Goal: Information Seeking & Learning: Learn about a topic

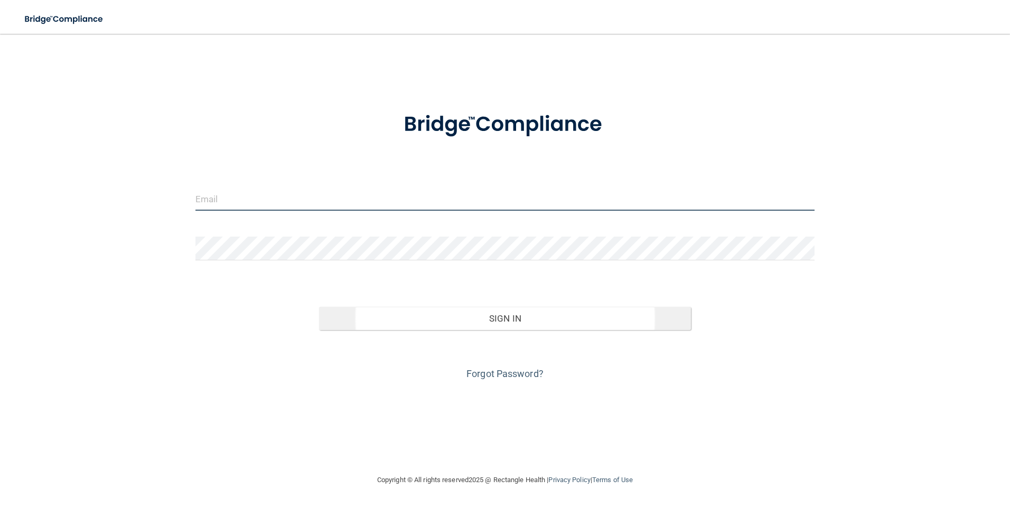
type input "[EMAIL_ADDRESS][PERSON_NAME][DOMAIN_NAME]"
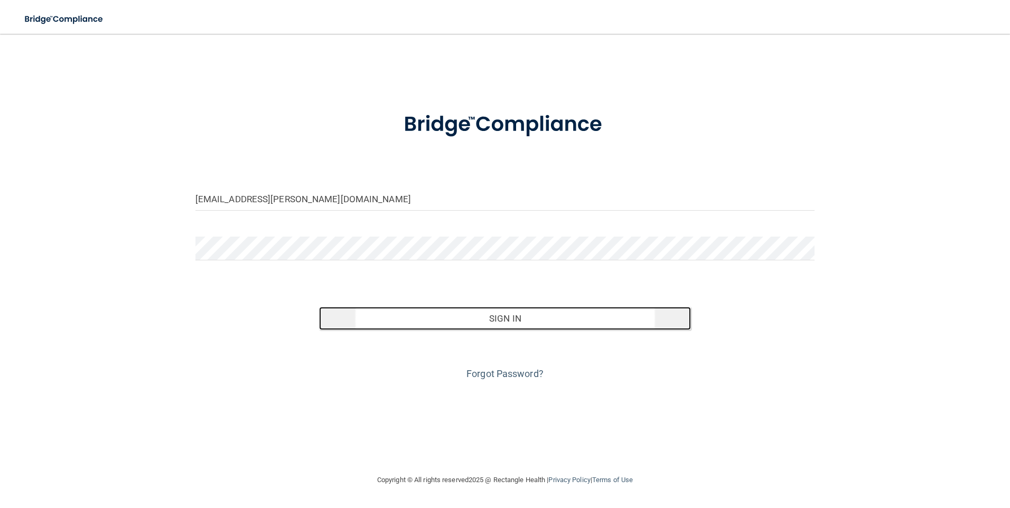
click at [455, 312] on button "Sign In" at bounding box center [505, 318] width 372 height 23
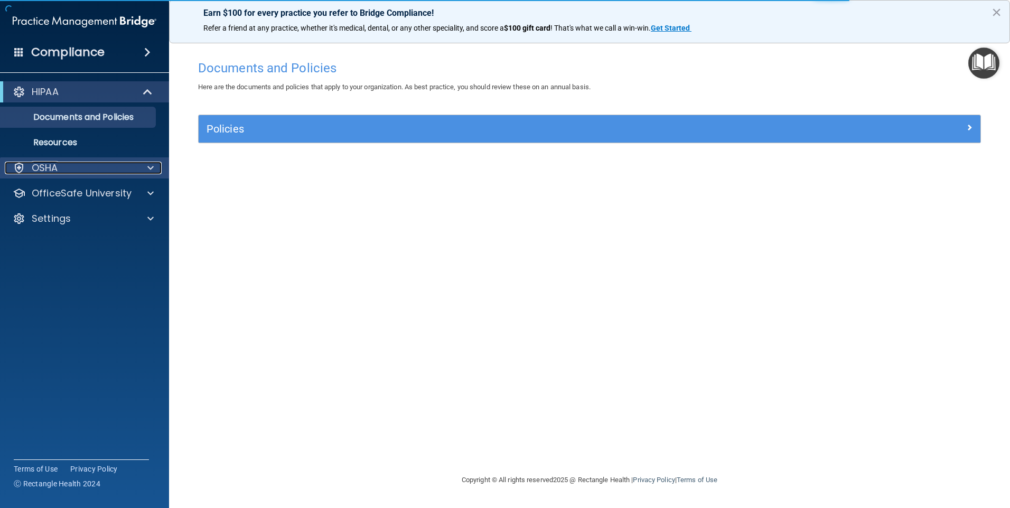
click at [79, 172] on div "OSHA" at bounding box center [70, 168] width 131 height 13
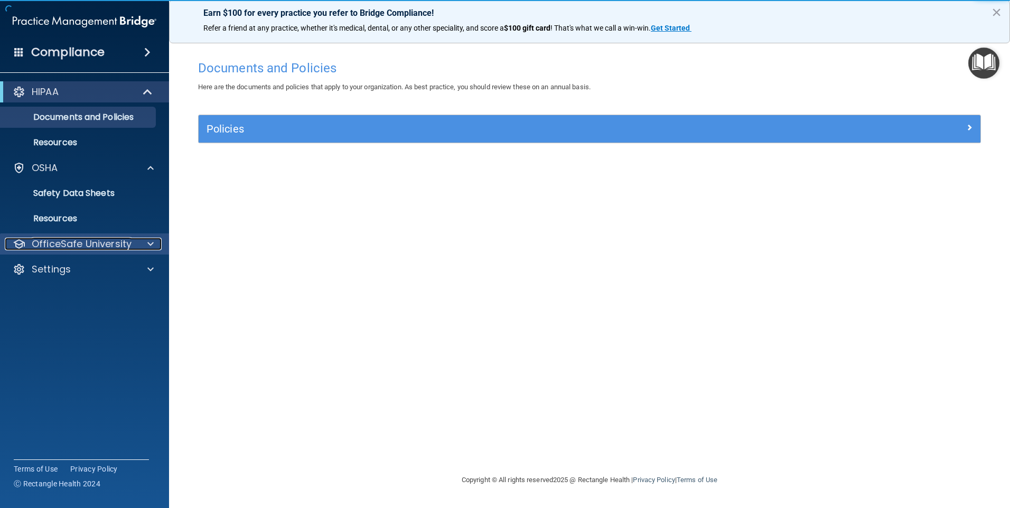
click at [73, 244] on p "OfficeSafe University" at bounding box center [82, 244] width 100 height 13
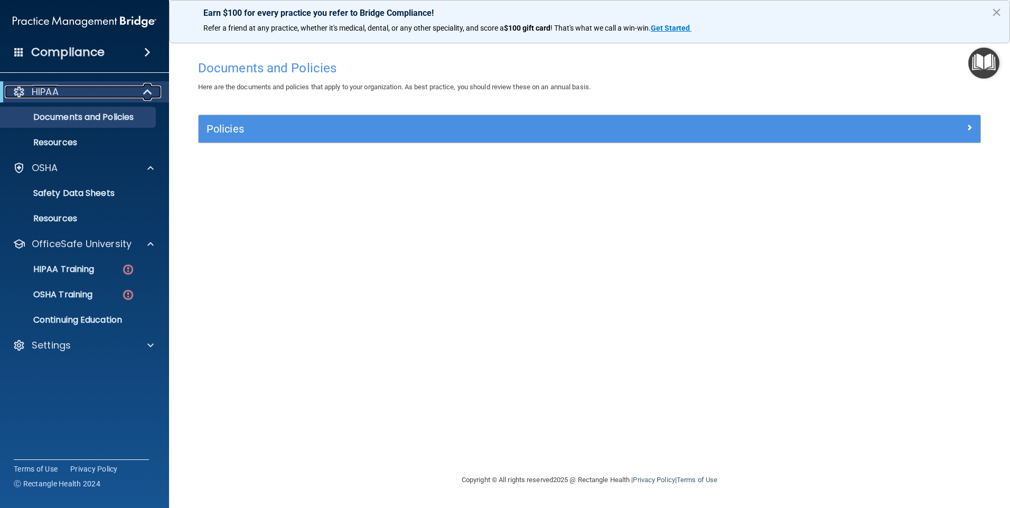
click at [65, 88] on div "HIPAA" at bounding box center [70, 92] width 130 height 13
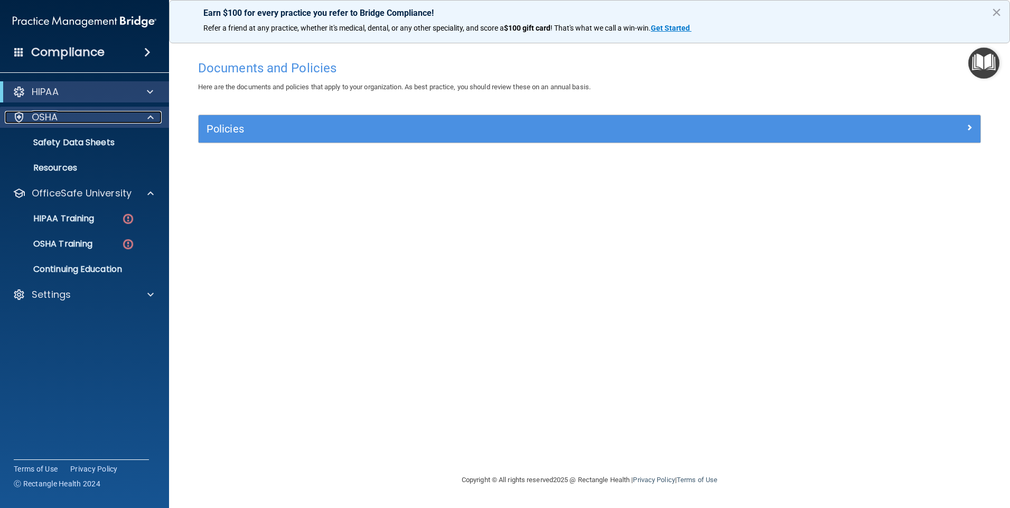
click at [71, 123] on div "OSHA" at bounding box center [70, 117] width 131 height 13
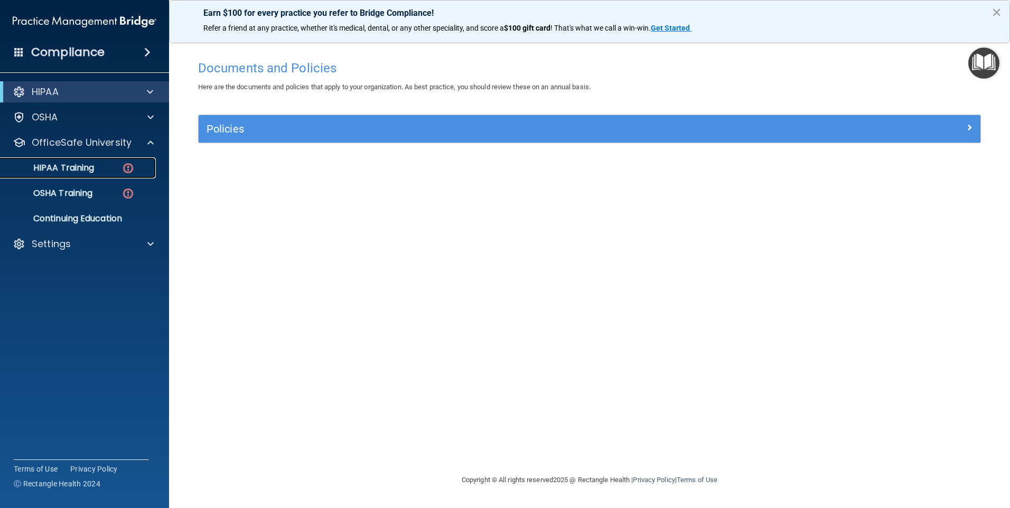
click at [71, 173] on p "HIPAA Training" at bounding box center [50, 168] width 87 height 11
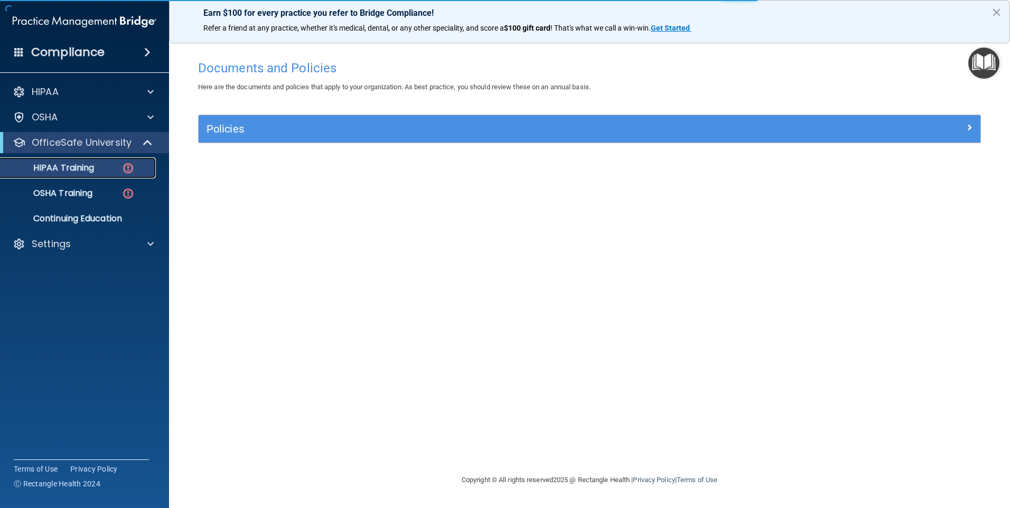
click at [117, 170] on div "HIPAA Training" at bounding box center [79, 168] width 144 height 11
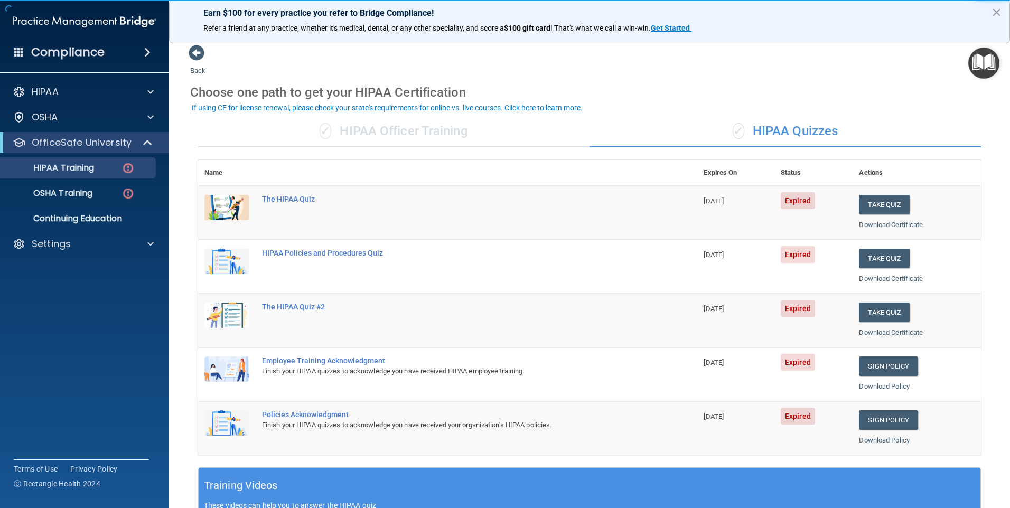
click at [480, 125] on div "✓ HIPAA Officer Training" at bounding box center [393, 132] width 391 height 32
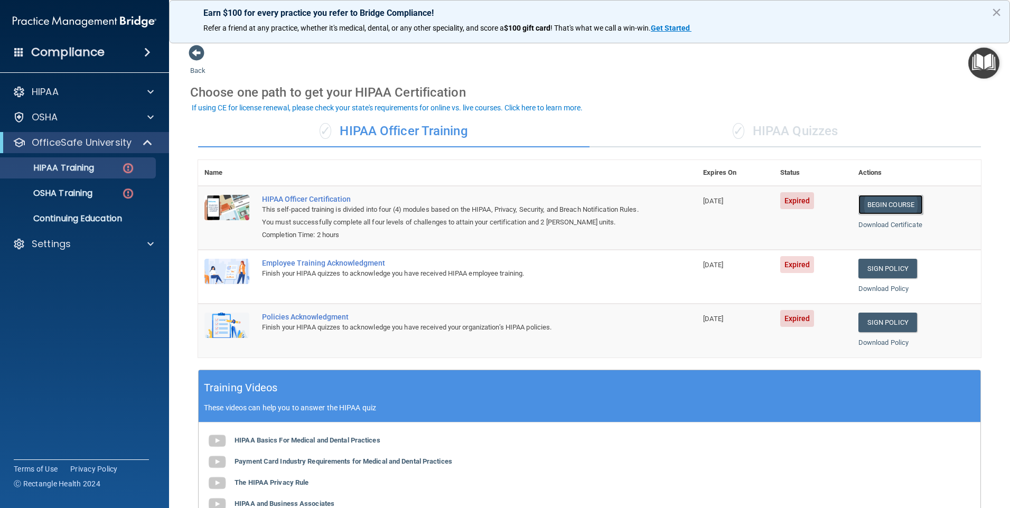
click at [886, 200] on link "Begin Course" at bounding box center [890, 205] width 64 height 20
click at [883, 267] on link "Sign Policy" at bounding box center [887, 269] width 59 height 20
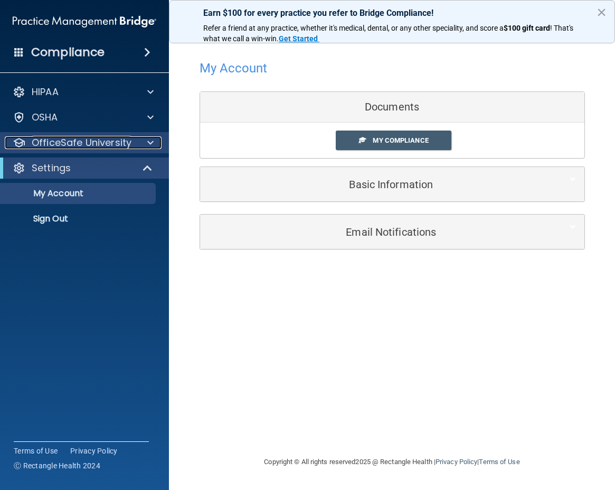
click at [60, 137] on p "OfficeSafe University" at bounding box center [82, 142] width 100 height 13
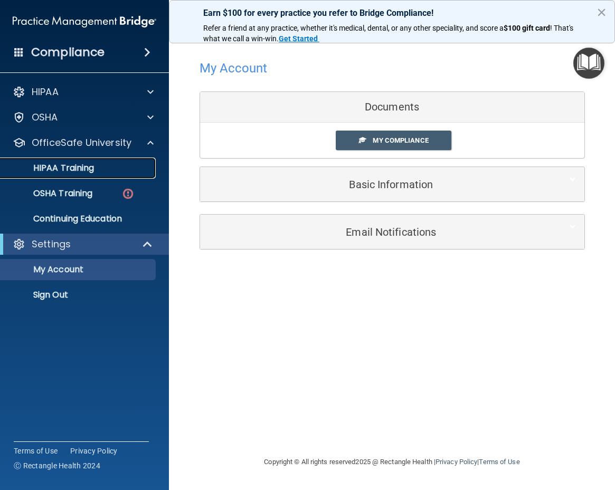
click at [98, 169] on div "HIPAA Training" at bounding box center [79, 168] width 144 height 11
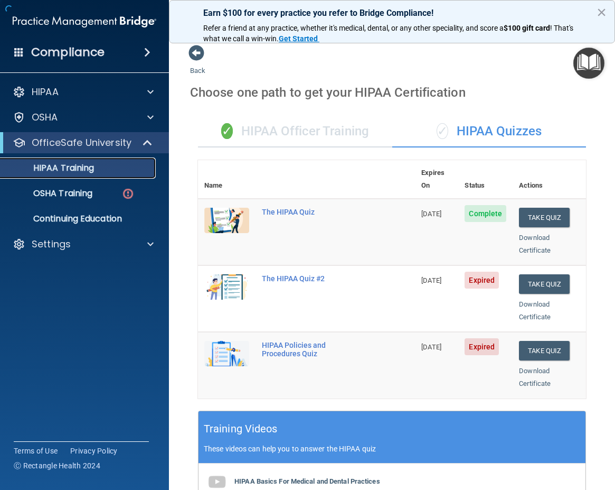
click at [110, 159] on link "HIPAA Training" at bounding box center [72, 167] width 166 height 21
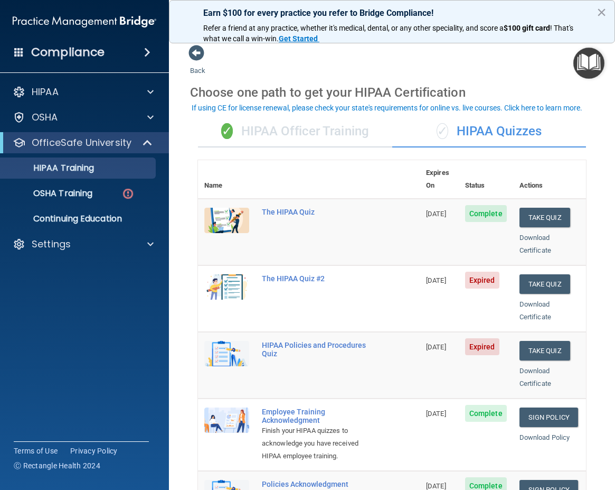
click at [279, 125] on div "✓ HIPAA Officer Training" at bounding box center [295, 132] width 194 height 32
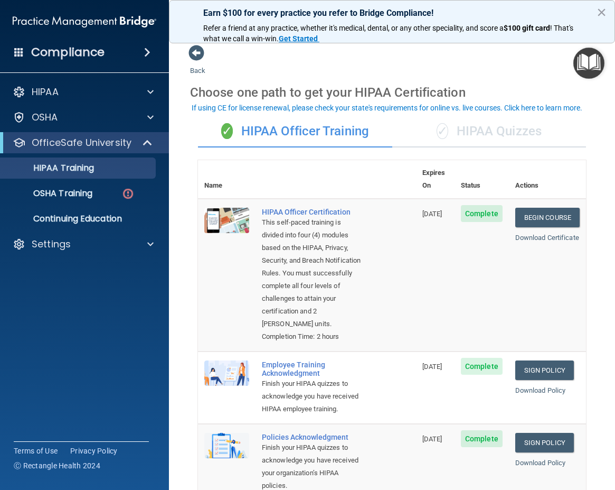
click at [510, 137] on div "✓ HIPAA Quizzes" at bounding box center [489, 132] width 194 height 32
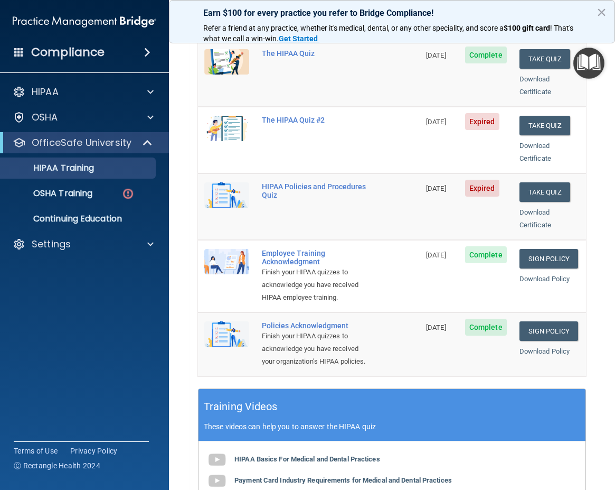
scroll to position [106, 0]
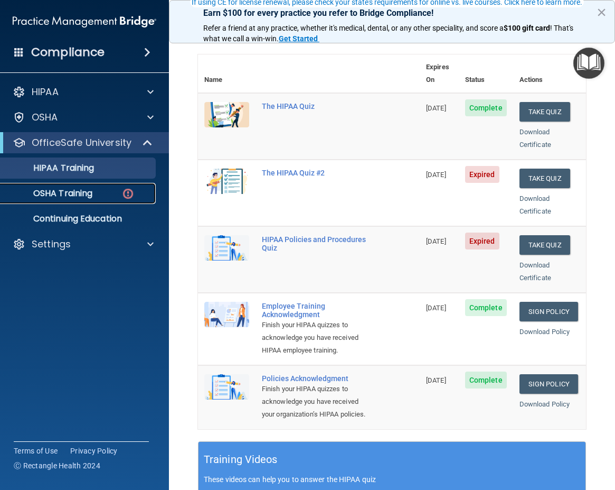
click at [97, 199] on link "OSHA Training" at bounding box center [72, 193] width 166 height 21
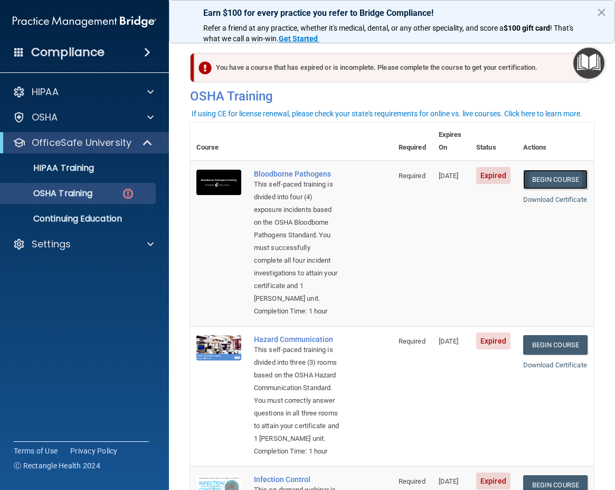
click at [540, 170] on link "Begin Course" at bounding box center [555, 180] width 64 height 20
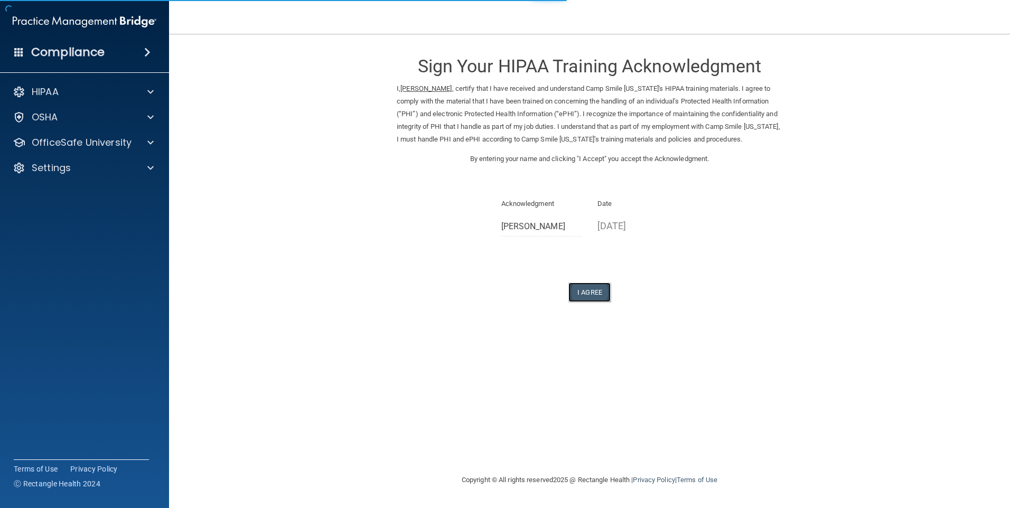
click at [592, 302] on button "I Agree" at bounding box center [589, 293] width 42 height 20
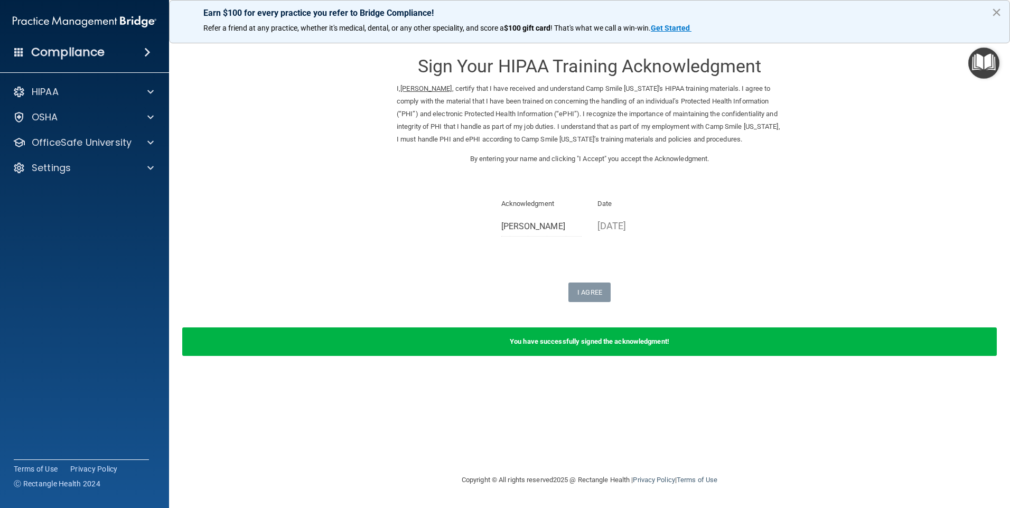
click at [996, 12] on button "×" at bounding box center [996, 12] width 10 height 17
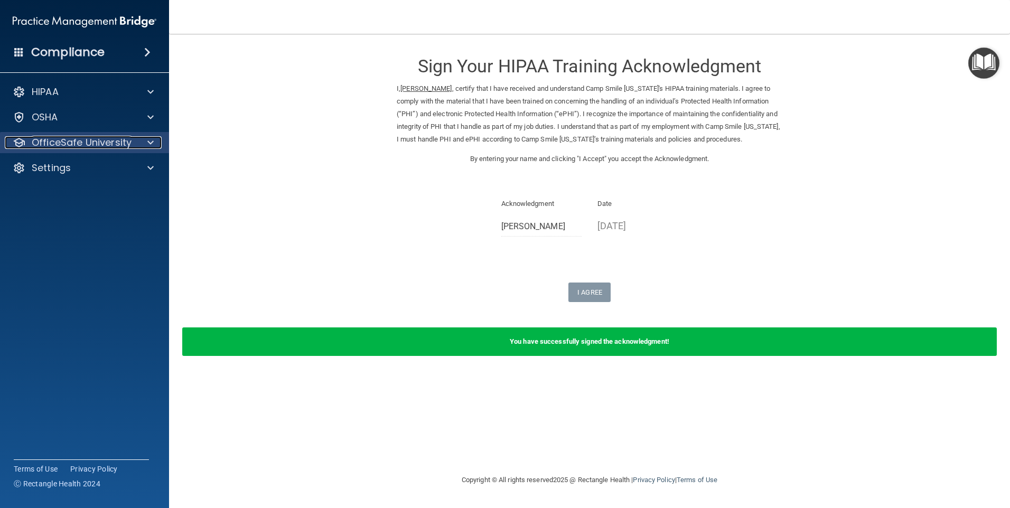
click at [64, 144] on p "OfficeSafe University" at bounding box center [82, 142] width 100 height 13
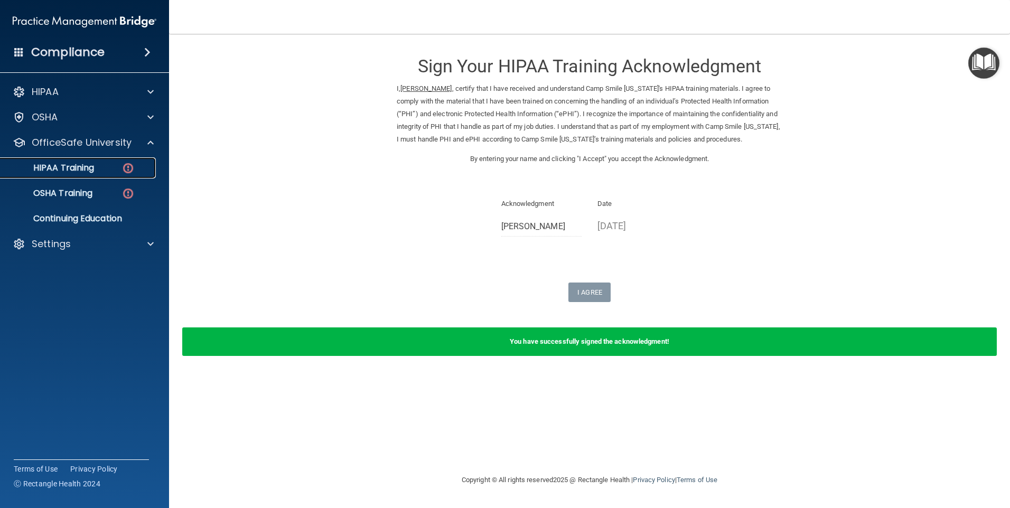
click at [80, 164] on p "HIPAA Training" at bounding box center [50, 168] width 87 height 11
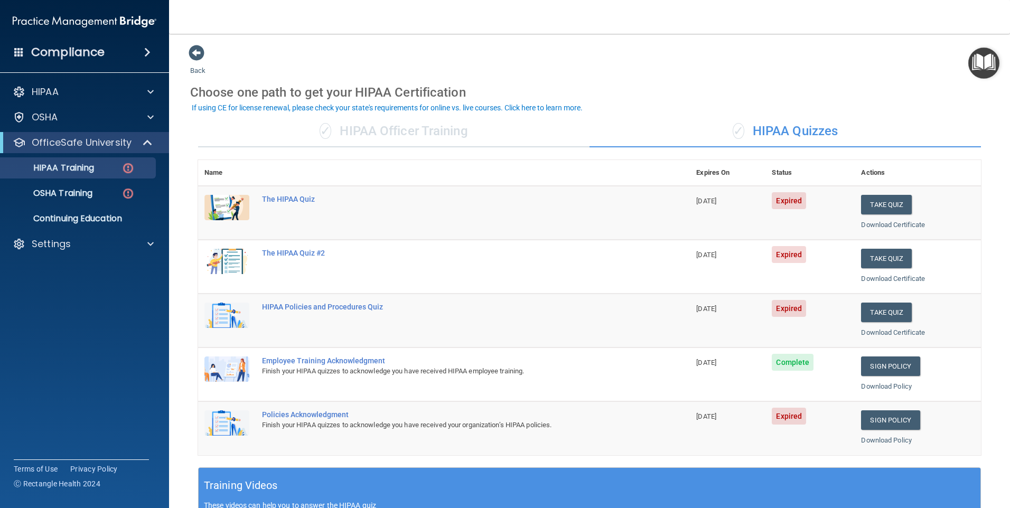
click at [356, 122] on div "✓ HIPAA Officer Training" at bounding box center [393, 132] width 391 height 32
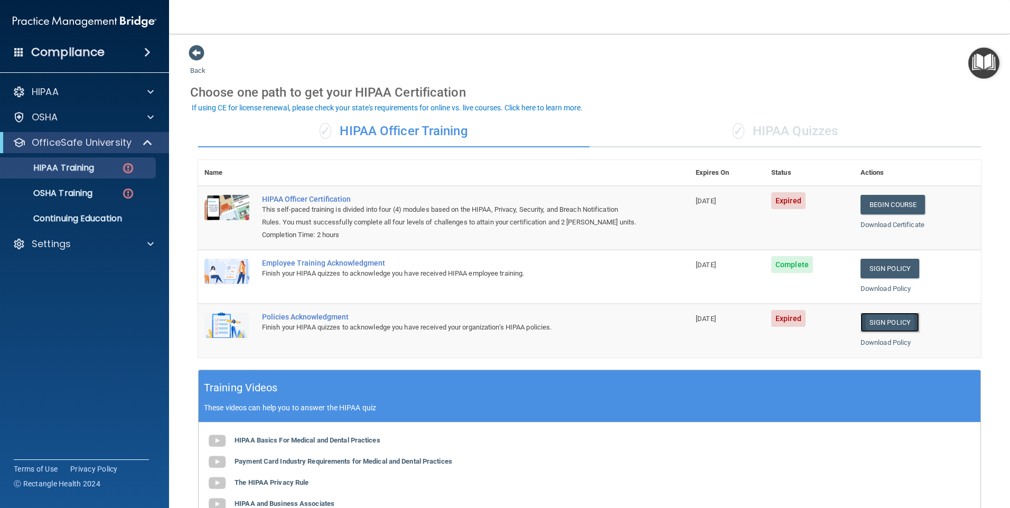
click at [867, 325] on link "Sign Policy" at bounding box center [889, 323] width 59 height 20
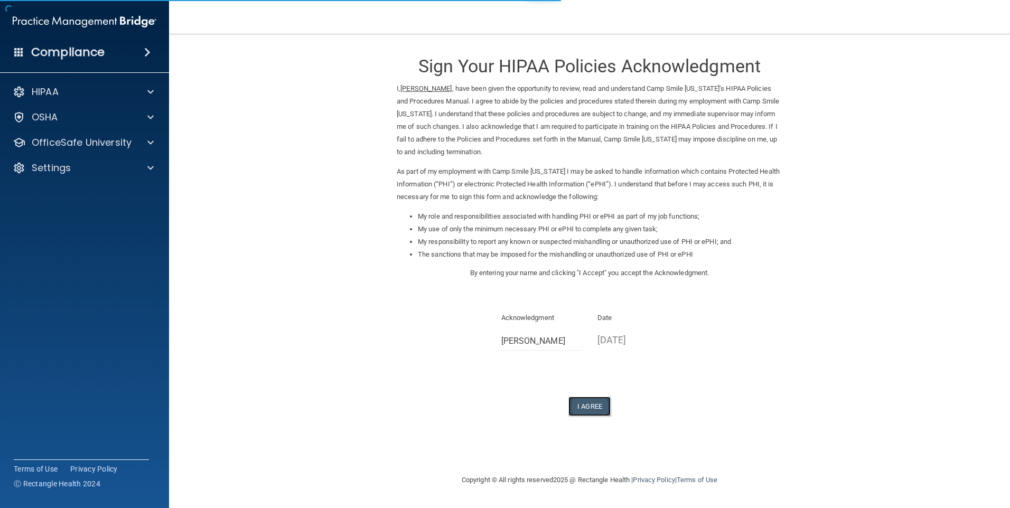
click at [600, 403] on button "I Agree" at bounding box center [589, 407] width 42 height 20
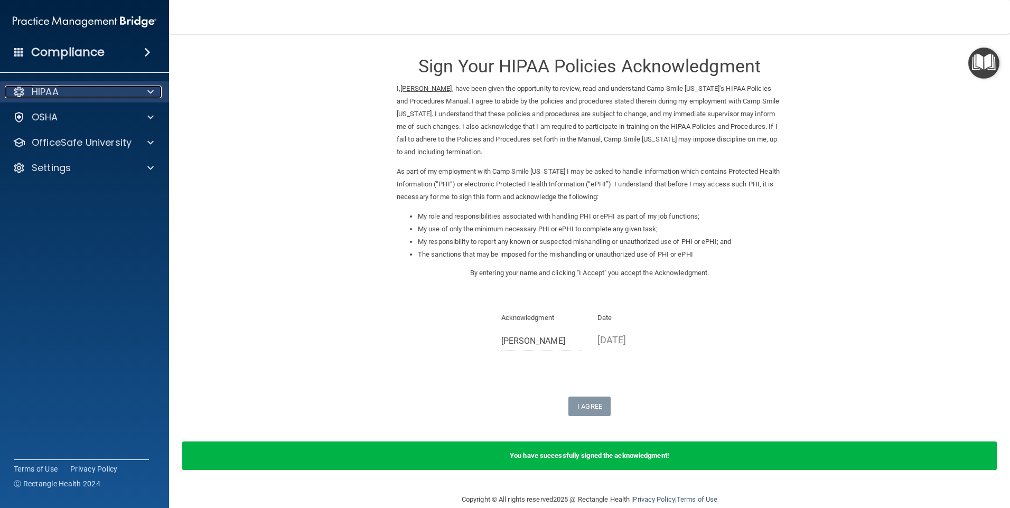
click at [64, 92] on div "HIPAA" at bounding box center [70, 92] width 131 height 13
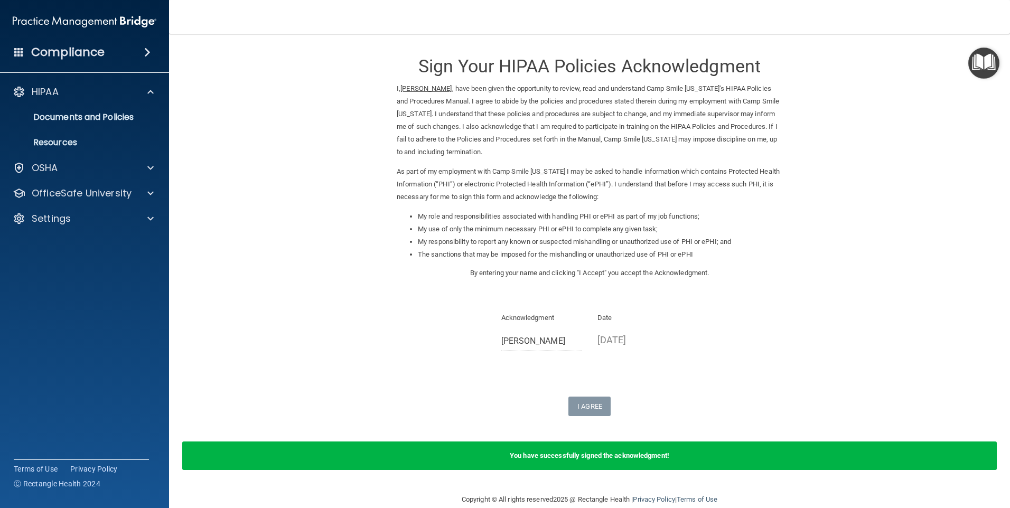
click at [73, 102] on div "HIPAA Documents and Policies Report an Incident Business Associates Emergency P…" at bounding box center [85, 117] width 170 height 72
click at [72, 93] on div "HIPAA" at bounding box center [70, 92] width 131 height 13
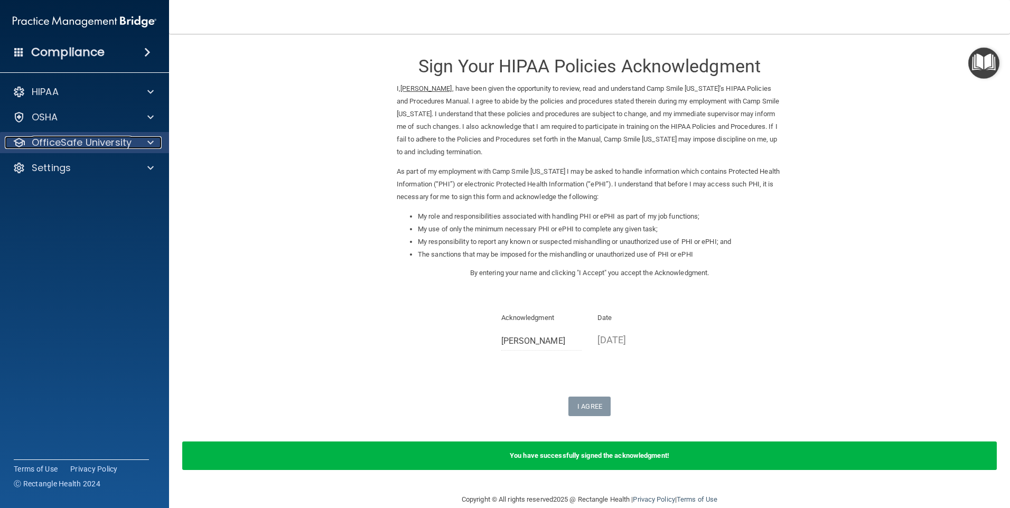
click at [81, 139] on p "OfficeSafe University" at bounding box center [82, 142] width 100 height 13
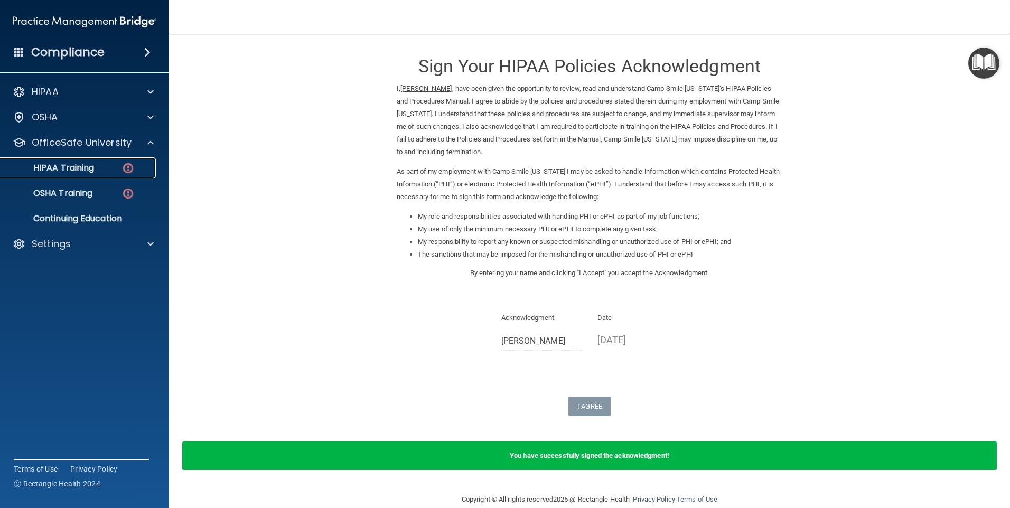
drag, startPoint x: 97, startPoint y: 167, endPoint x: 120, endPoint y: 167, distance: 23.8
click at [97, 166] on div "HIPAA Training" at bounding box center [79, 168] width 144 height 11
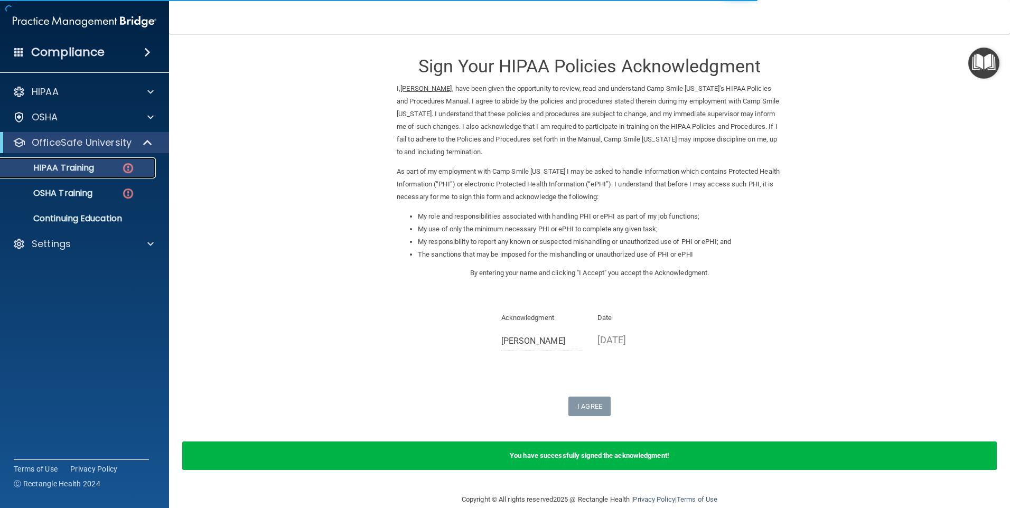
click at [93, 171] on p "HIPAA Training" at bounding box center [50, 168] width 87 height 11
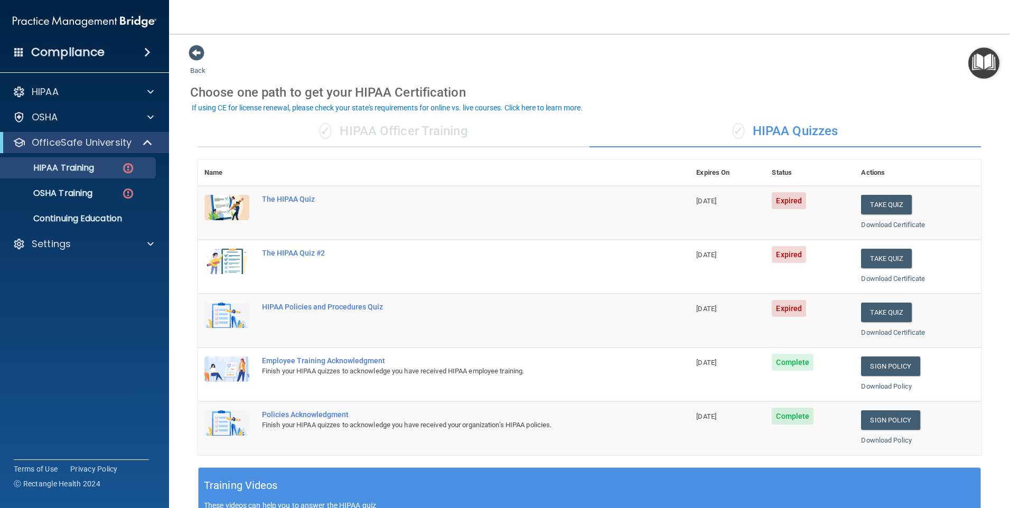
click at [431, 128] on div "✓ HIPAA Officer Training" at bounding box center [393, 132] width 391 height 32
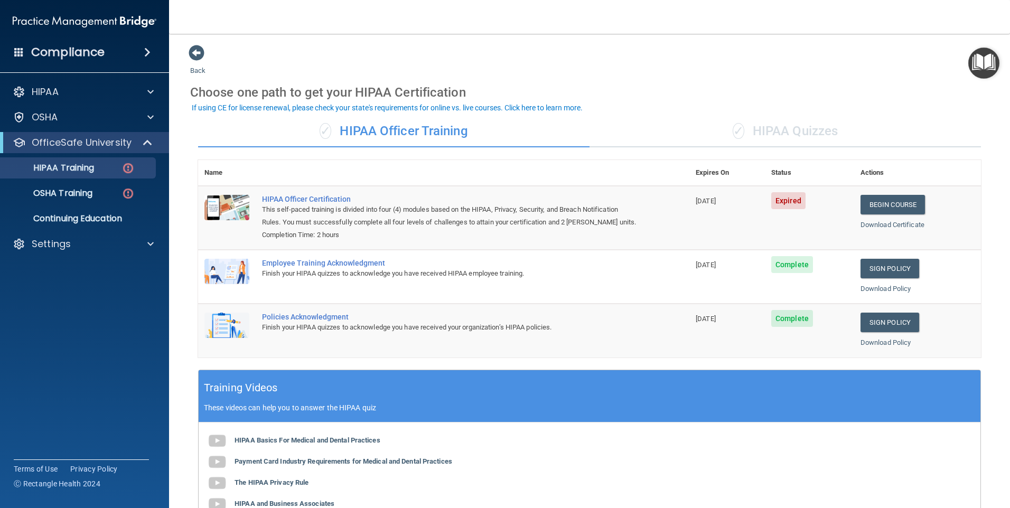
click at [807, 128] on div "✓ HIPAA Quizzes" at bounding box center [784, 132] width 391 height 32
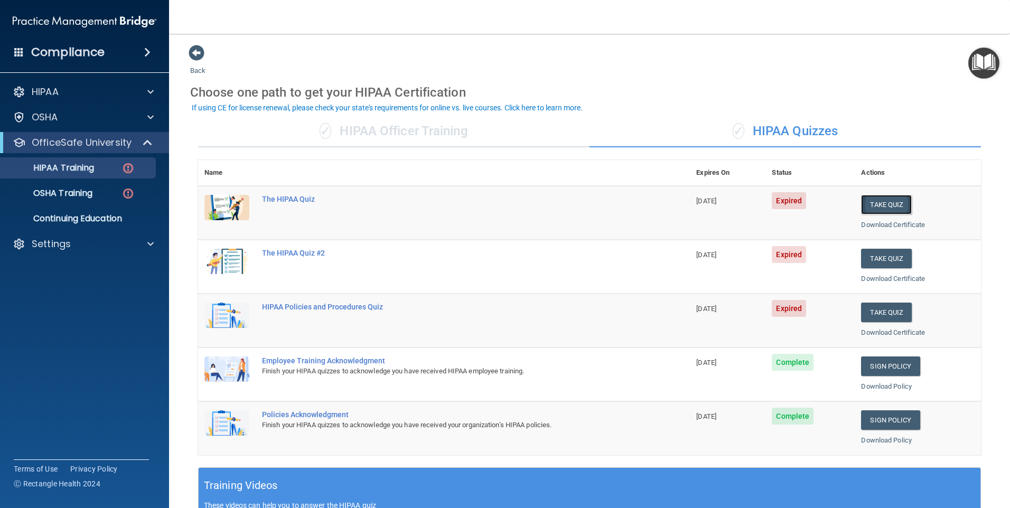
click at [889, 199] on button "Take Quiz" at bounding box center [886, 205] width 51 height 20
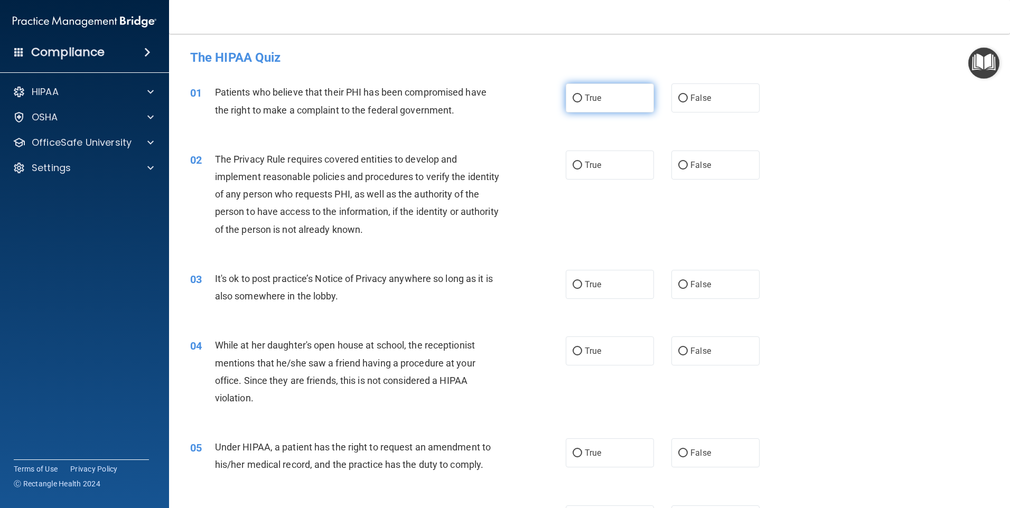
click at [600, 95] on label "True" at bounding box center [610, 97] width 88 height 29
click at [582, 95] on input "True" at bounding box center [577, 99] width 10 height 8
radio input "true"
click at [603, 163] on label "True" at bounding box center [610, 165] width 88 height 29
click at [582, 163] on input "True" at bounding box center [577, 166] width 10 height 8
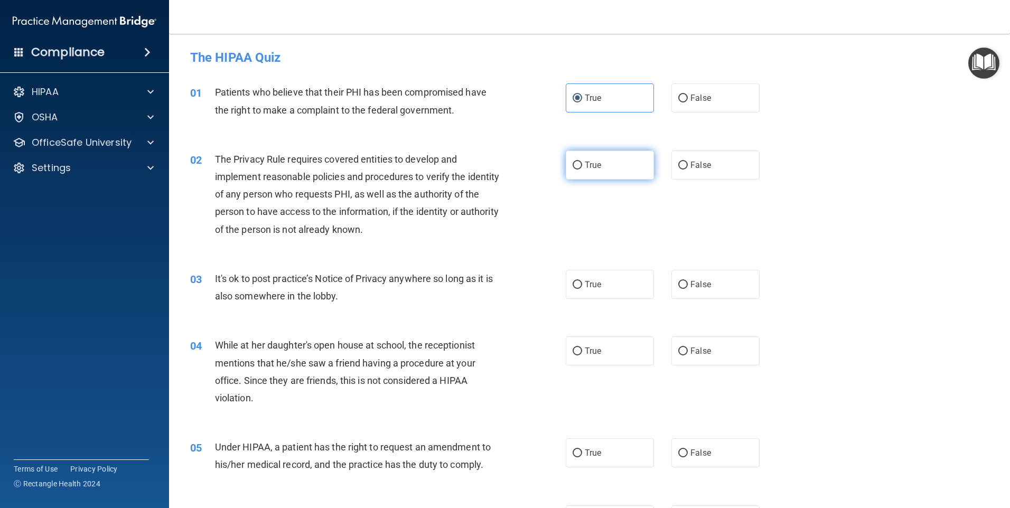
radio input "true"
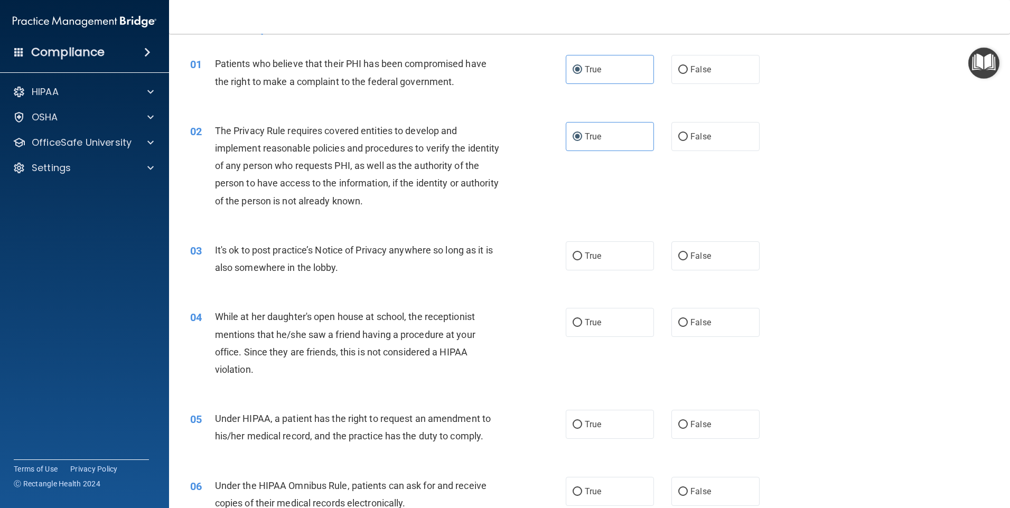
scroll to position [53, 0]
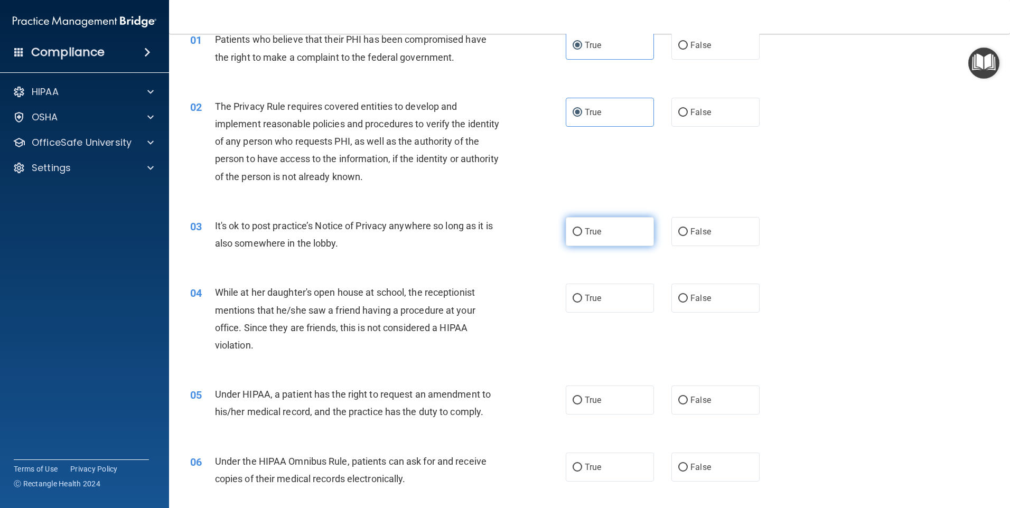
click at [599, 239] on label "True" at bounding box center [610, 231] width 88 height 29
click at [582, 236] on input "True" at bounding box center [577, 232] width 10 height 8
radio input "true"
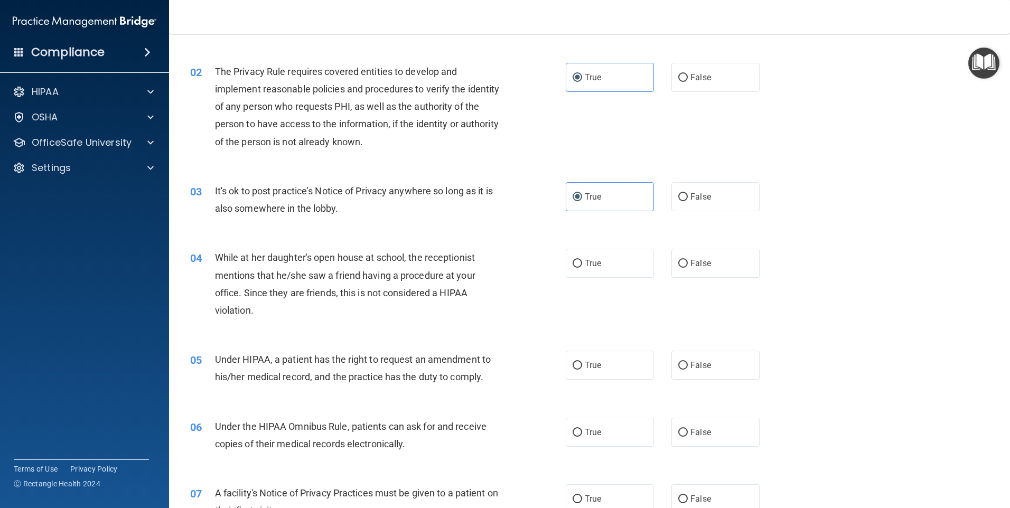
scroll to position [106, 0]
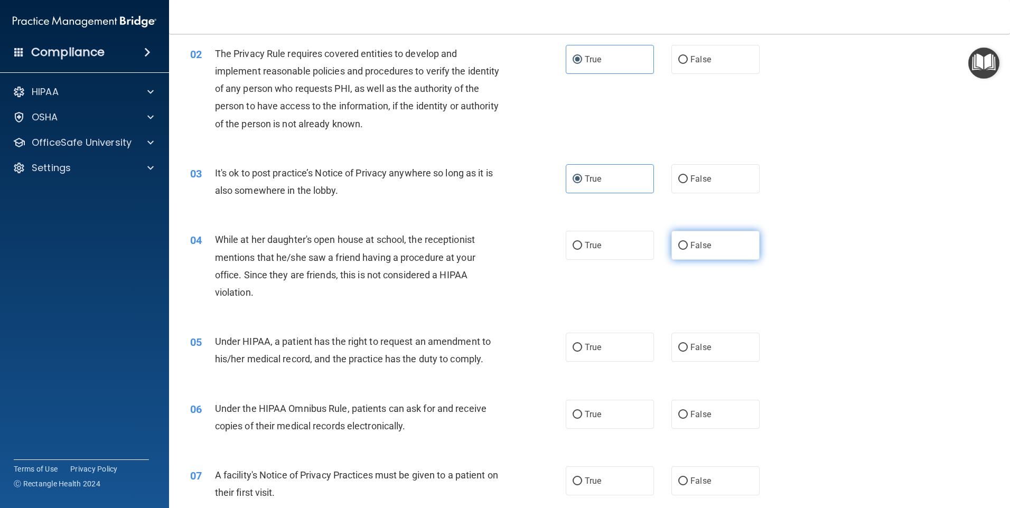
click at [718, 240] on label "False" at bounding box center [715, 245] width 88 height 29
click at [688, 242] on input "False" at bounding box center [683, 246] width 10 height 8
radio input "true"
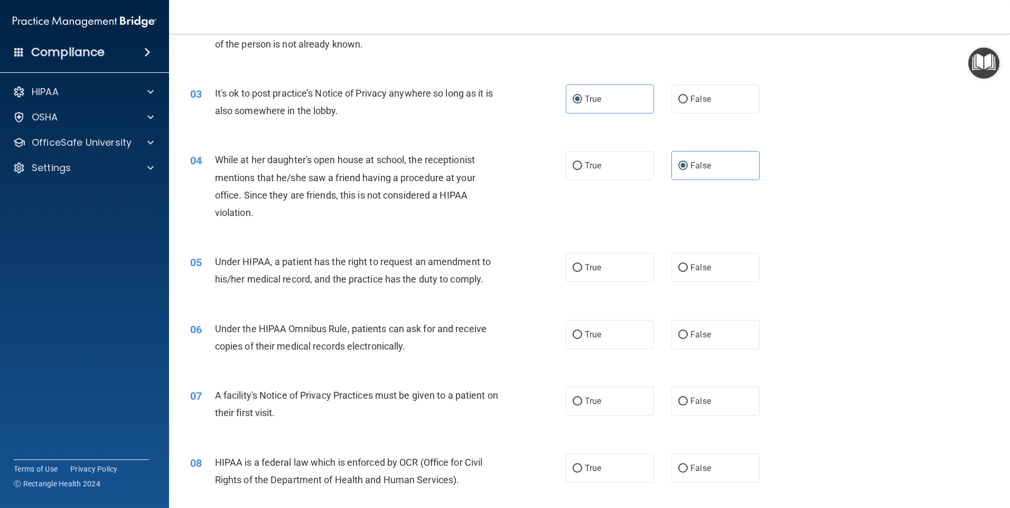
scroll to position [211, 0]
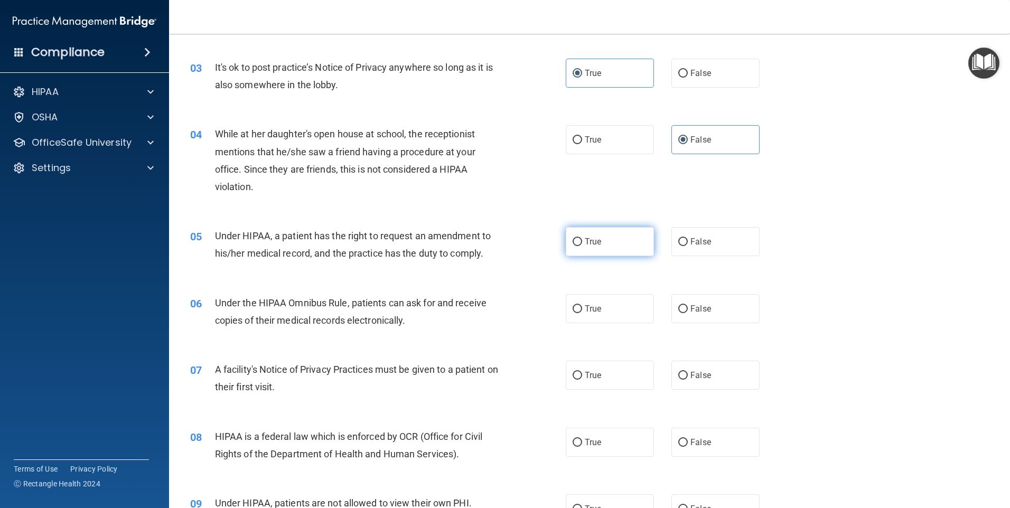
click at [594, 243] on span "True" at bounding box center [593, 242] width 16 height 10
click at [582, 243] on input "True" at bounding box center [577, 242] width 10 height 8
radio input "true"
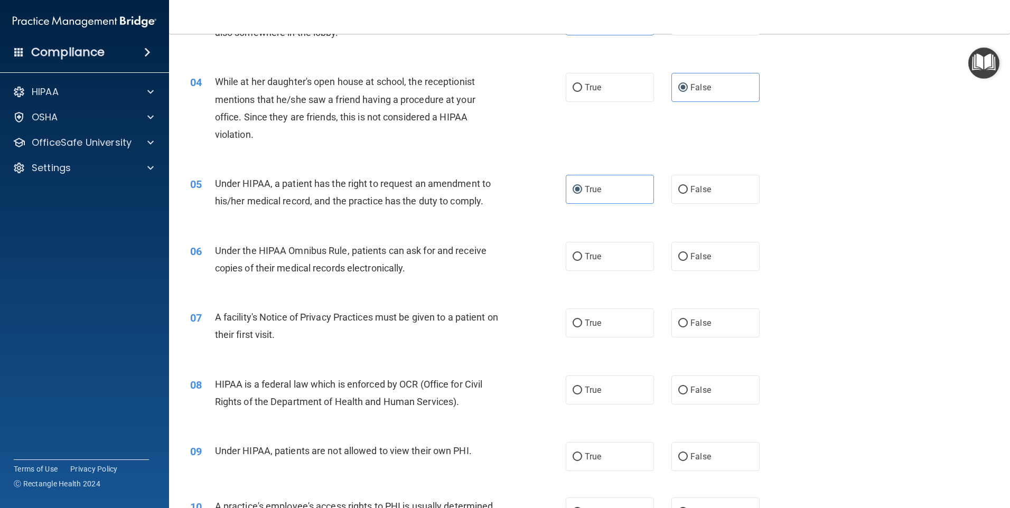
scroll to position [264, 0]
click at [586, 257] on span "True" at bounding box center [593, 256] width 16 height 10
drag, startPoint x: 586, startPoint y: 257, endPoint x: 592, endPoint y: 260, distance: 7.1
click at [592, 259] on span "True" at bounding box center [593, 256] width 16 height 10
click at [582, 259] on input "True" at bounding box center [577, 256] width 10 height 8
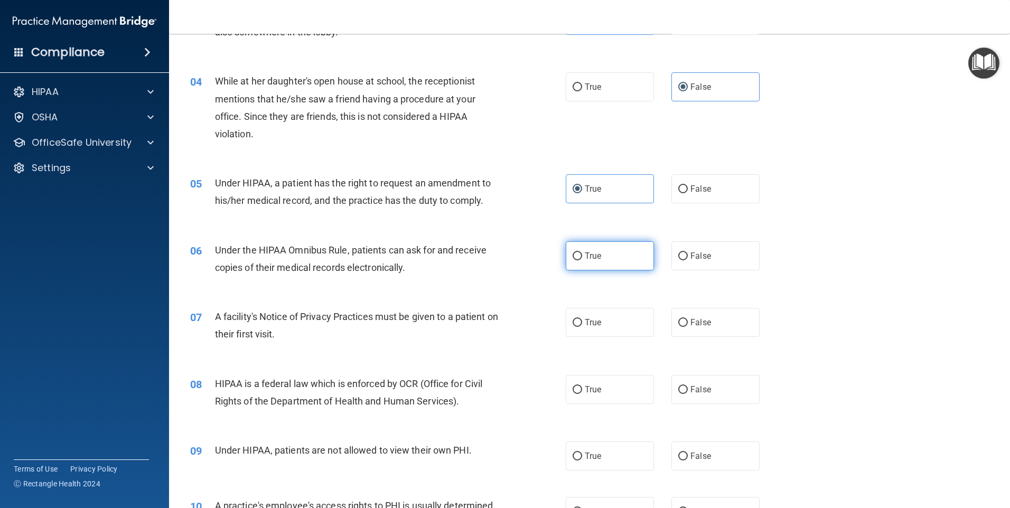
radio input "true"
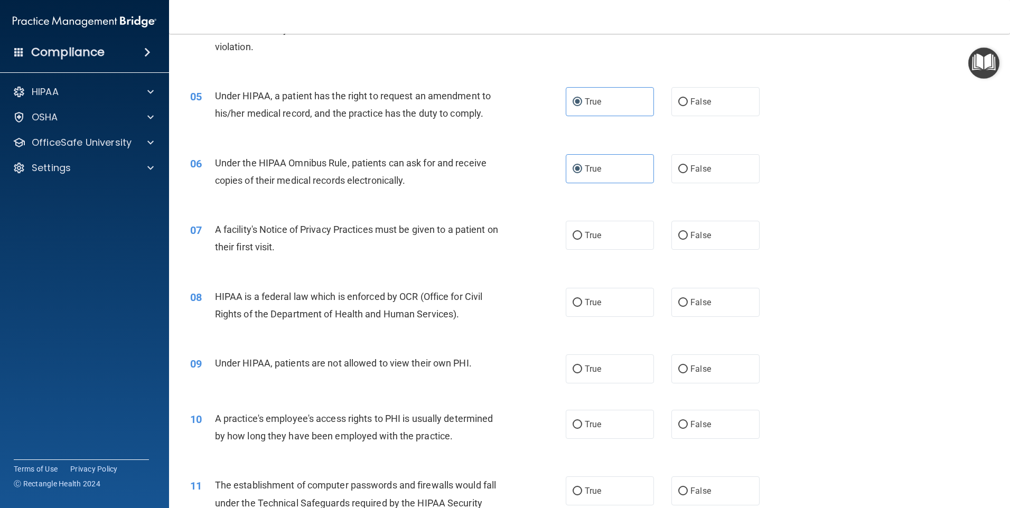
scroll to position [370, 0]
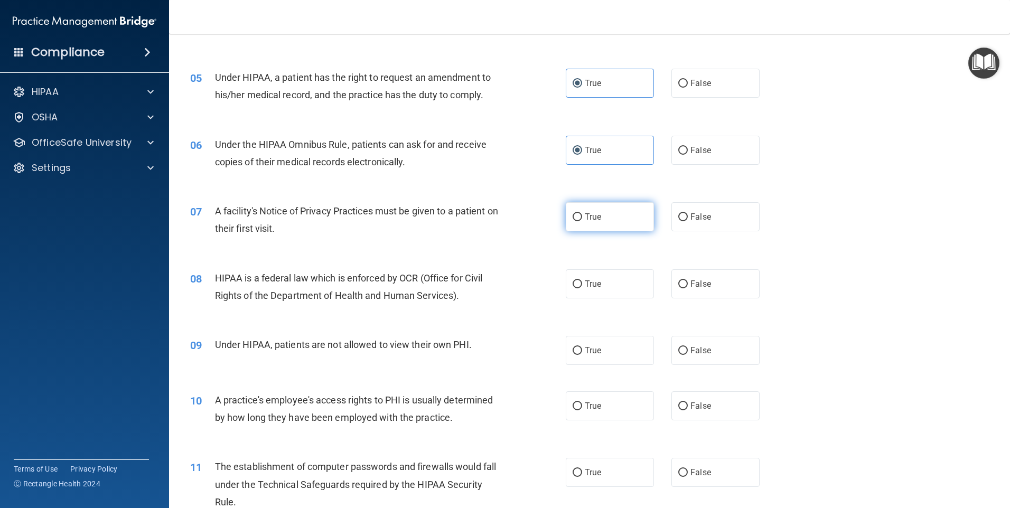
click at [628, 217] on label "True" at bounding box center [610, 216] width 88 height 29
click at [582, 217] on input "True" at bounding box center [577, 217] width 10 height 8
radio input "true"
click at [625, 284] on label "True" at bounding box center [610, 283] width 88 height 29
click at [582, 284] on input "True" at bounding box center [577, 284] width 10 height 8
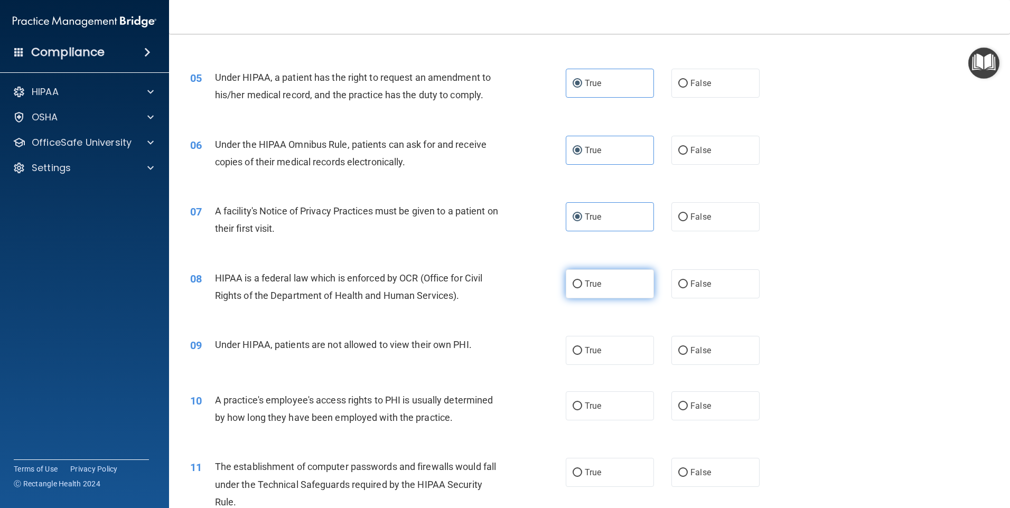
radio input "true"
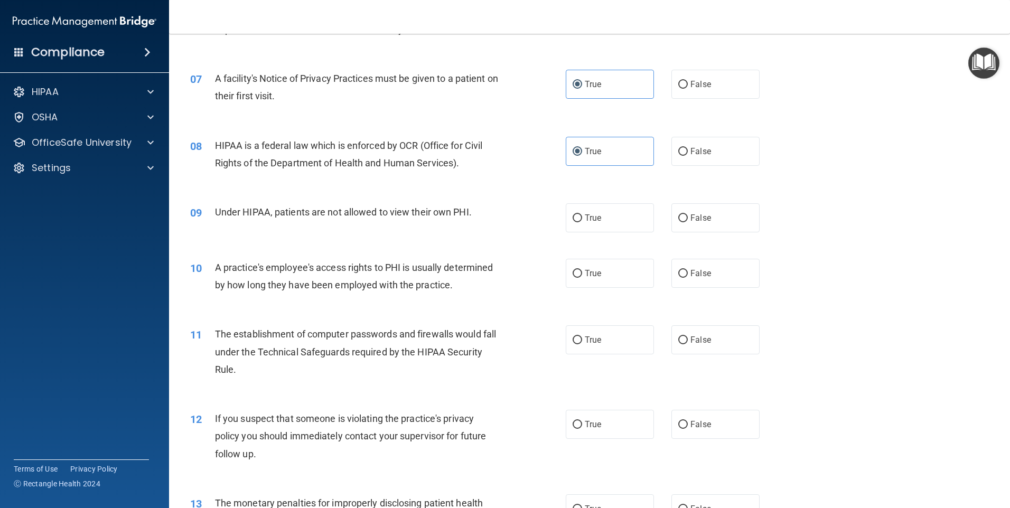
scroll to position [528, 0]
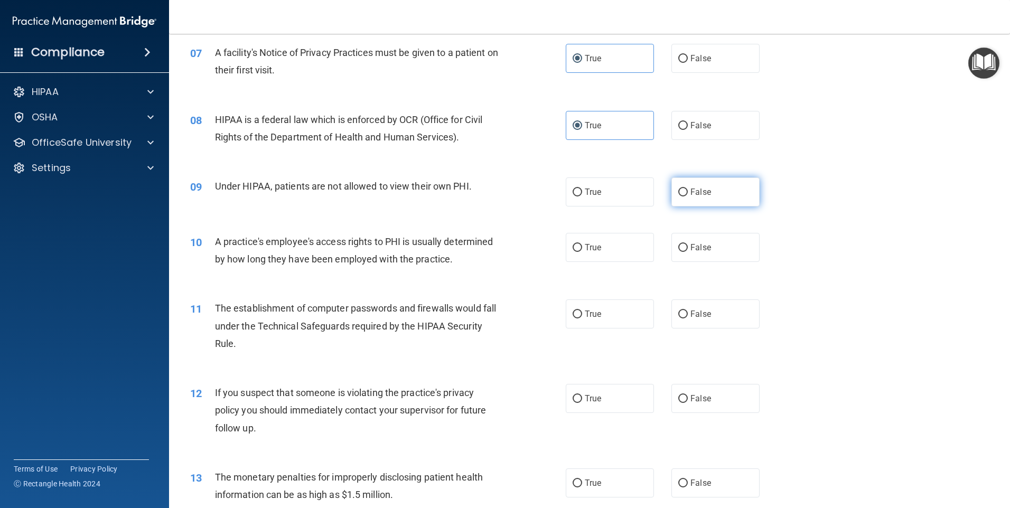
click at [726, 193] on label "False" at bounding box center [715, 191] width 88 height 29
click at [688, 193] on input "False" at bounding box center [683, 193] width 10 height 8
radio input "true"
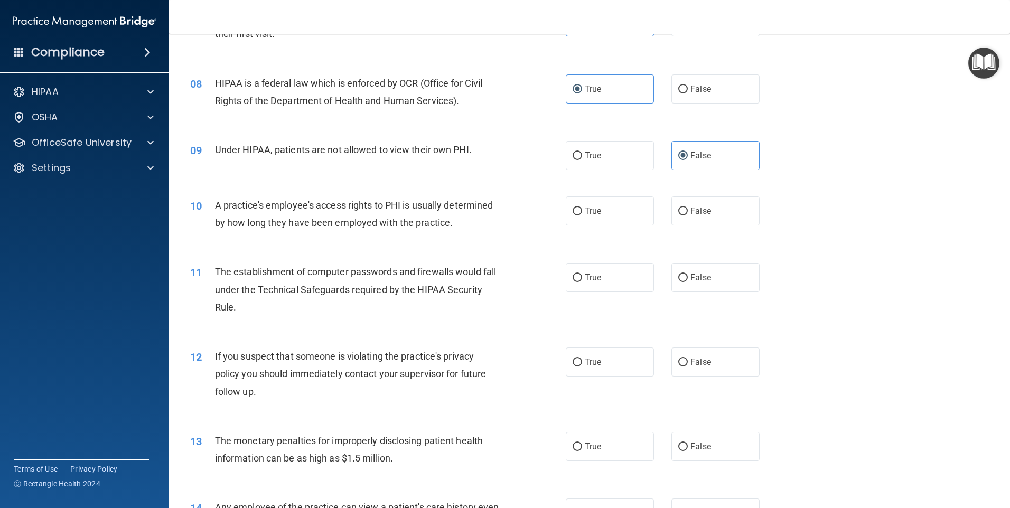
scroll to position [581, 0]
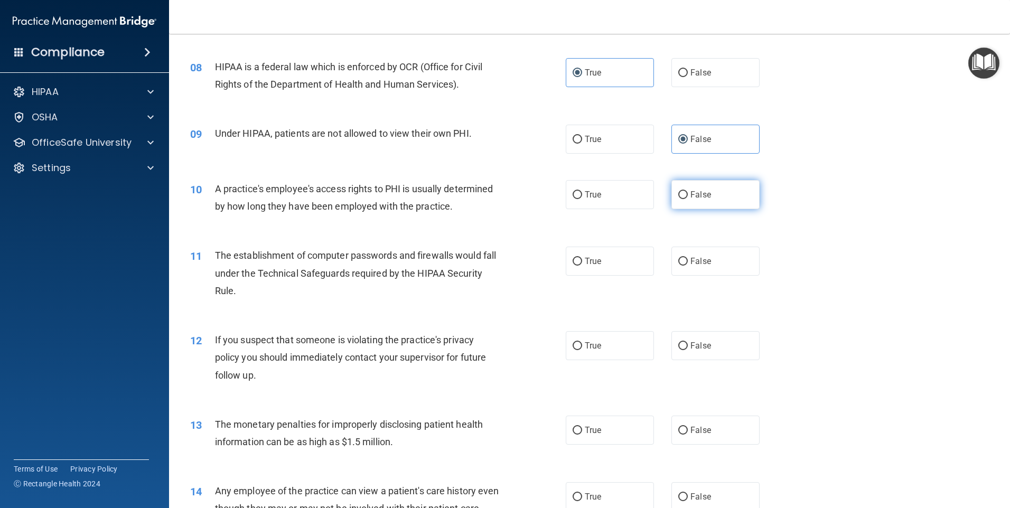
click at [719, 196] on label "False" at bounding box center [715, 194] width 88 height 29
click at [688, 196] on input "False" at bounding box center [683, 195] width 10 height 8
radio input "true"
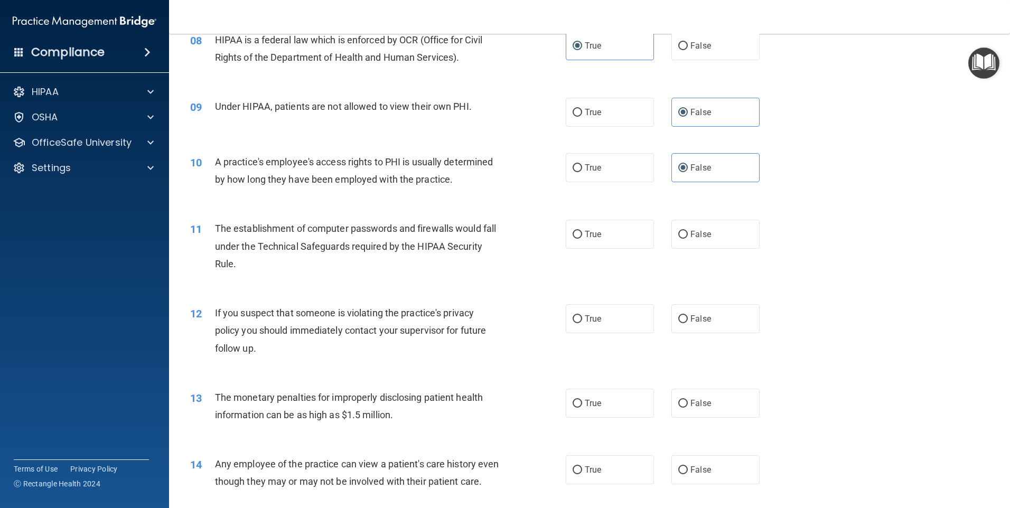
scroll to position [634, 0]
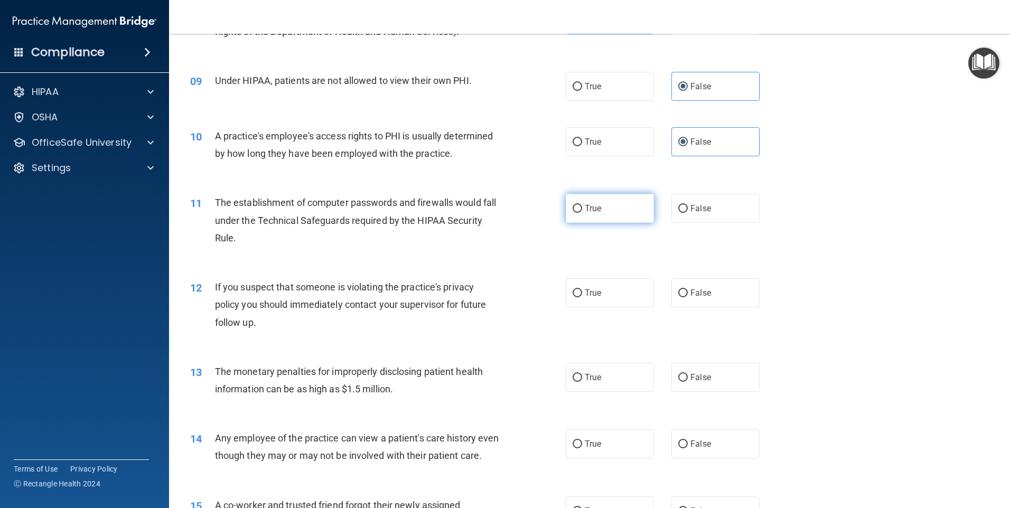
drag, startPoint x: 631, startPoint y: 207, endPoint x: 647, endPoint y: 196, distance: 19.3
click at [644, 198] on label "True" at bounding box center [610, 208] width 88 height 29
click at [582, 205] on input "True" at bounding box center [577, 209] width 10 height 8
radio input "true"
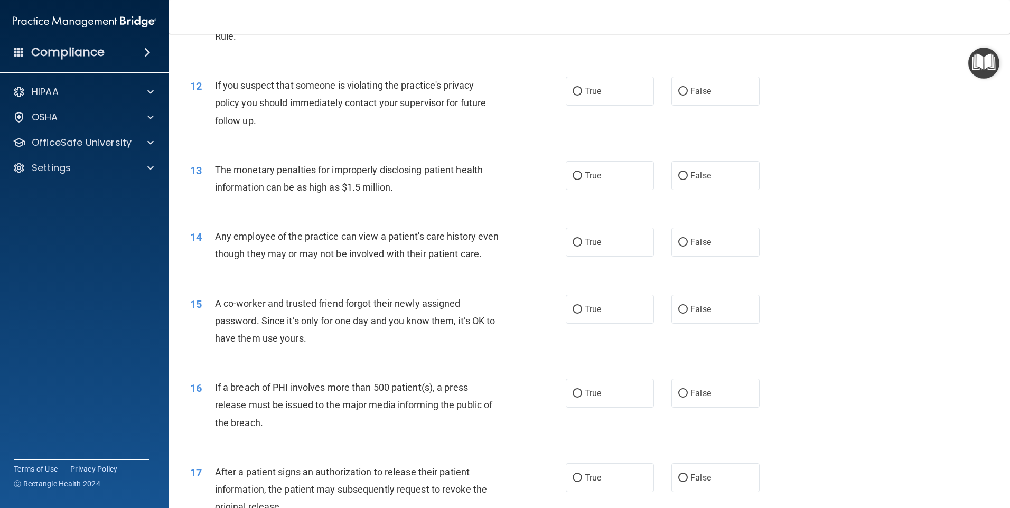
scroll to position [845, 0]
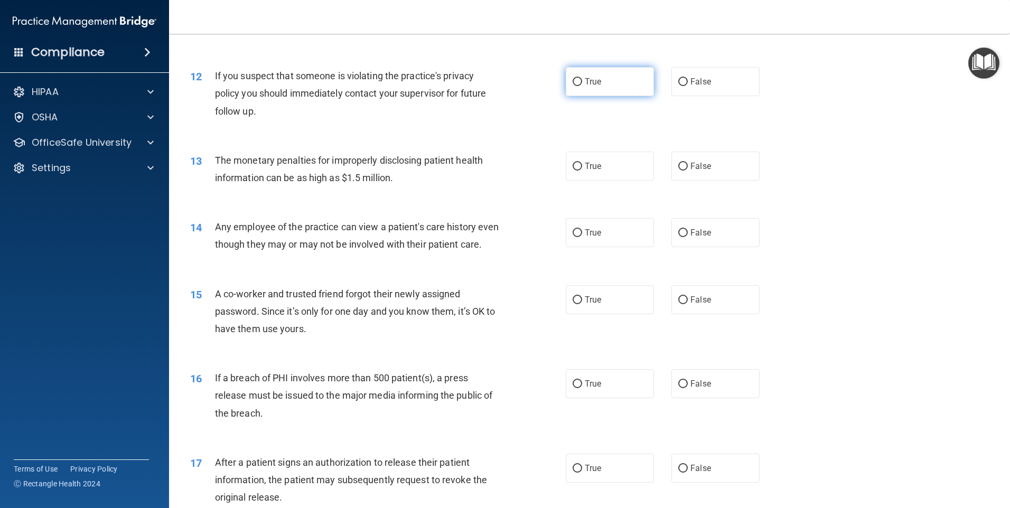
click at [599, 72] on label "True" at bounding box center [610, 81] width 88 height 29
click at [582, 78] on input "True" at bounding box center [577, 82] width 10 height 8
radio input "true"
click at [604, 158] on label "True" at bounding box center [610, 166] width 88 height 29
click at [582, 163] on input "True" at bounding box center [577, 167] width 10 height 8
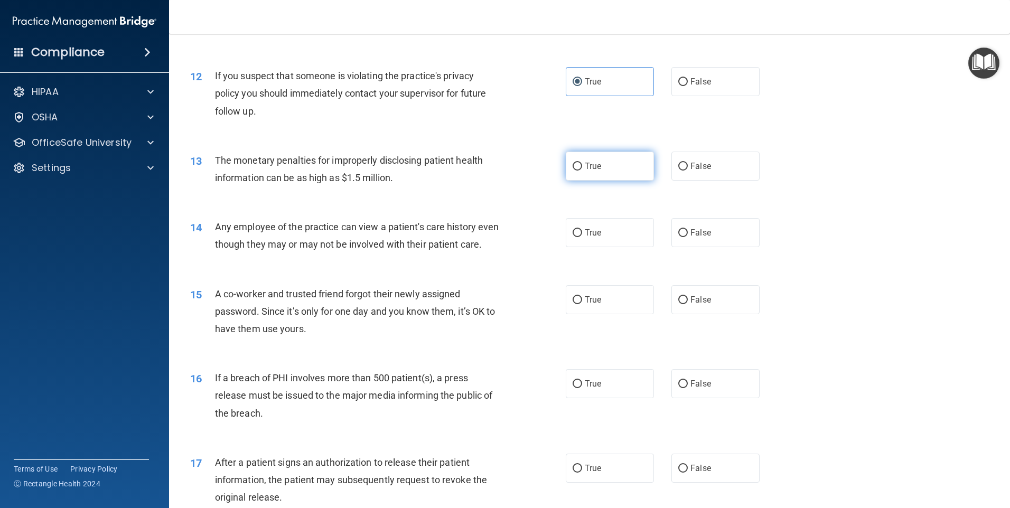
radio input "true"
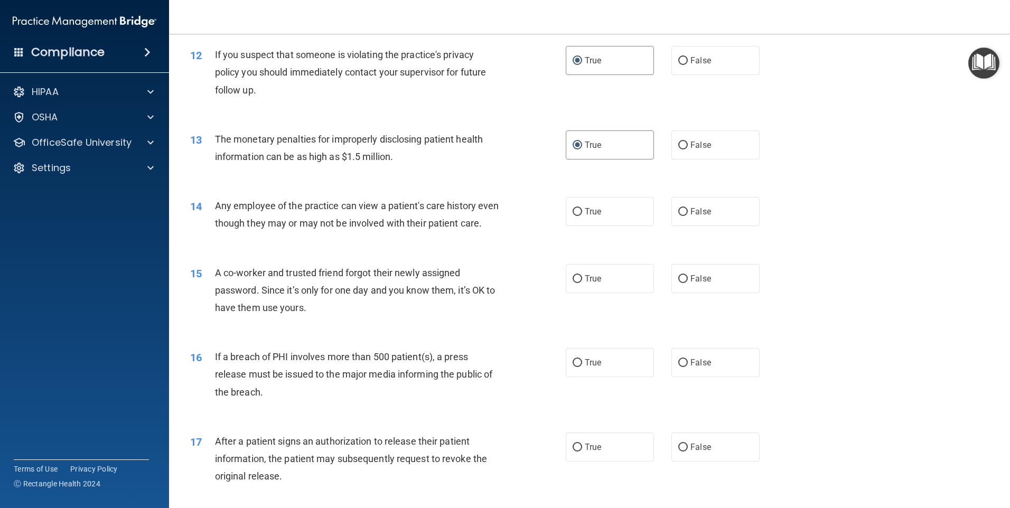
scroll to position [898, 0]
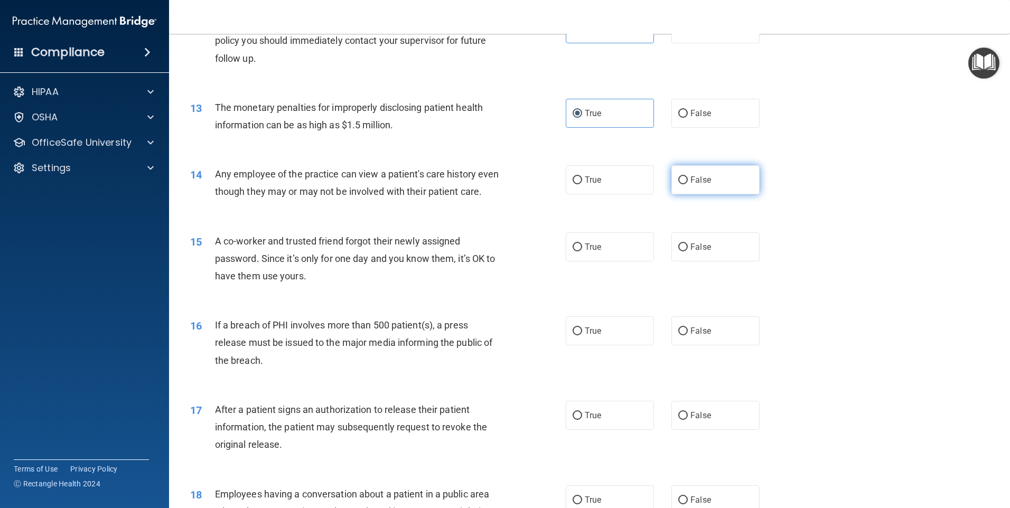
drag, startPoint x: 733, startPoint y: 182, endPoint x: 739, endPoint y: 189, distance: 9.1
click at [738, 189] on label "False" at bounding box center [715, 179] width 88 height 29
click at [688, 184] on input "False" at bounding box center [683, 180] width 10 height 8
radio input "true"
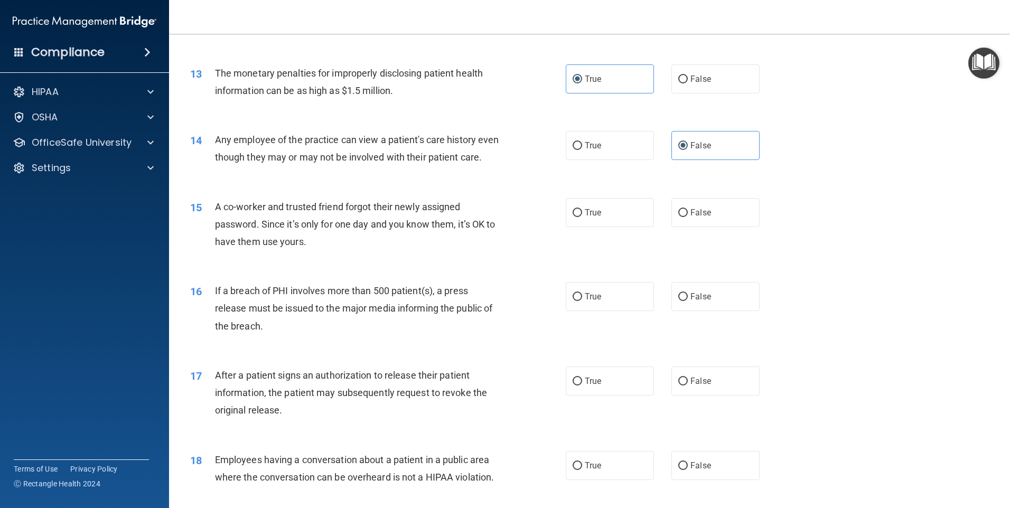
scroll to position [951, 0]
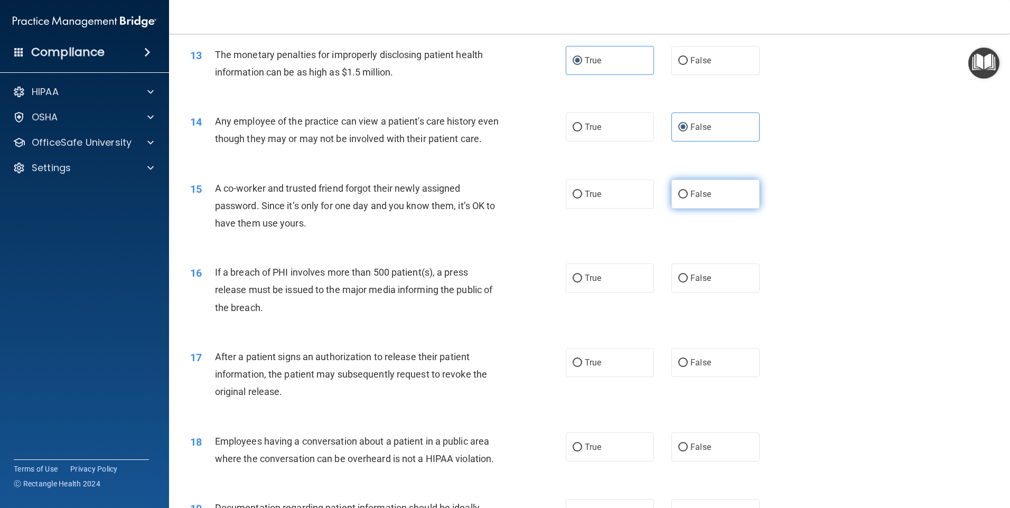
click at [700, 209] on label "False" at bounding box center [715, 194] width 88 height 29
click at [688, 199] on input "False" at bounding box center [683, 195] width 10 height 8
radio input "true"
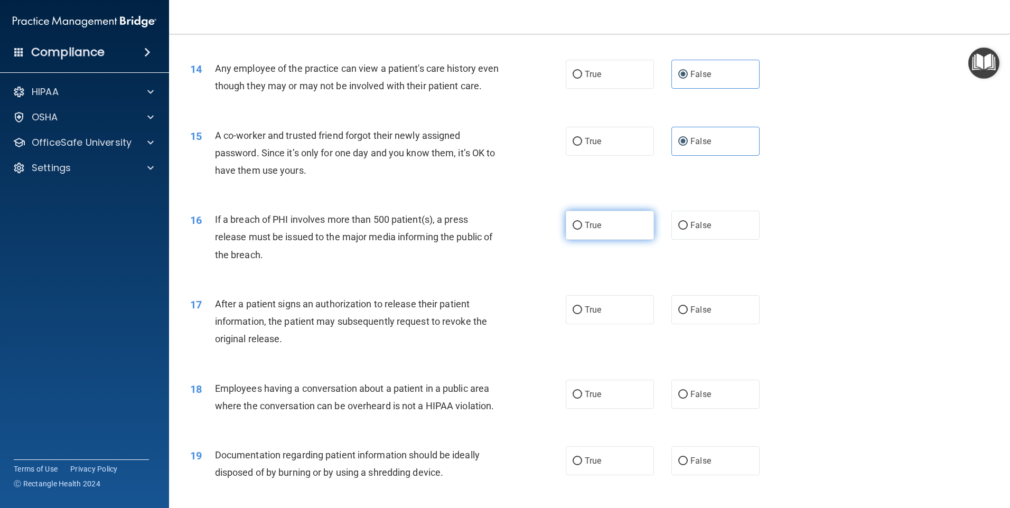
click at [620, 240] on label "True" at bounding box center [610, 225] width 88 height 29
click at [582, 230] on input "True" at bounding box center [577, 226] width 10 height 8
radio input "true"
click at [604, 324] on label "True" at bounding box center [610, 309] width 88 height 29
click at [582, 314] on input "True" at bounding box center [577, 310] width 10 height 8
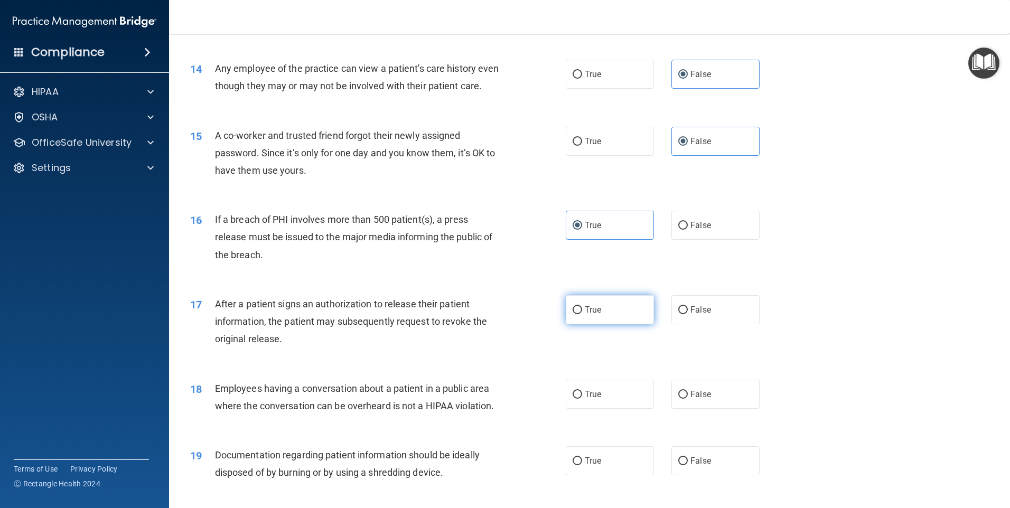
radio input "true"
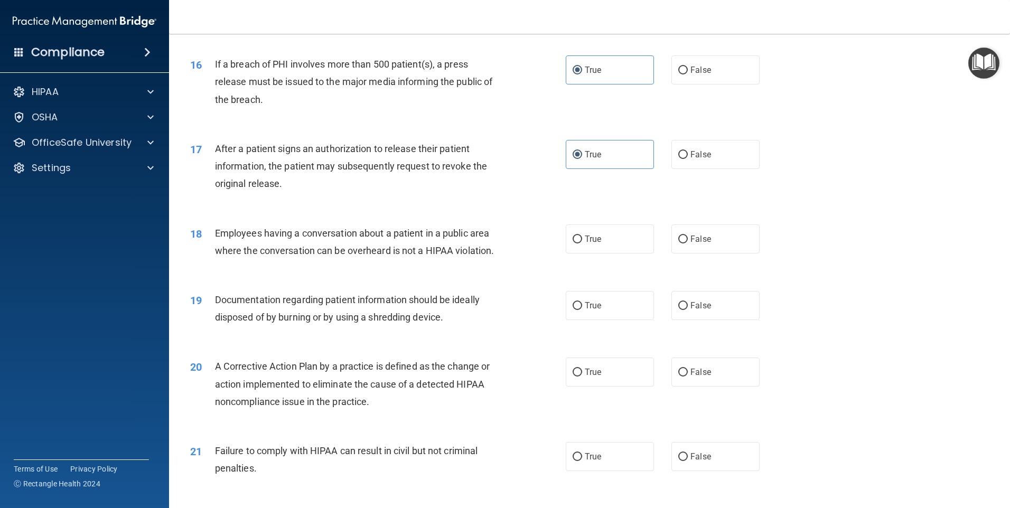
scroll to position [1162, 0]
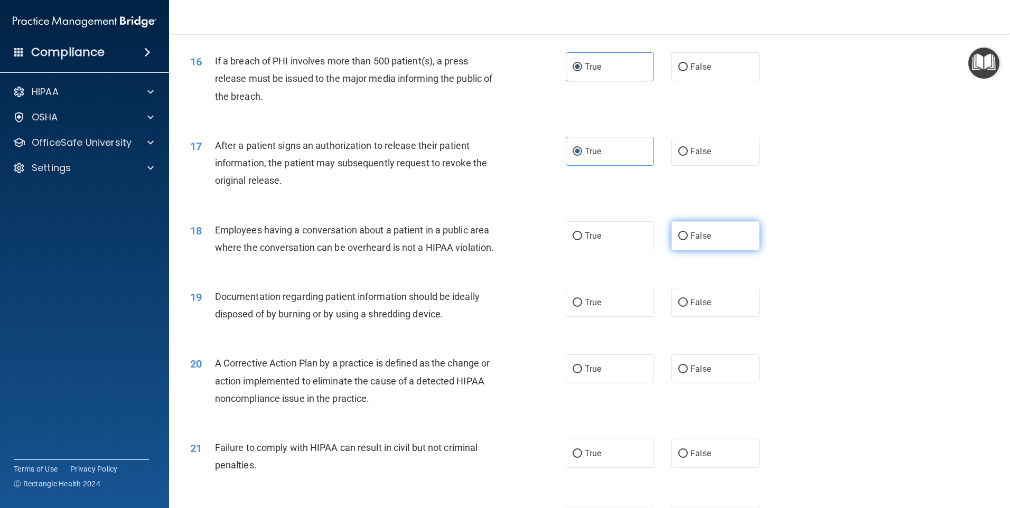
click at [679, 240] on input "False" at bounding box center [683, 236] width 10 height 8
radio input "true"
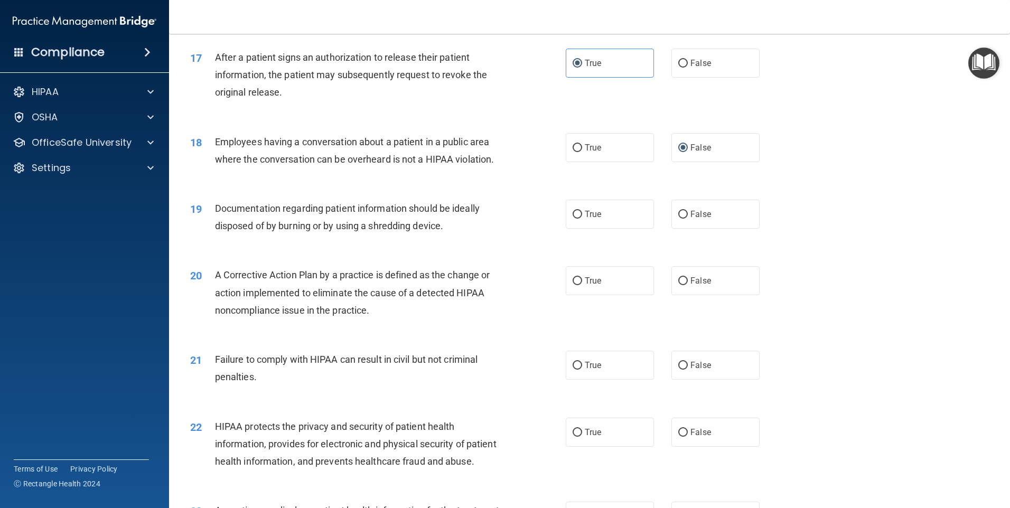
scroll to position [1269, 0]
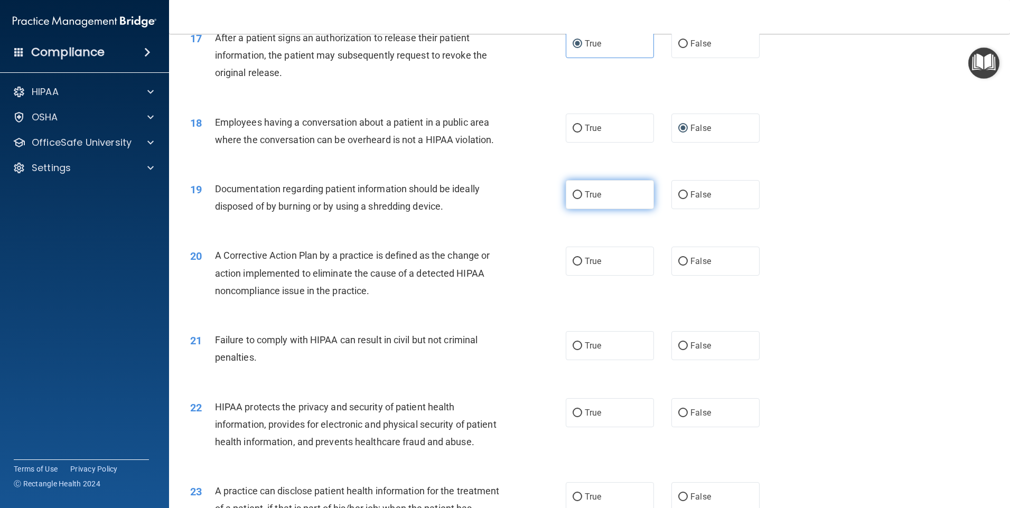
click at [580, 209] on label "True" at bounding box center [610, 194] width 88 height 29
click at [580, 199] on input "True" at bounding box center [577, 195] width 10 height 8
radio input "true"
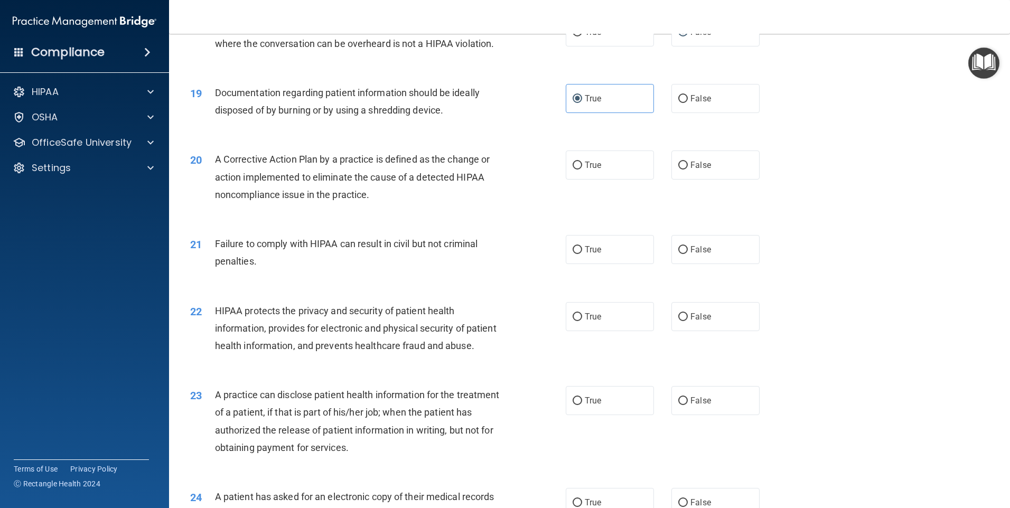
scroll to position [1375, 0]
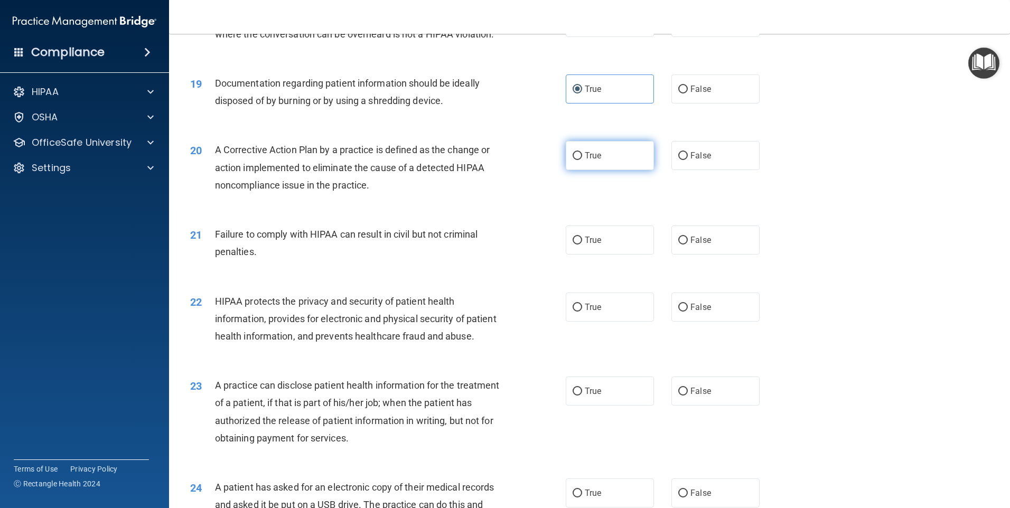
click at [579, 170] on label "True" at bounding box center [610, 155] width 88 height 29
click at [579, 160] on input "True" at bounding box center [577, 156] width 10 height 8
radio input "true"
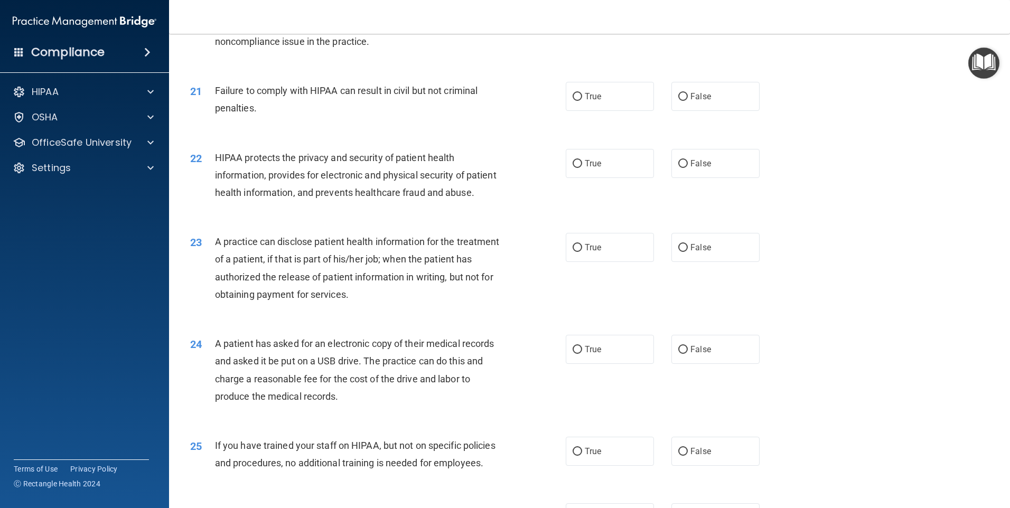
scroll to position [1534, 0]
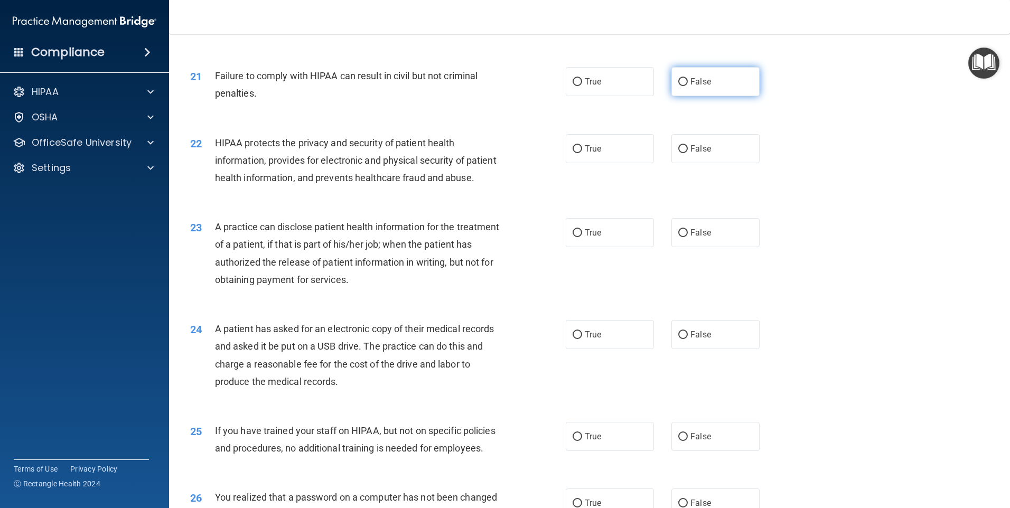
click at [717, 96] on label "False" at bounding box center [715, 81] width 88 height 29
click at [688, 86] on input "False" at bounding box center [683, 82] width 10 height 8
radio input "true"
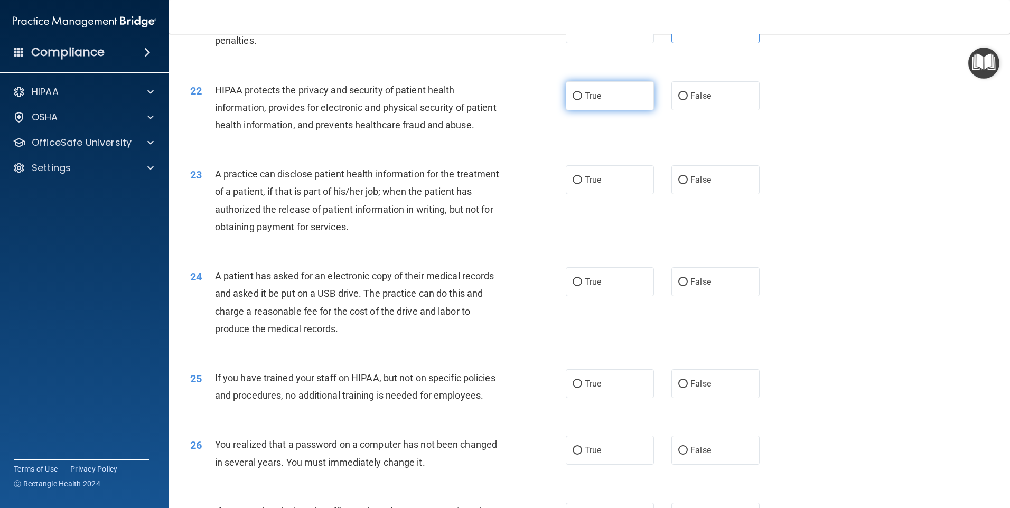
click at [606, 110] on label "True" at bounding box center [610, 95] width 88 height 29
click at [582, 100] on input "True" at bounding box center [577, 96] width 10 height 8
radio input "true"
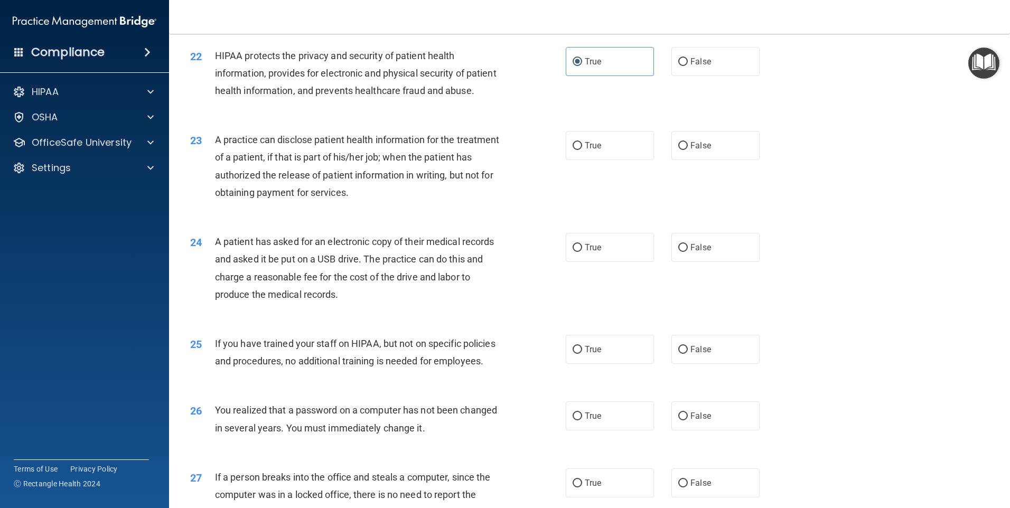
scroll to position [1639, 0]
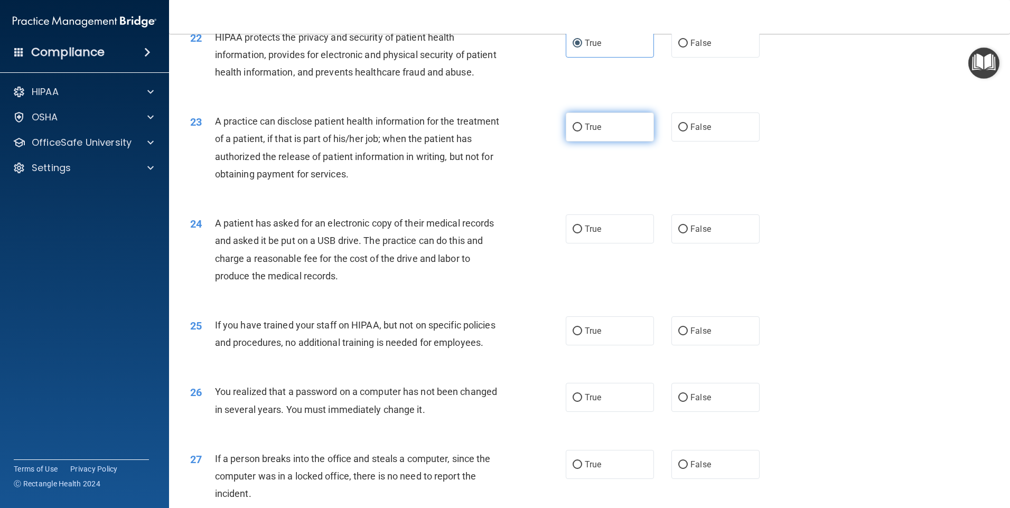
click at [566, 142] on label "True" at bounding box center [610, 126] width 88 height 29
click at [572, 131] on input "True" at bounding box center [577, 128] width 10 height 8
radio input "true"
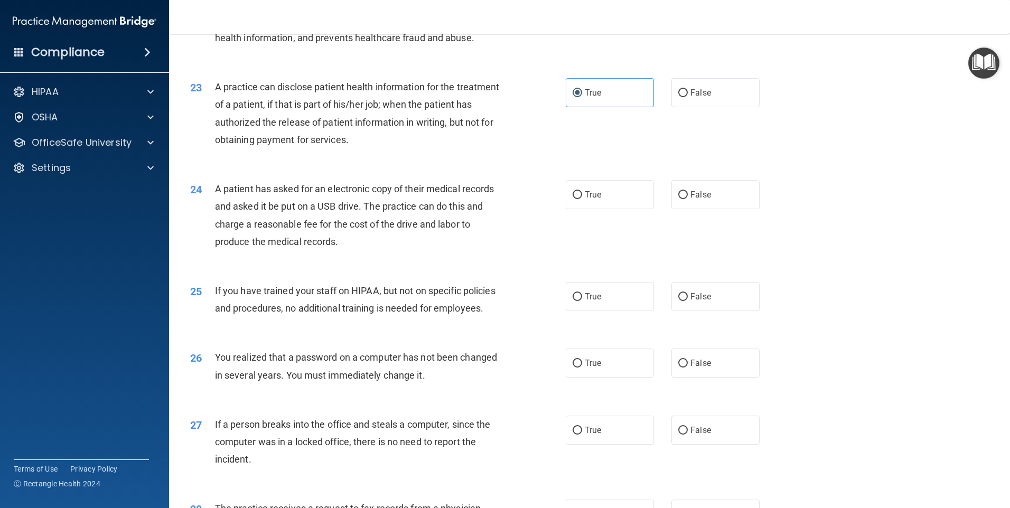
scroll to position [1692, 0]
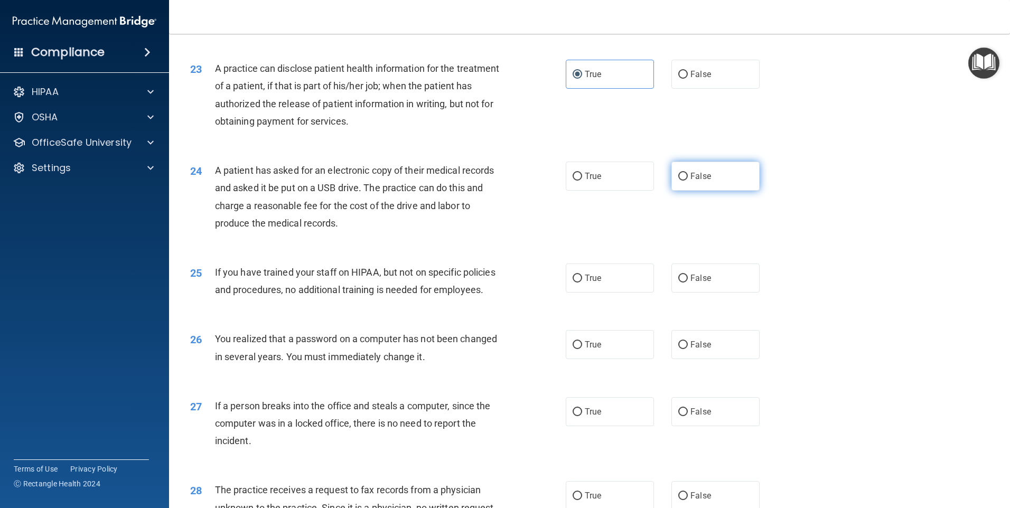
click at [682, 191] on label "False" at bounding box center [715, 176] width 88 height 29
click at [682, 181] on input "False" at bounding box center [683, 177] width 10 height 8
radio input "true"
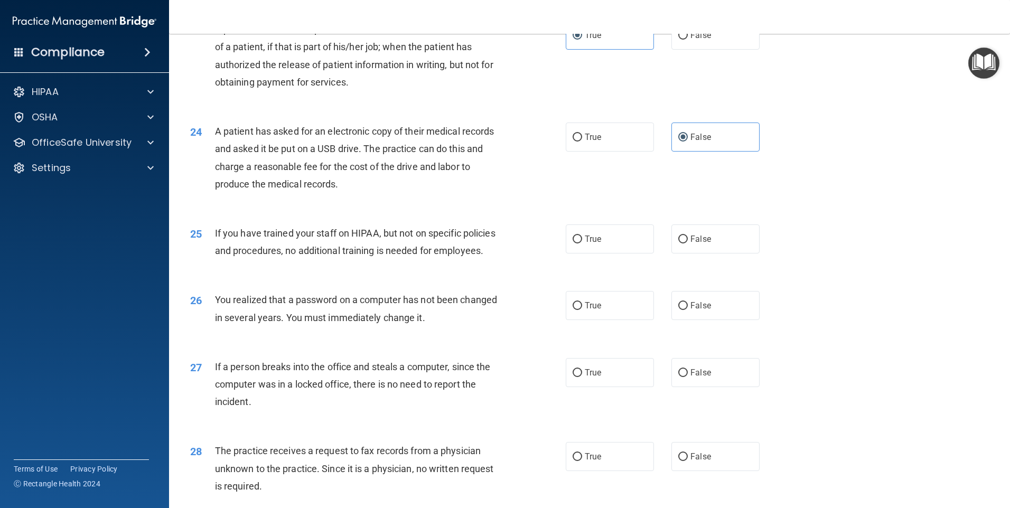
scroll to position [1850, 0]
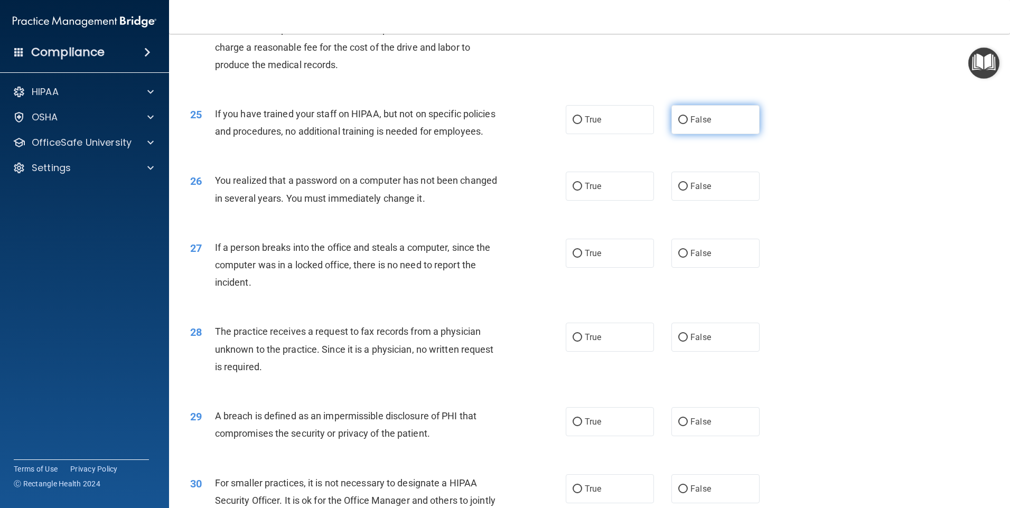
click at [679, 124] on input "False" at bounding box center [683, 120] width 10 height 8
radio input "true"
click at [585, 191] on span "True" at bounding box center [593, 186] width 16 height 10
click at [582, 191] on input "True" at bounding box center [577, 187] width 10 height 8
radio input "true"
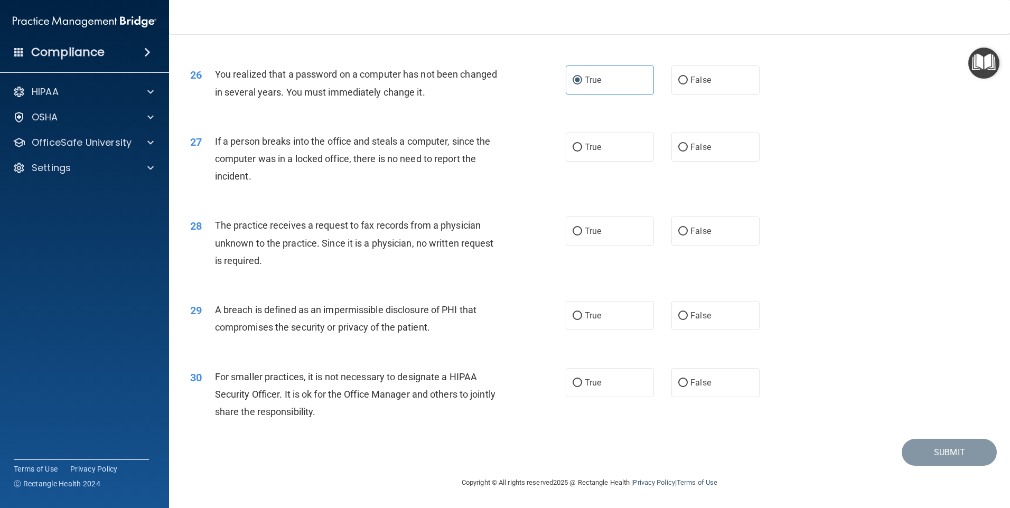
scroll to position [2009, 0]
click at [690, 147] on span "False" at bounding box center [700, 147] width 21 height 10
click at [686, 147] on input "False" at bounding box center [683, 148] width 10 height 8
radio input "true"
click at [733, 237] on label "False" at bounding box center [715, 231] width 88 height 29
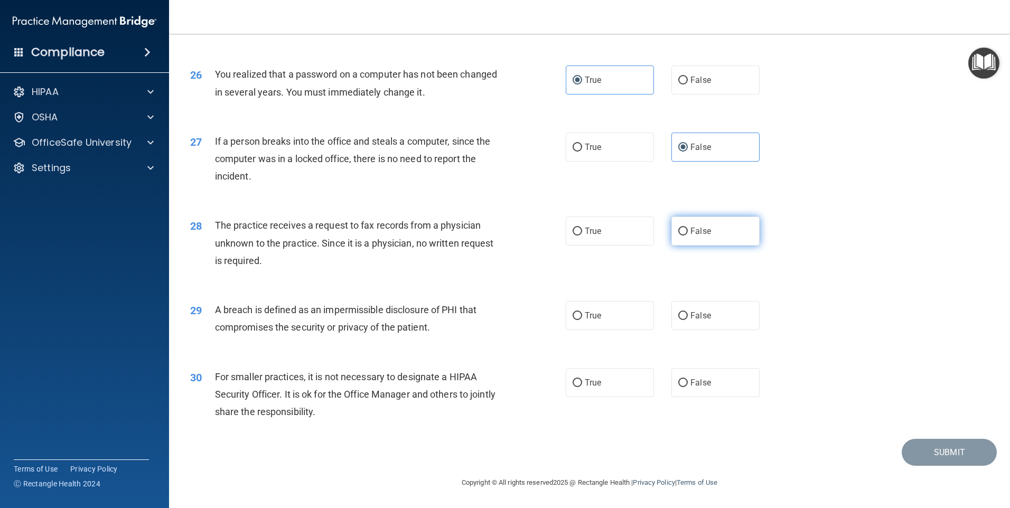
click at [688, 236] on input "False" at bounding box center [683, 232] width 10 height 8
radio input "true"
click at [619, 317] on label "True" at bounding box center [610, 315] width 88 height 29
click at [582, 317] on input "True" at bounding box center [577, 316] width 10 height 8
radio input "true"
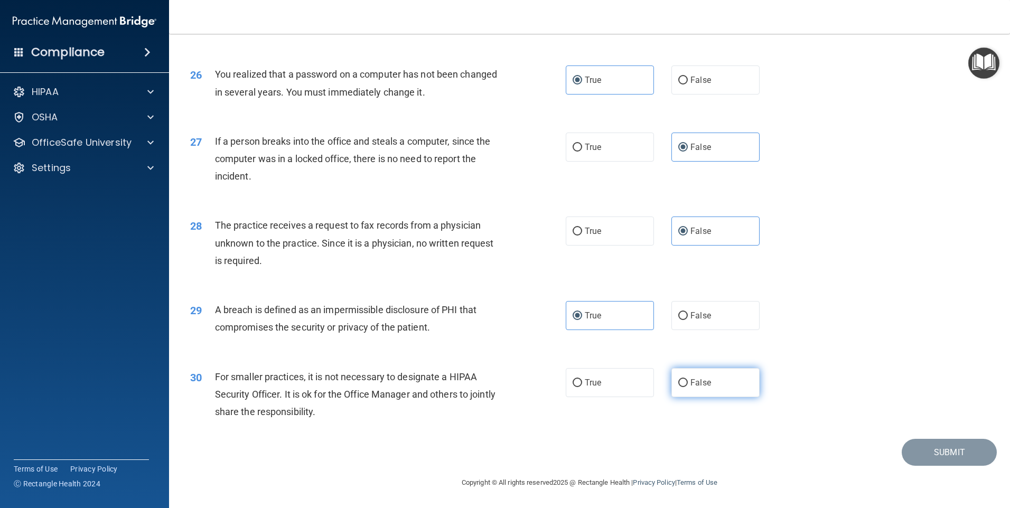
click at [725, 378] on label "False" at bounding box center [715, 382] width 88 height 29
click at [688, 379] on input "False" at bounding box center [683, 383] width 10 height 8
radio input "true"
click at [944, 457] on button "Submit" at bounding box center [948, 452] width 95 height 27
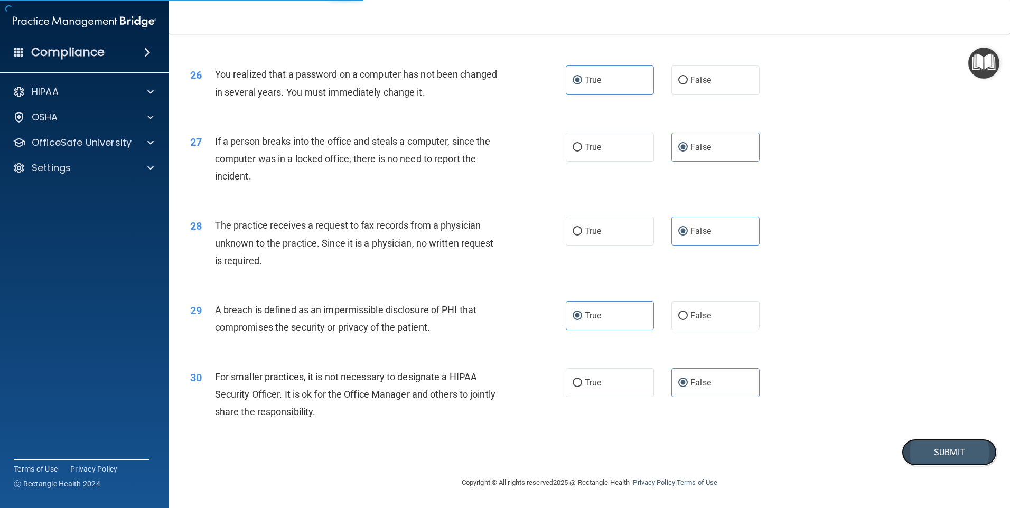
click at [942, 448] on button "Submit" at bounding box center [948, 452] width 95 height 27
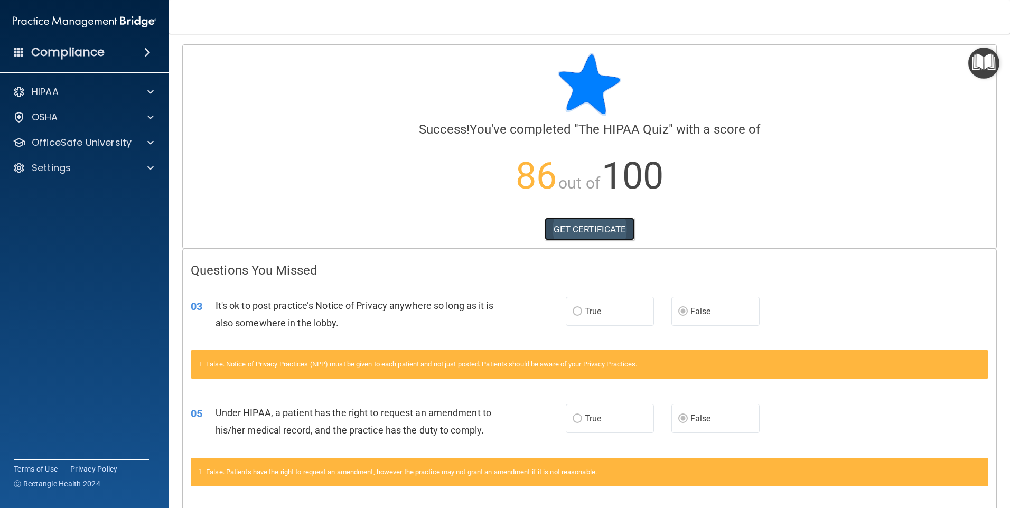
click at [595, 225] on link "GET CERTIFICATE" at bounding box center [589, 229] width 90 height 23
click at [87, 146] on p "OfficeSafe University" at bounding box center [82, 142] width 100 height 13
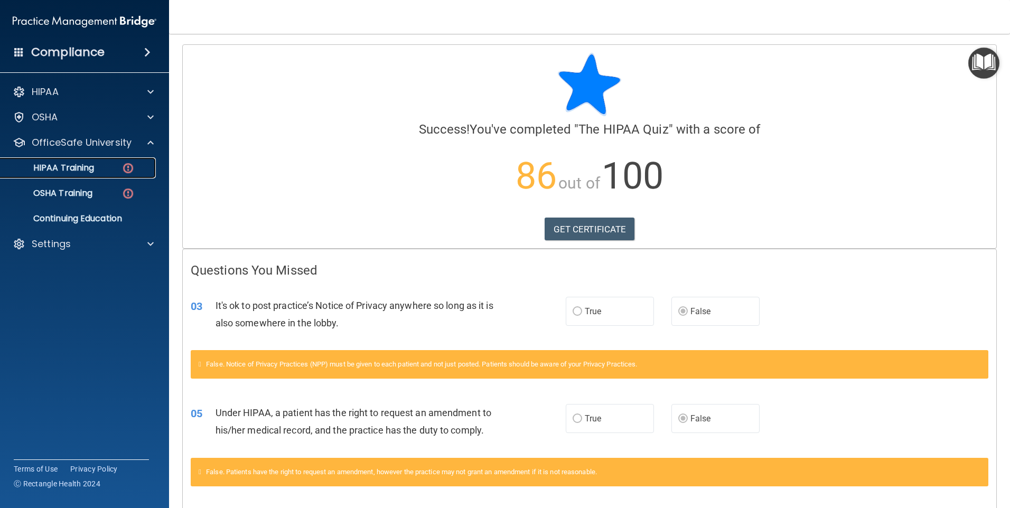
click at [78, 164] on p "HIPAA Training" at bounding box center [50, 168] width 87 height 11
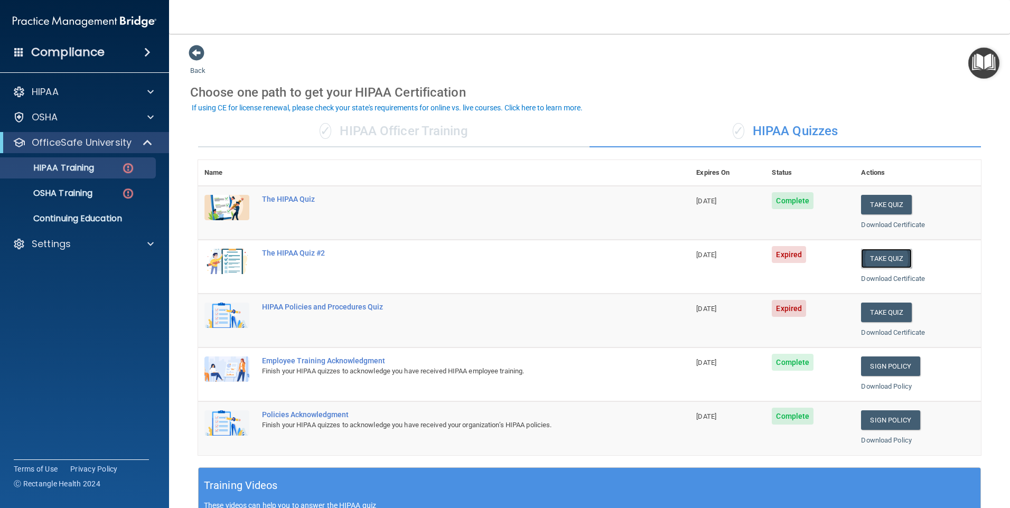
click at [887, 259] on button "Take Quiz" at bounding box center [886, 259] width 51 height 20
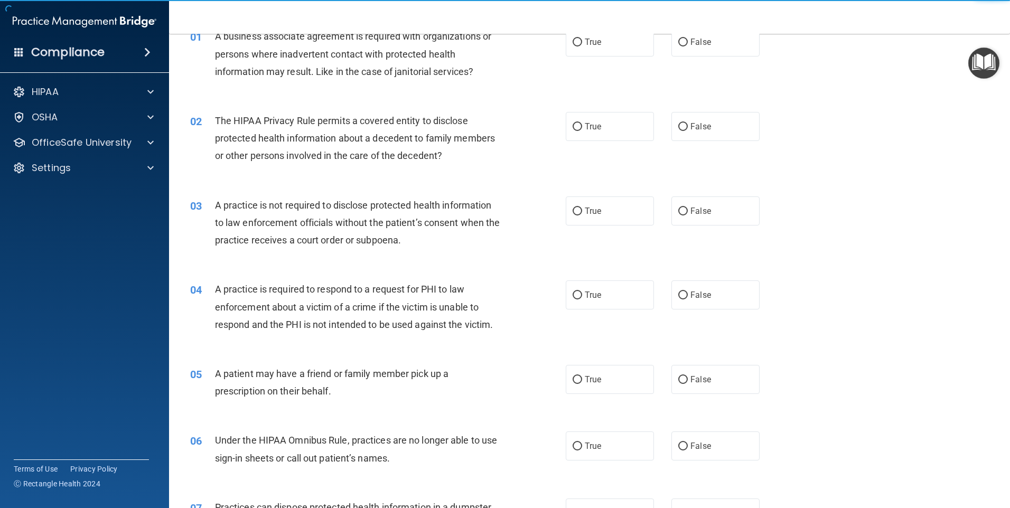
scroll to position [106, 0]
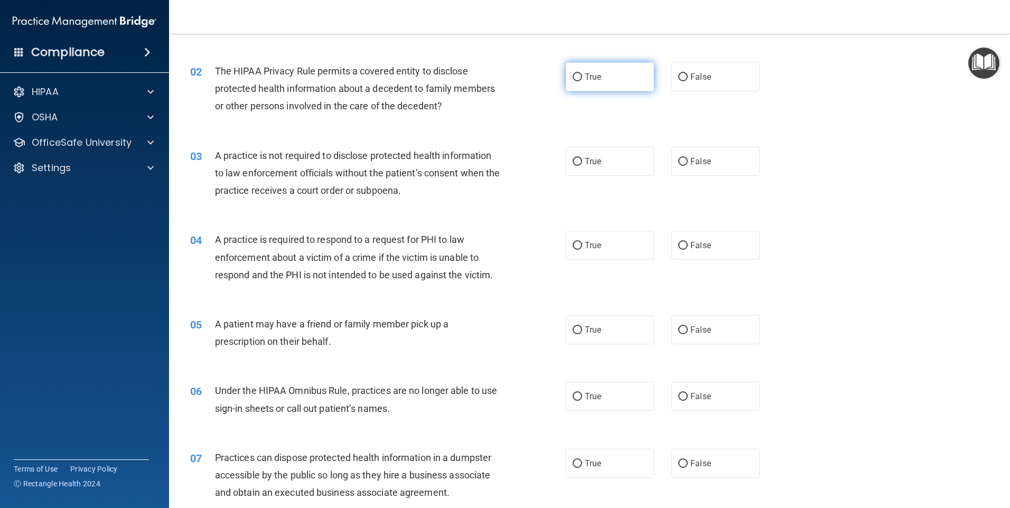
drag, startPoint x: 627, startPoint y: 79, endPoint x: 623, endPoint y: 67, distance: 13.4
click at [627, 79] on label "True" at bounding box center [610, 76] width 88 height 29
click at [582, 79] on input "True" at bounding box center [577, 77] width 10 height 8
radio input "true"
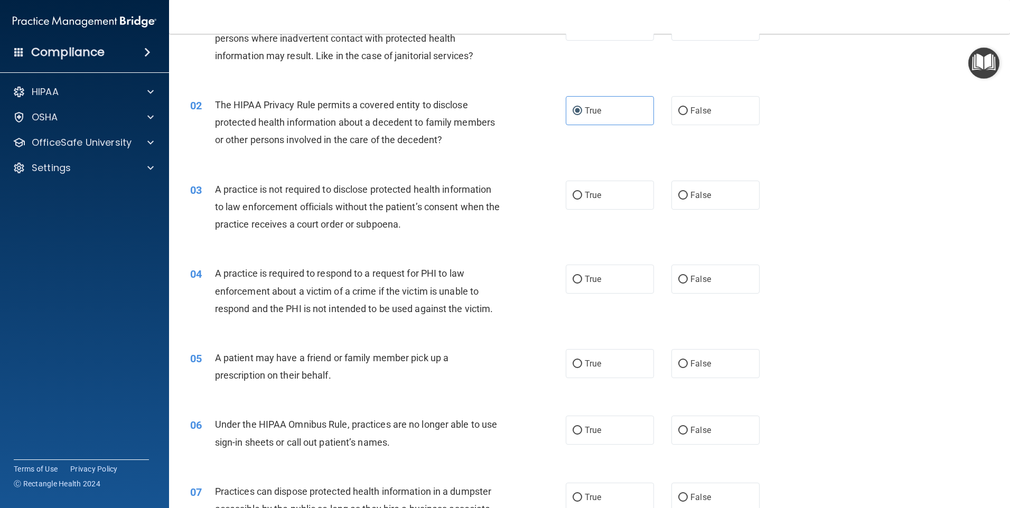
scroll to position [0, 0]
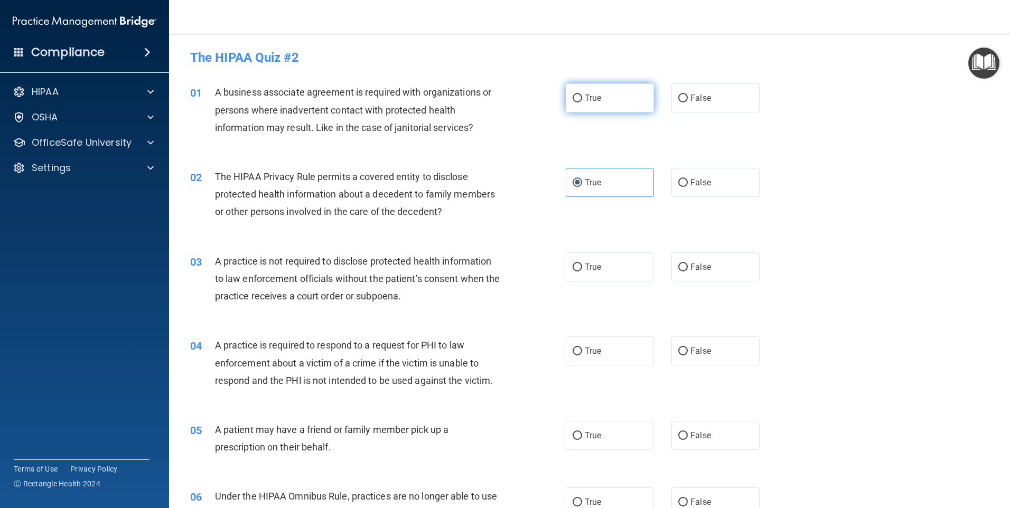
click at [603, 89] on label "True" at bounding box center [610, 97] width 88 height 29
click at [582, 95] on input "True" at bounding box center [577, 99] width 10 height 8
radio input "true"
click at [607, 272] on label "True" at bounding box center [610, 266] width 88 height 29
click at [582, 271] on input "True" at bounding box center [577, 268] width 10 height 8
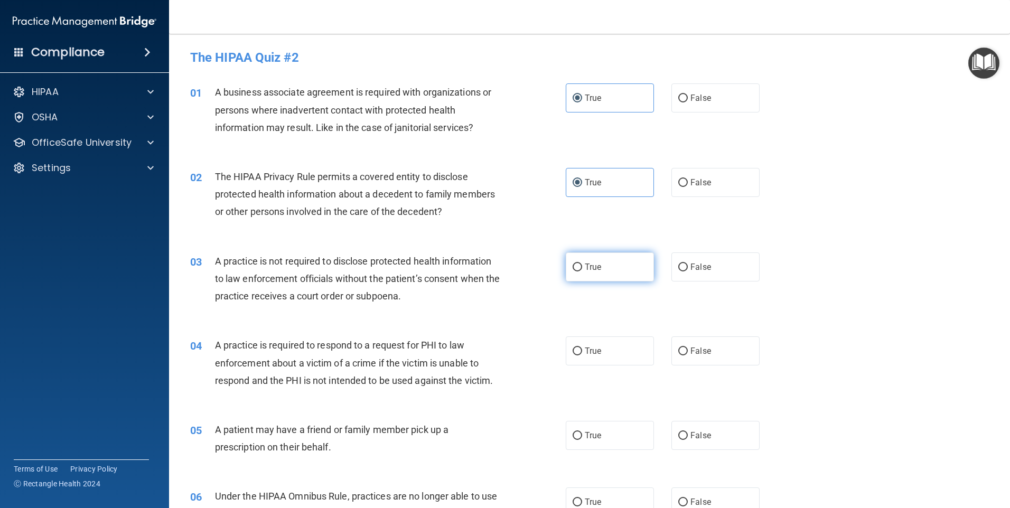
radio input "true"
drag, startPoint x: 609, startPoint y: 358, endPoint x: 615, endPoint y: 353, distance: 7.9
click at [613, 358] on label "True" at bounding box center [610, 350] width 88 height 29
click at [582, 355] on input "True" at bounding box center [577, 351] width 10 height 8
radio input "true"
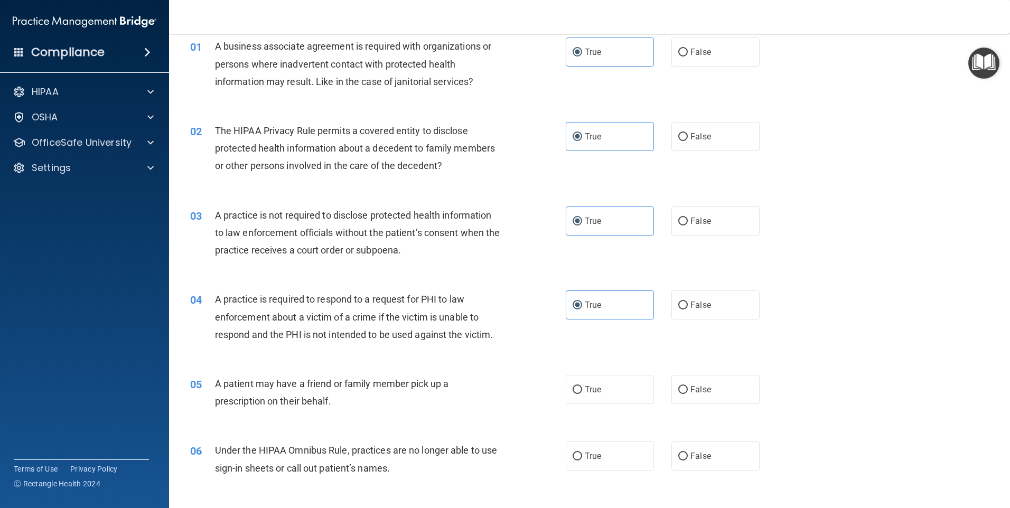
scroll to position [158, 0]
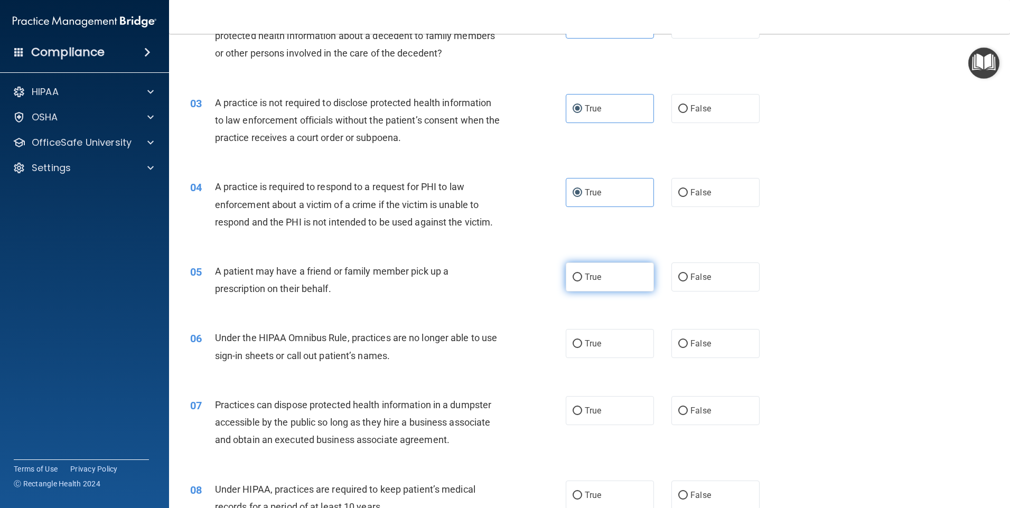
click at [594, 286] on label "True" at bounding box center [610, 276] width 88 height 29
click at [582, 281] on input "True" at bounding box center [577, 278] width 10 height 8
radio input "true"
click at [614, 346] on label "True" at bounding box center [610, 343] width 88 height 29
click at [582, 346] on input "True" at bounding box center [577, 344] width 10 height 8
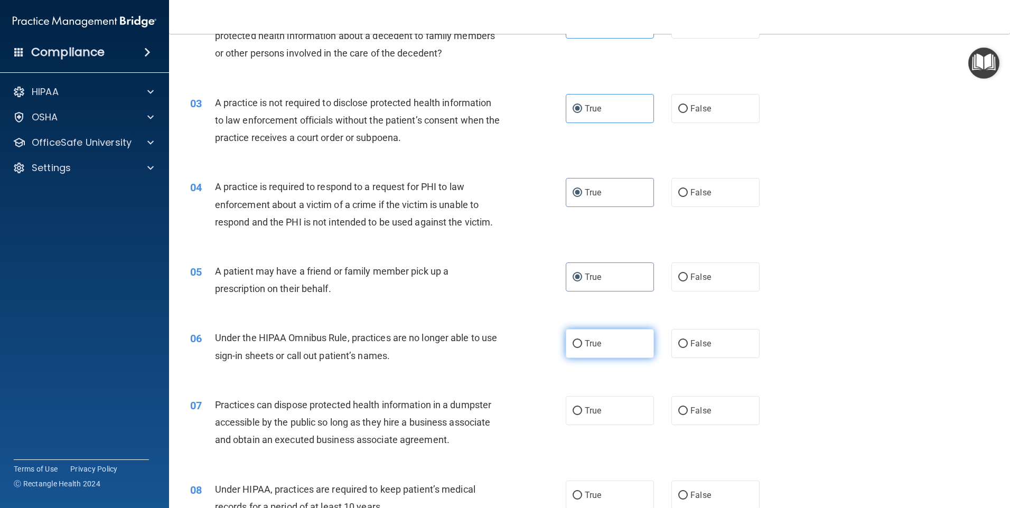
radio input "true"
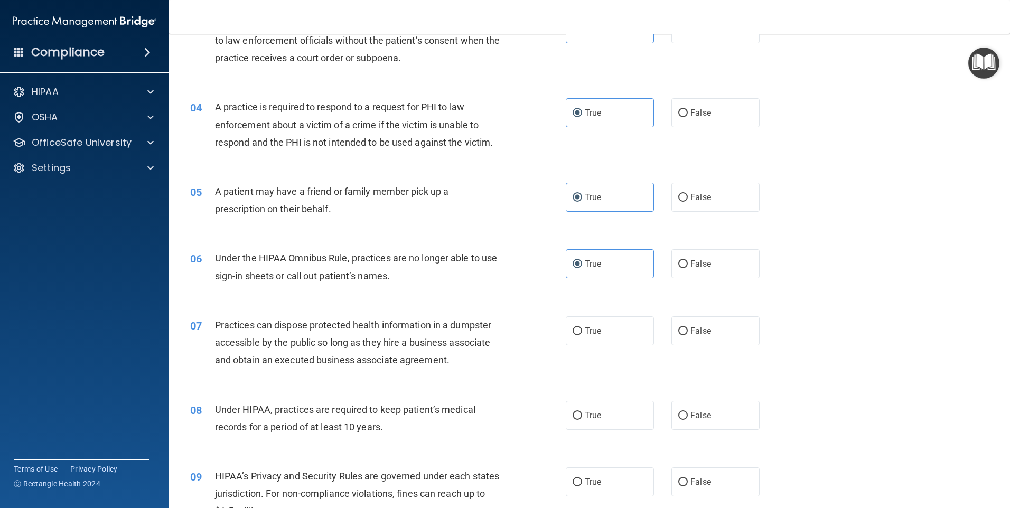
scroll to position [264, 0]
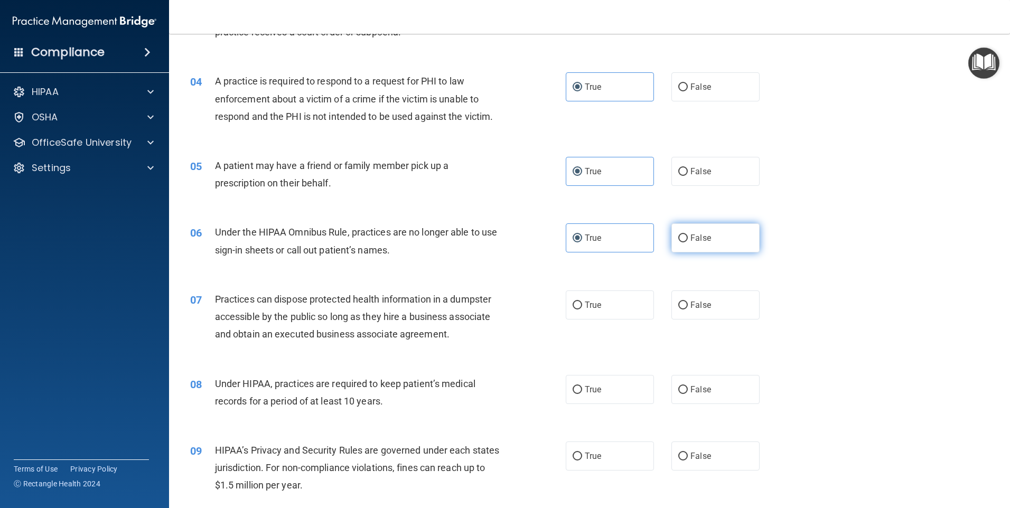
click at [722, 244] on label "False" at bounding box center [715, 237] width 88 height 29
click at [688, 242] on input "False" at bounding box center [683, 238] width 10 height 8
radio input "true"
radio input "false"
click at [690, 304] on span "False" at bounding box center [700, 305] width 21 height 10
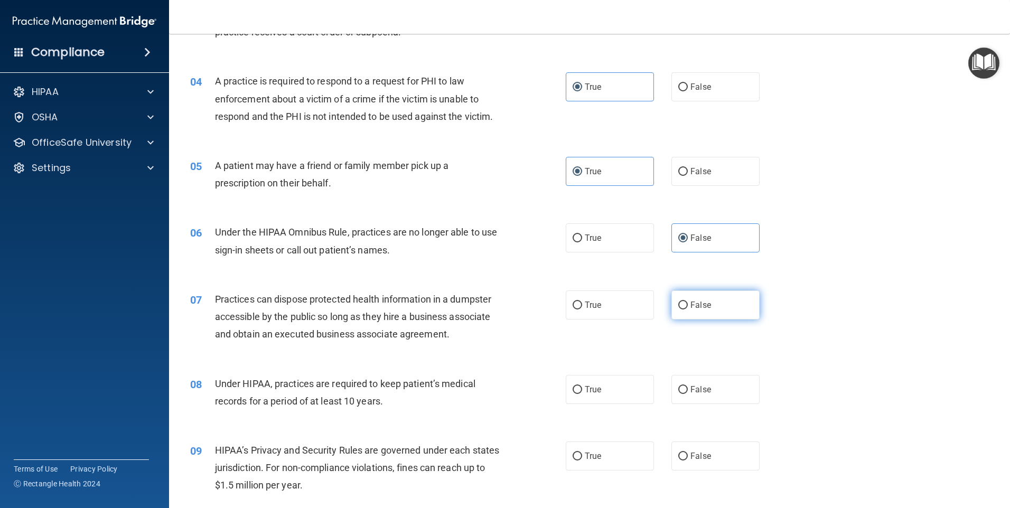
click at [686, 304] on input "False" at bounding box center [683, 306] width 10 height 8
radio input "true"
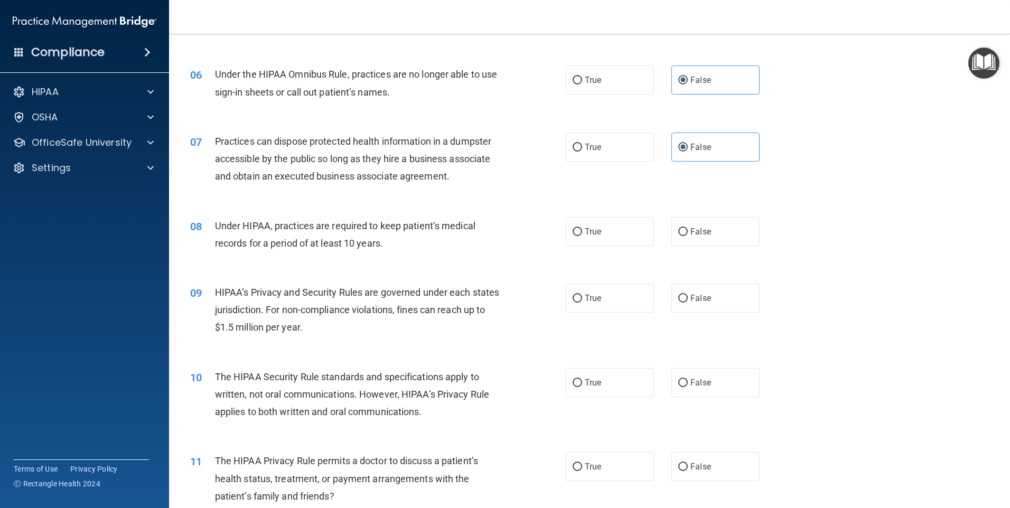
scroll to position [422, 0]
click at [706, 218] on label "False" at bounding box center [715, 231] width 88 height 29
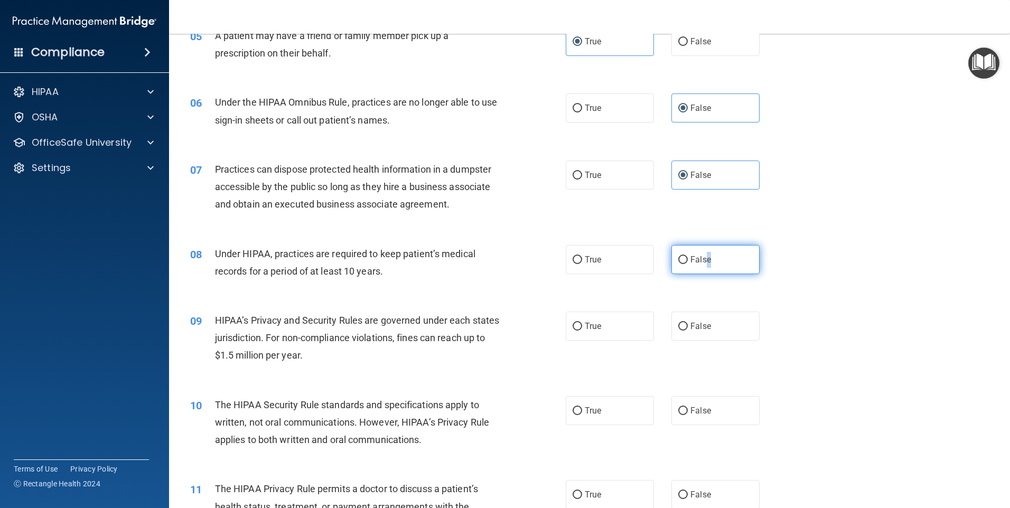
scroll to position [370, 0]
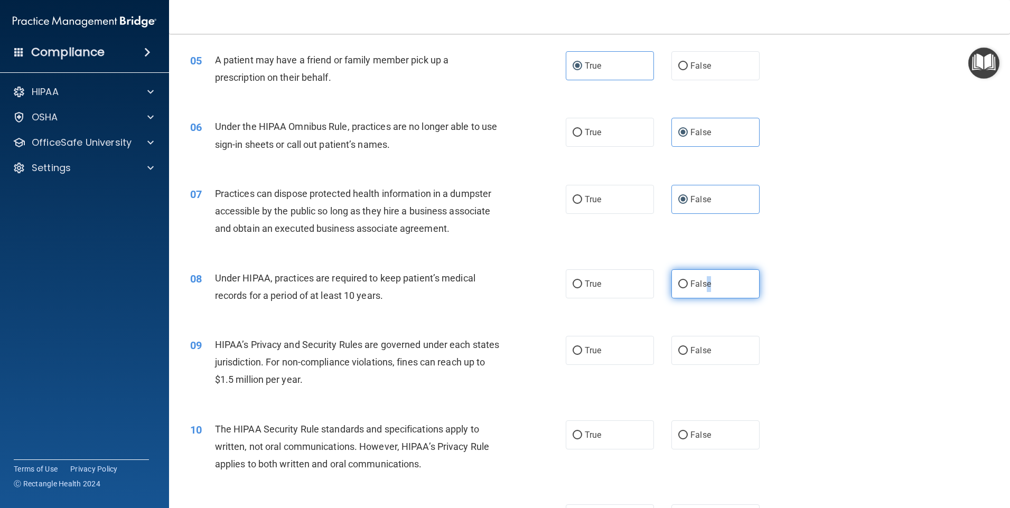
click at [737, 277] on label "False" at bounding box center [715, 283] width 88 height 29
click at [688, 280] on input "False" at bounding box center [683, 284] width 10 height 8
radio input "true"
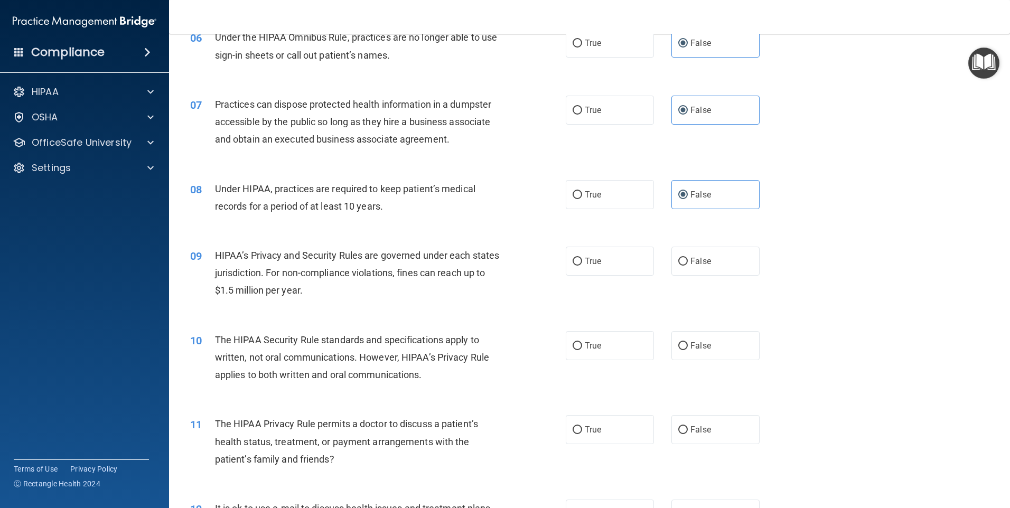
scroll to position [475, 0]
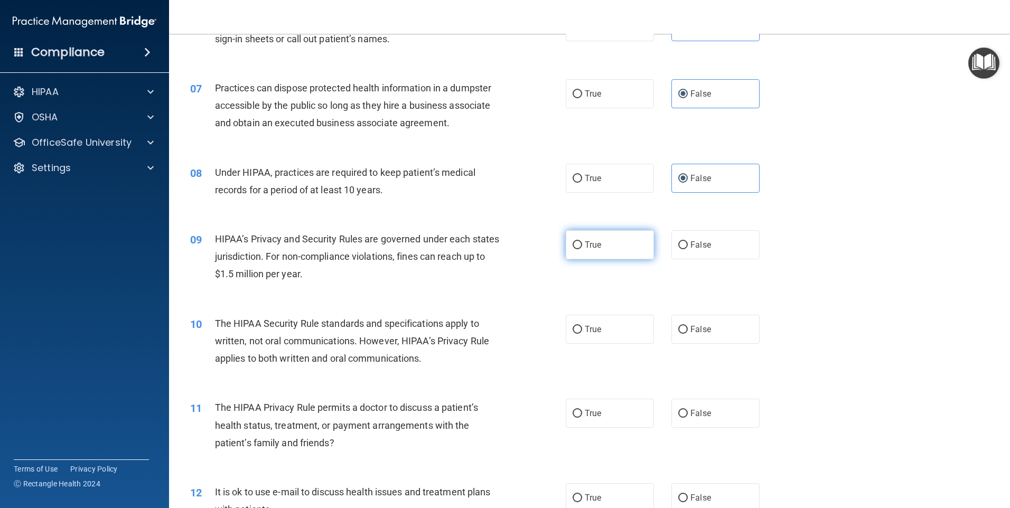
click at [601, 247] on label "True" at bounding box center [610, 244] width 88 height 29
click at [582, 247] on input "True" at bounding box center [577, 245] width 10 height 8
radio input "true"
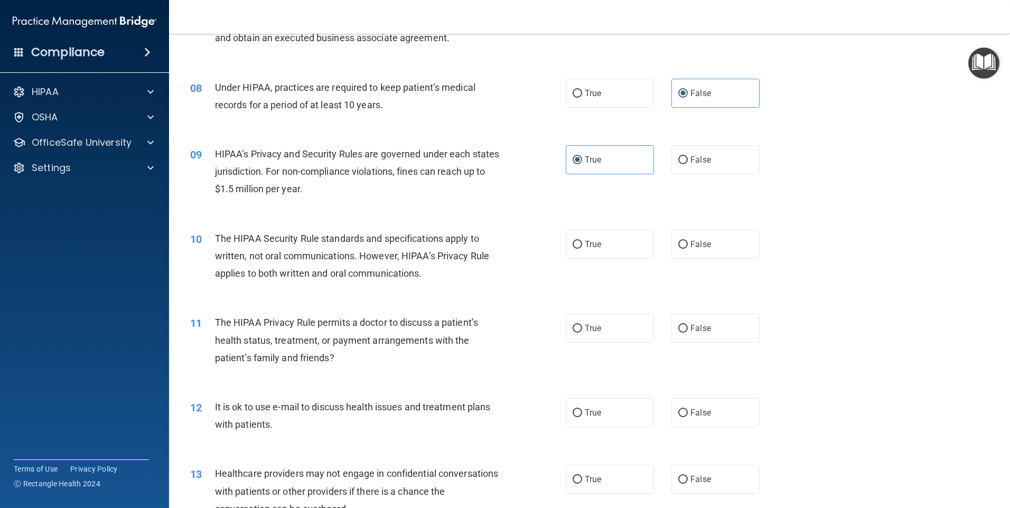
scroll to position [581, 0]
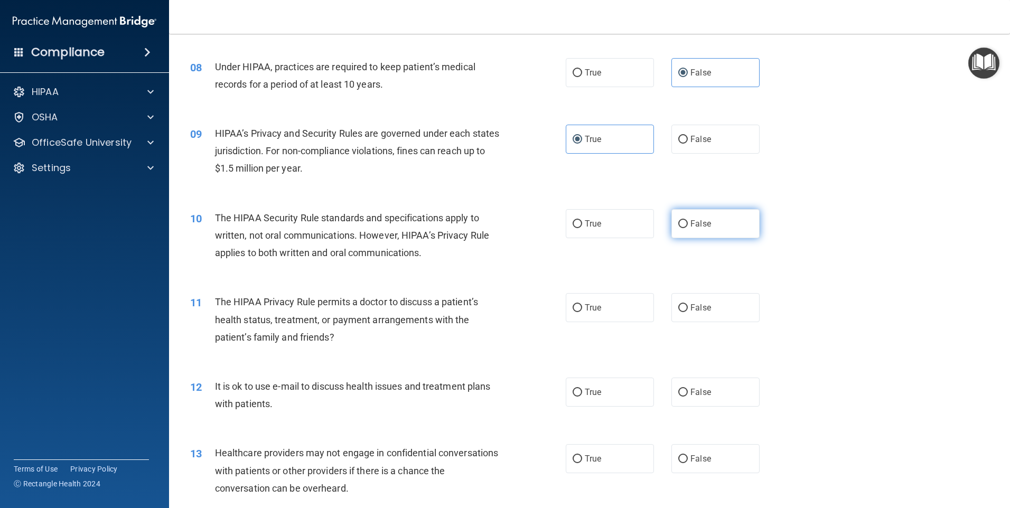
click at [671, 223] on label "False" at bounding box center [715, 223] width 88 height 29
click at [678, 223] on input "False" at bounding box center [683, 224] width 10 height 8
radio input "true"
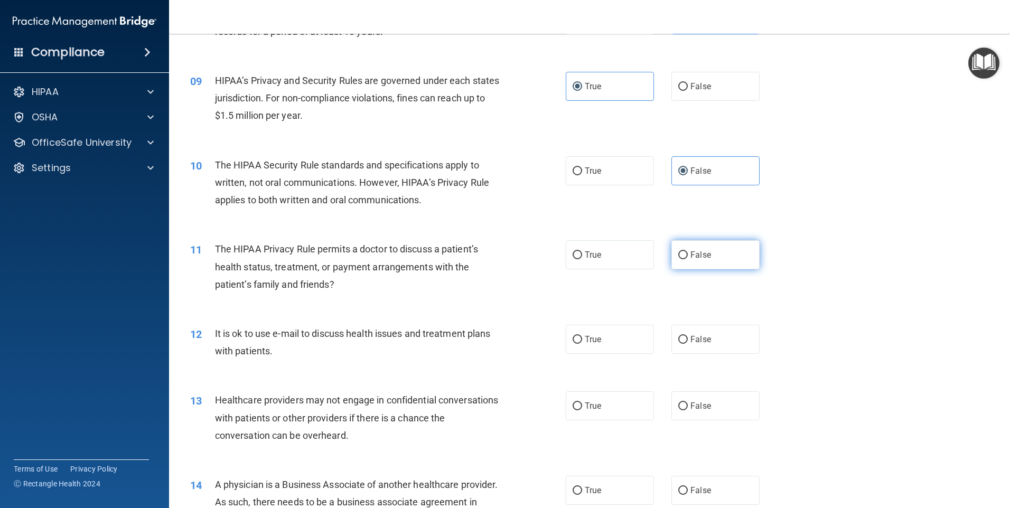
click at [703, 243] on label "False" at bounding box center [715, 254] width 88 height 29
click at [688, 251] on input "False" at bounding box center [683, 255] width 10 height 8
radio input "true"
click at [586, 171] on span "True" at bounding box center [593, 171] width 16 height 10
click at [582, 171] on input "True" at bounding box center [577, 171] width 10 height 8
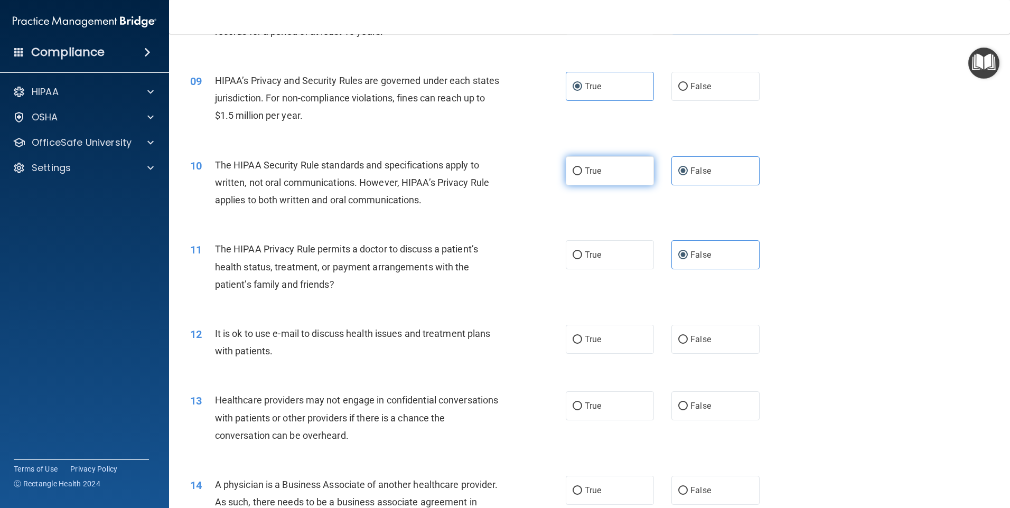
radio input "true"
radio input "false"
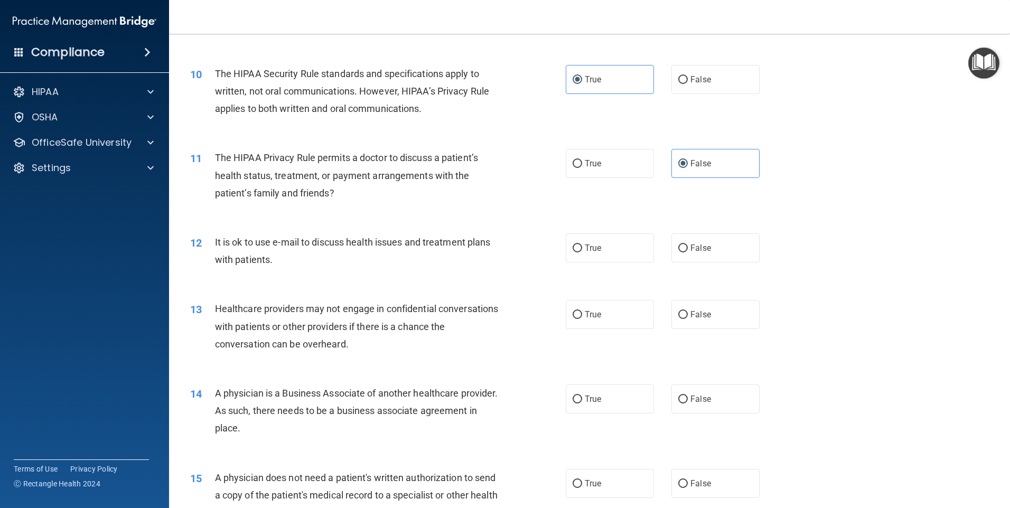
scroll to position [739, 0]
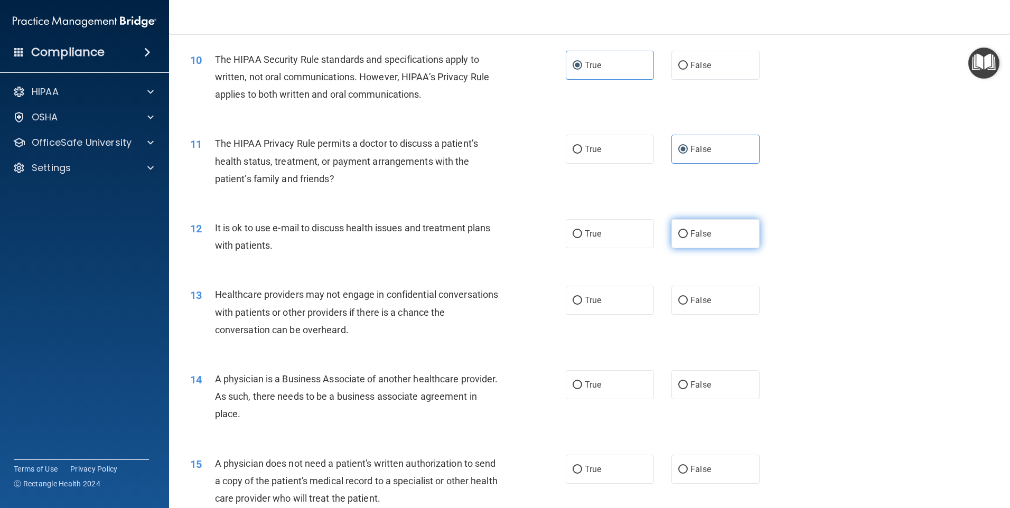
click at [695, 232] on span "False" at bounding box center [700, 234] width 21 height 10
click at [688, 232] on input "False" at bounding box center [683, 234] width 10 height 8
radio input "true"
click at [597, 225] on label "True" at bounding box center [610, 233] width 88 height 29
click at [582, 230] on input "True" at bounding box center [577, 234] width 10 height 8
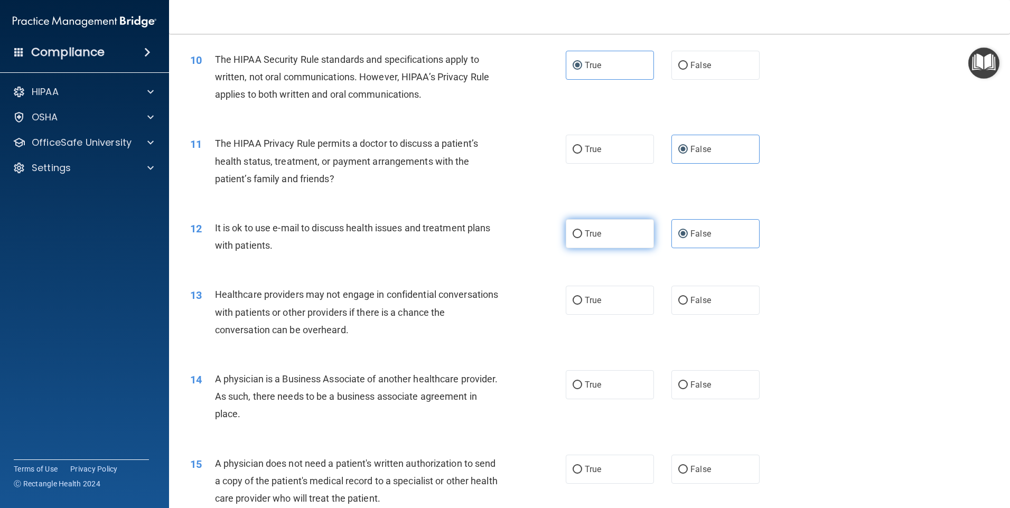
radio input "true"
radio input "false"
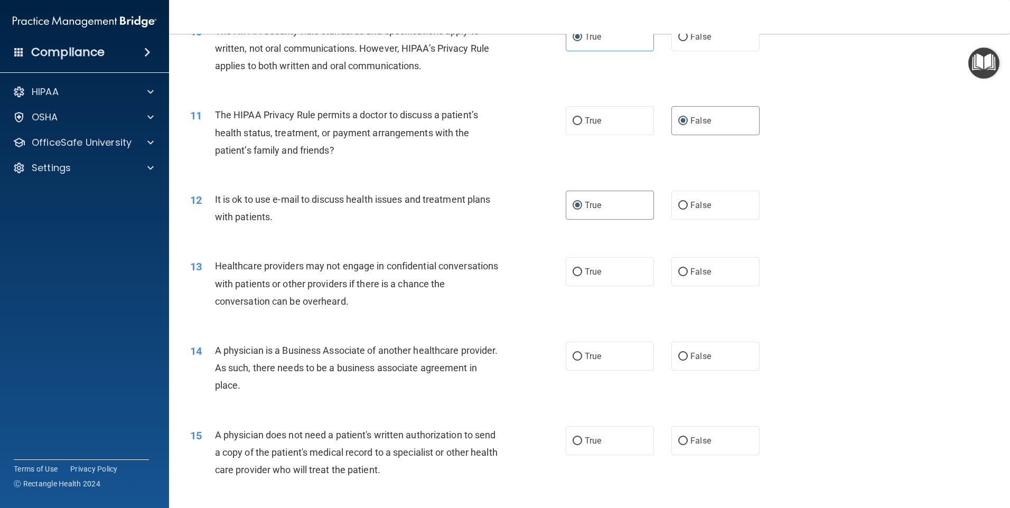
scroll to position [792, 0]
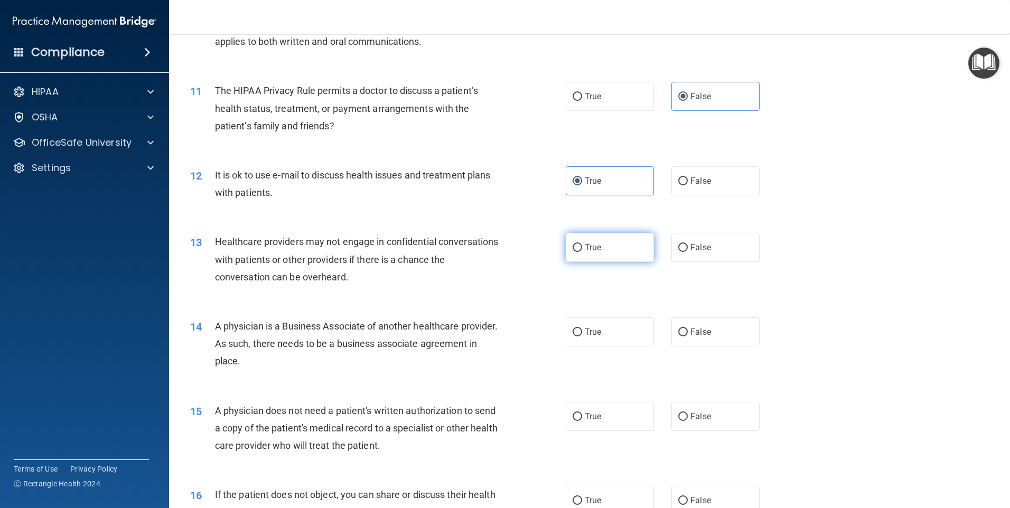
click at [637, 251] on label "True" at bounding box center [610, 247] width 88 height 29
click at [582, 251] on input "True" at bounding box center [577, 248] width 10 height 8
radio input "true"
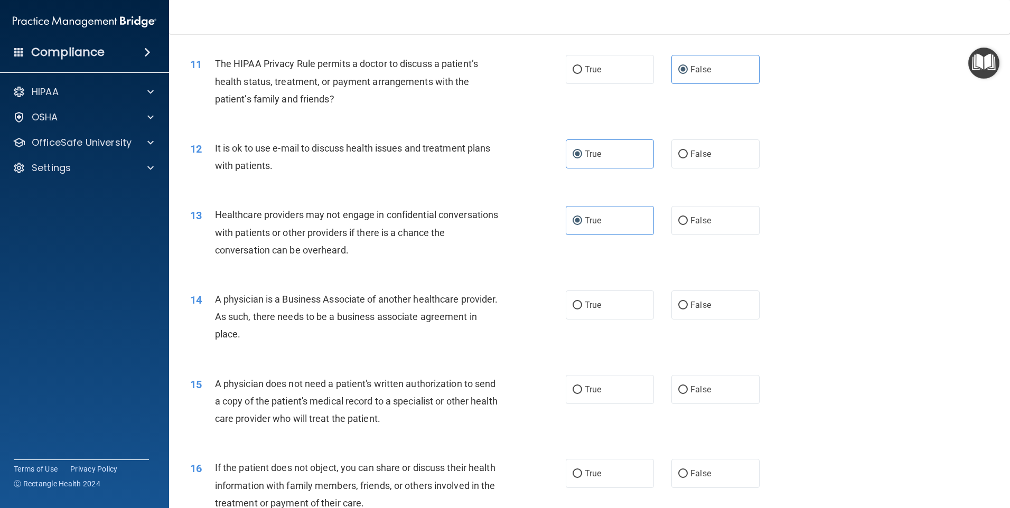
scroll to position [845, 0]
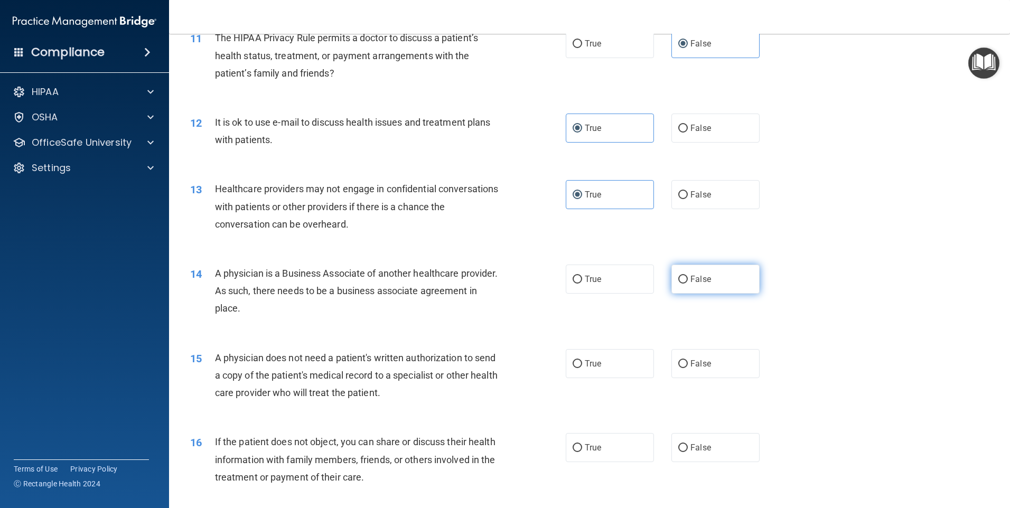
click at [713, 277] on label "False" at bounding box center [715, 279] width 88 height 29
click at [688, 277] on input "False" at bounding box center [683, 280] width 10 height 8
radio input "true"
click at [629, 274] on label "True" at bounding box center [610, 279] width 88 height 29
click at [582, 276] on input "True" at bounding box center [577, 280] width 10 height 8
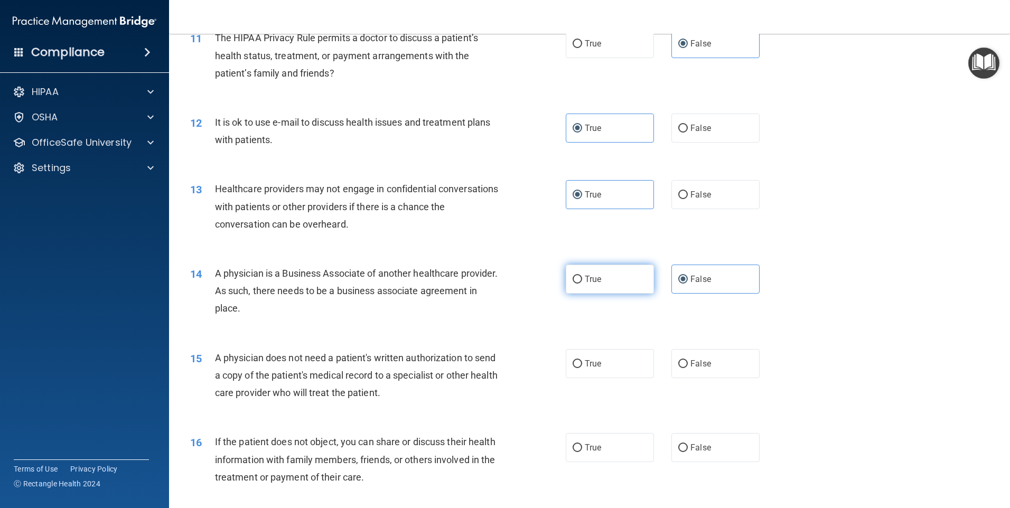
radio input "true"
radio input "false"
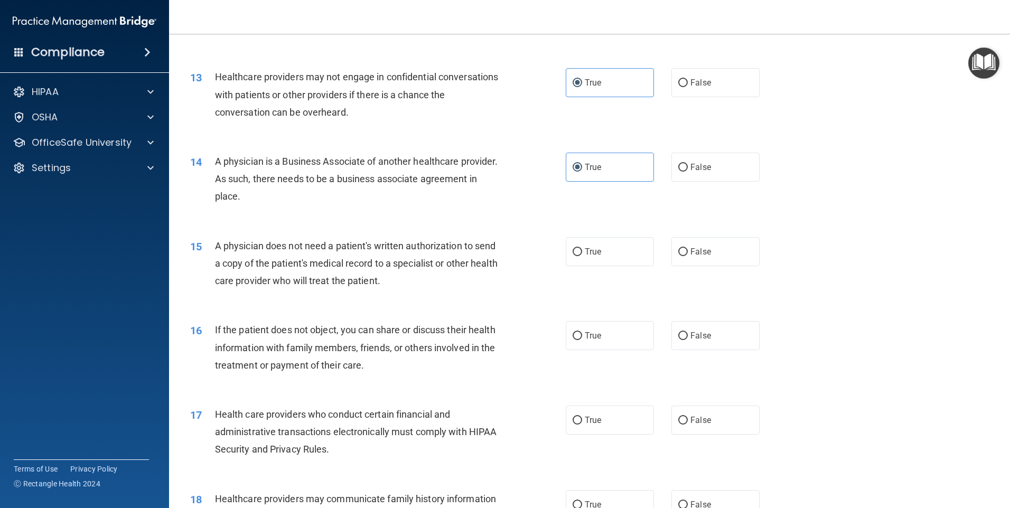
scroll to position [1003, 0]
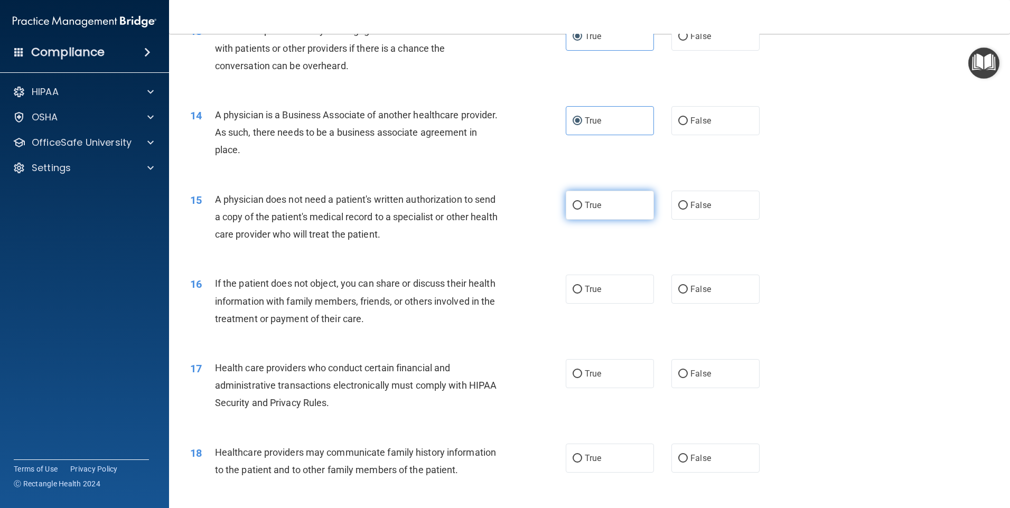
click at [597, 202] on span "True" at bounding box center [593, 205] width 16 height 10
click at [582, 202] on input "True" at bounding box center [577, 206] width 10 height 8
radio input "true"
click at [566, 289] on label "True" at bounding box center [610, 289] width 88 height 29
click at [572, 289] on input "True" at bounding box center [577, 290] width 10 height 8
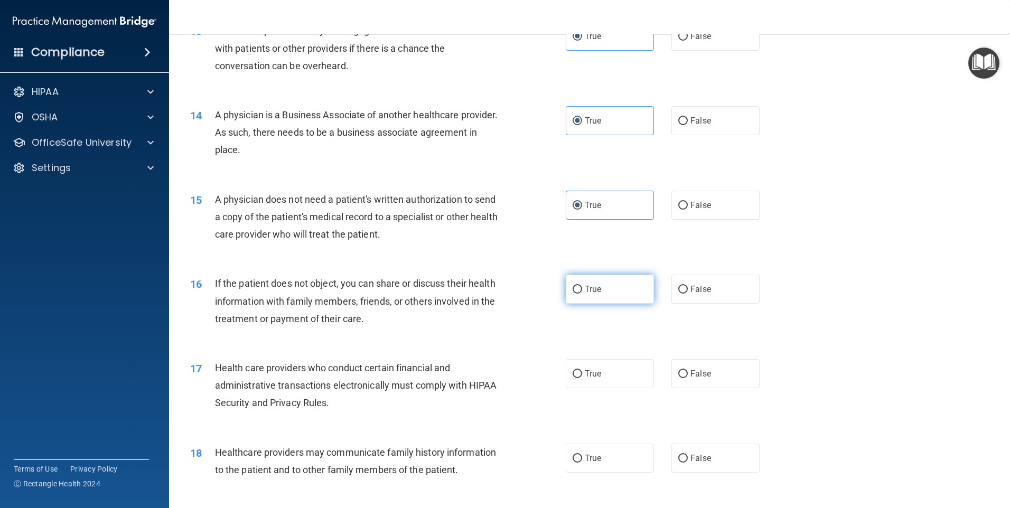
radio input "true"
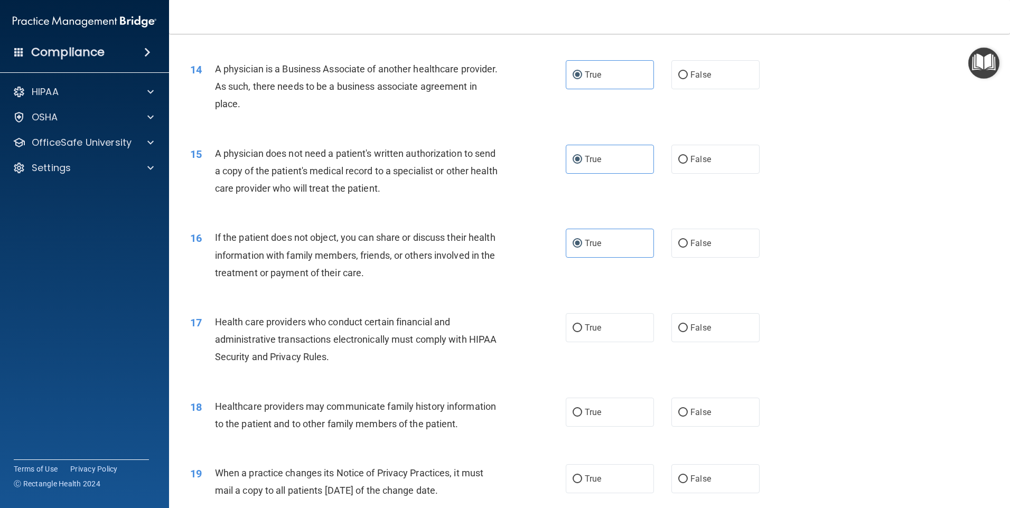
scroll to position [1109, 0]
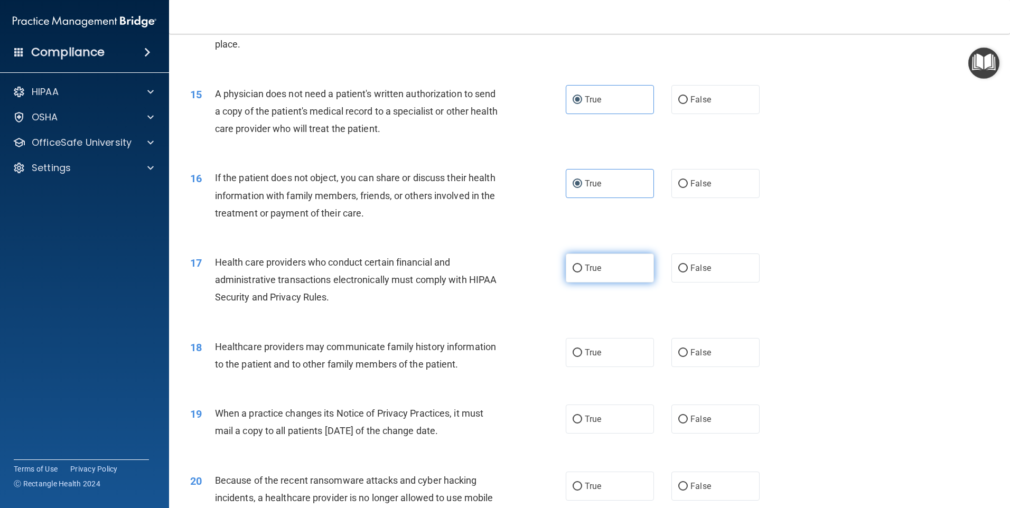
click at [599, 271] on label "True" at bounding box center [610, 267] width 88 height 29
click at [582, 271] on input "True" at bounding box center [577, 269] width 10 height 8
radio input "true"
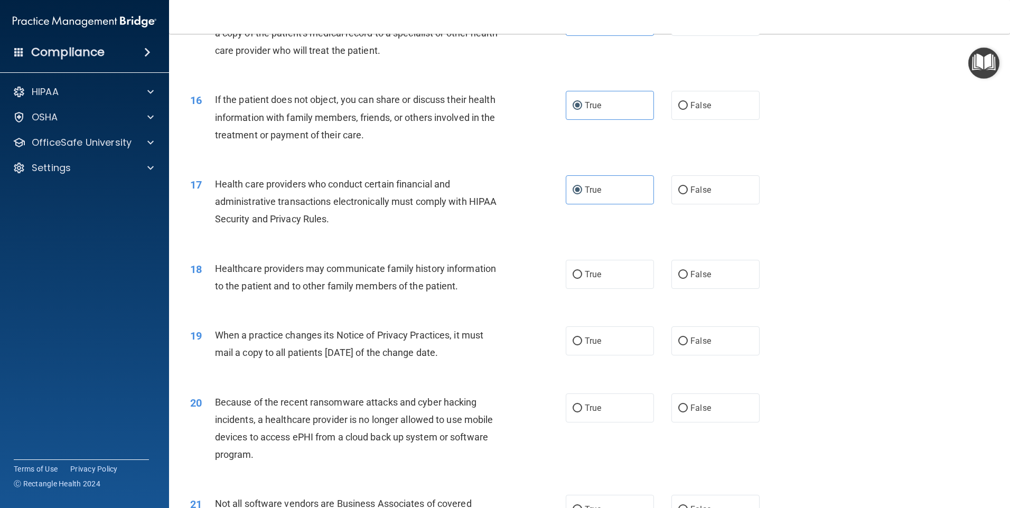
scroll to position [1215, 0]
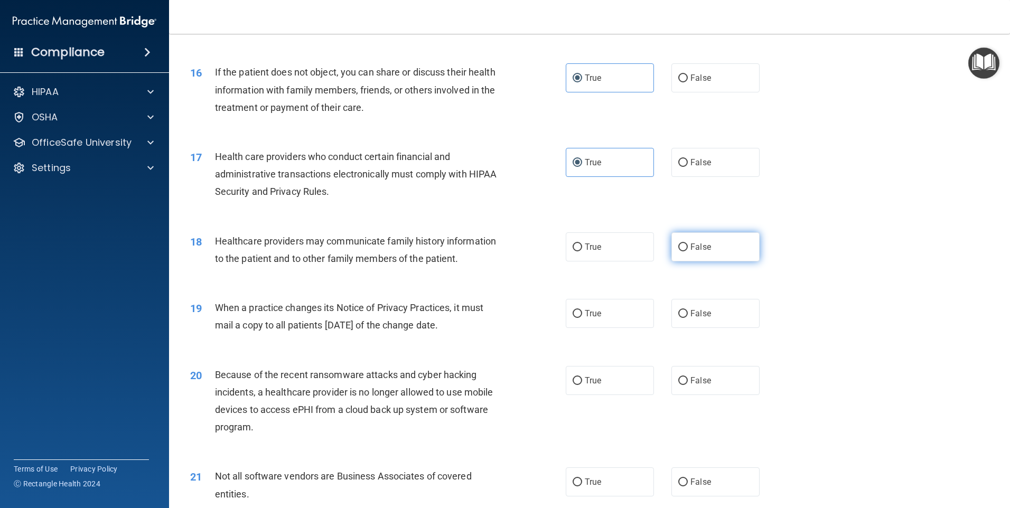
click at [690, 248] on span "False" at bounding box center [700, 247] width 21 height 10
click at [688, 248] on input "False" at bounding box center [683, 247] width 10 height 8
radio input "true"
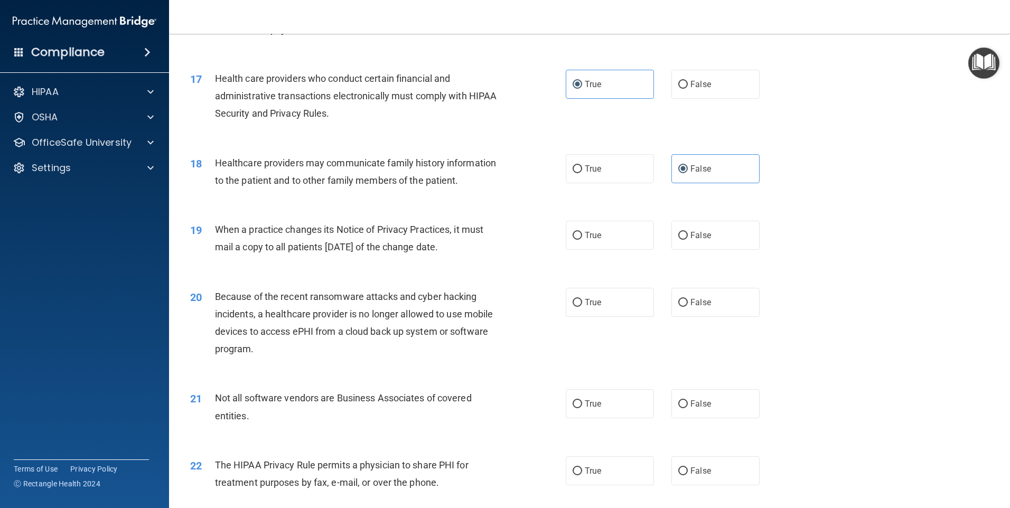
scroll to position [1320, 0]
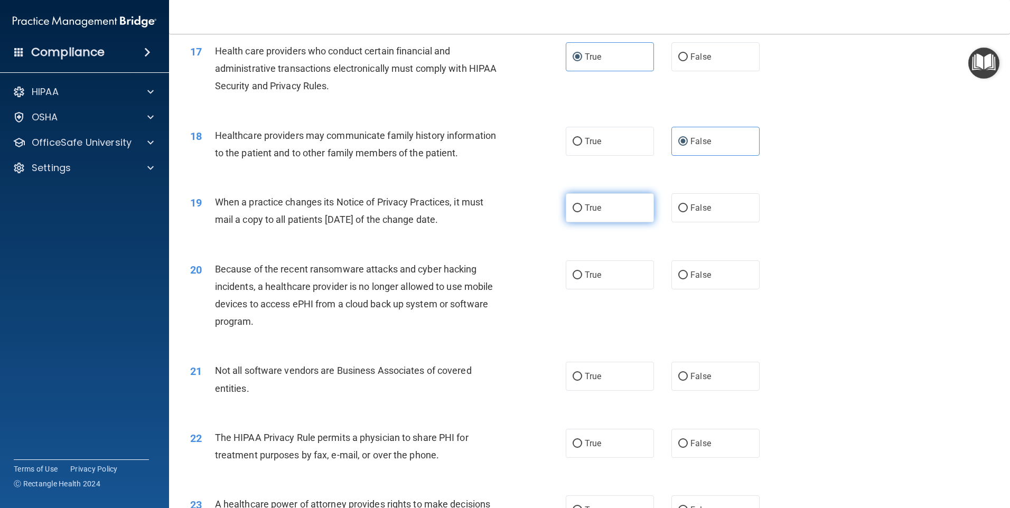
click at [616, 211] on label "True" at bounding box center [610, 207] width 88 height 29
click at [582, 211] on input "True" at bounding box center [577, 208] width 10 height 8
radio input "true"
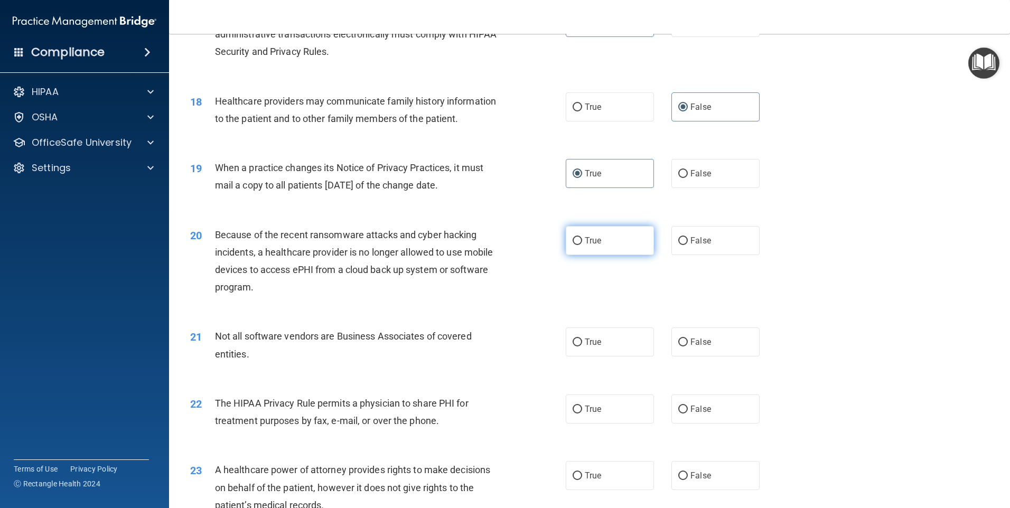
scroll to position [1373, 0]
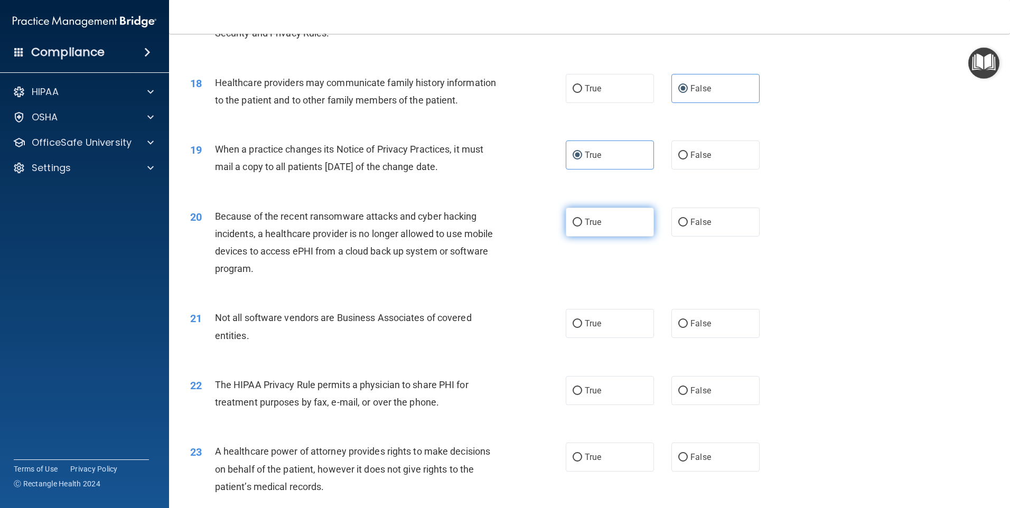
click at [597, 220] on span "True" at bounding box center [593, 222] width 16 height 10
click at [582, 220] on input "True" at bounding box center [577, 223] width 10 height 8
radio input "true"
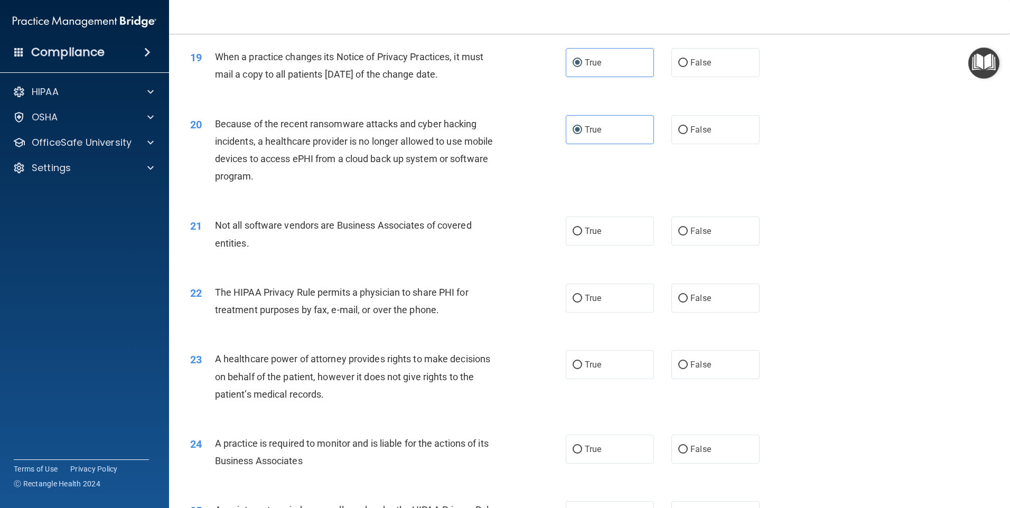
scroll to position [1479, 0]
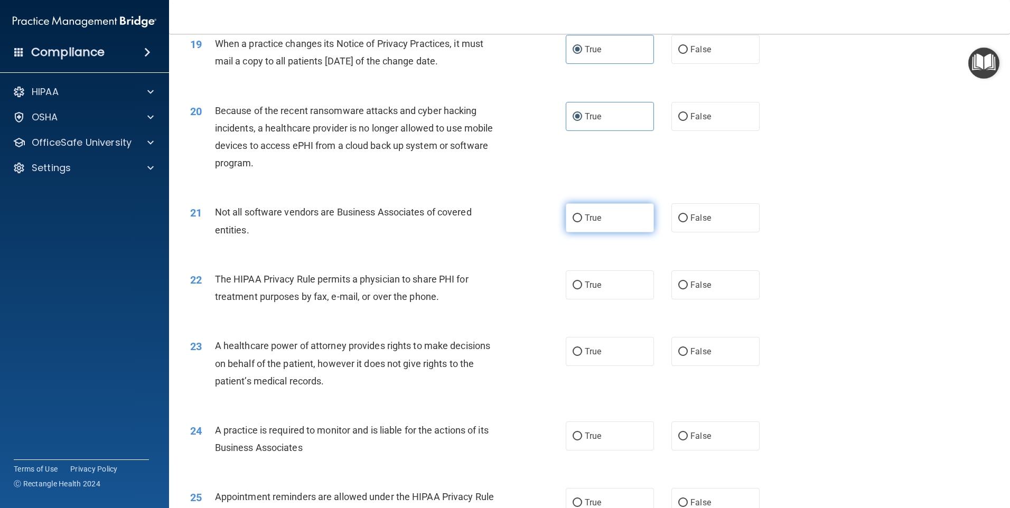
drag, startPoint x: 600, startPoint y: 217, endPoint x: 647, endPoint y: 226, distance: 47.8
click at [603, 218] on label "True" at bounding box center [610, 217] width 88 height 29
click at [582, 218] on input "True" at bounding box center [577, 218] width 10 height 8
radio input "true"
click at [690, 219] on span "False" at bounding box center [700, 218] width 21 height 10
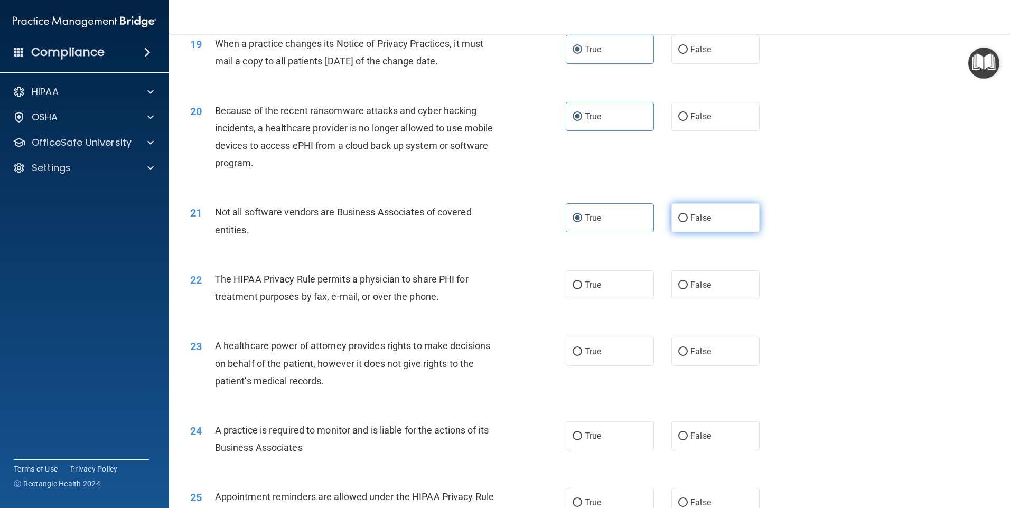
click at [688, 219] on input "False" at bounding box center [683, 218] width 10 height 8
radio input "true"
radio input "false"
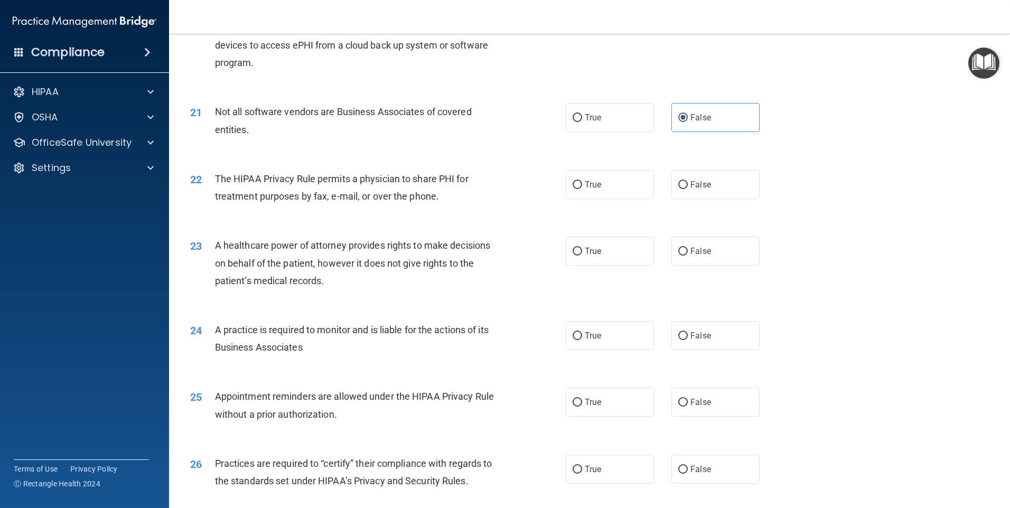
scroll to position [1584, 0]
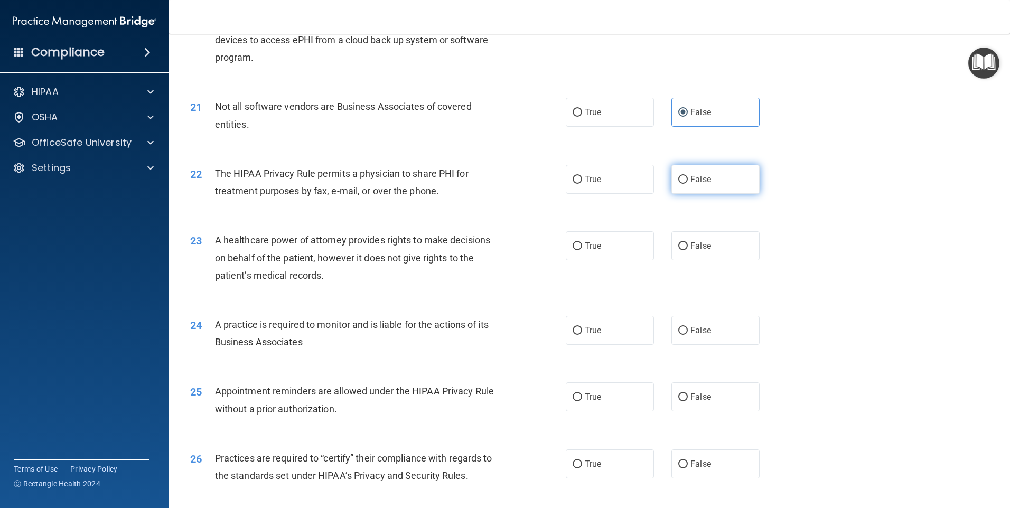
click at [699, 181] on span "False" at bounding box center [700, 179] width 21 height 10
click at [688, 181] on input "False" at bounding box center [683, 180] width 10 height 8
radio input "true"
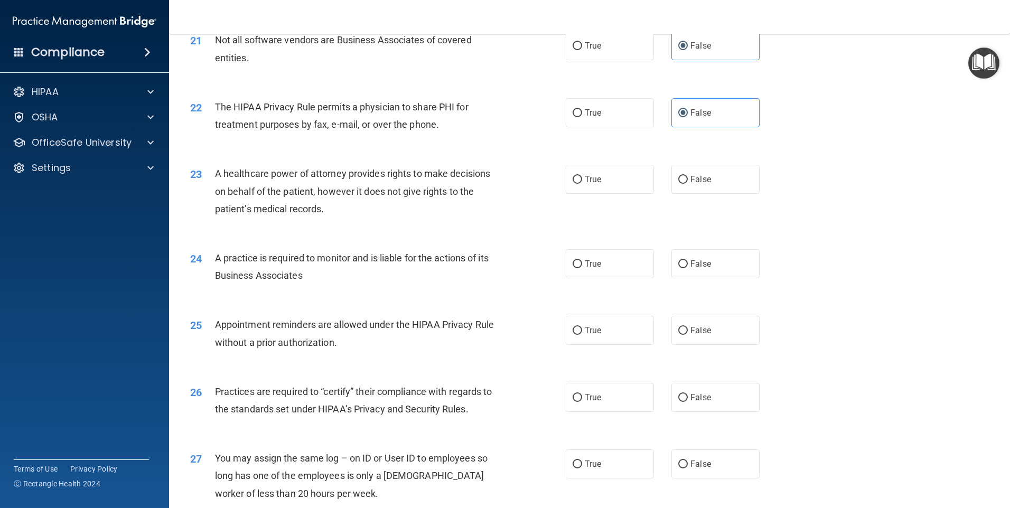
scroll to position [1690, 0]
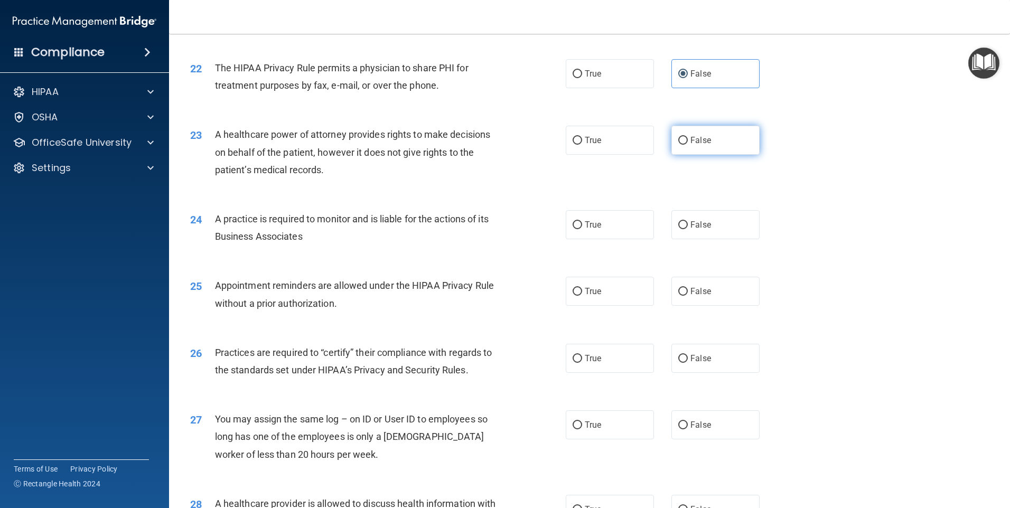
click at [698, 142] on span "False" at bounding box center [700, 140] width 21 height 10
click at [688, 142] on input "False" at bounding box center [683, 141] width 10 height 8
radio input "true"
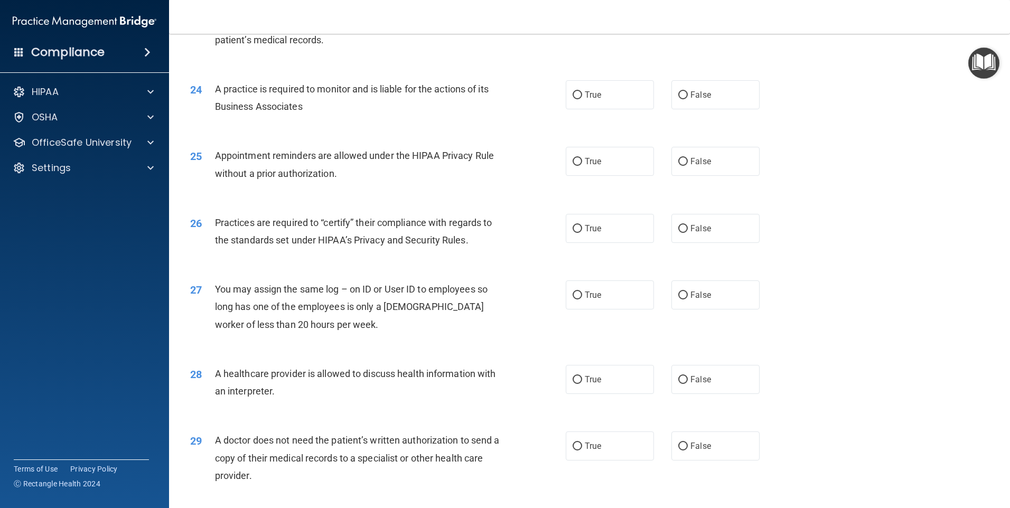
scroll to position [1848, 0]
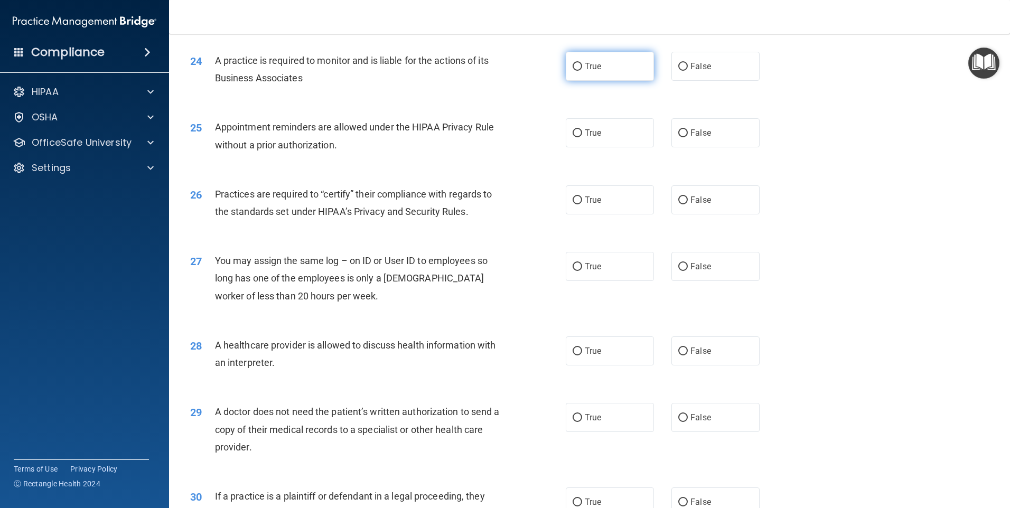
click at [592, 75] on label "True" at bounding box center [610, 66] width 88 height 29
click at [582, 71] on input "True" at bounding box center [577, 67] width 10 height 8
radio input "true"
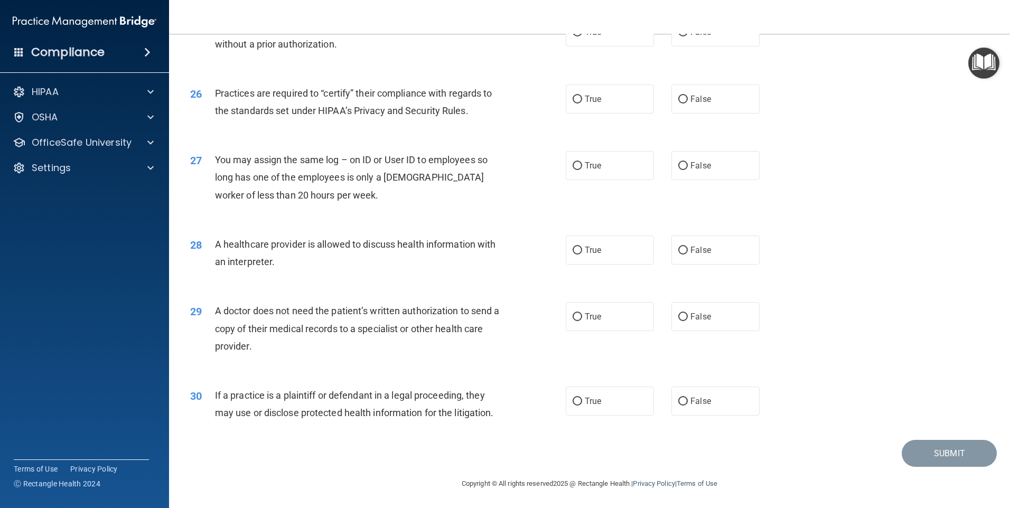
scroll to position [1950, 0]
click at [612, 104] on label "True" at bounding box center [610, 97] width 88 height 29
click at [582, 102] on input "True" at bounding box center [577, 99] width 10 height 8
radio input "true"
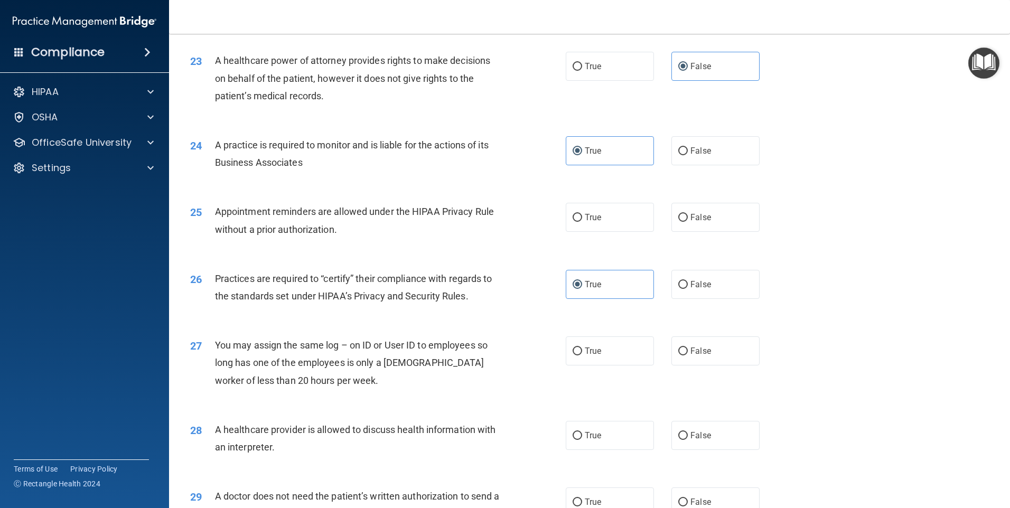
scroll to position [1739, 0]
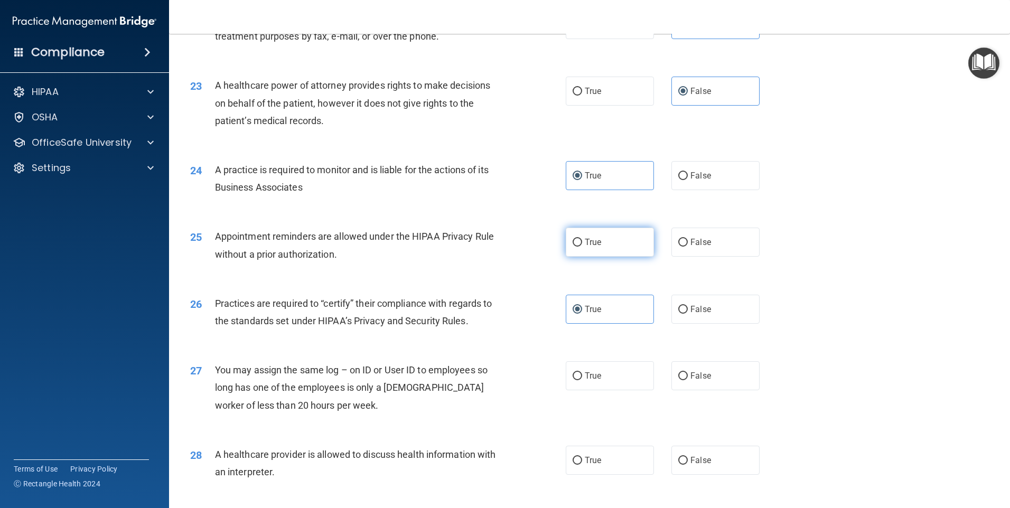
click at [568, 241] on label "True" at bounding box center [610, 242] width 88 height 29
click at [572, 241] on input "True" at bounding box center [577, 243] width 10 height 8
radio input "true"
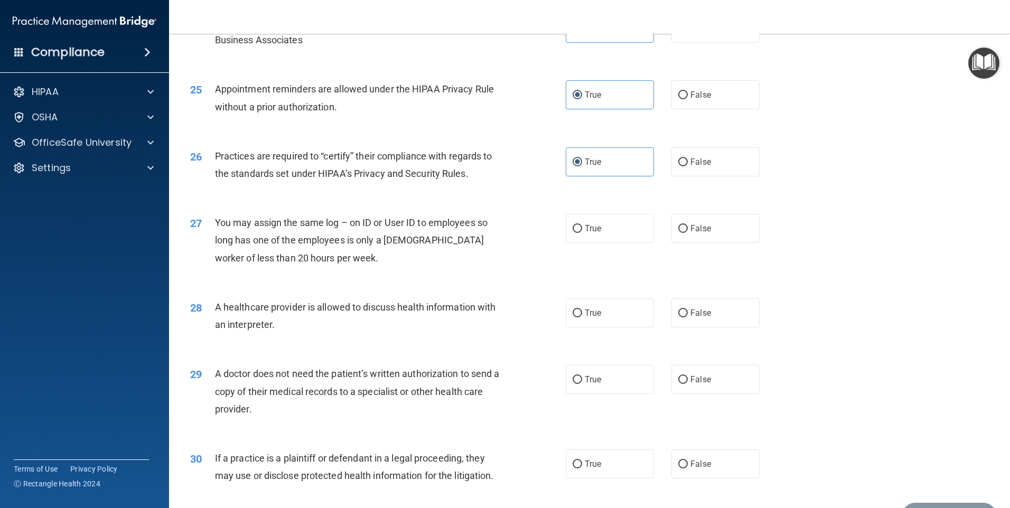
scroll to position [1897, 0]
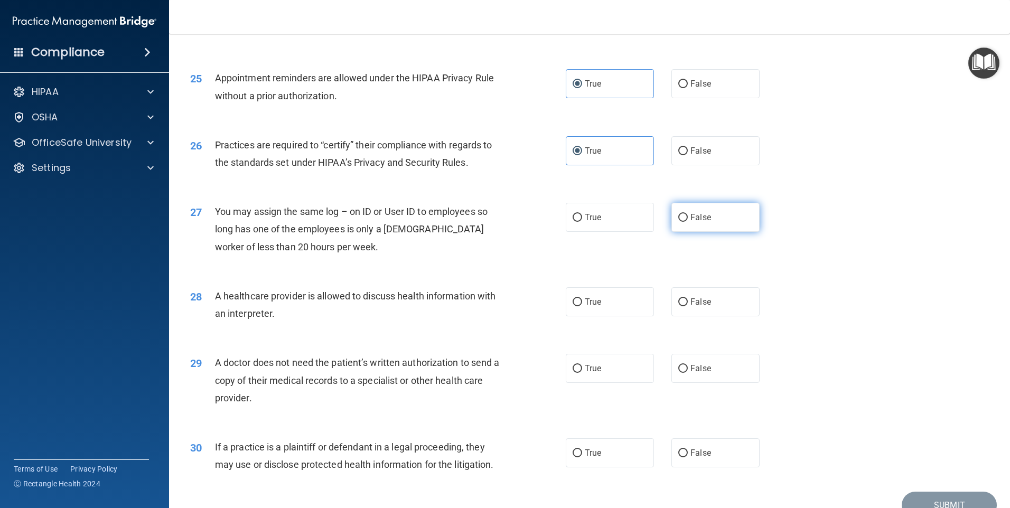
click at [703, 220] on span "False" at bounding box center [700, 217] width 21 height 10
click at [688, 220] on input "False" at bounding box center [683, 218] width 10 height 8
radio input "true"
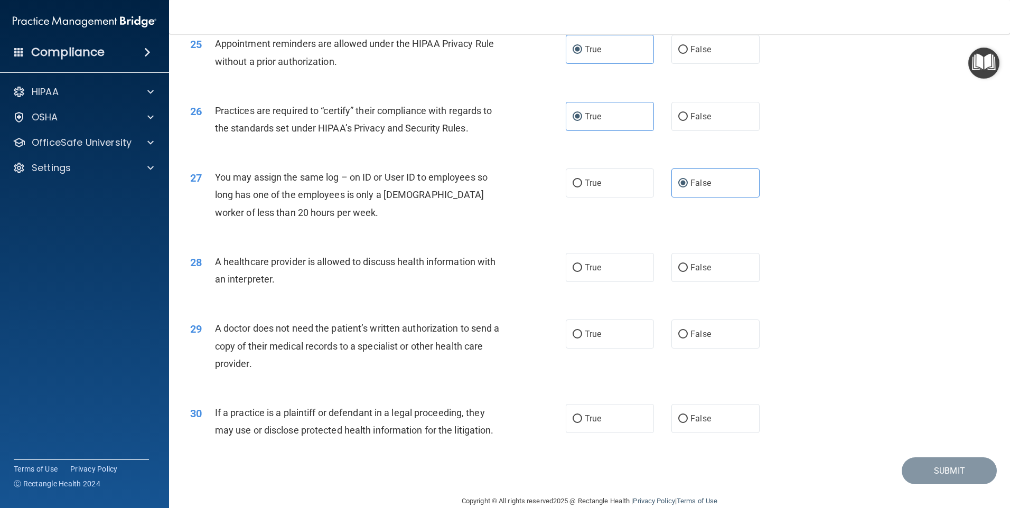
scroll to position [1950, 0]
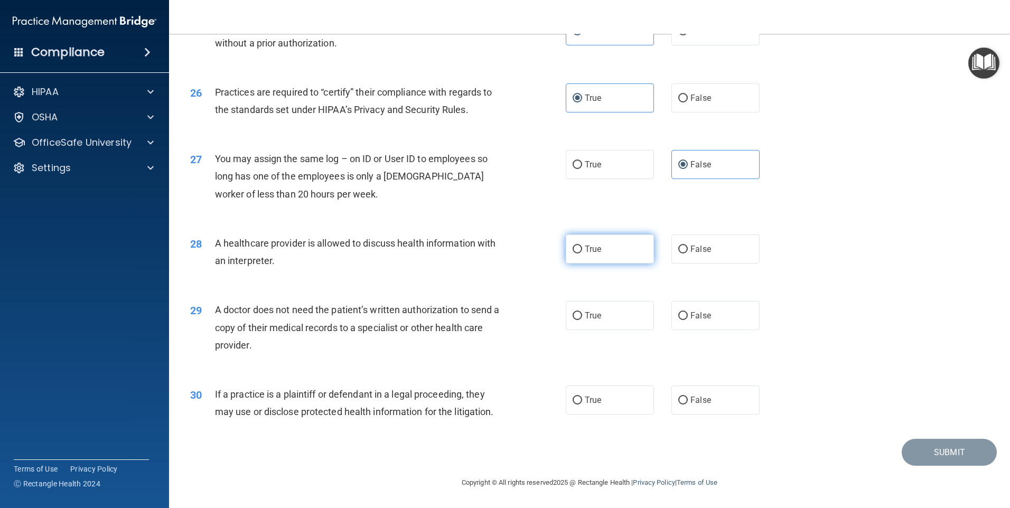
click at [619, 251] on label "True" at bounding box center [610, 248] width 88 height 29
click at [582, 251] on input "True" at bounding box center [577, 250] width 10 height 8
radio input "true"
click at [605, 314] on label "True" at bounding box center [610, 315] width 88 height 29
click at [582, 314] on input "True" at bounding box center [577, 316] width 10 height 8
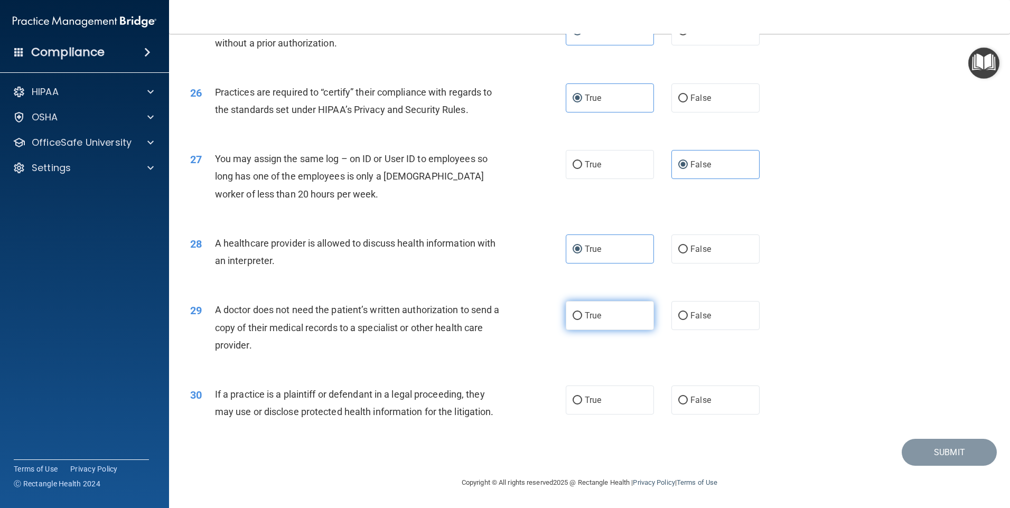
radio input "true"
click at [691, 397] on span "False" at bounding box center [700, 400] width 21 height 10
click at [688, 397] on input "False" at bounding box center [683, 401] width 10 height 8
radio input "true"
click at [921, 450] on button "Submit" at bounding box center [948, 452] width 95 height 27
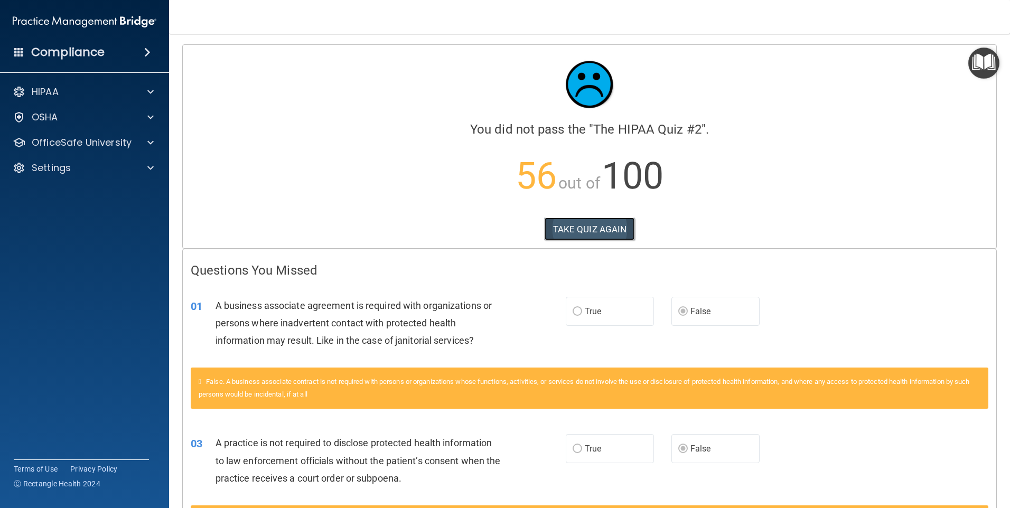
click at [594, 233] on button "TAKE QUIZ AGAIN" at bounding box center [589, 229] width 91 height 23
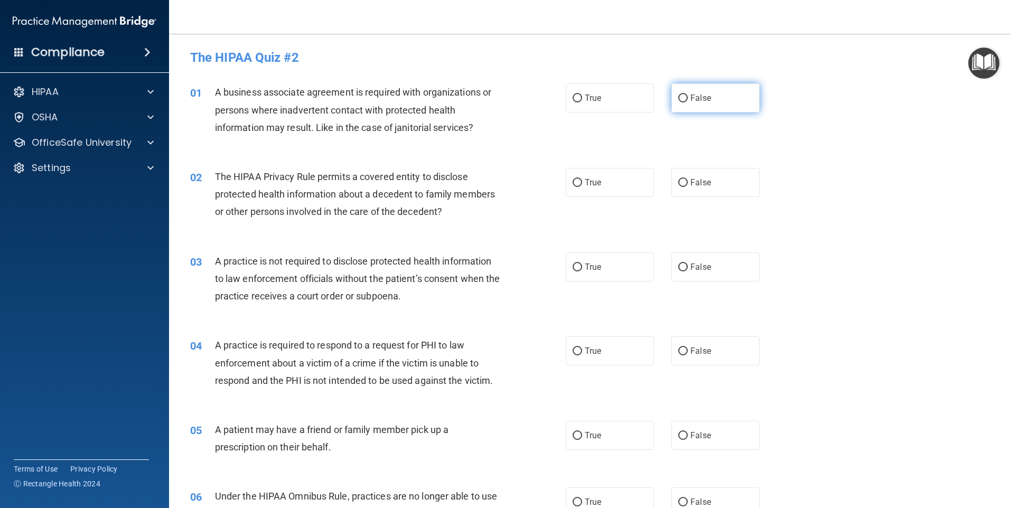
click at [678, 102] on input "False" at bounding box center [683, 99] width 10 height 8
radio input "true"
click at [589, 183] on span "True" at bounding box center [593, 182] width 16 height 10
click at [582, 183] on input "True" at bounding box center [577, 183] width 10 height 8
radio input "true"
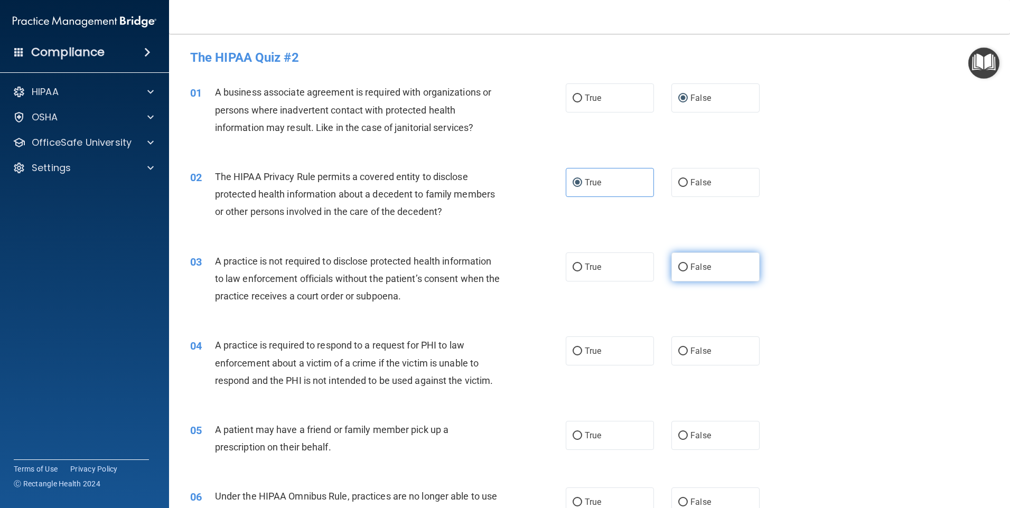
click at [716, 271] on label "False" at bounding box center [715, 266] width 88 height 29
click at [688, 271] on input "False" at bounding box center [683, 268] width 10 height 8
radio input "true"
click at [598, 349] on label "True" at bounding box center [610, 350] width 88 height 29
click at [582, 349] on input "True" at bounding box center [577, 351] width 10 height 8
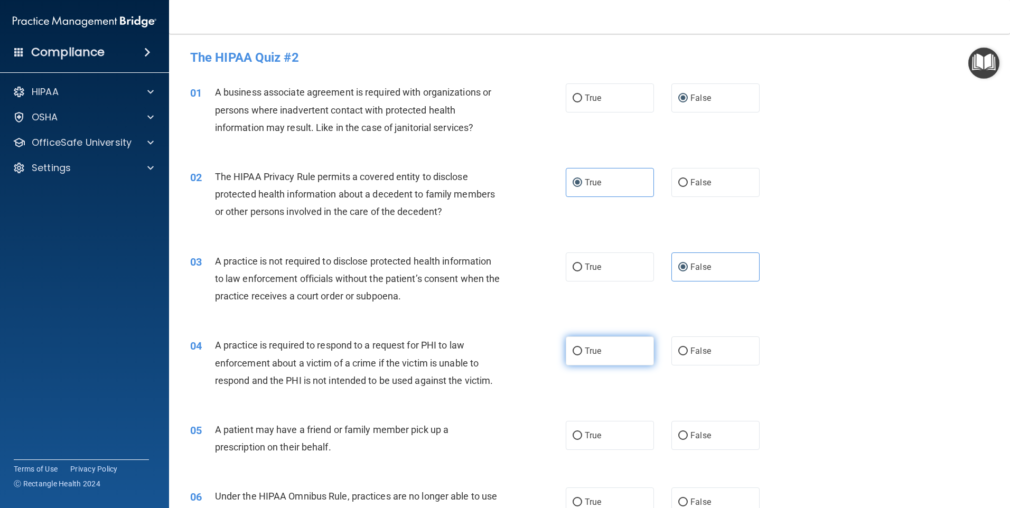
radio input "true"
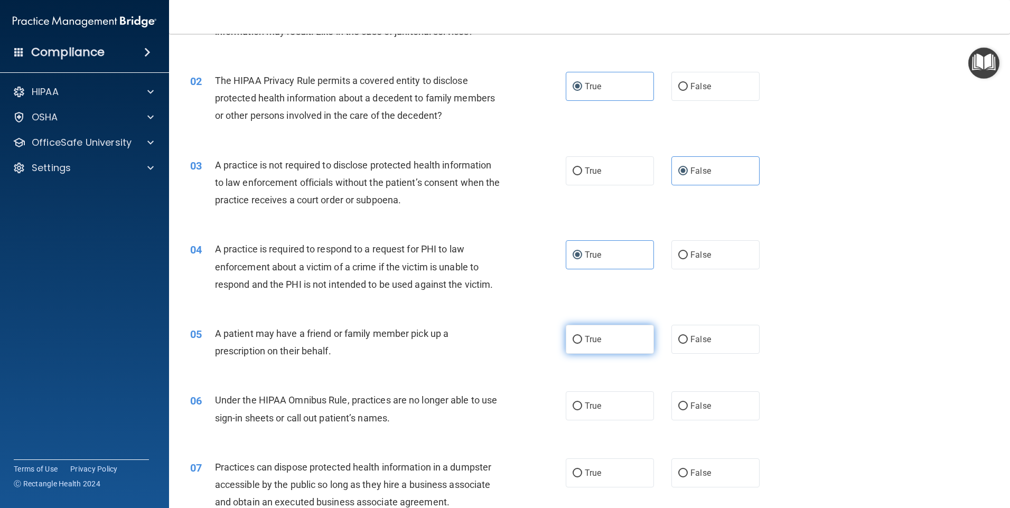
scroll to position [106, 0]
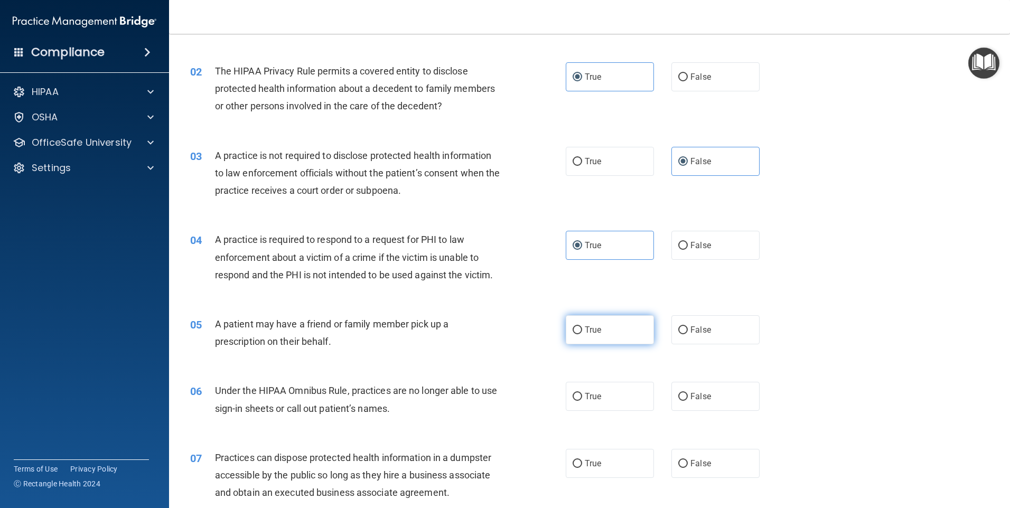
click at [604, 328] on label "True" at bounding box center [610, 329] width 88 height 29
click at [582, 328] on input "True" at bounding box center [577, 330] width 10 height 8
radio input "true"
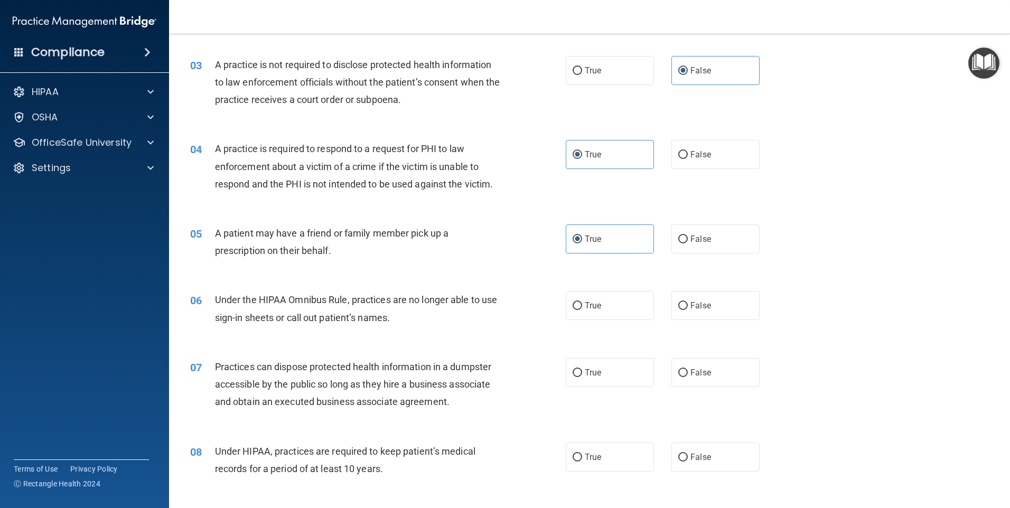
scroll to position [211, 0]
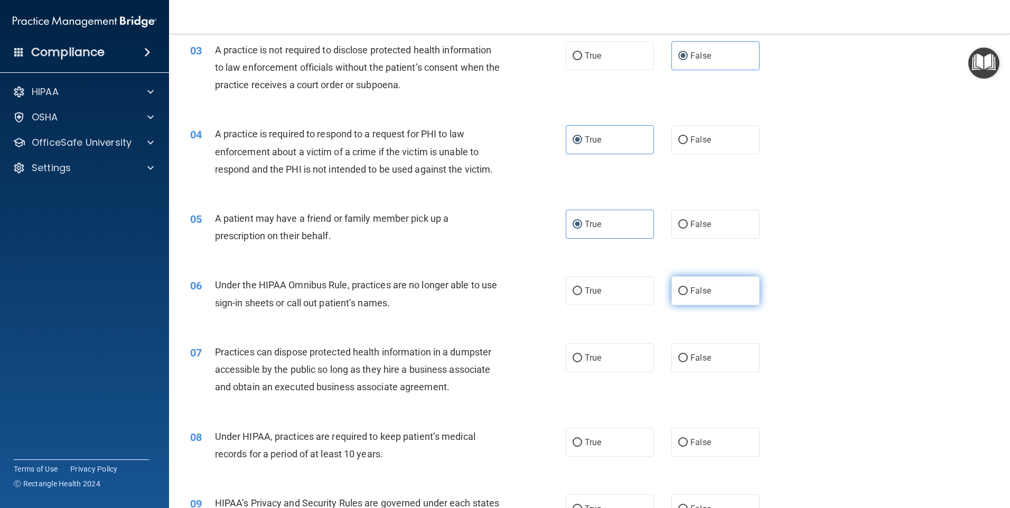
click at [692, 300] on label "False" at bounding box center [715, 290] width 88 height 29
click at [688, 295] on input "False" at bounding box center [683, 291] width 10 height 8
radio input "true"
click at [697, 349] on label "False" at bounding box center [715, 357] width 88 height 29
click at [688, 354] on input "False" at bounding box center [683, 358] width 10 height 8
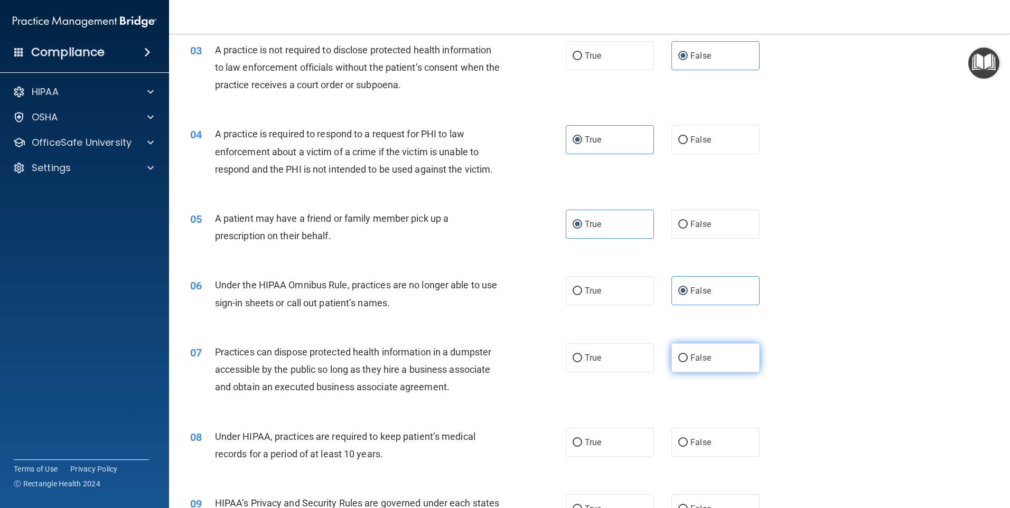
radio input "true"
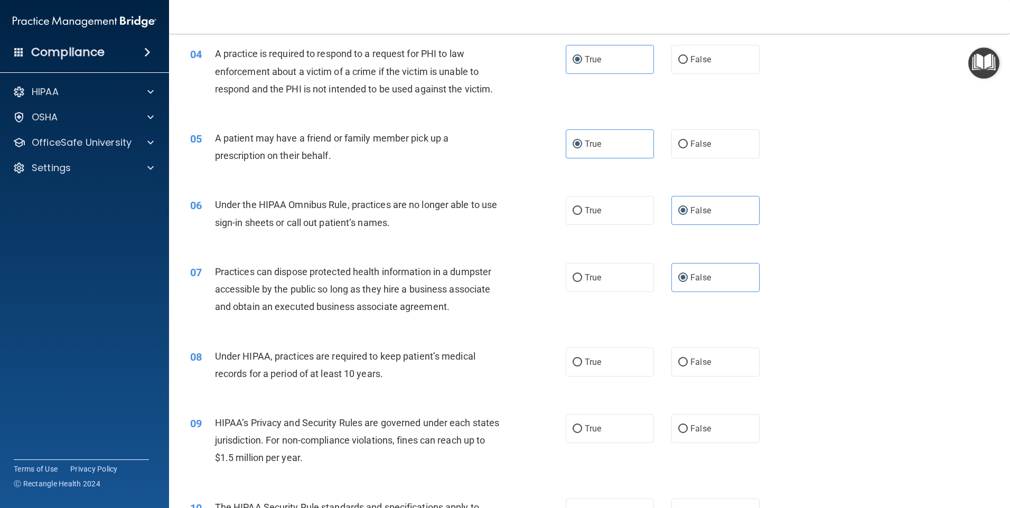
scroll to position [317, 0]
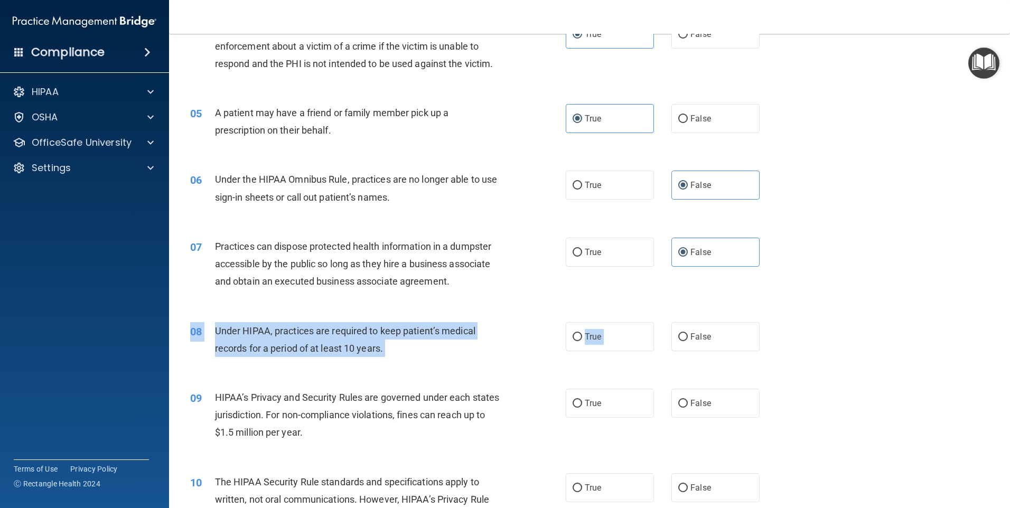
click at [690, 353] on div "08 Under HIPAA, practices are required to keep patient’s medical records for a …" at bounding box center [589, 342] width 814 height 67
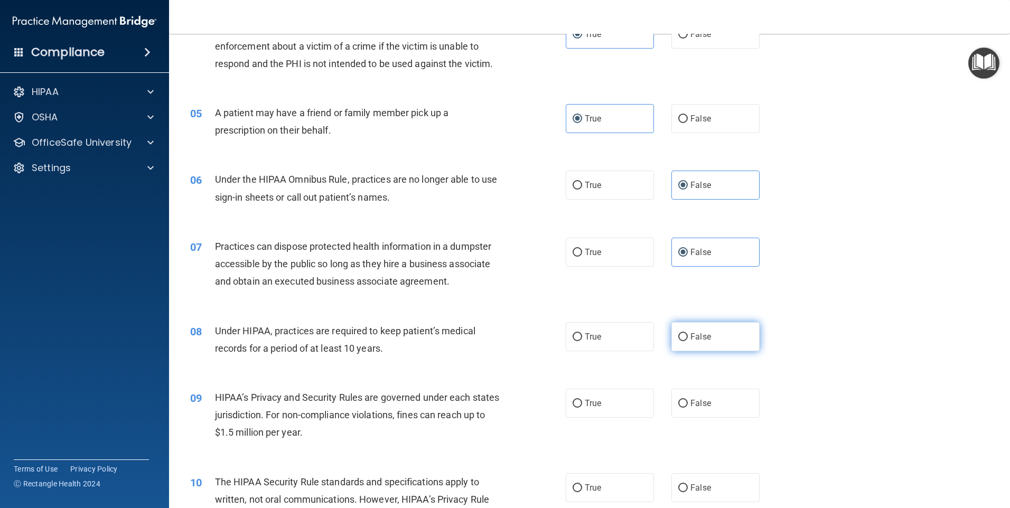
click at [700, 330] on label "False" at bounding box center [715, 336] width 88 height 29
click at [688, 333] on input "False" at bounding box center [683, 337] width 10 height 8
radio input "true"
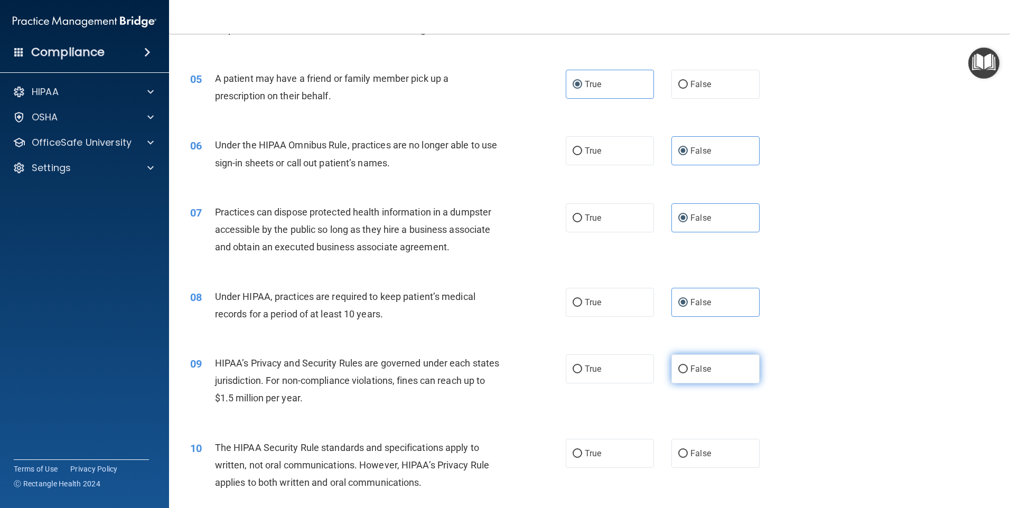
scroll to position [370, 0]
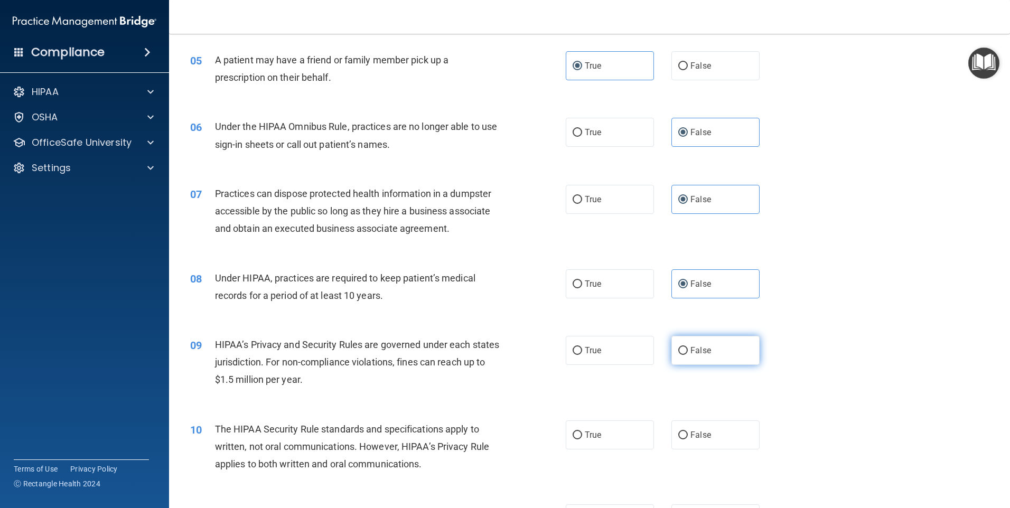
click at [698, 352] on span "False" at bounding box center [700, 350] width 21 height 10
click at [688, 352] on input "False" at bounding box center [683, 351] width 10 height 8
radio input "true"
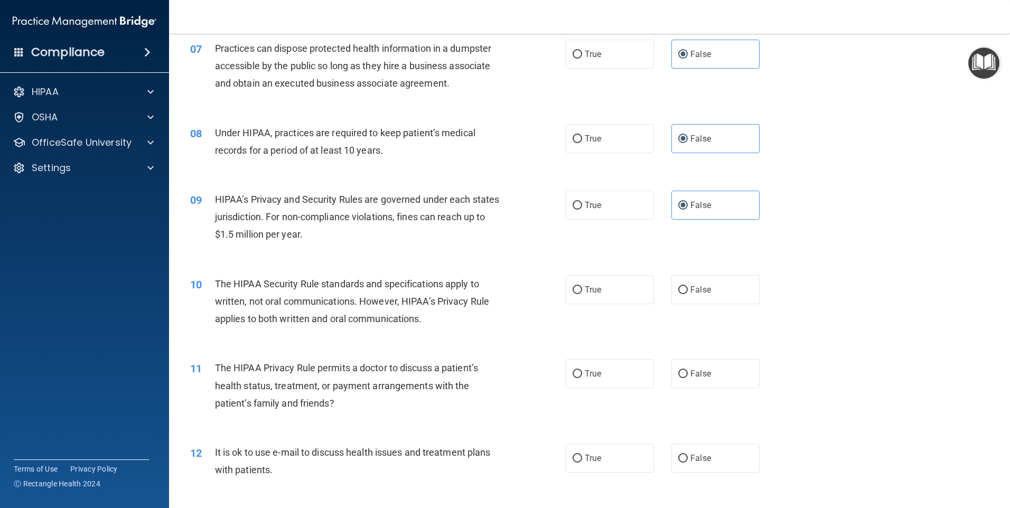
scroll to position [528, 0]
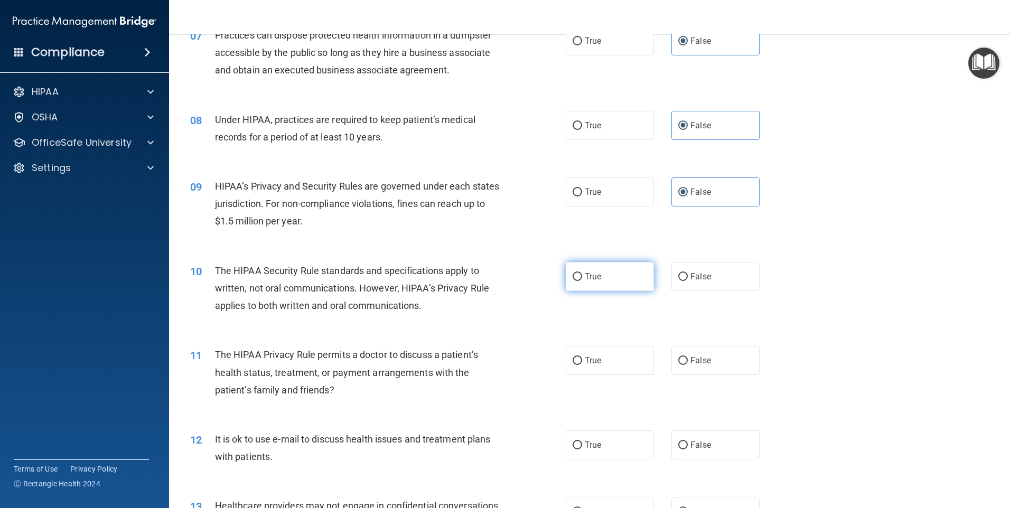
click at [616, 272] on label "True" at bounding box center [610, 276] width 88 height 29
click at [582, 273] on input "True" at bounding box center [577, 277] width 10 height 8
radio input "true"
click at [595, 356] on span "True" at bounding box center [593, 360] width 16 height 10
click at [582, 357] on input "True" at bounding box center [577, 361] width 10 height 8
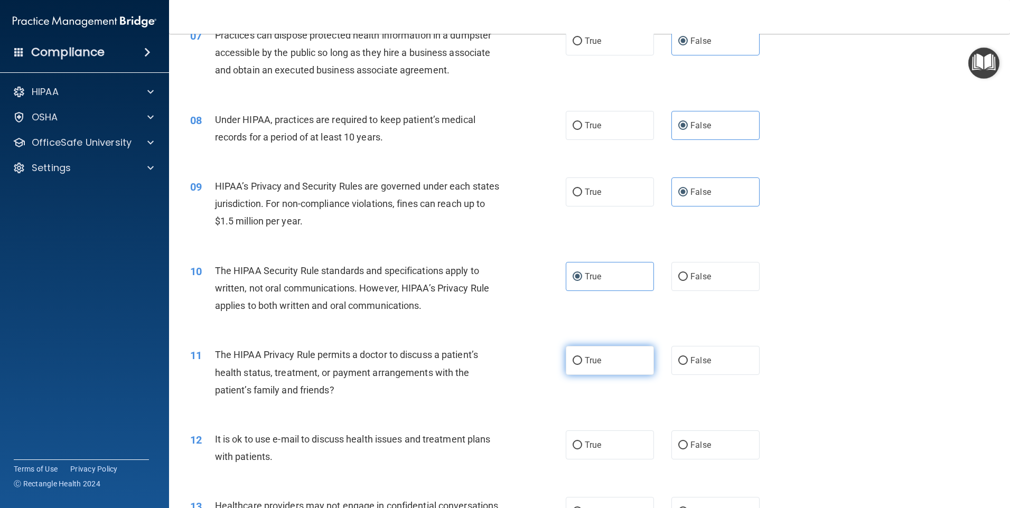
radio input "true"
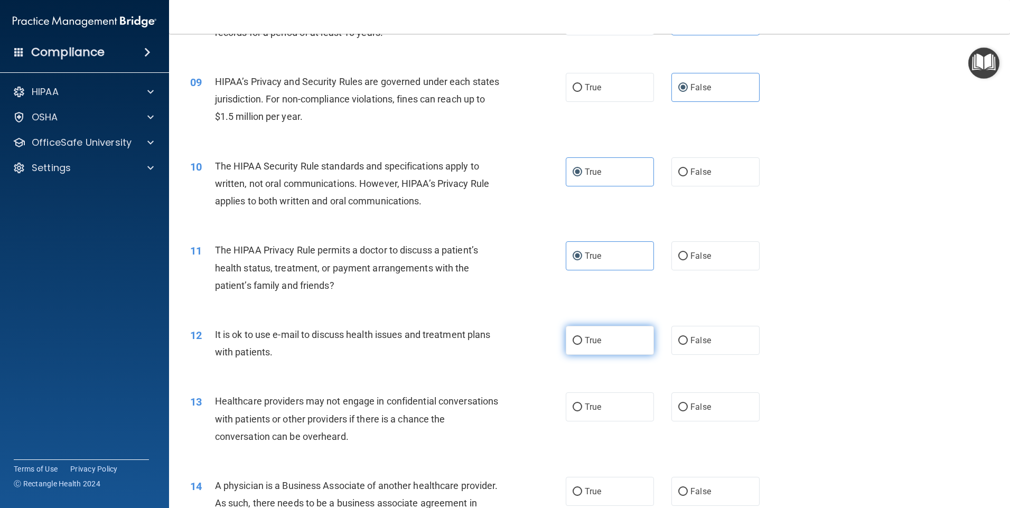
scroll to position [634, 0]
click at [606, 350] on label "True" at bounding box center [610, 339] width 88 height 29
click at [582, 344] on input "True" at bounding box center [577, 340] width 10 height 8
radio input "true"
click at [700, 403] on span "False" at bounding box center [700, 406] width 21 height 10
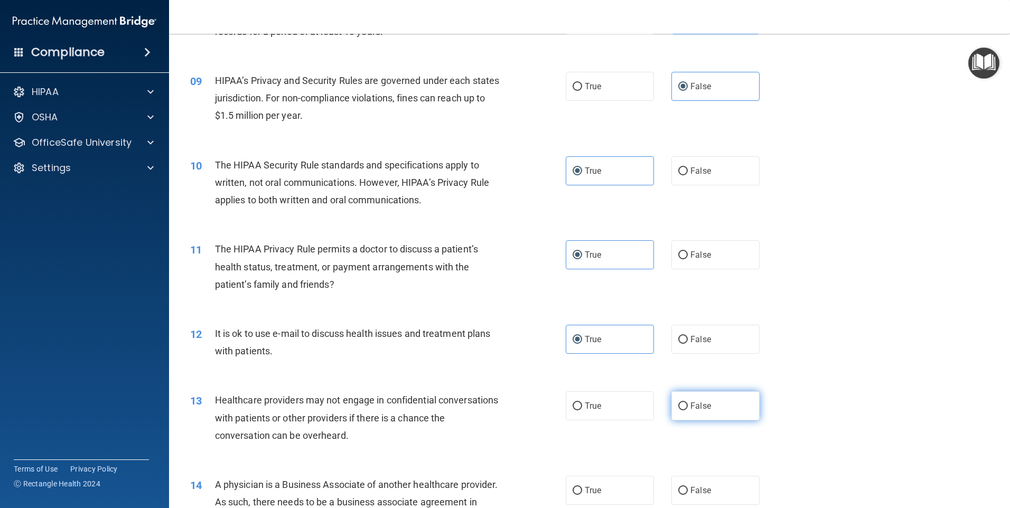
click at [688, 403] on input "False" at bounding box center [683, 406] width 10 height 8
radio input "true"
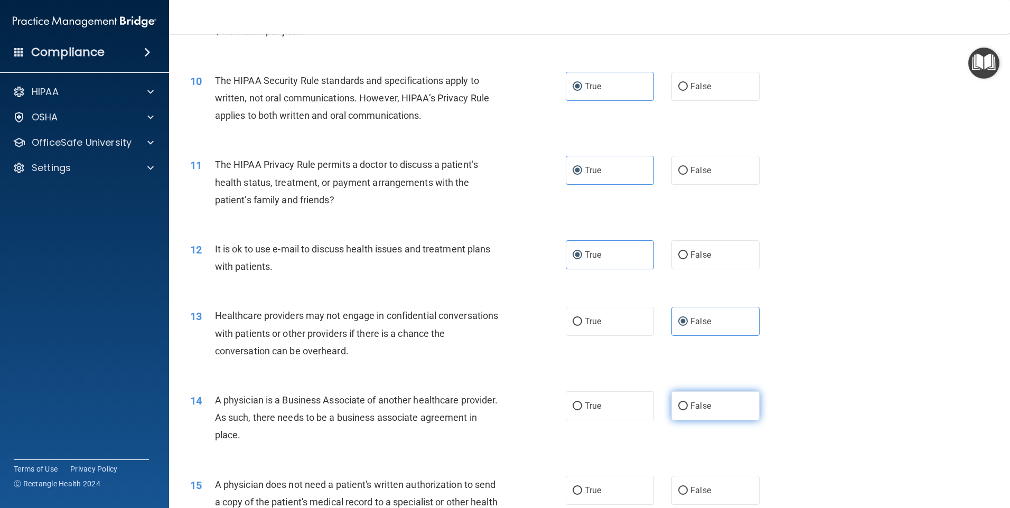
scroll to position [739, 0]
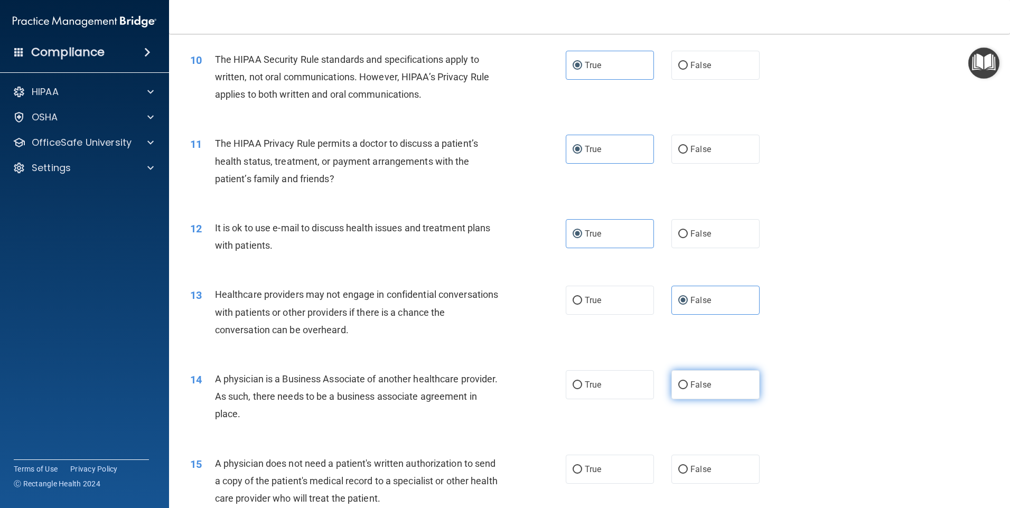
click at [696, 383] on span "False" at bounding box center [700, 385] width 21 height 10
click at [688, 383] on input "False" at bounding box center [683, 385] width 10 height 8
radio input "true"
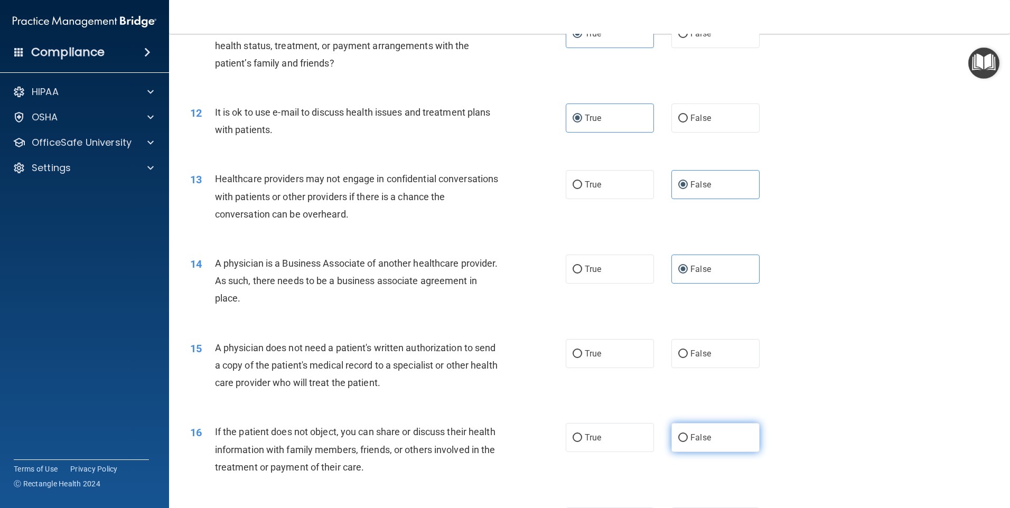
scroll to position [898, 0]
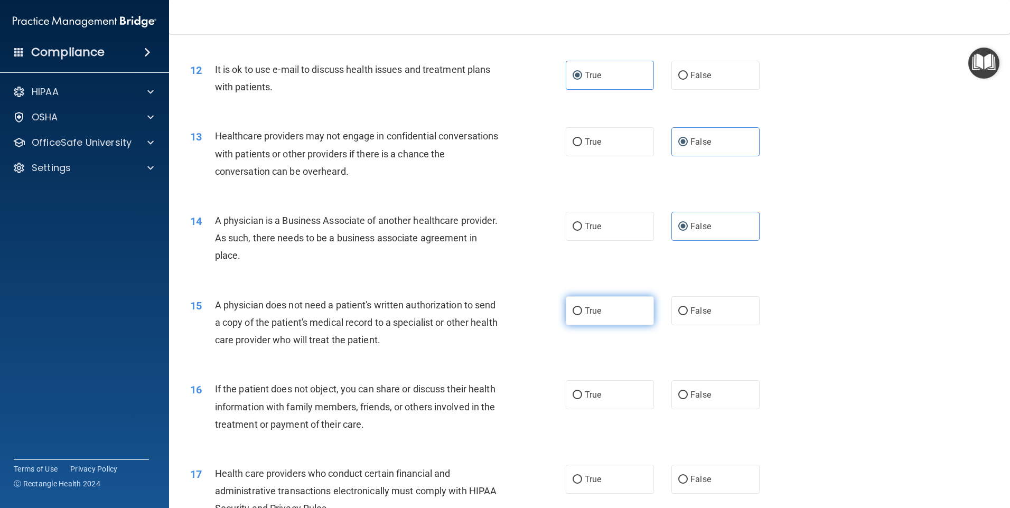
click at [598, 307] on label "True" at bounding box center [610, 310] width 88 height 29
click at [582, 307] on input "True" at bounding box center [577, 311] width 10 height 8
radio input "true"
click at [606, 394] on label "True" at bounding box center [610, 394] width 88 height 29
click at [582, 394] on input "True" at bounding box center [577, 395] width 10 height 8
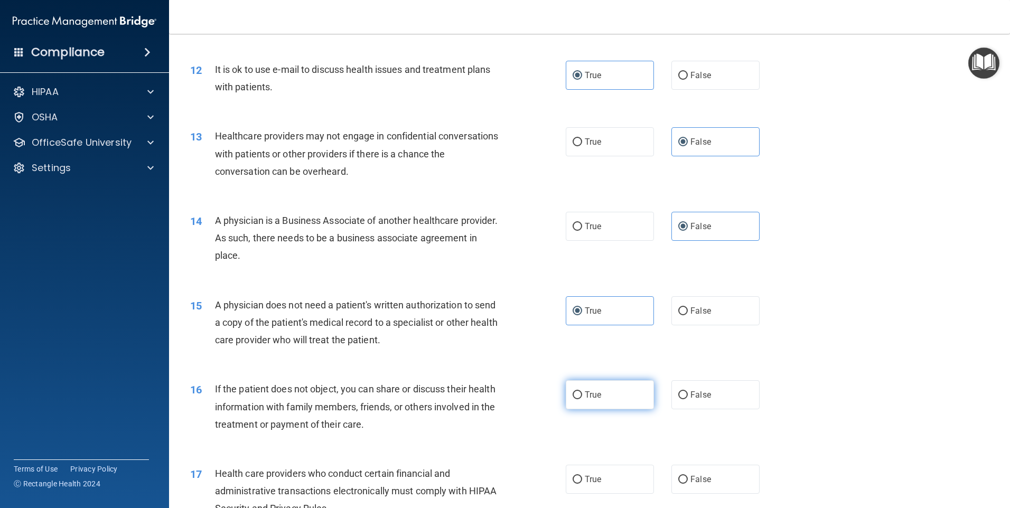
radio input "true"
click at [612, 486] on label "True" at bounding box center [610, 479] width 88 height 29
click at [582, 484] on input "True" at bounding box center [577, 480] width 10 height 8
radio input "true"
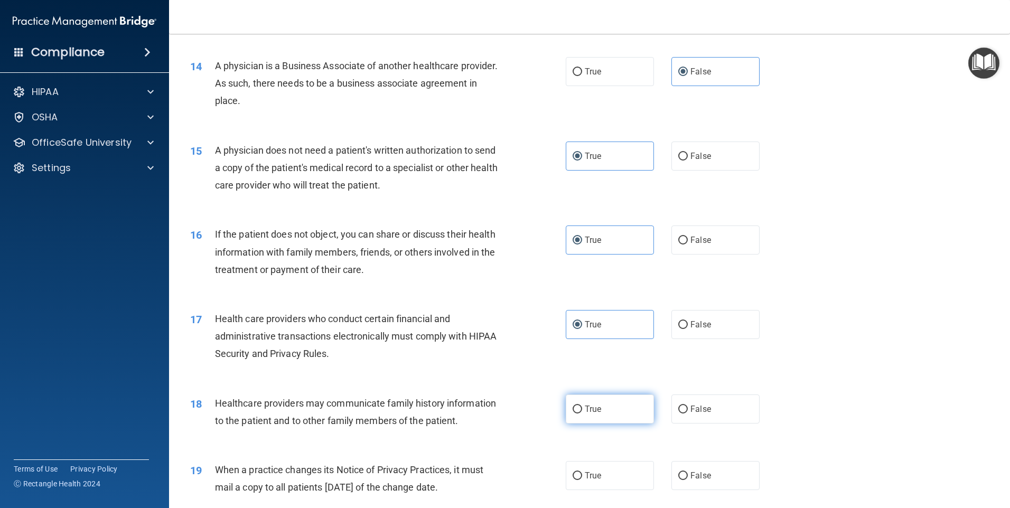
scroll to position [1056, 0]
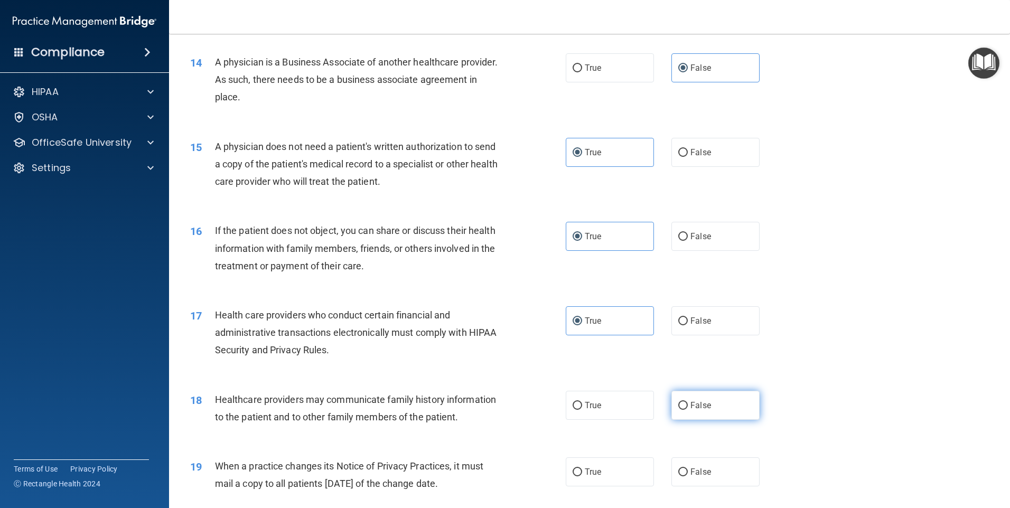
click at [695, 400] on label "False" at bounding box center [715, 405] width 88 height 29
click at [688, 402] on input "False" at bounding box center [683, 406] width 10 height 8
radio input "true"
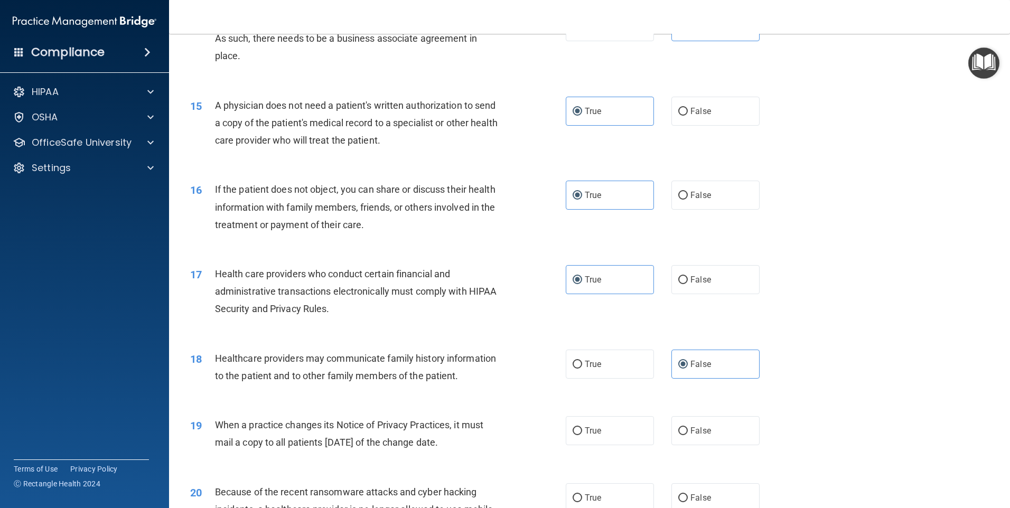
scroll to position [1162, 0]
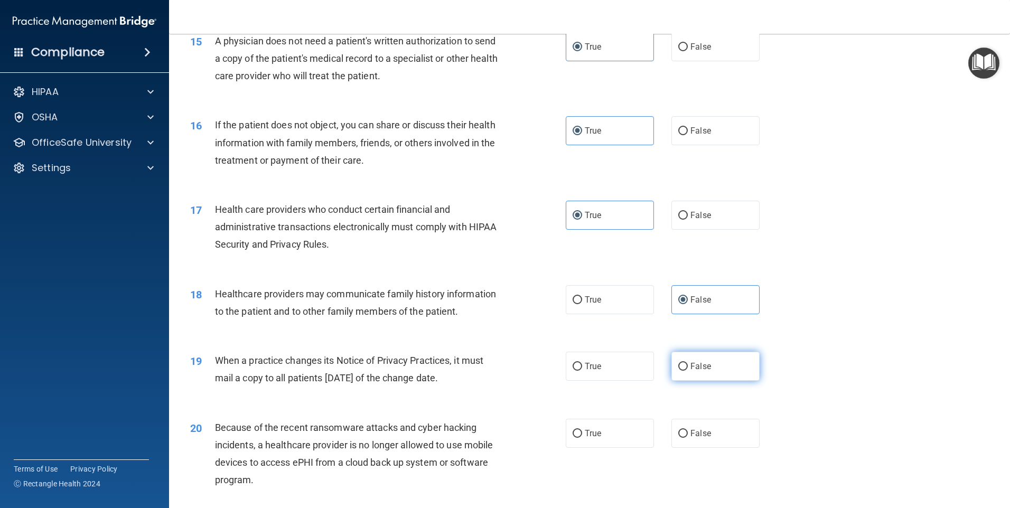
click at [718, 368] on label "False" at bounding box center [715, 366] width 88 height 29
click at [688, 368] on input "False" at bounding box center [683, 367] width 10 height 8
radio input "true"
click at [697, 437] on span "False" at bounding box center [700, 433] width 21 height 10
click at [688, 437] on input "False" at bounding box center [683, 434] width 10 height 8
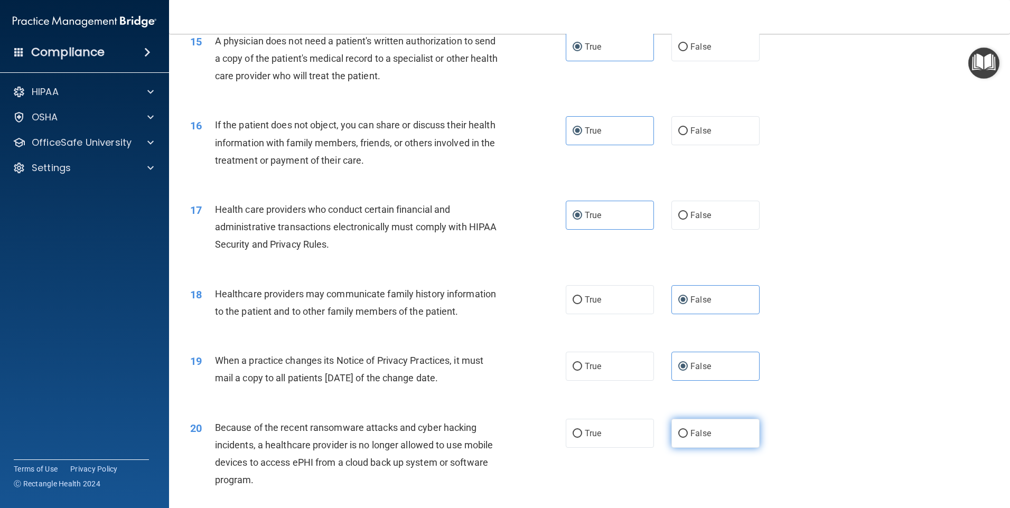
radio input "true"
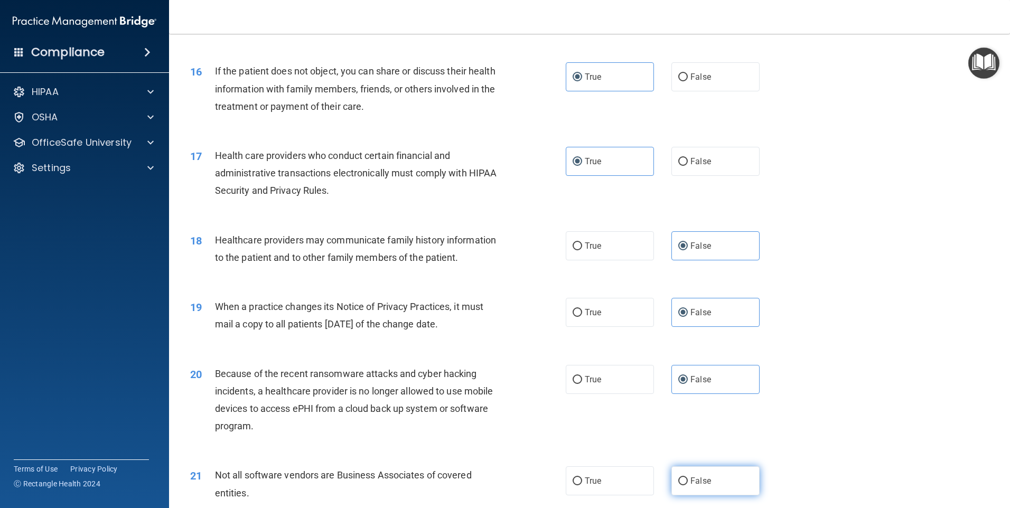
scroll to position [1267, 0]
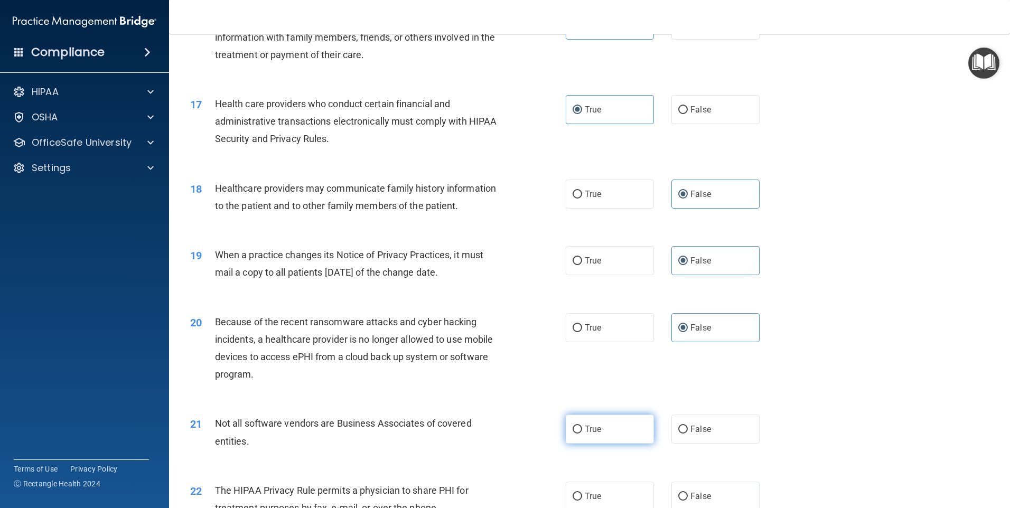
drag, startPoint x: 607, startPoint y: 430, endPoint x: 633, endPoint y: 439, distance: 27.6
click at [611, 431] on label "True" at bounding box center [610, 429] width 88 height 29
click at [582, 431] on input "True" at bounding box center [577, 430] width 10 height 8
radio input "true"
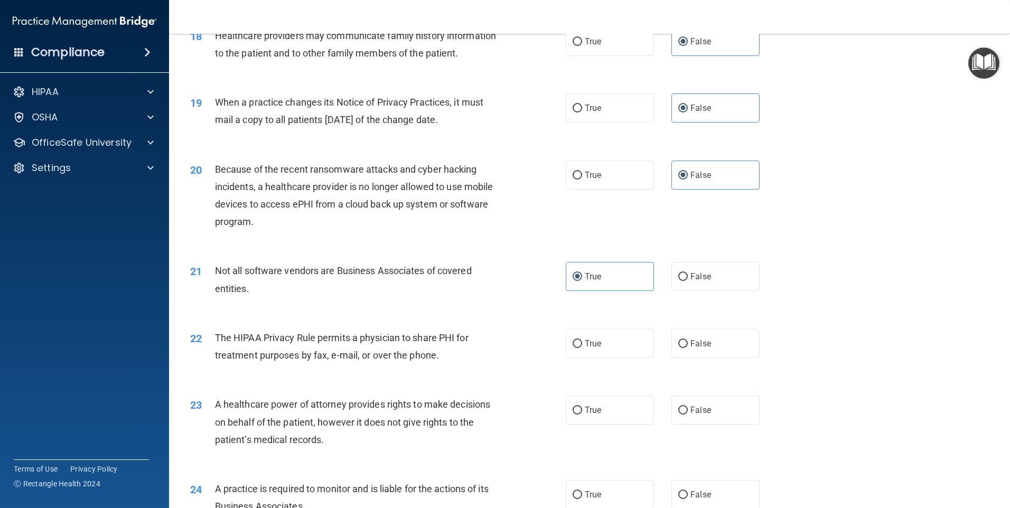
scroll to position [1426, 0]
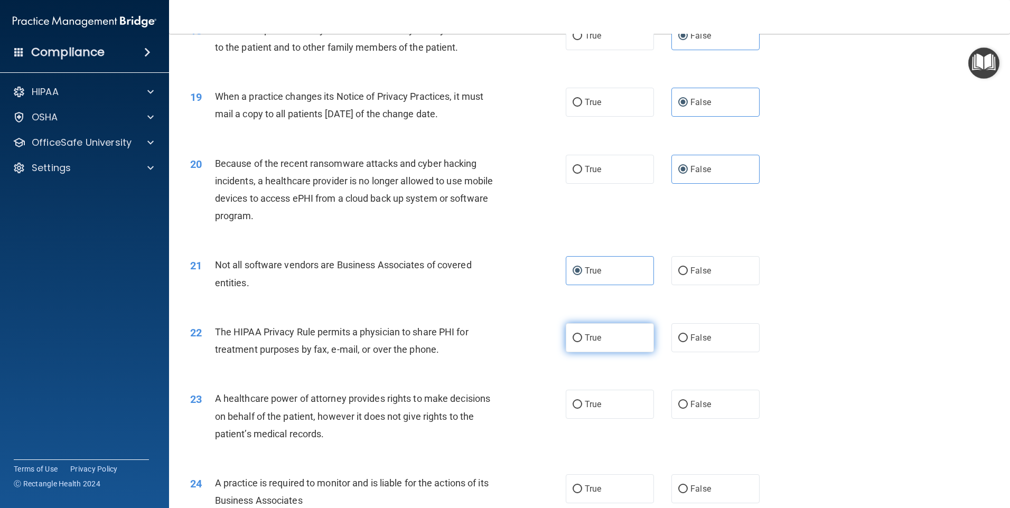
click at [629, 346] on label "True" at bounding box center [610, 337] width 88 height 29
click at [582, 342] on input "True" at bounding box center [577, 338] width 10 height 8
radio input "true"
click at [731, 413] on label "False" at bounding box center [715, 404] width 88 height 29
click at [688, 409] on input "False" at bounding box center [683, 405] width 10 height 8
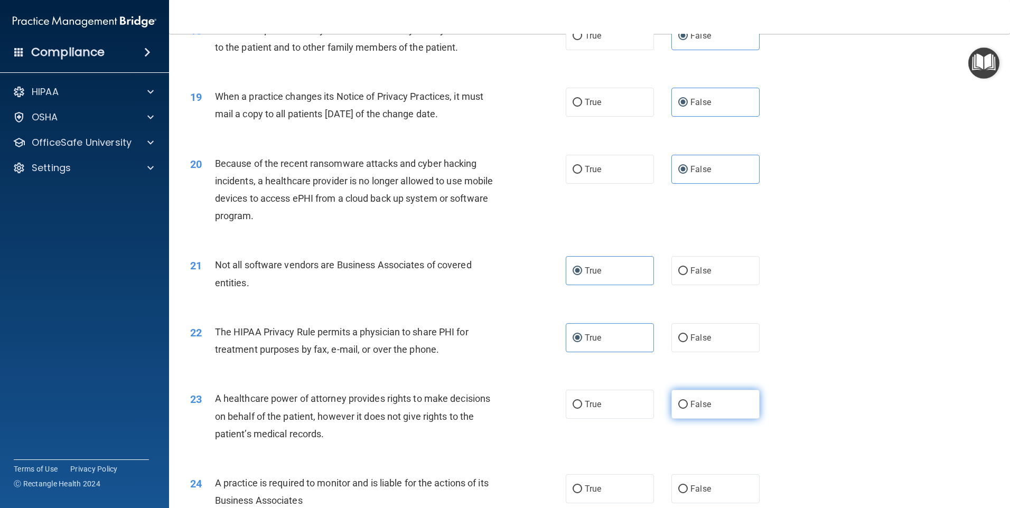
radio input "true"
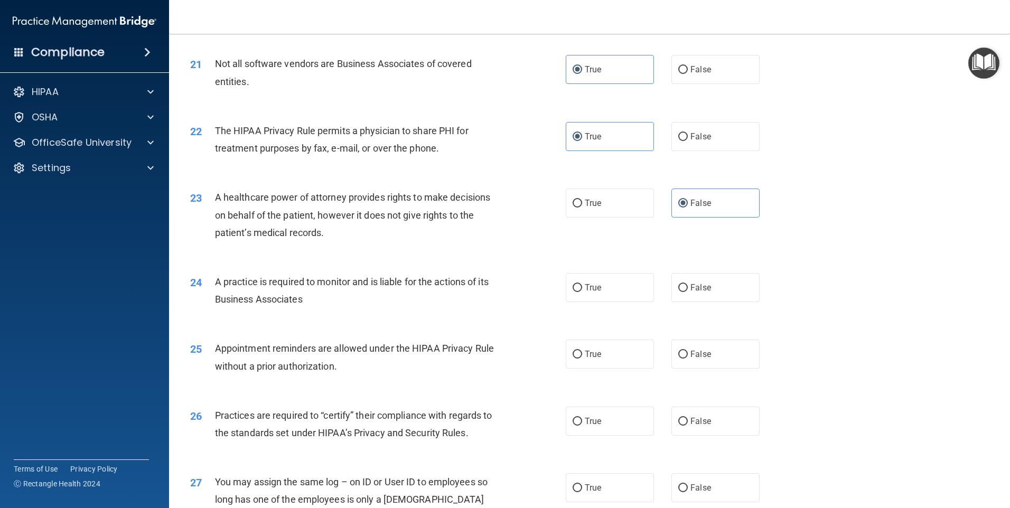
scroll to position [1637, 0]
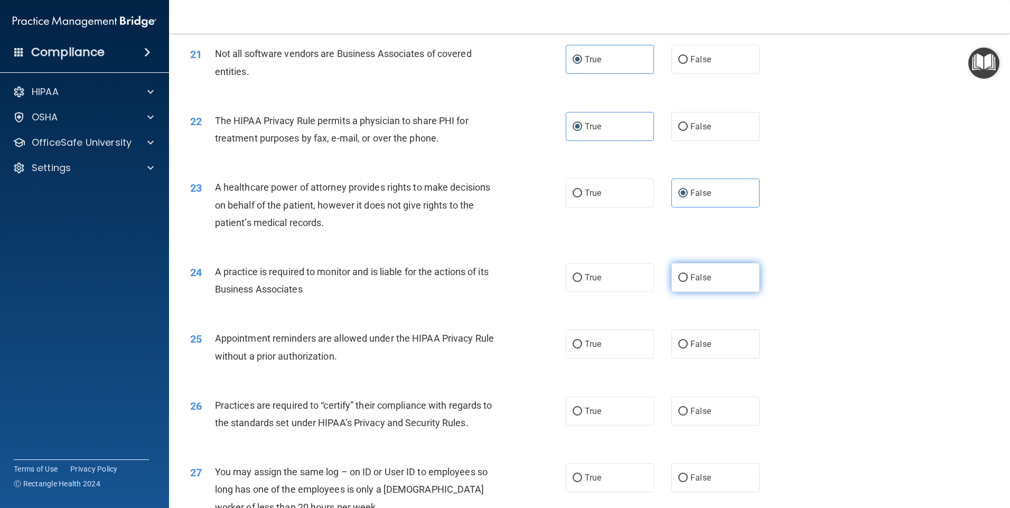
click at [708, 276] on label "False" at bounding box center [715, 277] width 88 height 29
click at [688, 276] on input "False" at bounding box center [683, 278] width 10 height 8
radio input "true"
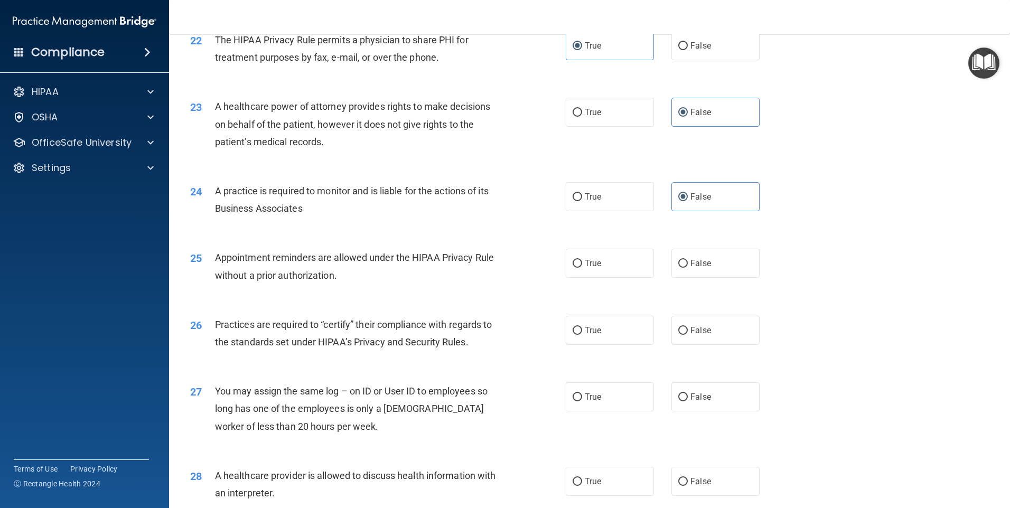
scroll to position [1743, 0]
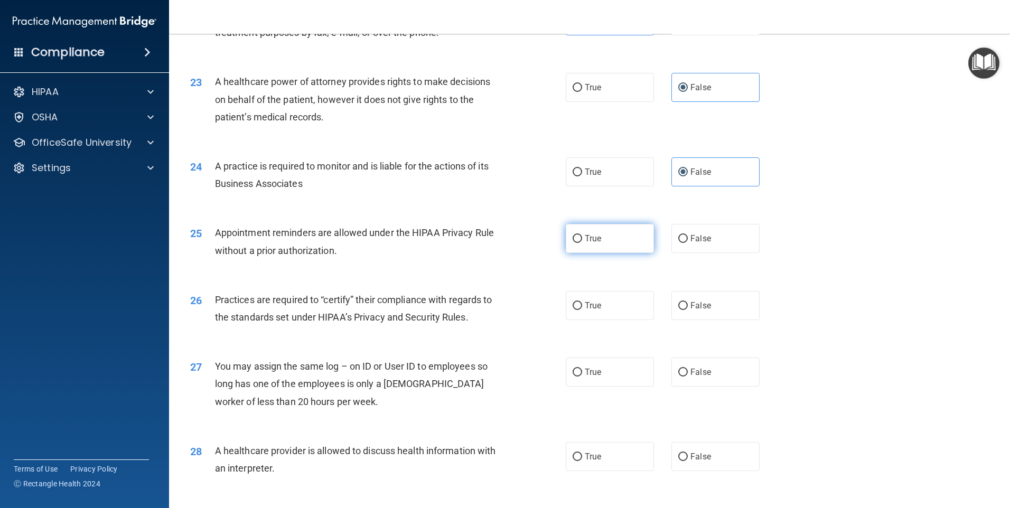
click at [639, 242] on label "True" at bounding box center [610, 238] width 88 height 29
click at [582, 242] on input "True" at bounding box center [577, 239] width 10 height 8
radio input "true"
click at [741, 304] on label "False" at bounding box center [715, 305] width 88 height 29
click at [688, 304] on input "False" at bounding box center [683, 306] width 10 height 8
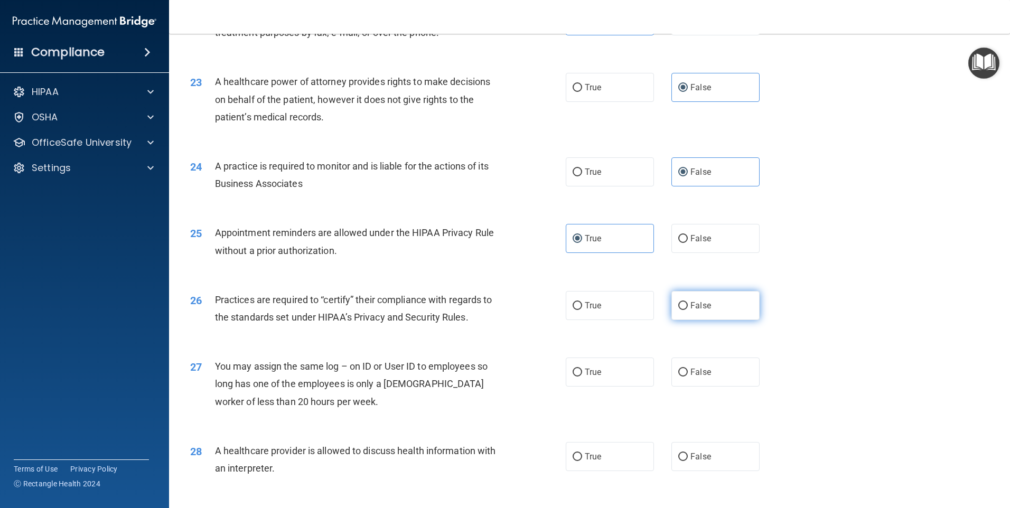
radio input "true"
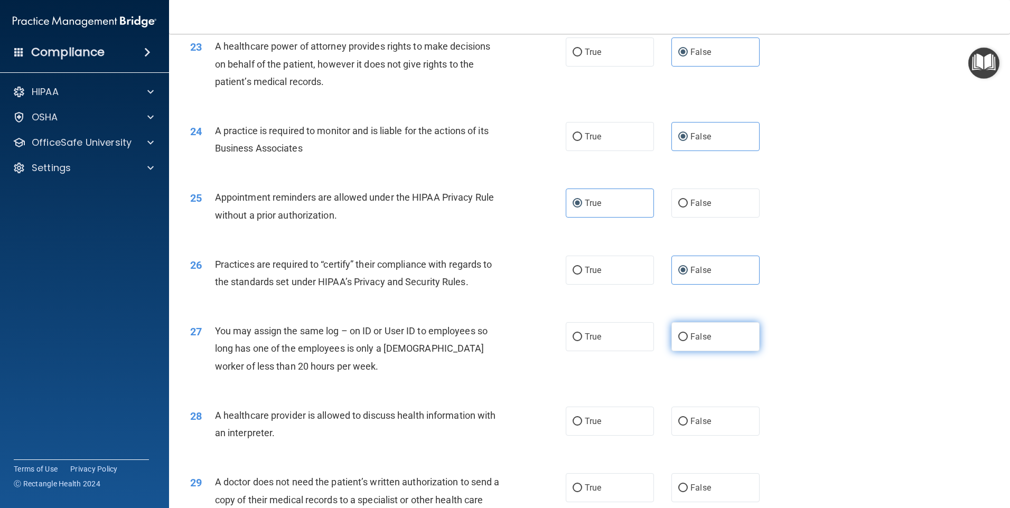
scroll to position [1795, 0]
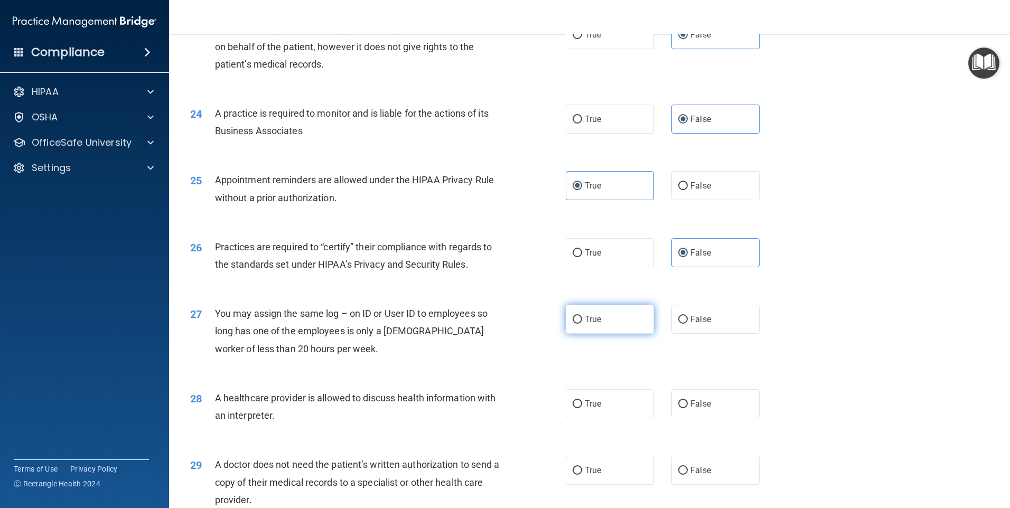
click at [614, 324] on label "True" at bounding box center [610, 319] width 88 height 29
click at [582, 324] on input "True" at bounding box center [577, 320] width 10 height 8
radio input "true"
click at [616, 407] on label "True" at bounding box center [610, 403] width 88 height 29
click at [582, 407] on input "True" at bounding box center [577, 404] width 10 height 8
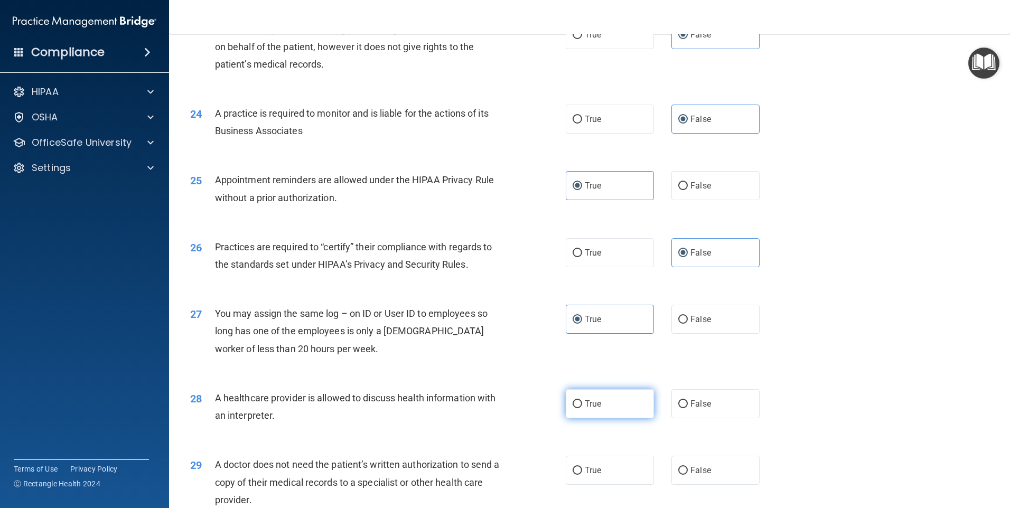
radio input "true"
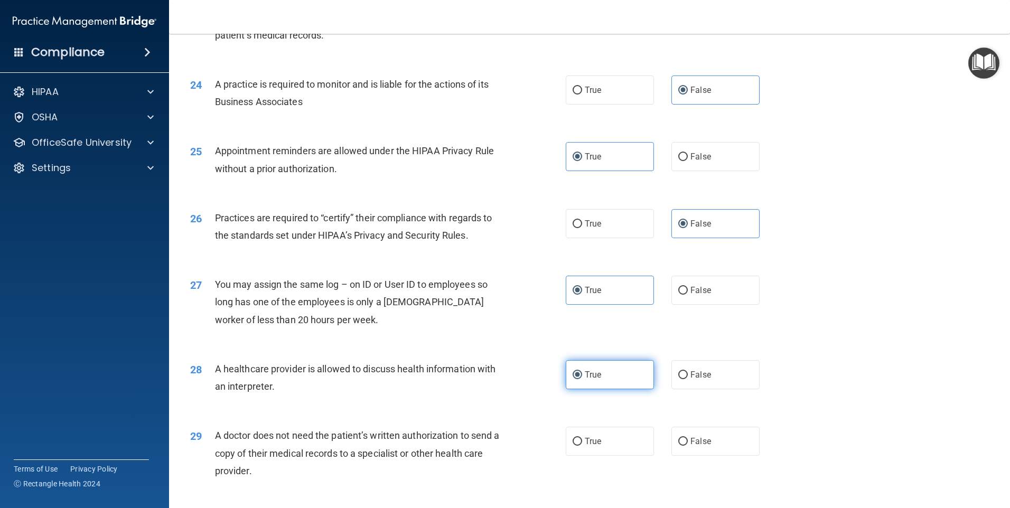
scroll to position [1848, 0]
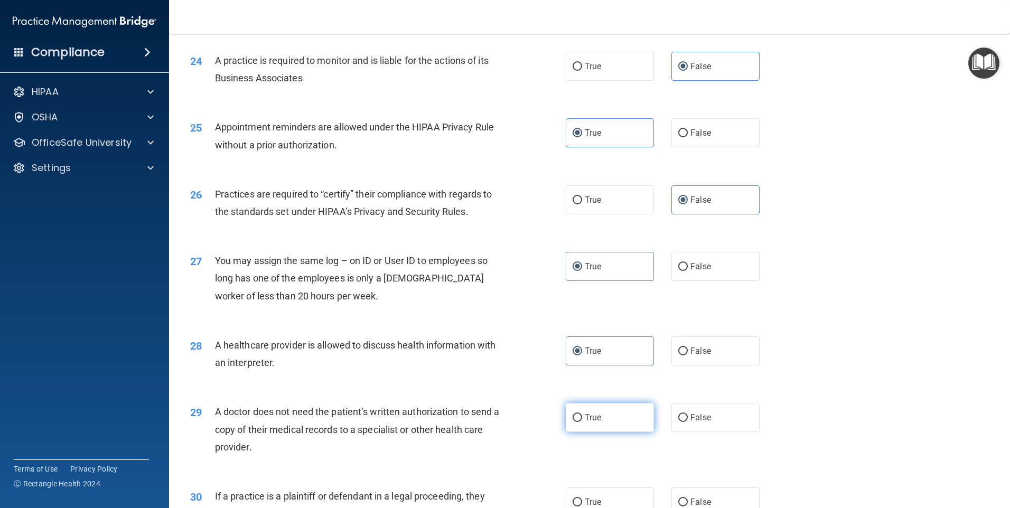
click at [615, 407] on label "True" at bounding box center [610, 417] width 88 height 29
click at [582, 414] on input "True" at bounding box center [577, 418] width 10 height 8
radio input "true"
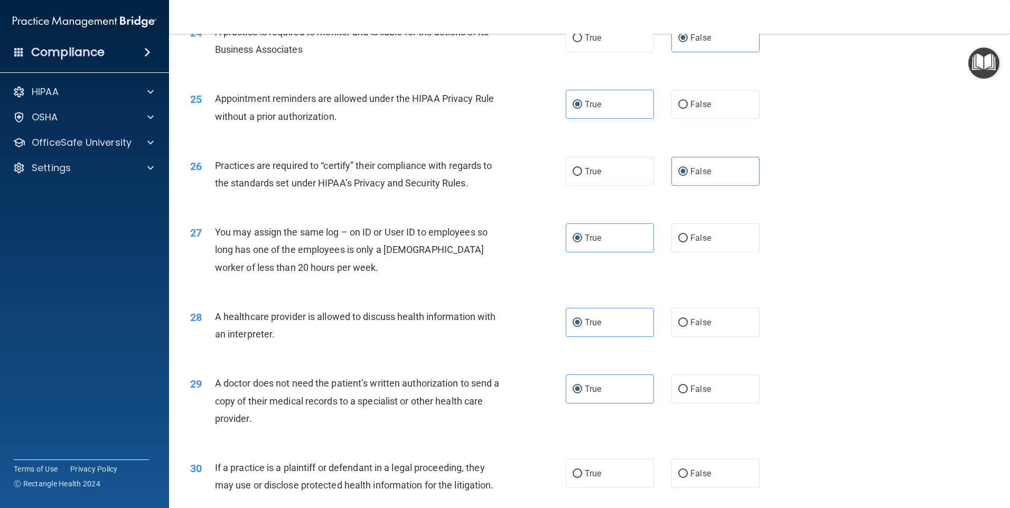
scroll to position [1901, 0]
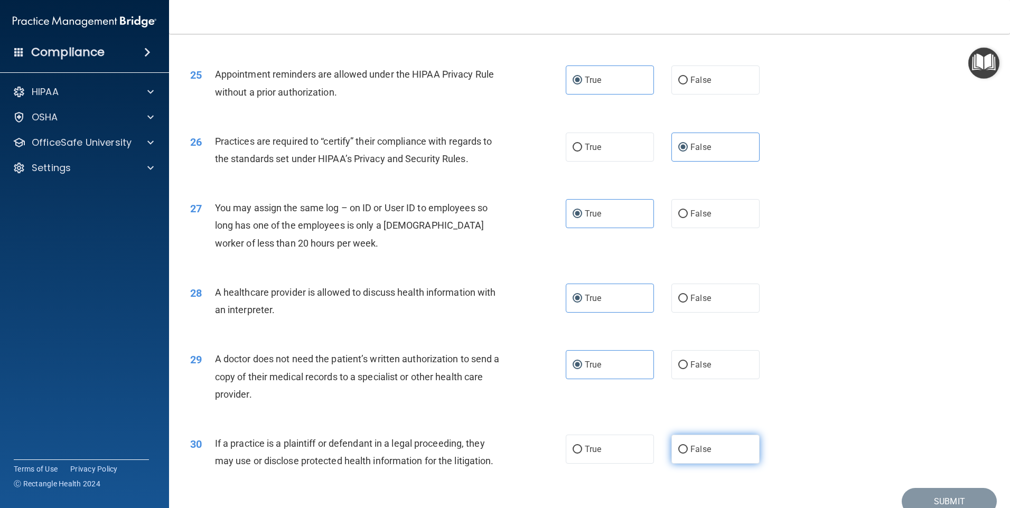
click at [708, 450] on label "False" at bounding box center [715, 449] width 88 height 29
click at [688, 450] on input "False" at bounding box center [683, 450] width 10 height 8
radio input "true"
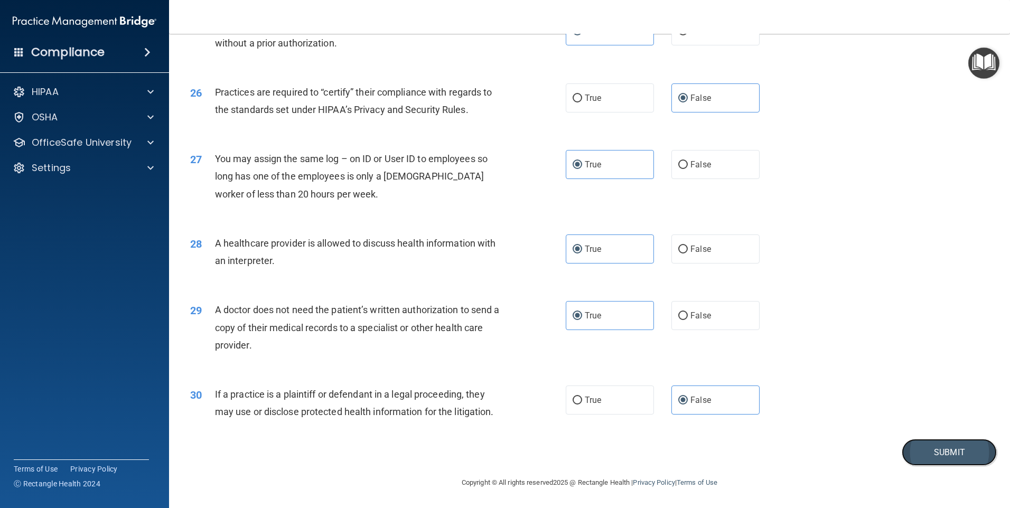
click at [926, 448] on button "Submit" at bounding box center [948, 452] width 95 height 27
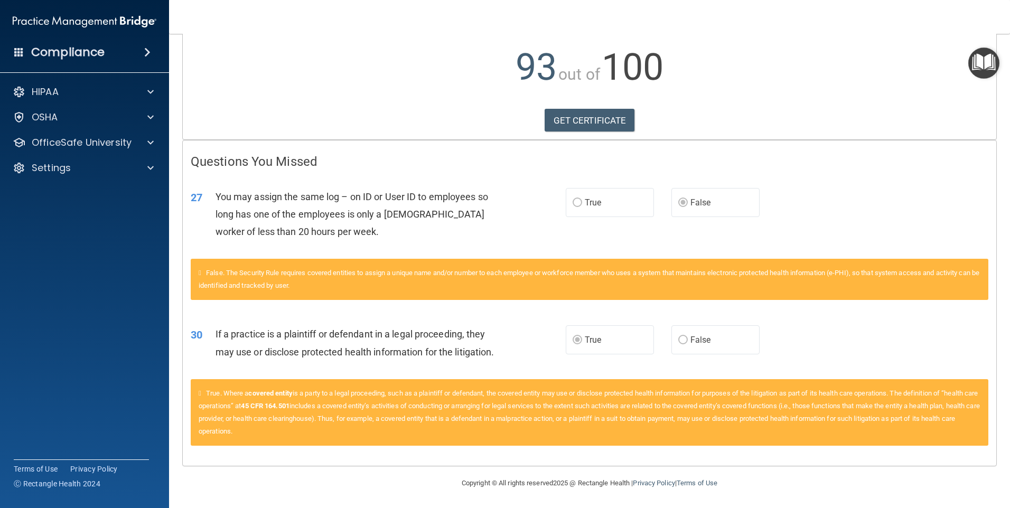
scroll to position [109, 0]
click at [570, 126] on link "GET CERTIFICATE" at bounding box center [589, 119] width 90 height 23
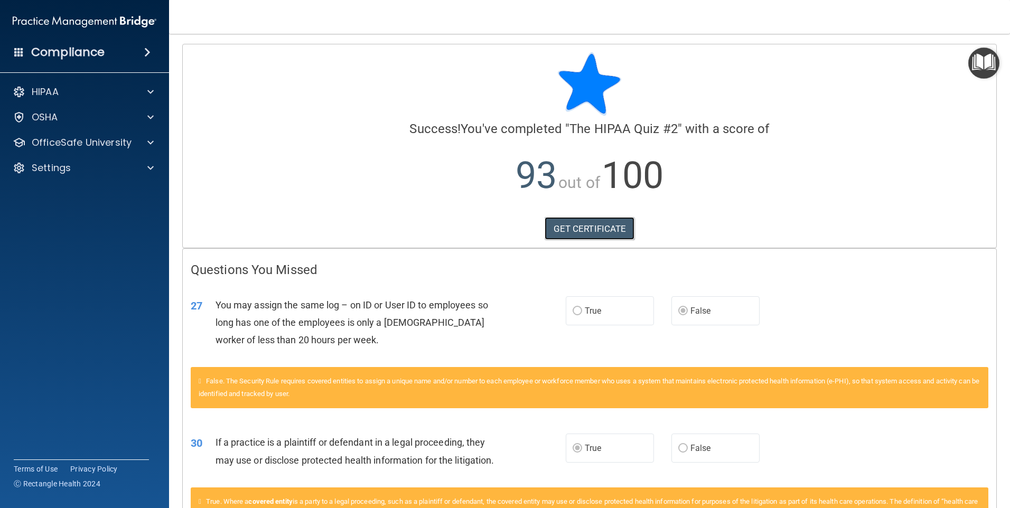
scroll to position [0, 0]
click at [68, 140] on p "OfficeSafe University" at bounding box center [82, 142] width 100 height 13
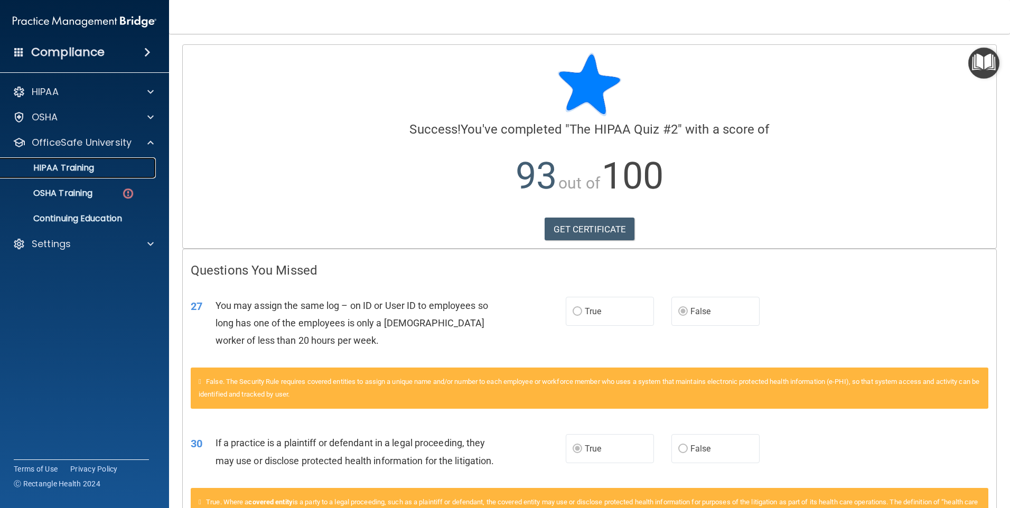
click at [89, 170] on p "HIPAA Training" at bounding box center [50, 168] width 87 height 11
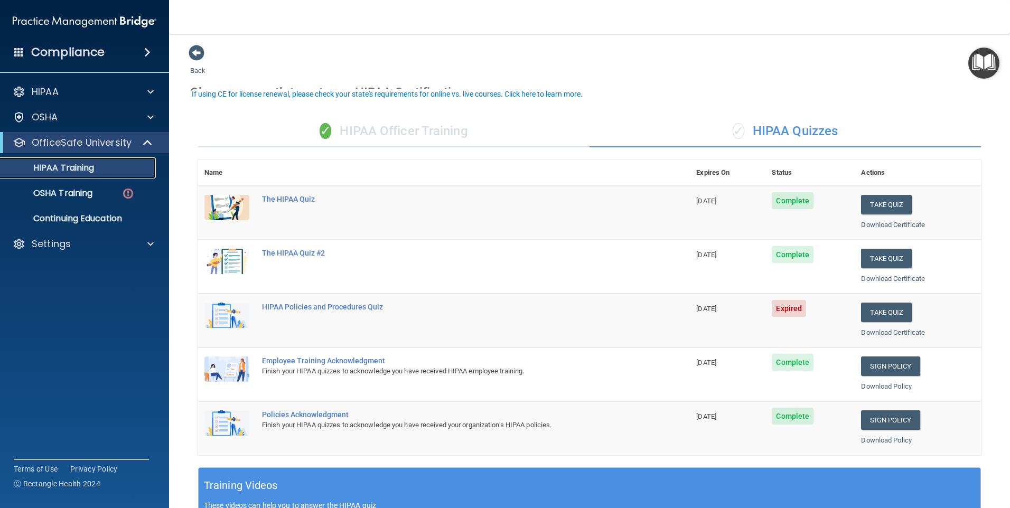
scroll to position [106, 0]
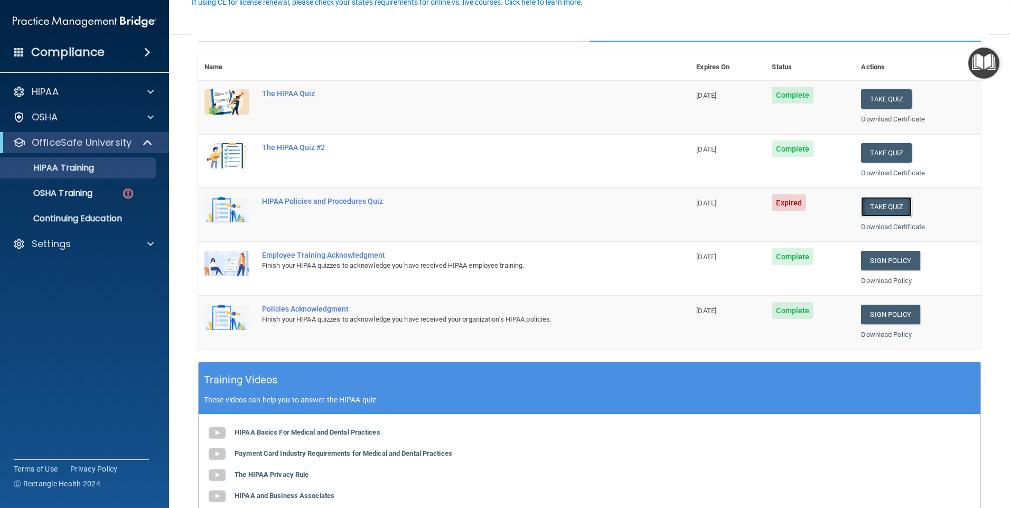
drag, startPoint x: 882, startPoint y: 213, endPoint x: 883, endPoint y: 205, distance: 8.5
click at [883, 212] on button "Take Quiz" at bounding box center [886, 207] width 51 height 20
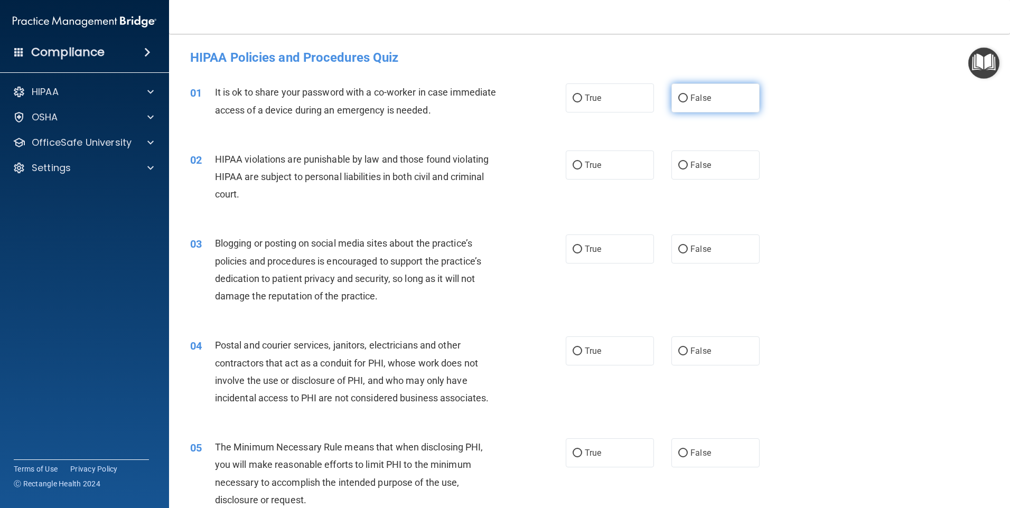
click at [689, 92] on label "False" at bounding box center [715, 97] width 88 height 29
click at [688, 95] on input "False" at bounding box center [683, 99] width 10 height 8
radio input "true"
click at [605, 159] on label "True" at bounding box center [610, 165] width 88 height 29
click at [582, 162] on input "True" at bounding box center [577, 166] width 10 height 8
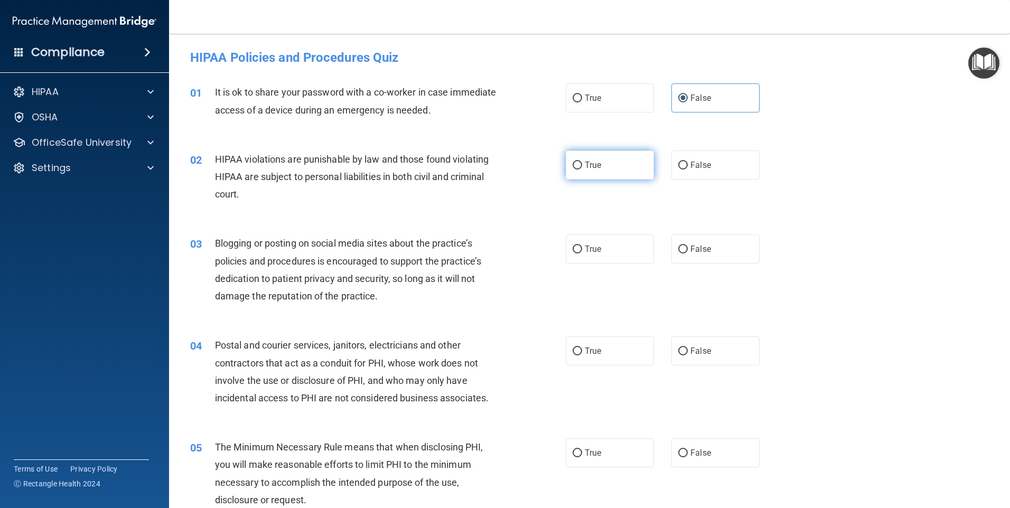
radio input "true"
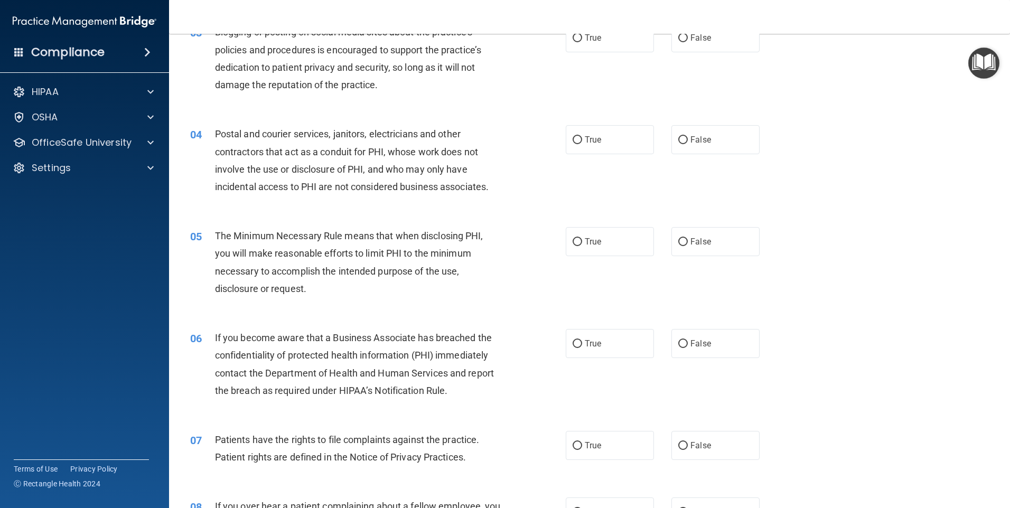
scroll to position [158, 0]
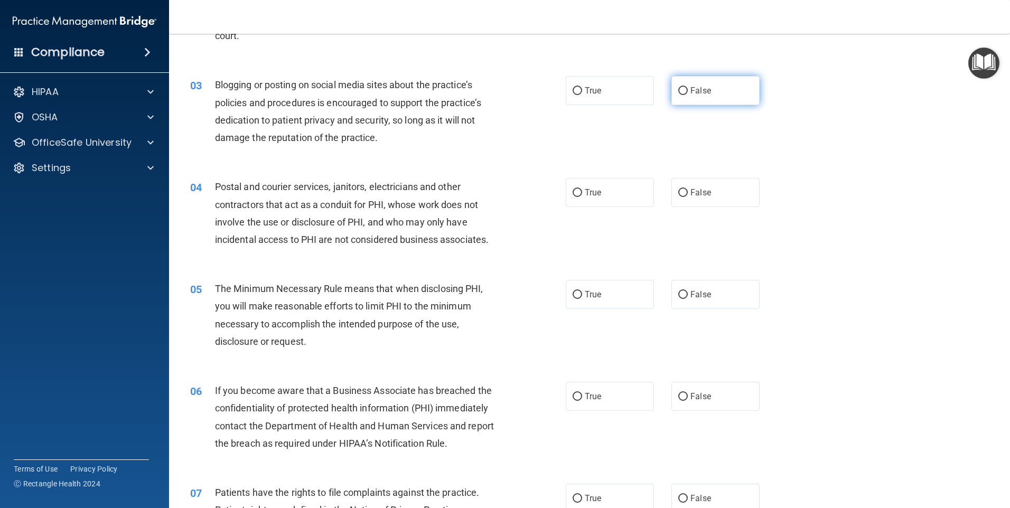
click at [710, 85] on label "False" at bounding box center [715, 90] width 88 height 29
click at [688, 87] on input "False" at bounding box center [683, 91] width 10 height 8
radio input "true"
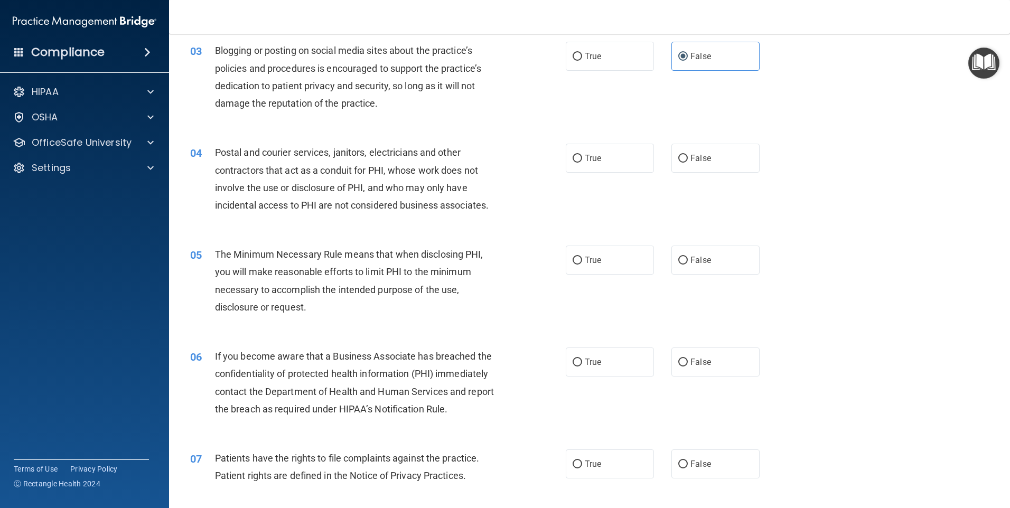
scroll to position [211, 0]
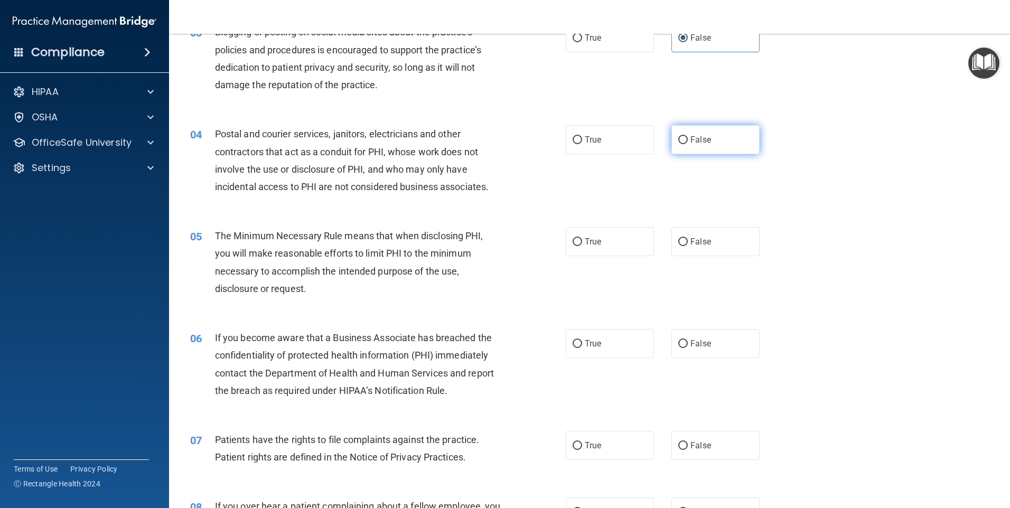
click at [690, 144] on span "False" at bounding box center [700, 140] width 21 height 10
click at [687, 144] on input "False" at bounding box center [683, 140] width 10 height 8
radio input "true"
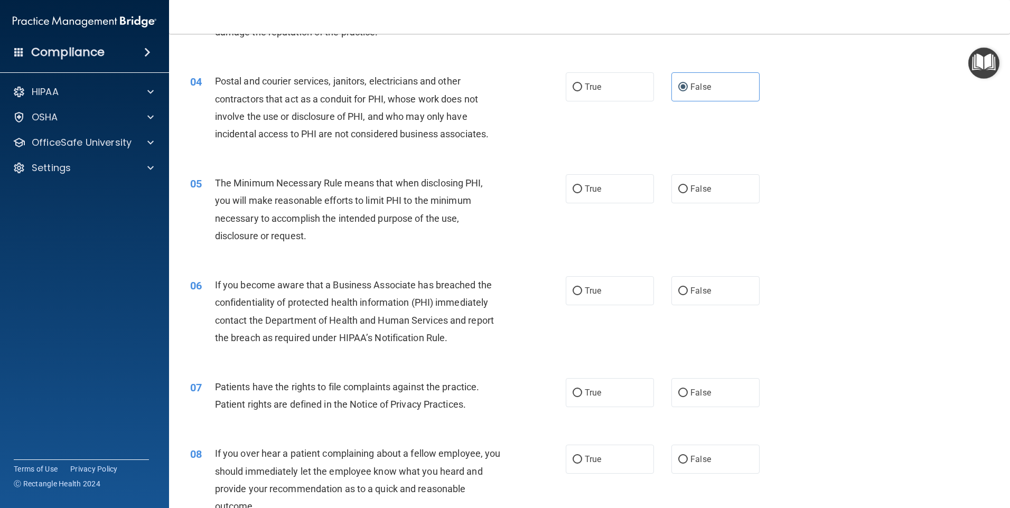
scroll to position [317, 0]
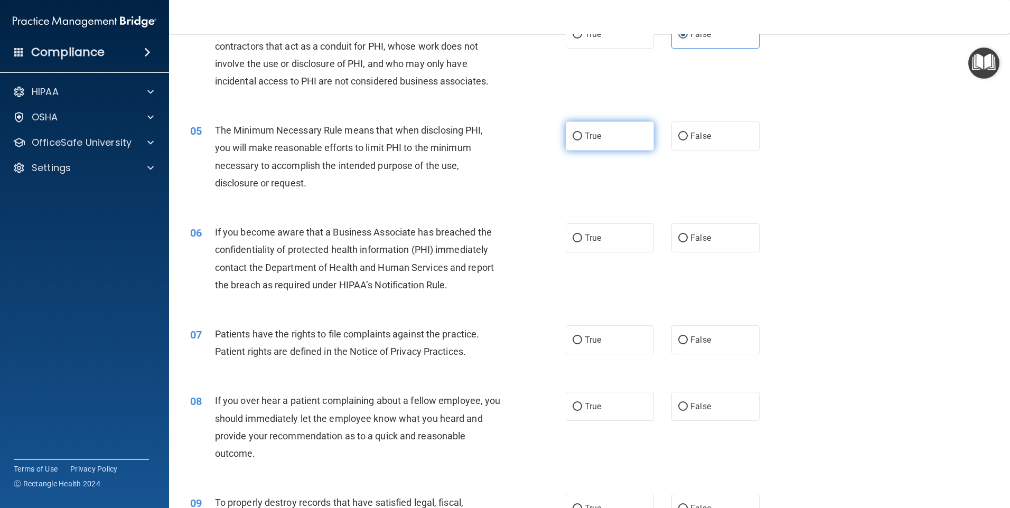
click at [587, 132] on span "True" at bounding box center [593, 136] width 16 height 10
click at [582, 133] on input "True" at bounding box center [577, 137] width 10 height 8
radio input "true"
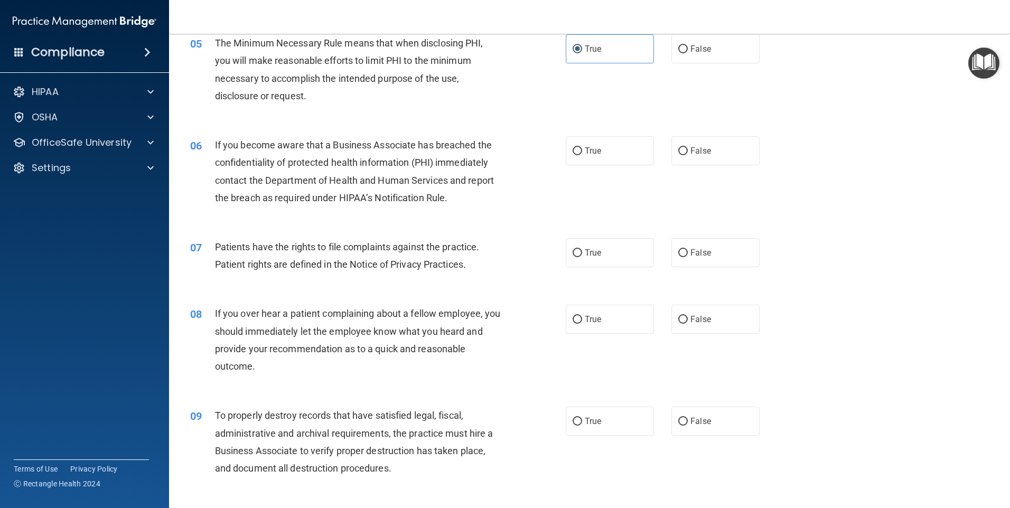
scroll to position [422, 0]
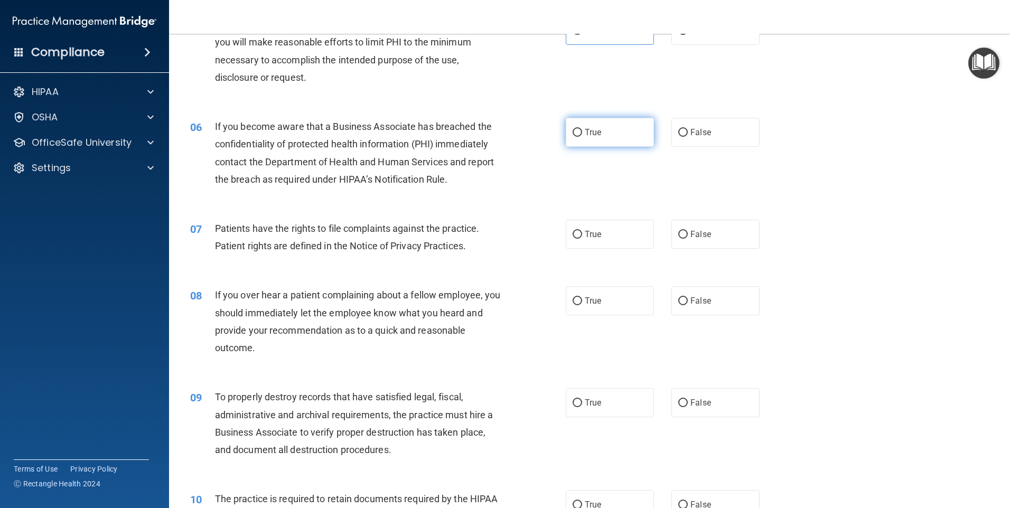
click at [597, 127] on span "True" at bounding box center [593, 132] width 16 height 10
click at [582, 129] on input "True" at bounding box center [577, 133] width 10 height 8
radio input "true"
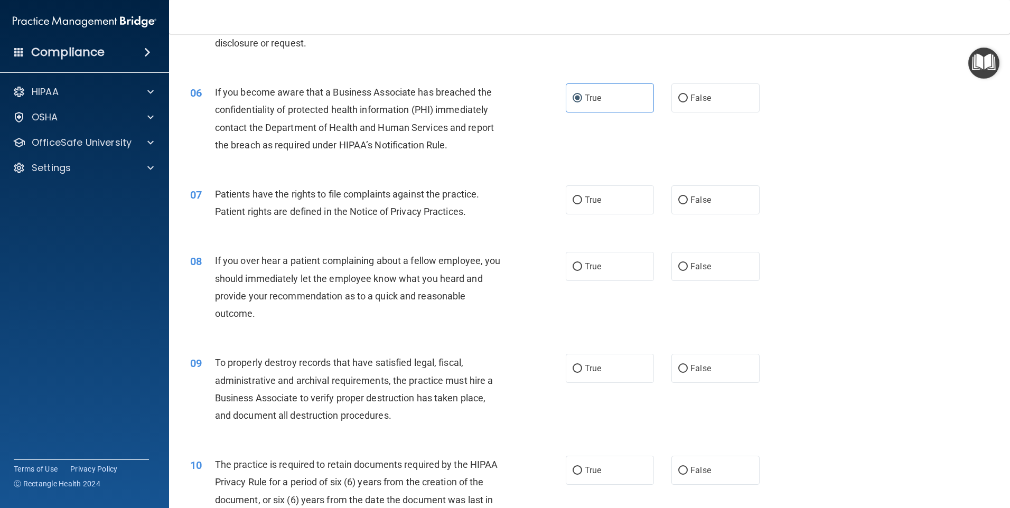
scroll to position [475, 0]
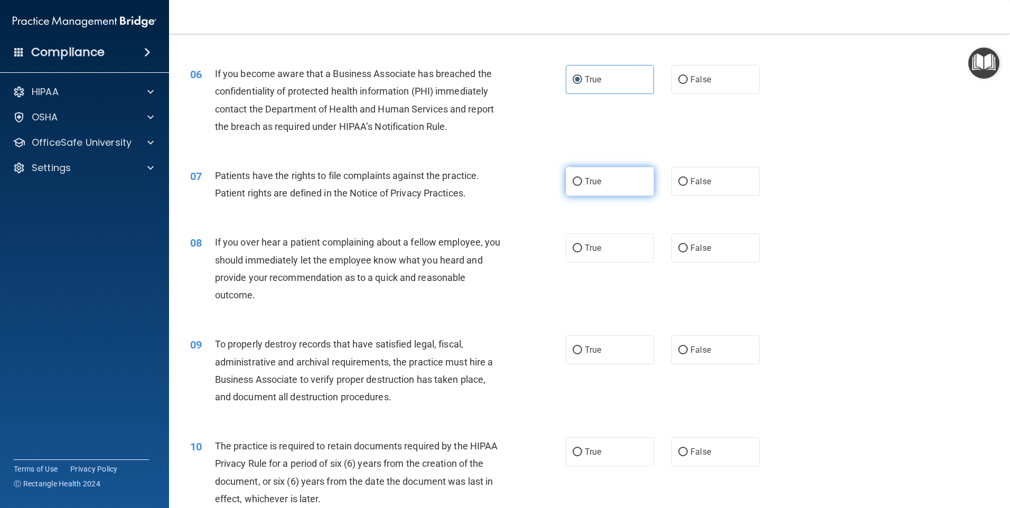
click at [588, 186] on span "True" at bounding box center [593, 181] width 16 height 10
click at [582, 186] on input "True" at bounding box center [577, 182] width 10 height 8
radio input "true"
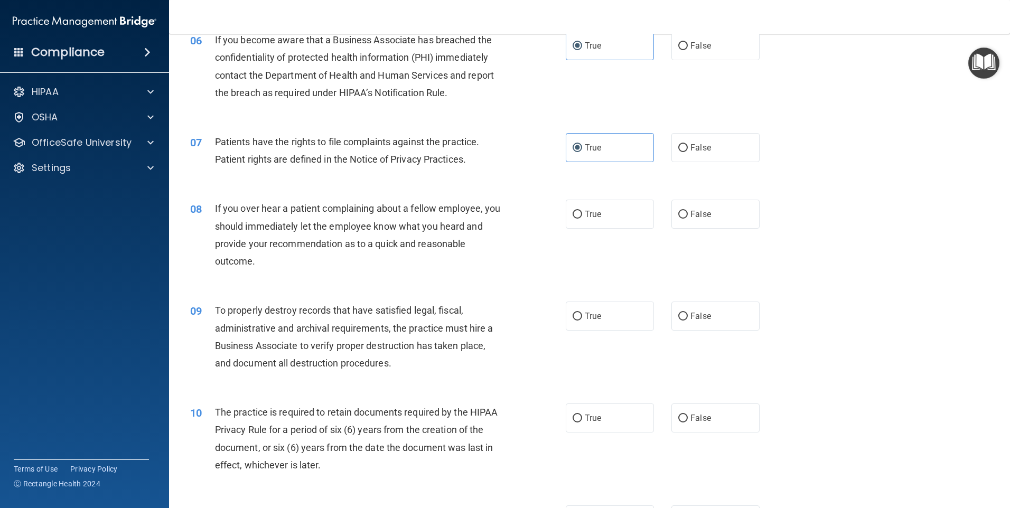
scroll to position [528, 0]
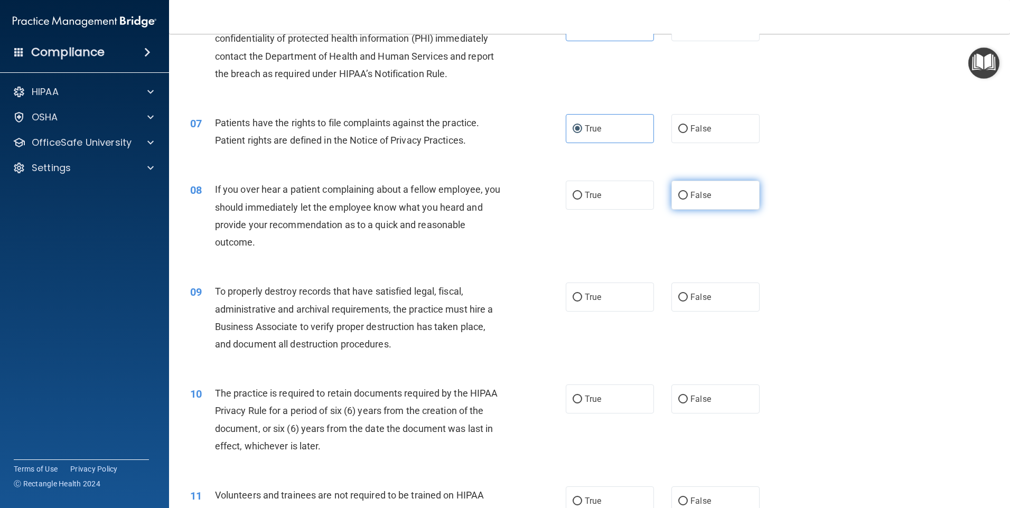
click at [703, 202] on label "False" at bounding box center [715, 195] width 88 height 29
click at [688, 200] on input "False" at bounding box center [683, 196] width 10 height 8
radio input "true"
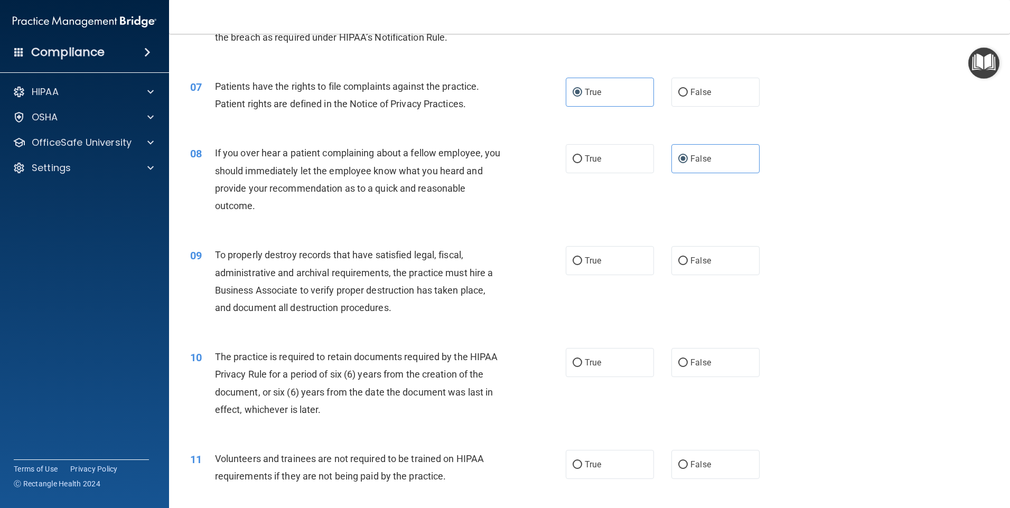
scroll to position [634, 0]
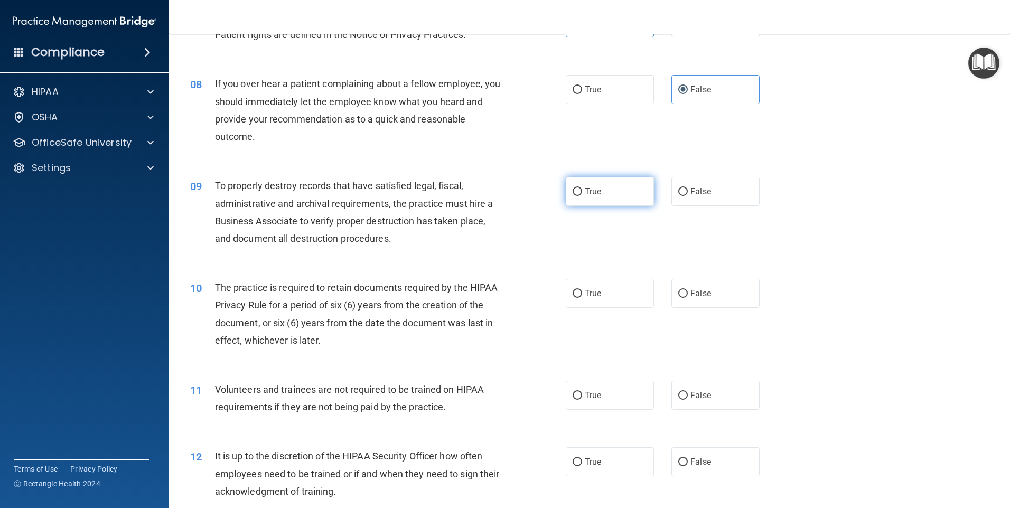
click at [624, 185] on label "True" at bounding box center [610, 191] width 88 height 29
click at [582, 188] on input "True" at bounding box center [577, 192] width 10 height 8
radio input "true"
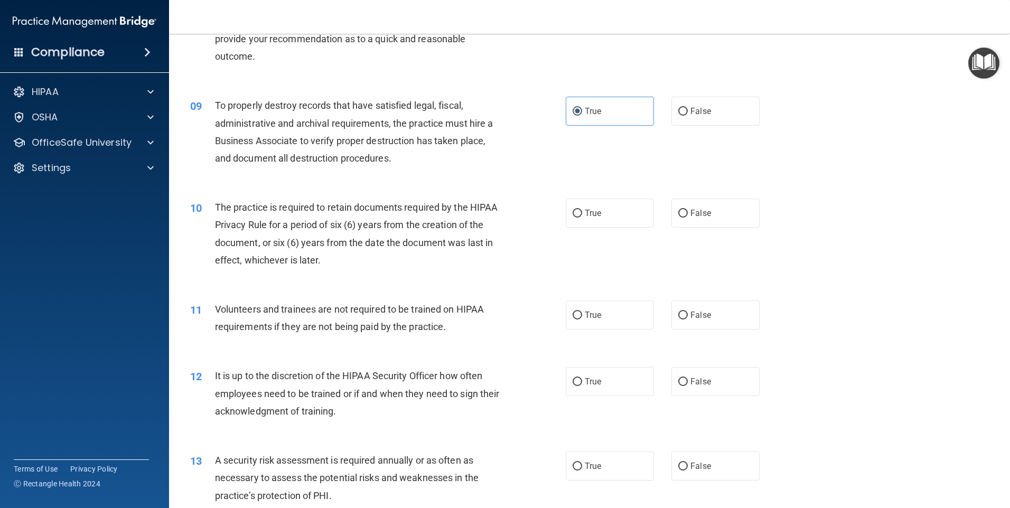
scroll to position [792, 0]
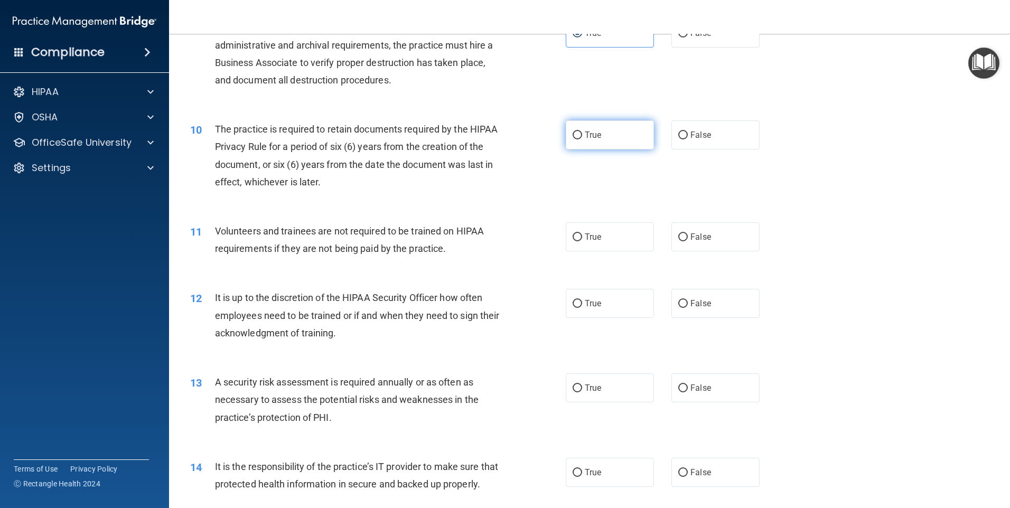
click at [595, 141] on label "True" at bounding box center [610, 134] width 88 height 29
click at [582, 139] on input "True" at bounding box center [577, 135] width 10 height 8
radio input "true"
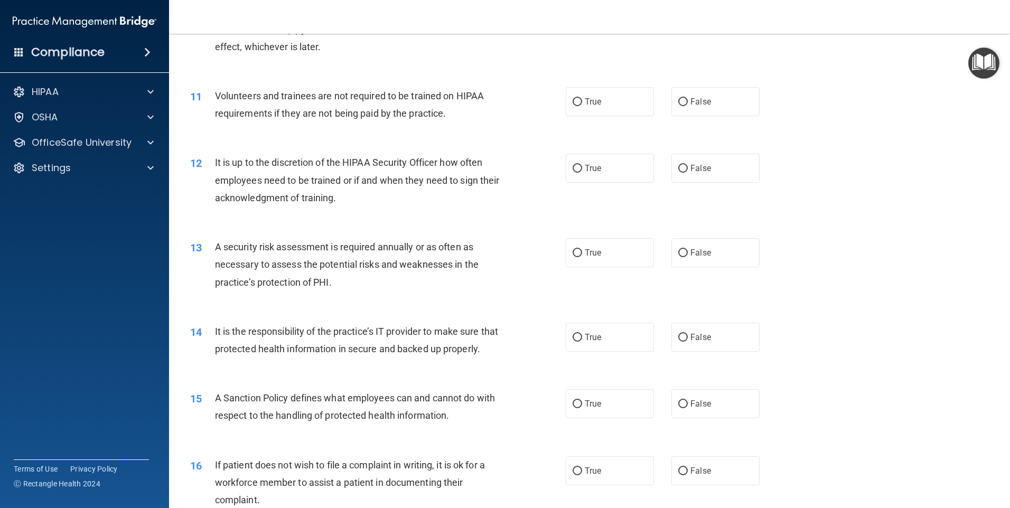
scroll to position [951, 0]
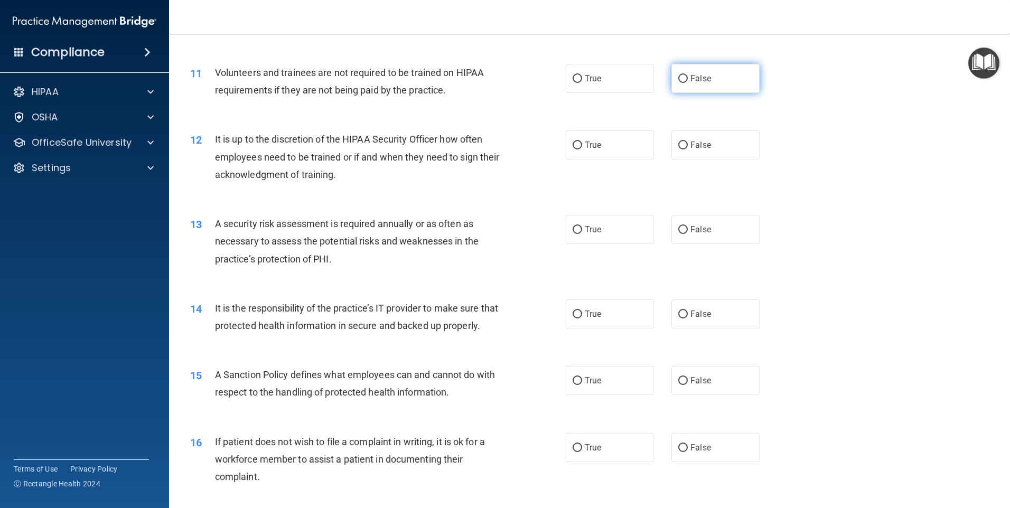
click at [730, 77] on label "False" at bounding box center [715, 78] width 88 height 29
click at [688, 77] on input "False" at bounding box center [683, 79] width 10 height 8
radio input "true"
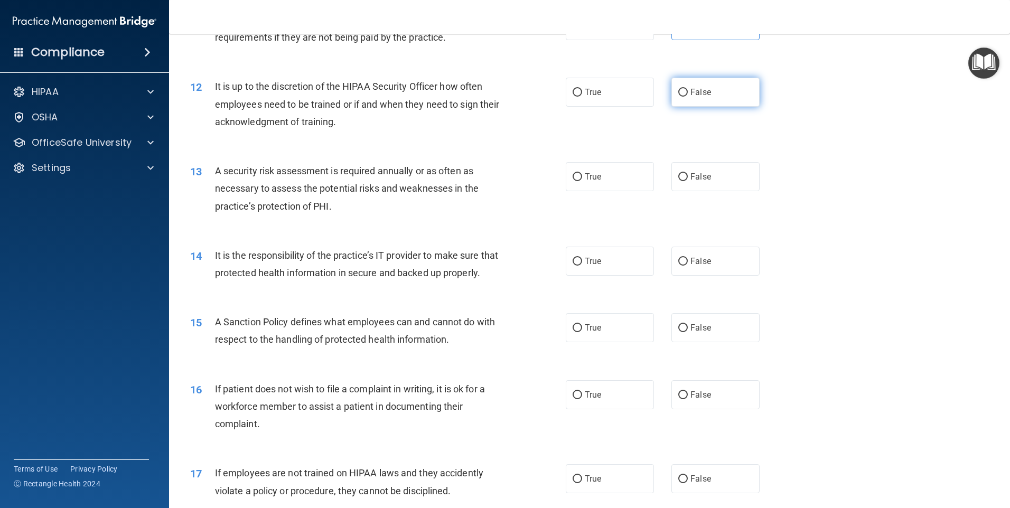
click at [709, 92] on label "False" at bounding box center [715, 92] width 88 height 29
click at [688, 92] on input "False" at bounding box center [683, 93] width 10 height 8
radio input "true"
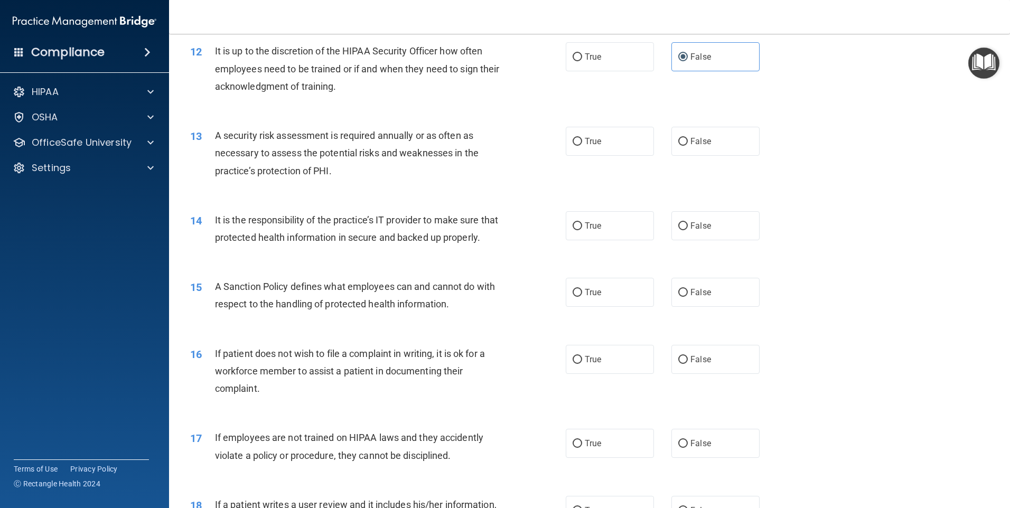
scroll to position [1056, 0]
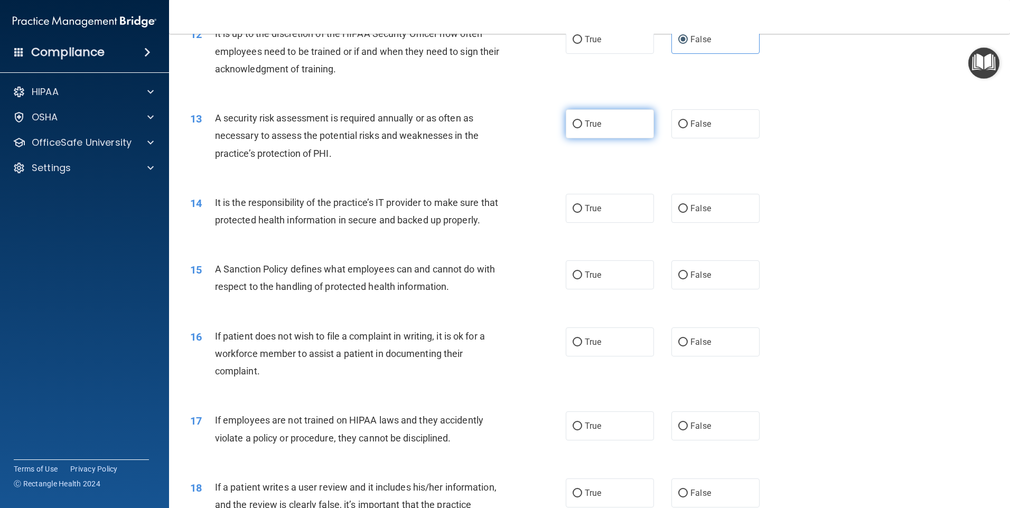
click at [623, 128] on label "True" at bounding box center [610, 123] width 88 height 29
click at [582, 128] on input "True" at bounding box center [577, 124] width 10 height 8
radio input "true"
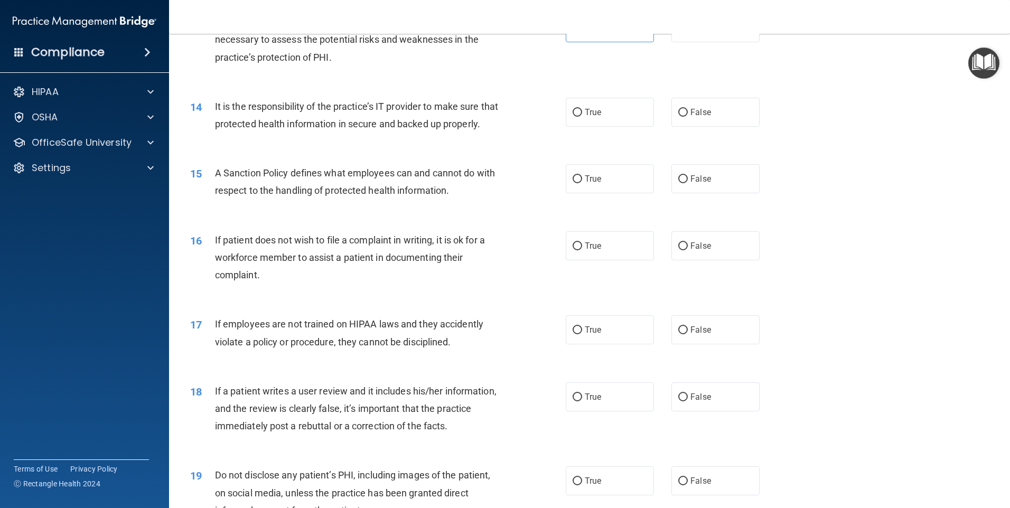
scroll to position [1162, 0]
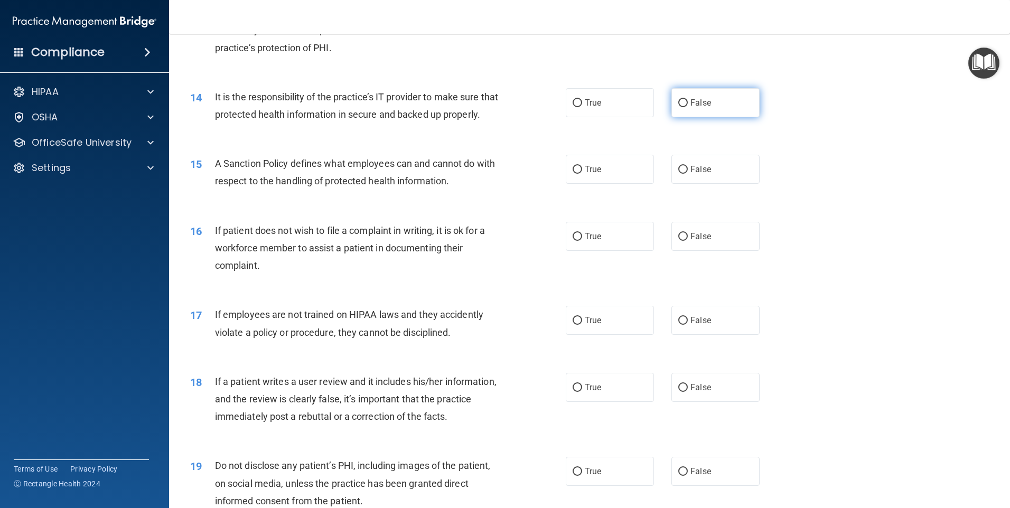
click at [697, 105] on span "False" at bounding box center [700, 103] width 21 height 10
click at [688, 105] on input "False" at bounding box center [683, 103] width 10 height 8
radio input "true"
click at [602, 184] on label "True" at bounding box center [610, 169] width 88 height 29
click at [582, 174] on input "True" at bounding box center [577, 170] width 10 height 8
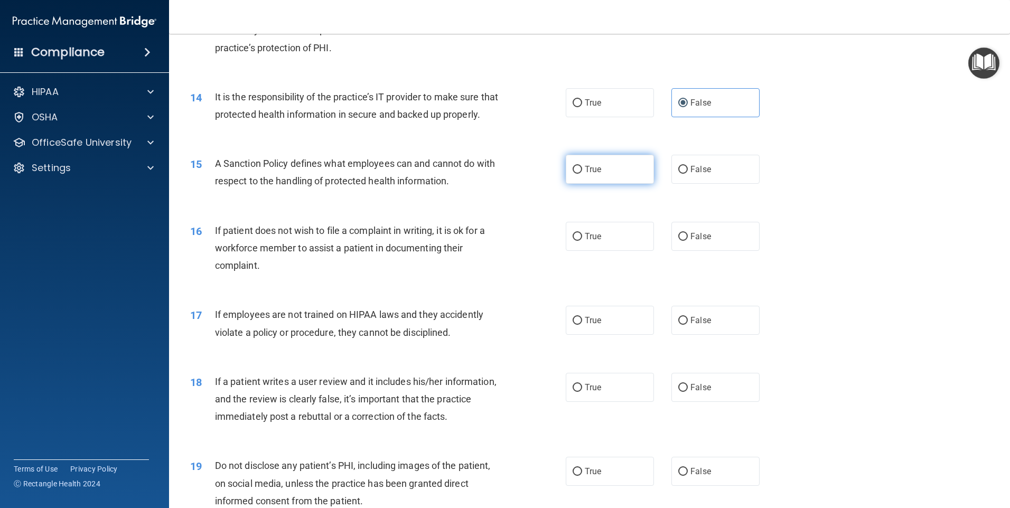
radio input "true"
click at [615, 251] on label "True" at bounding box center [610, 236] width 88 height 29
click at [582, 241] on input "True" at bounding box center [577, 237] width 10 height 8
radio input "true"
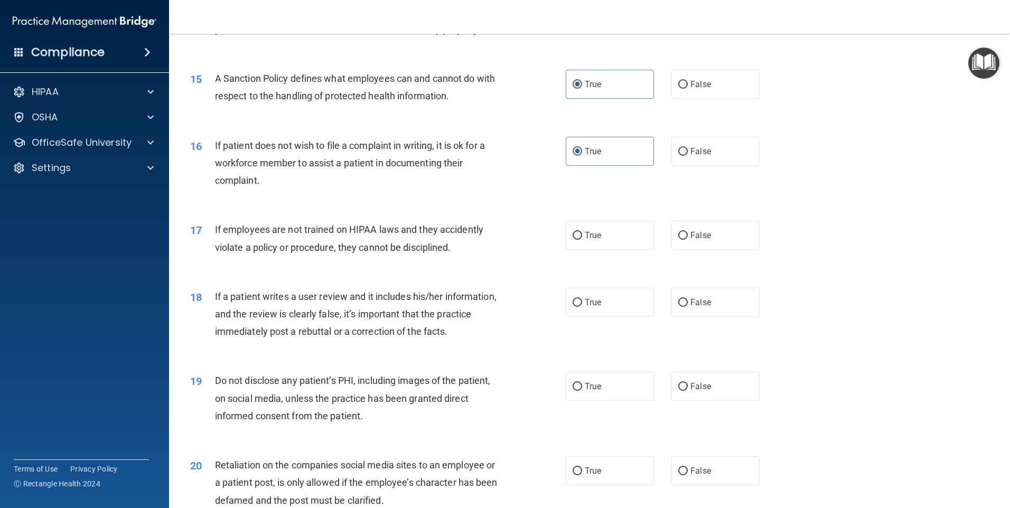
scroll to position [1267, 0]
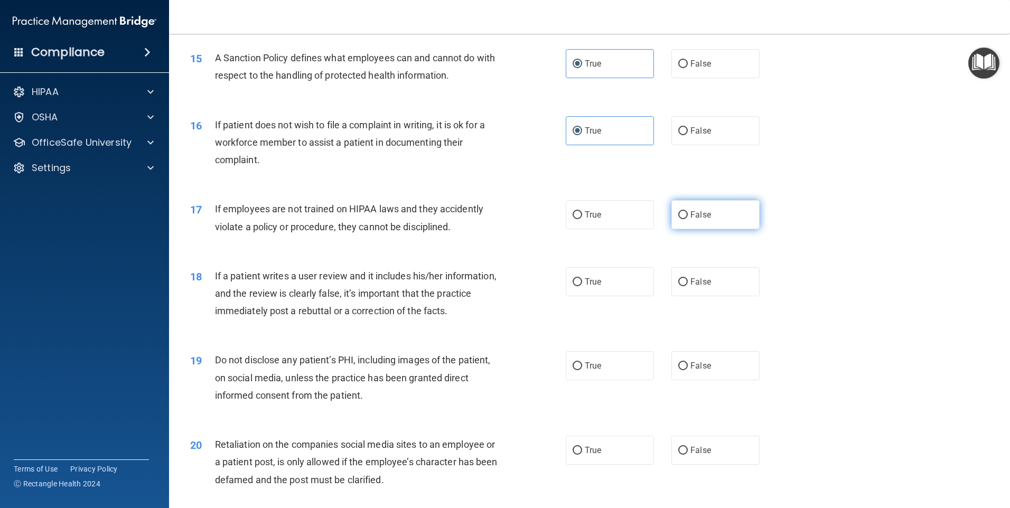
click at [690, 229] on label "False" at bounding box center [715, 214] width 88 height 29
click at [688, 219] on input "False" at bounding box center [683, 215] width 10 height 8
radio input "true"
click at [704, 296] on label "False" at bounding box center [715, 281] width 88 height 29
click at [688, 286] on input "False" at bounding box center [683, 282] width 10 height 8
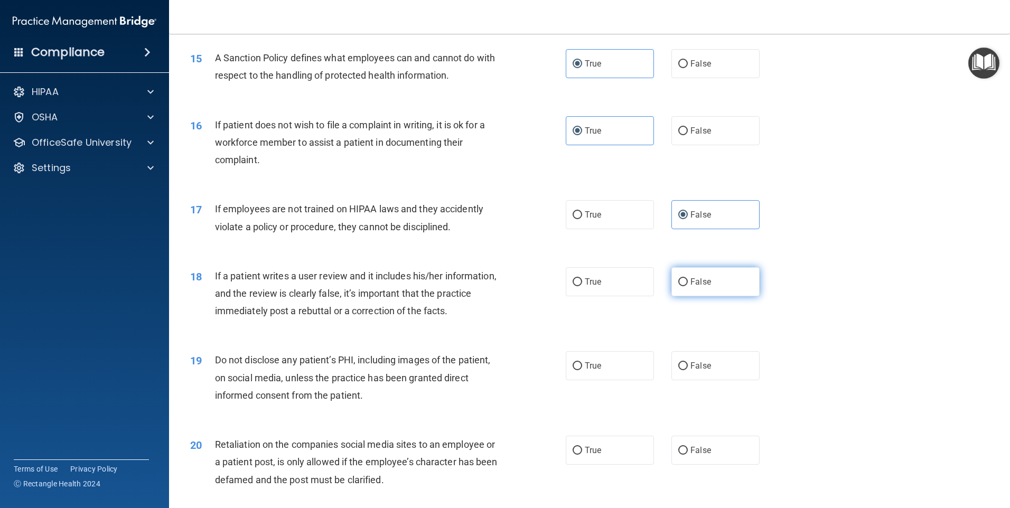
radio input "true"
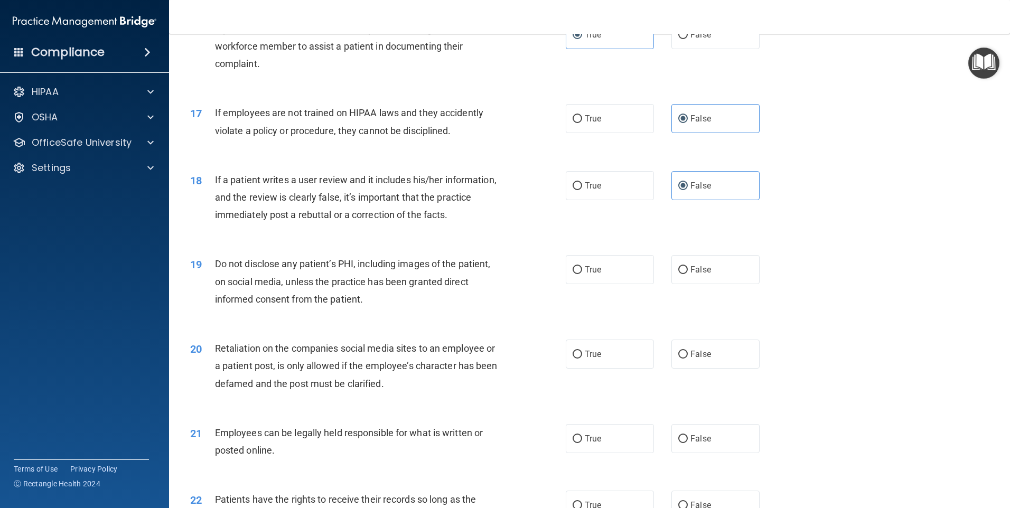
scroll to position [1373, 0]
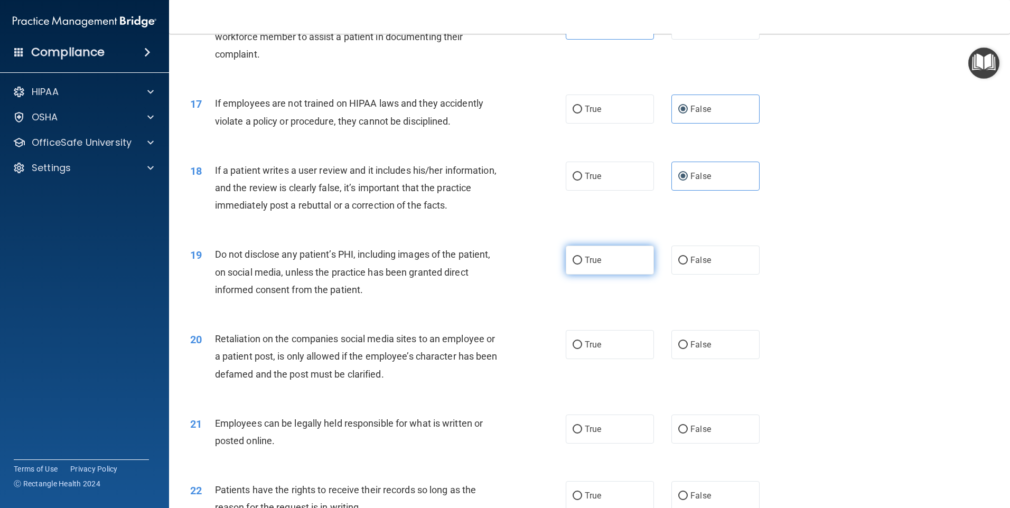
click at [594, 265] on span "True" at bounding box center [593, 260] width 16 height 10
click at [582, 265] on input "True" at bounding box center [577, 261] width 10 height 8
radio input "true"
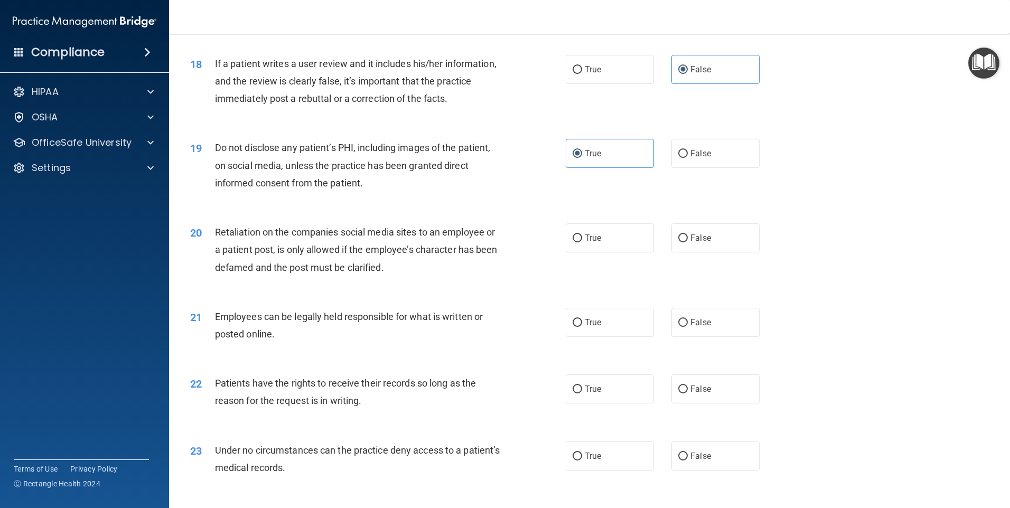
scroll to position [1531, 0]
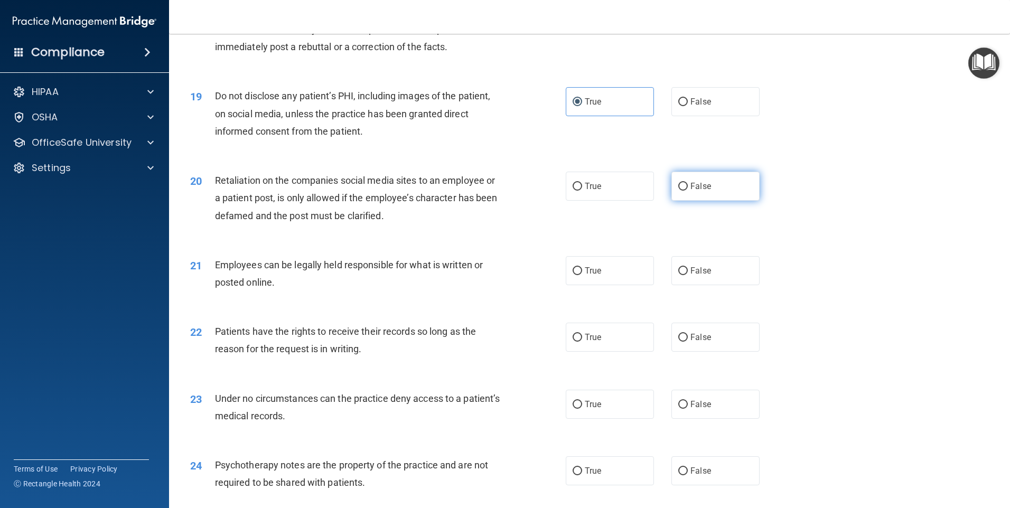
click at [690, 193] on label "False" at bounding box center [715, 186] width 88 height 29
click at [688, 191] on input "False" at bounding box center [683, 187] width 10 height 8
radio input "true"
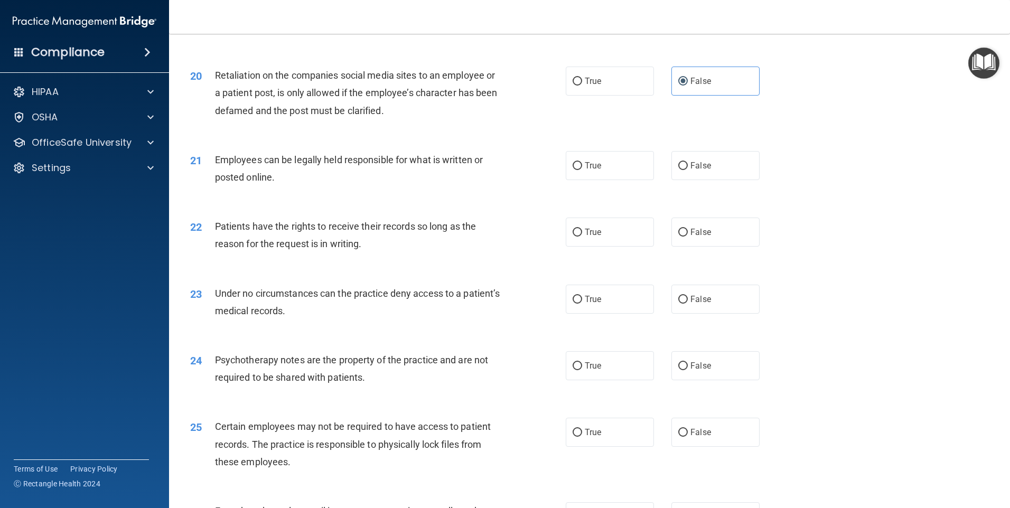
scroll to position [1637, 0]
click at [612, 177] on label "True" at bounding box center [610, 165] width 88 height 29
click at [582, 170] on input "True" at bounding box center [577, 166] width 10 height 8
radio input "true"
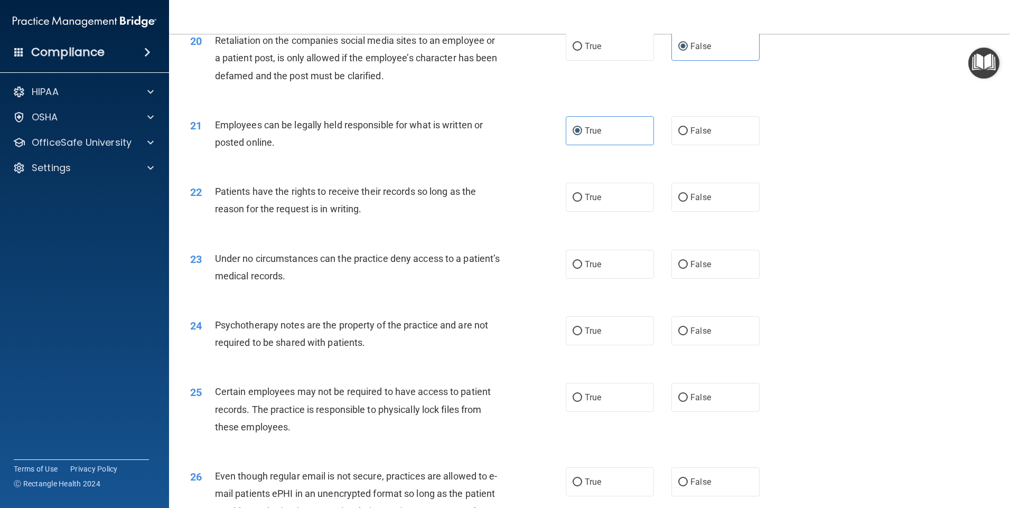
scroll to position [1690, 0]
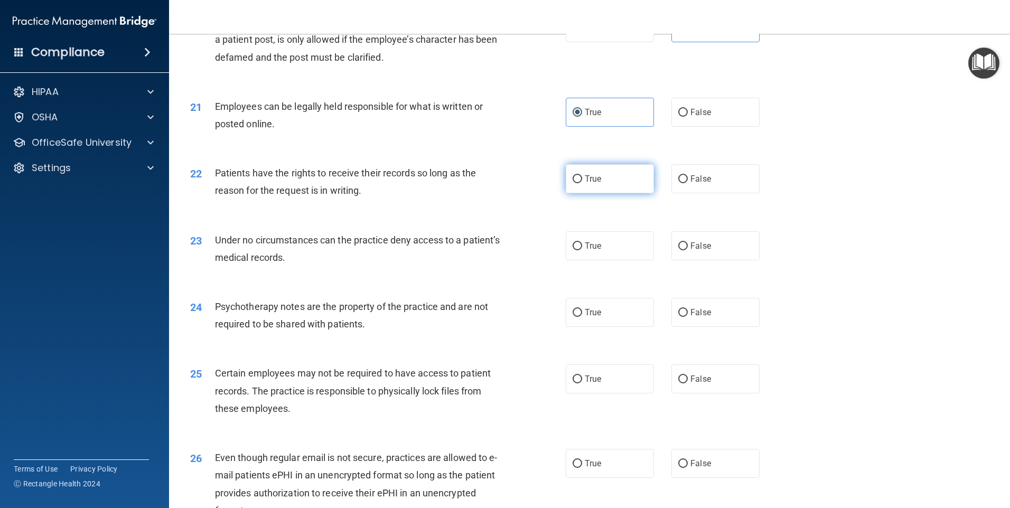
click at [614, 193] on label "True" at bounding box center [610, 178] width 88 height 29
click at [582, 183] on input "True" at bounding box center [577, 179] width 10 height 8
radio input "true"
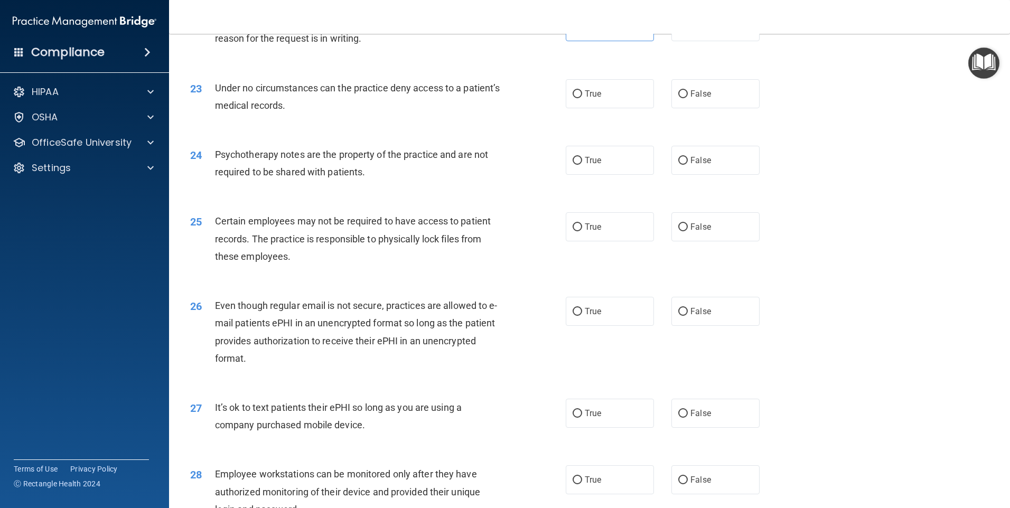
scroll to position [1848, 0]
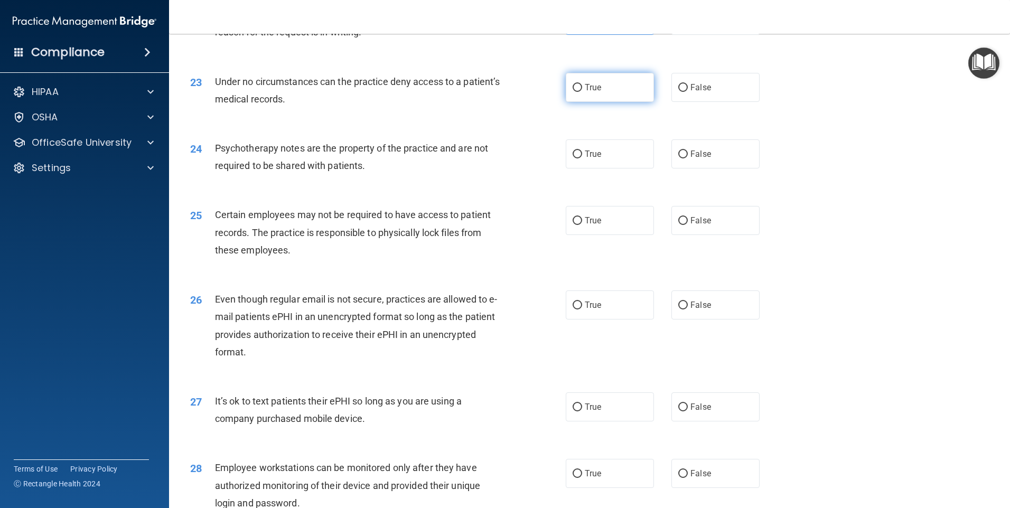
click at [614, 102] on label "True" at bounding box center [610, 87] width 88 height 29
click at [582, 92] on input "True" at bounding box center [577, 88] width 10 height 8
radio input "true"
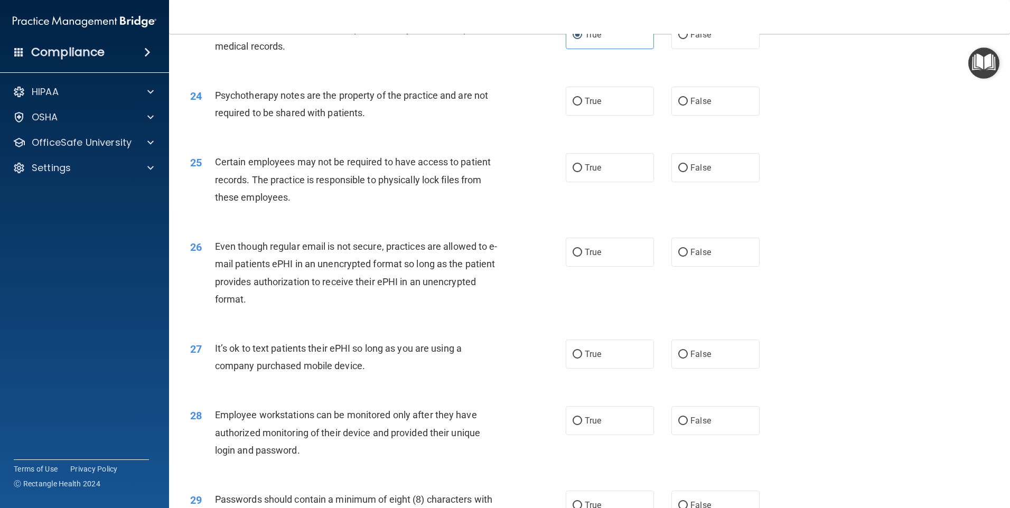
scroll to position [1954, 0]
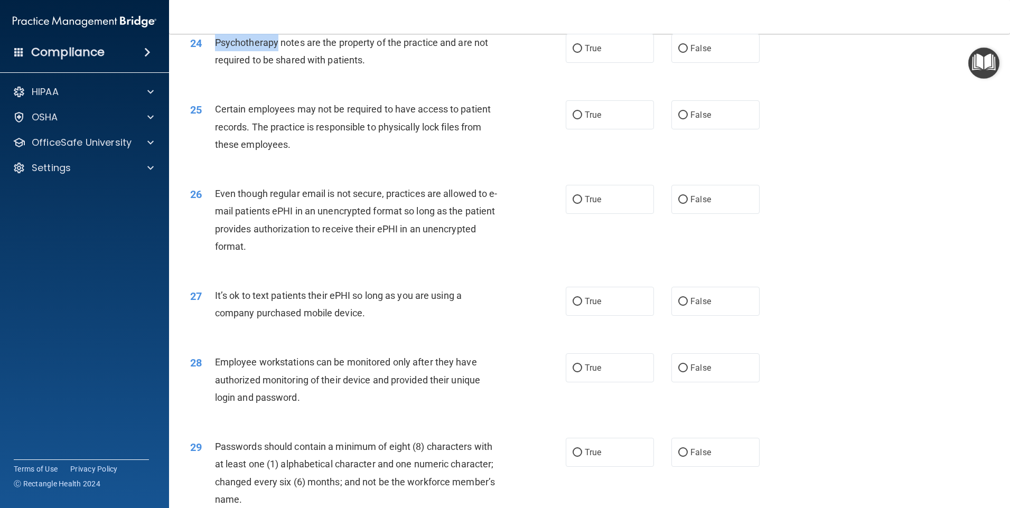
drag, startPoint x: 276, startPoint y: 60, endPoint x: 216, endPoint y: 53, distance: 60.0
click at [216, 53] on div "Psychotherapy notes are the property of the practice and are not required to be…" at bounding box center [362, 51] width 294 height 35
drag, startPoint x: 216, startPoint y: 53, endPoint x: 344, endPoint y: 78, distance: 130.7
click at [344, 65] on span "Psychotherapy notes are the property of the practice and are not required to be…" at bounding box center [351, 51] width 273 height 29
click at [614, 60] on label "True" at bounding box center [610, 48] width 88 height 29
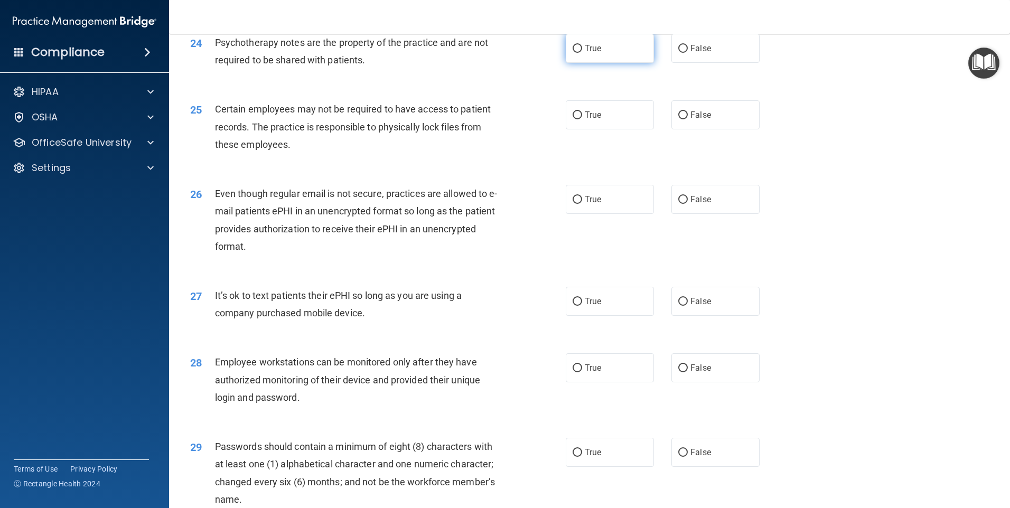
click at [582, 53] on input "True" at bounding box center [577, 49] width 10 height 8
radio input "true"
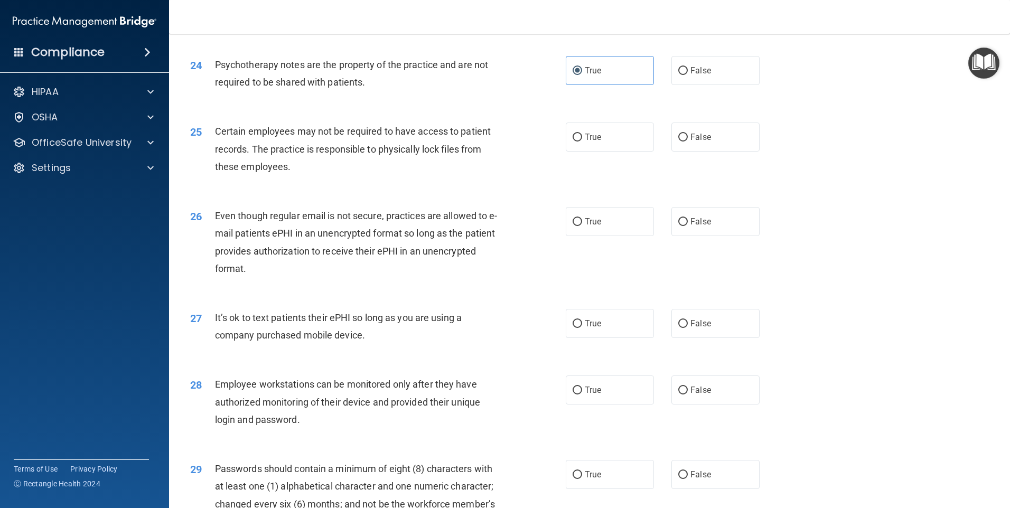
scroll to position [1984, 0]
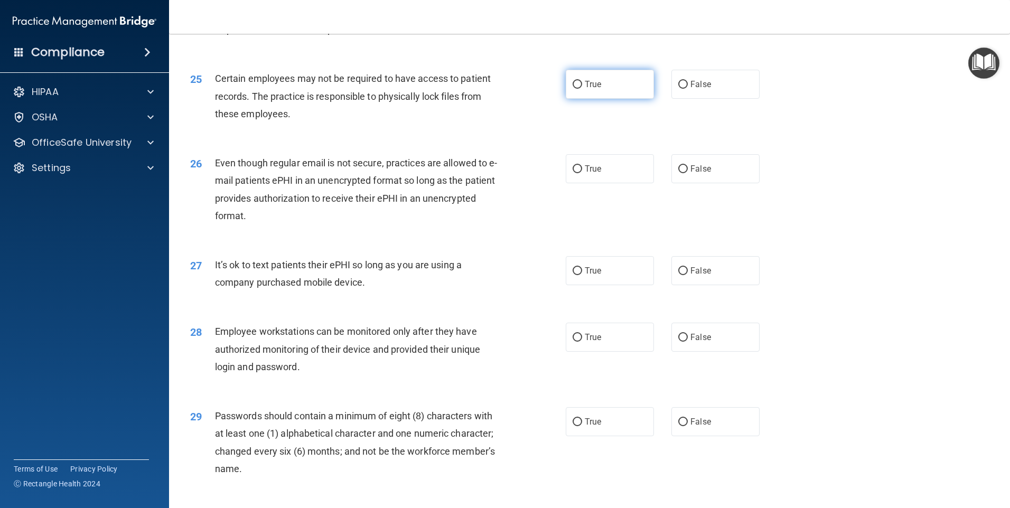
click at [597, 89] on span "True" at bounding box center [593, 84] width 16 height 10
click at [582, 89] on input "True" at bounding box center [577, 85] width 10 height 8
radio input "true"
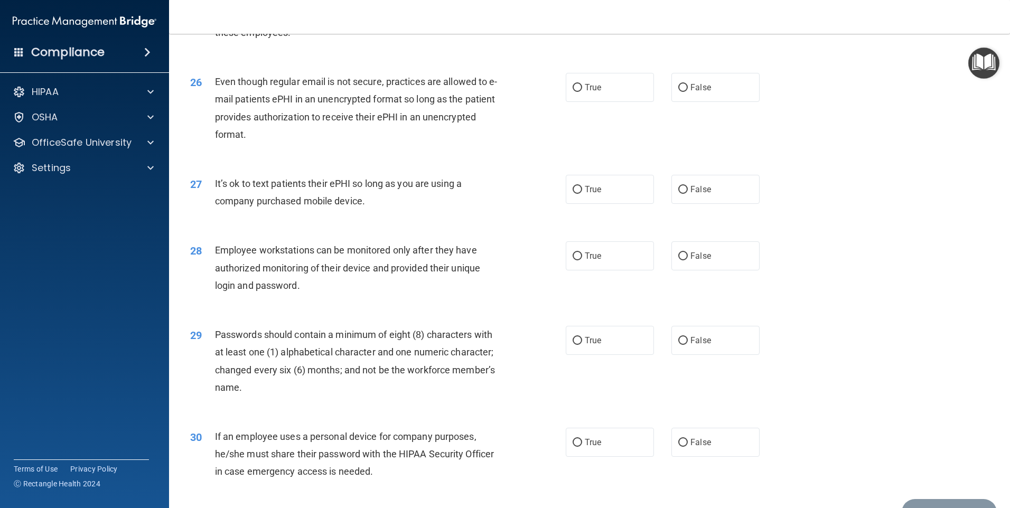
scroll to position [2090, 0]
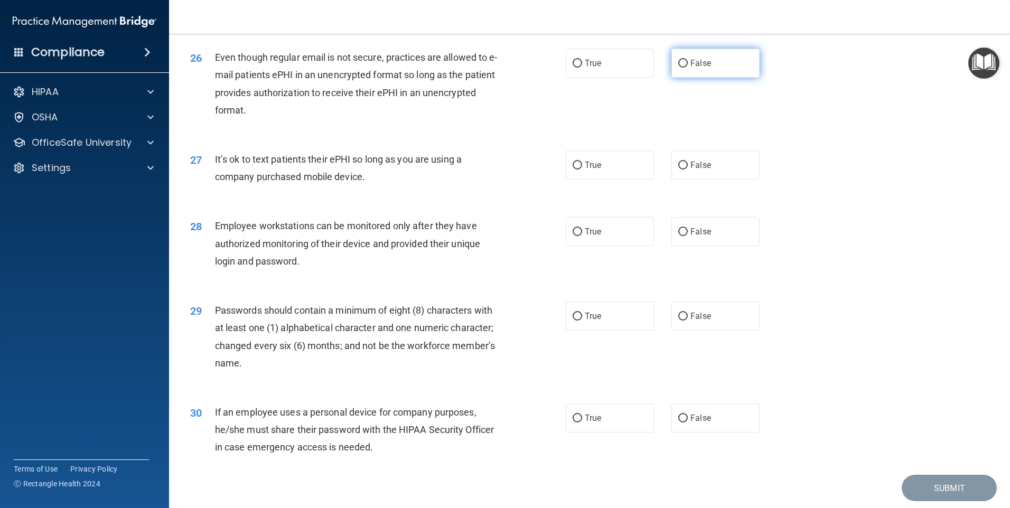
click at [699, 68] on span "False" at bounding box center [700, 63] width 21 height 10
click at [688, 68] on input "False" at bounding box center [683, 64] width 10 height 8
radio input "true"
click at [679, 170] on input "False" at bounding box center [683, 166] width 10 height 8
radio input "true"
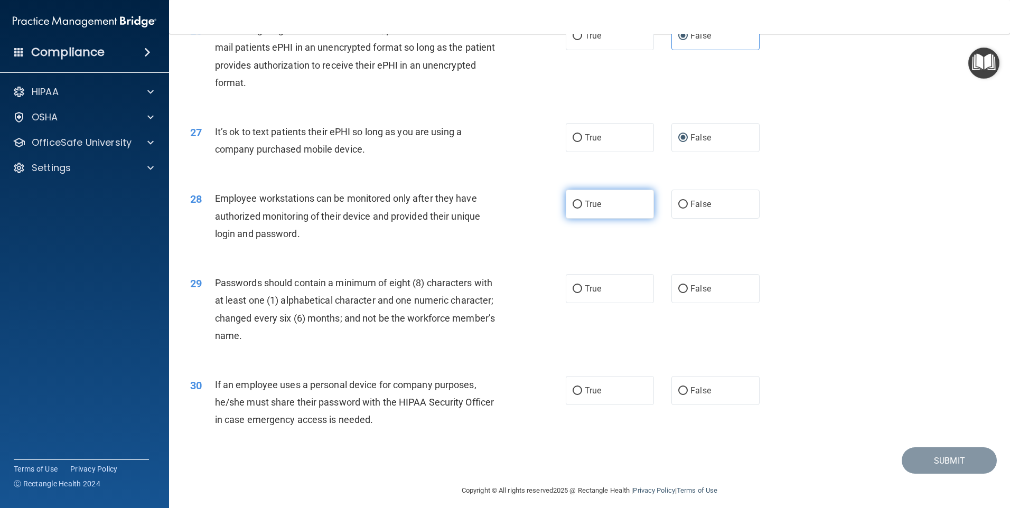
scroll to position [2143, 0]
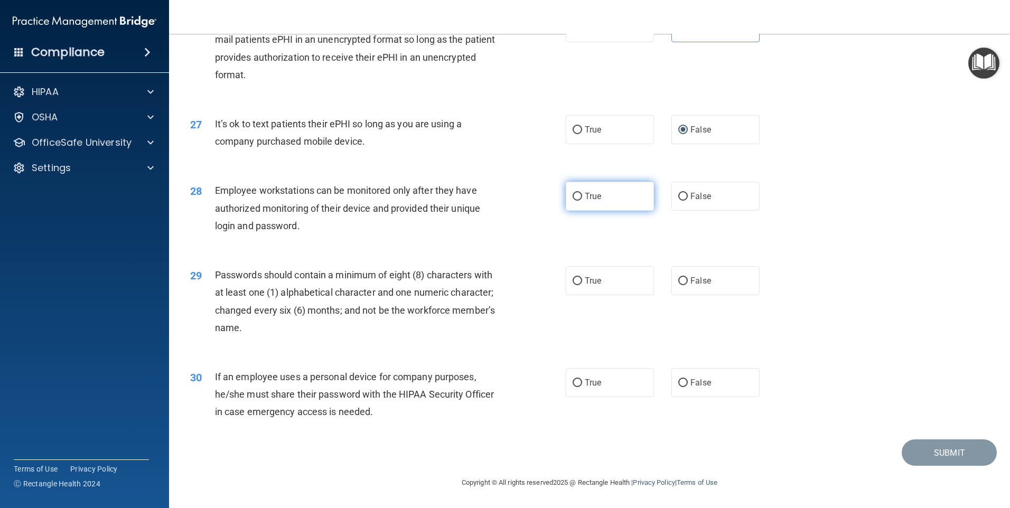
click at [608, 196] on label "True" at bounding box center [610, 196] width 88 height 29
click at [582, 196] on input "True" at bounding box center [577, 197] width 10 height 8
radio input "true"
drag, startPoint x: 598, startPoint y: 282, endPoint x: 605, endPoint y: 287, distance: 8.3
click at [603, 284] on label "True" at bounding box center [610, 280] width 88 height 29
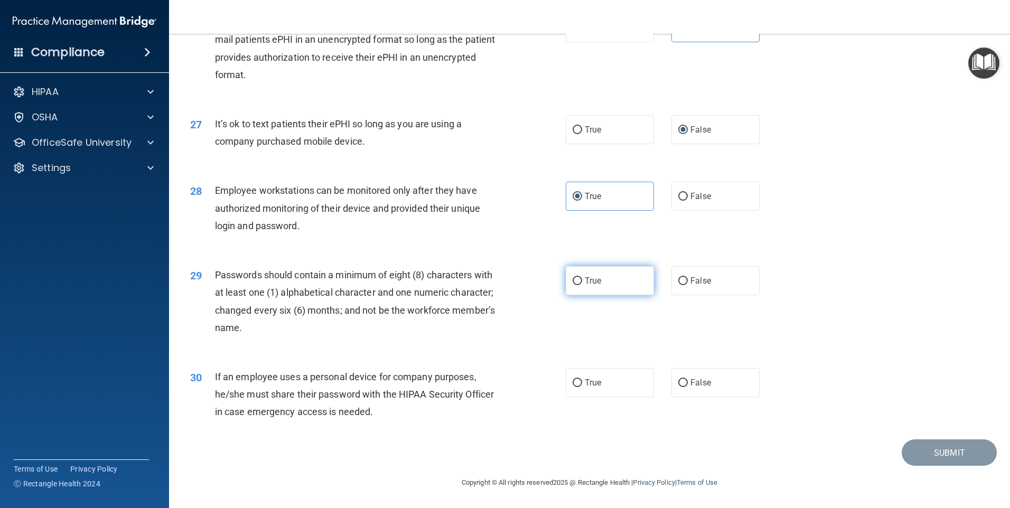
click at [582, 284] on input "True" at bounding box center [577, 281] width 10 height 8
radio input "true"
drag, startPoint x: 692, startPoint y: 380, endPoint x: 704, endPoint y: 372, distance: 14.5
click at [703, 372] on label "False" at bounding box center [715, 382] width 88 height 29
click at [682, 376] on label "False" at bounding box center [715, 382] width 88 height 29
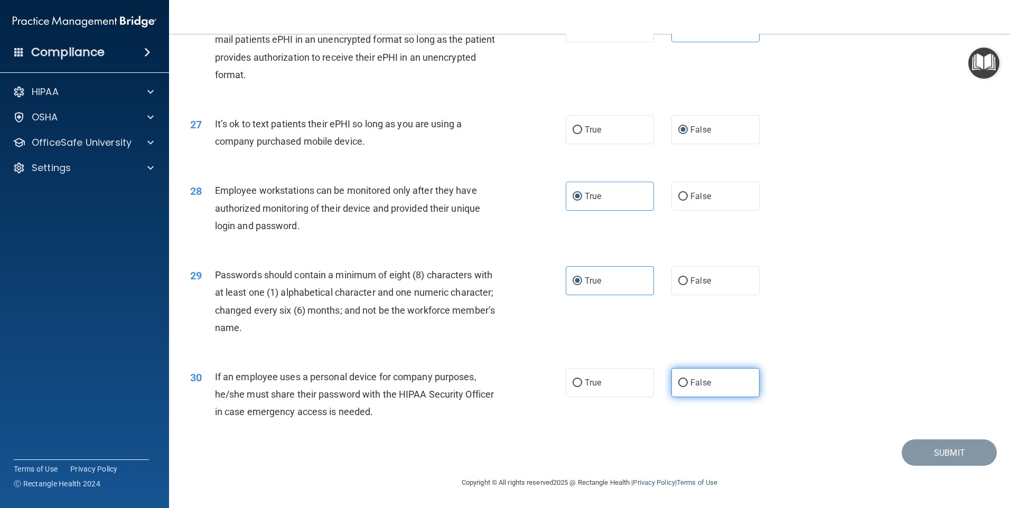
click at [682, 379] on input "False" at bounding box center [683, 383] width 10 height 8
radio input "true"
click at [929, 440] on button "Submit" at bounding box center [948, 452] width 95 height 27
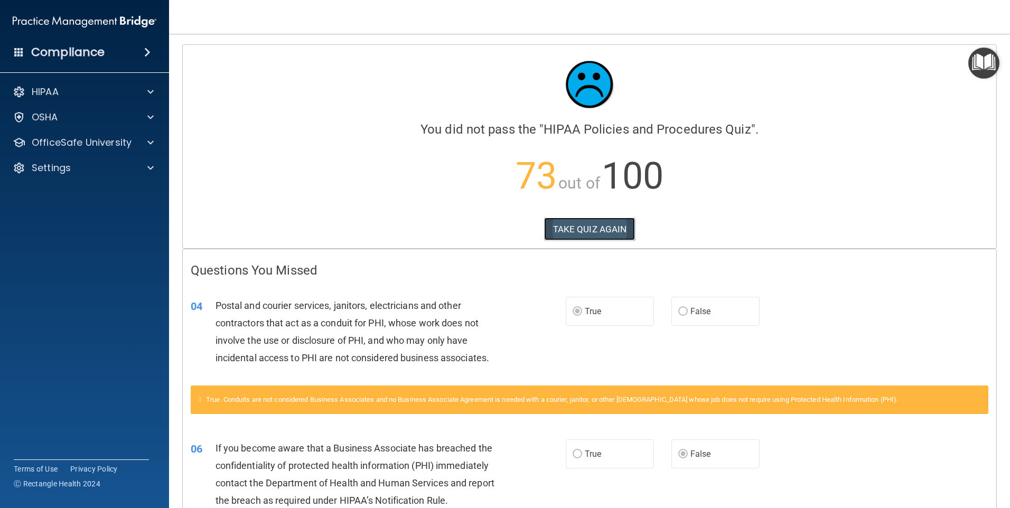
click at [622, 219] on button "TAKE QUIZ AGAIN" at bounding box center [589, 229] width 91 height 23
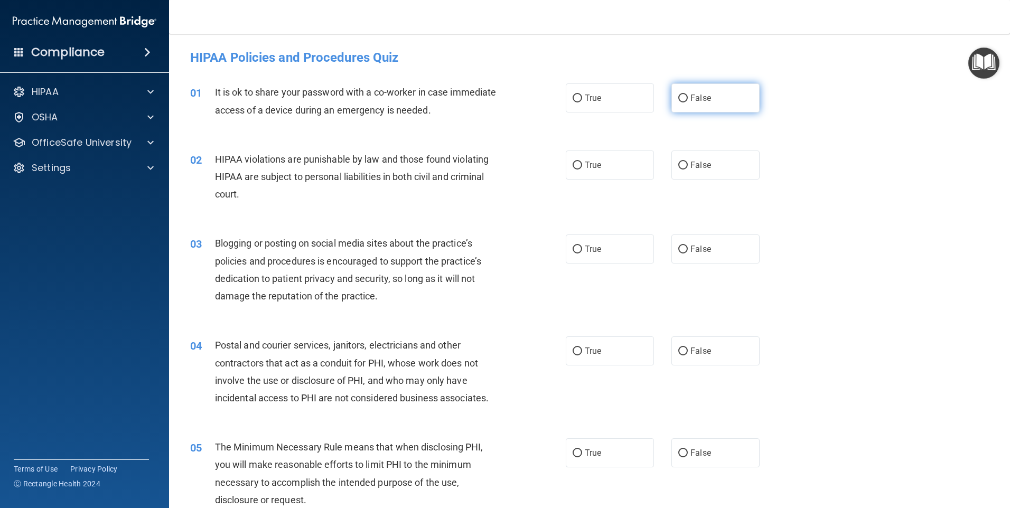
click at [730, 99] on label "False" at bounding box center [715, 97] width 88 height 29
click at [688, 99] on input "False" at bounding box center [683, 99] width 10 height 8
radio input "true"
drag, startPoint x: 611, startPoint y: 164, endPoint x: 617, endPoint y: 165, distance: 5.9
click at [614, 164] on label "True" at bounding box center [610, 165] width 88 height 29
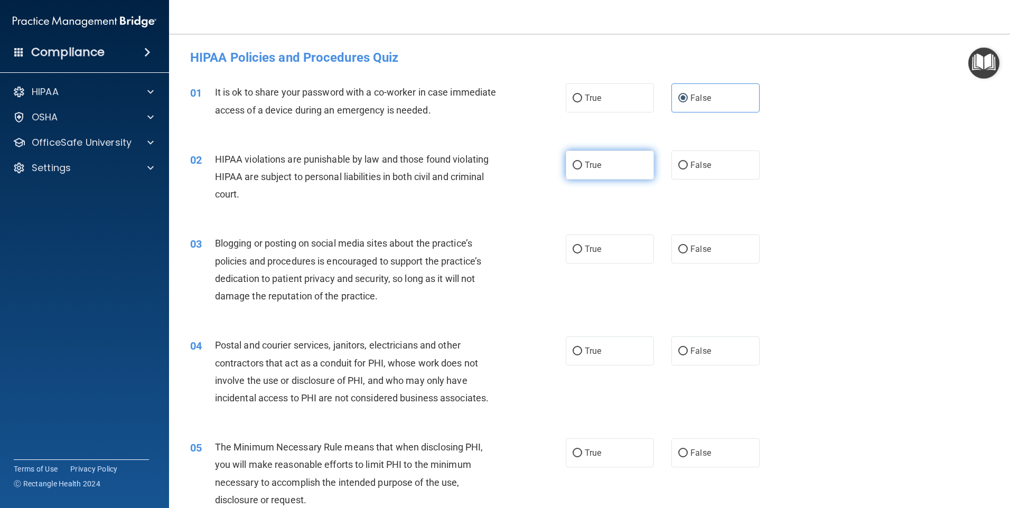
click at [582, 164] on input "True" at bounding box center [577, 166] width 10 height 8
radio input "true"
click at [710, 256] on label "False" at bounding box center [715, 248] width 88 height 29
click at [688, 253] on input "False" at bounding box center [683, 250] width 10 height 8
radio input "true"
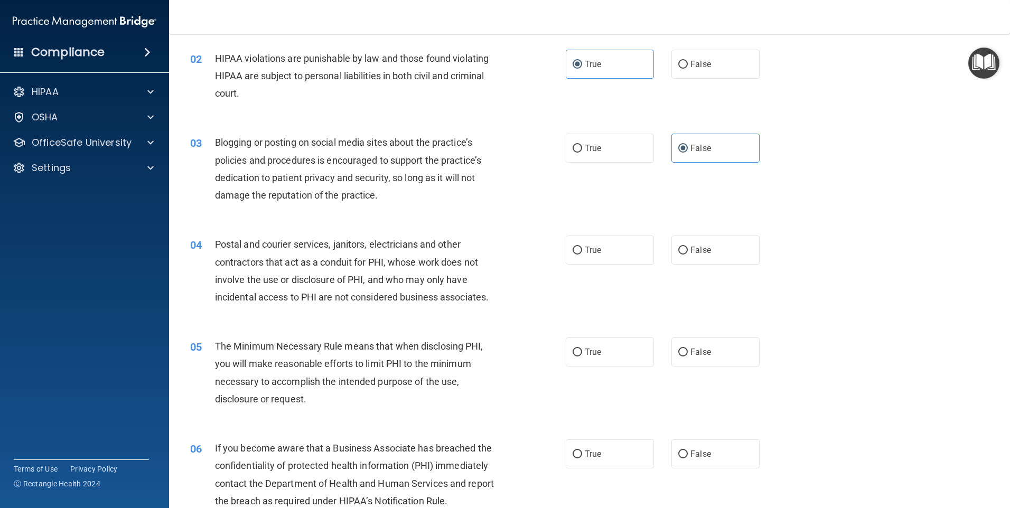
scroll to position [106, 0]
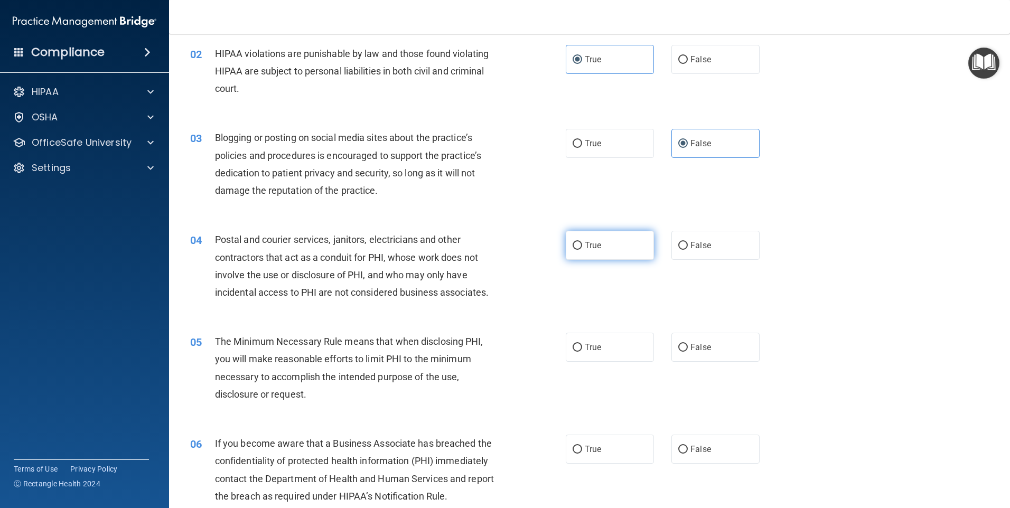
click at [631, 250] on label "True" at bounding box center [610, 245] width 88 height 29
click at [582, 250] on input "True" at bounding box center [577, 246] width 10 height 8
radio input "true"
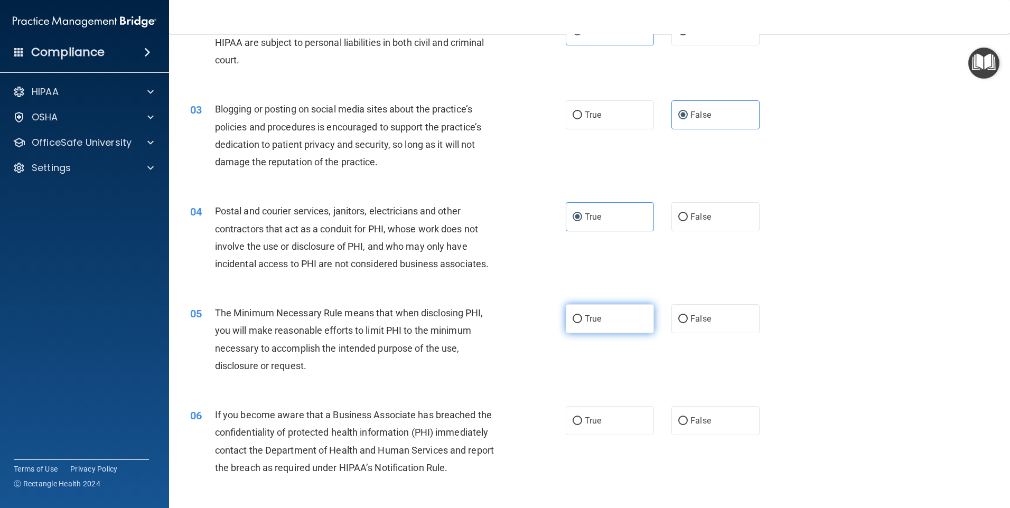
scroll to position [158, 0]
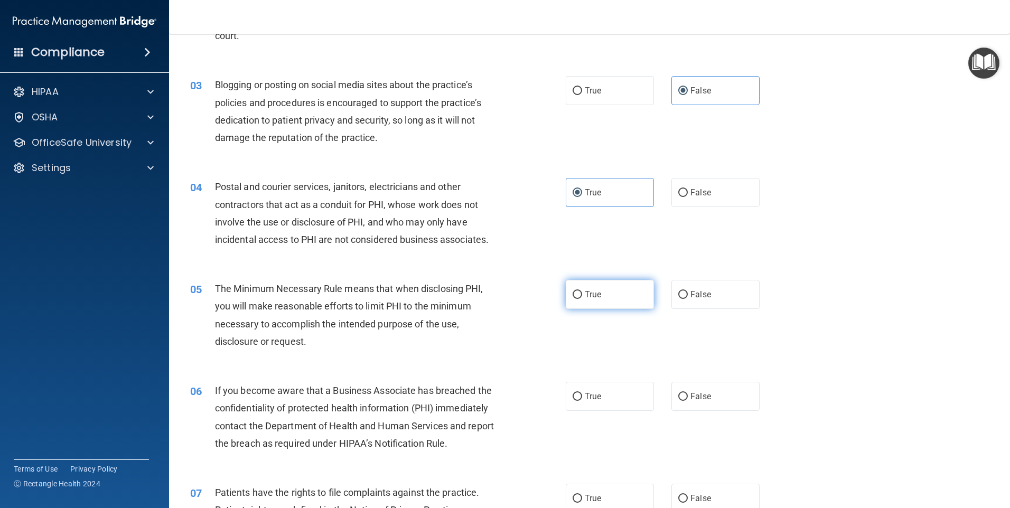
click at [609, 294] on label "True" at bounding box center [610, 294] width 88 height 29
click at [582, 294] on input "True" at bounding box center [577, 295] width 10 height 8
radio input "true"
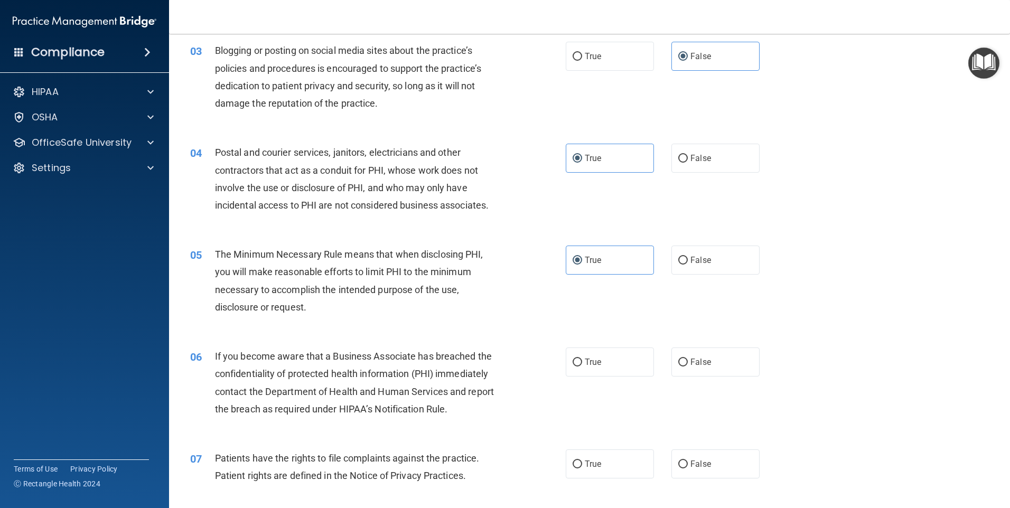
scroll to position [211, 0]
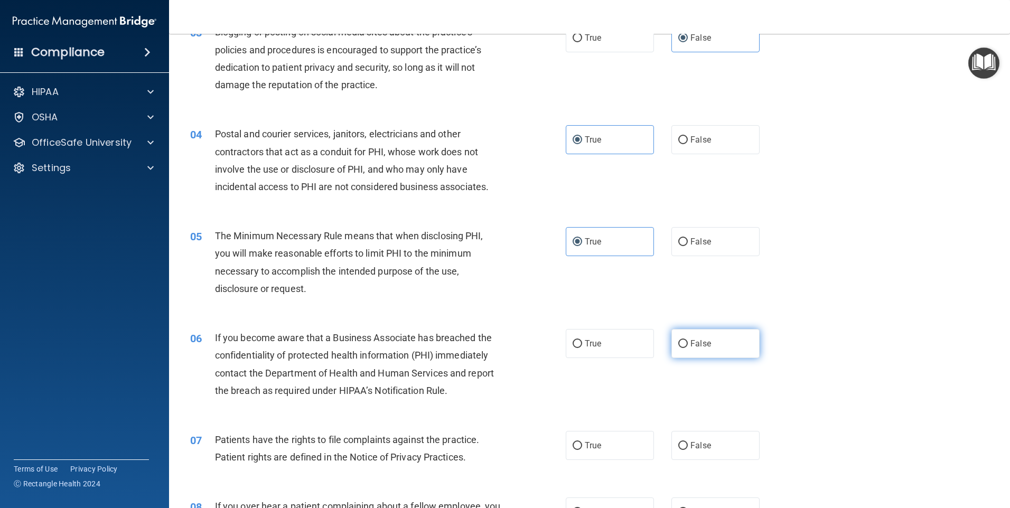
click at [698, 344] on span "False" at bounding box center [700, 343] width 21 height 10
click at [688, 344] on input "False" at bounding box center [683, 344] width 10 height 8
radio input "true"
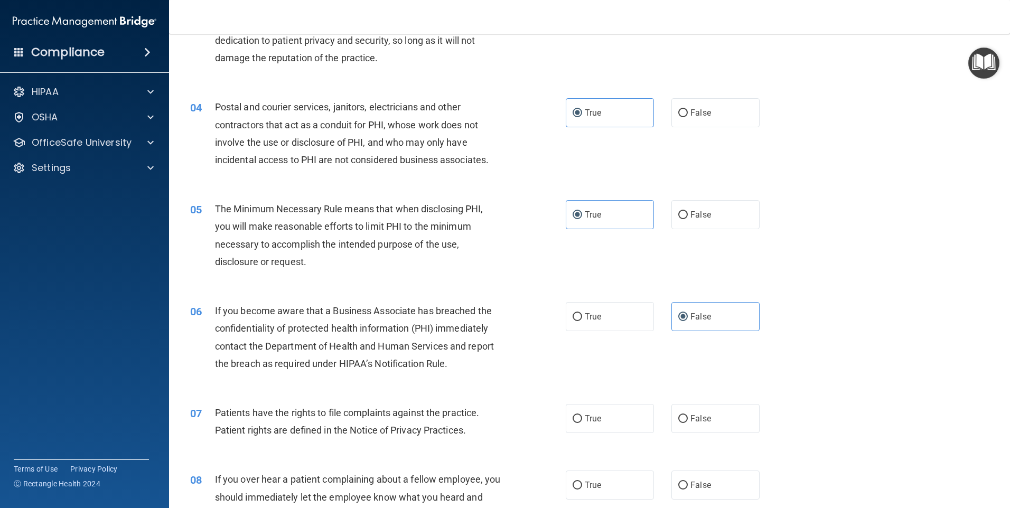
scroll to position [264, 0]
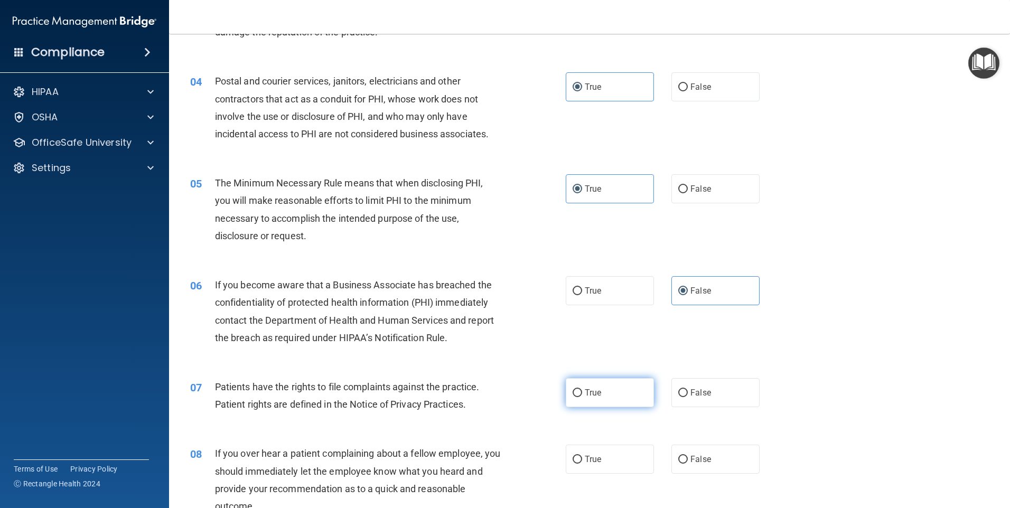
click at [607, 390] on label "True" at bounding box center [610, 392] width 88 height 29
click at [582, 390] on input "True" at bounding box center [577, 393] width 10 height 8
radio input "true"
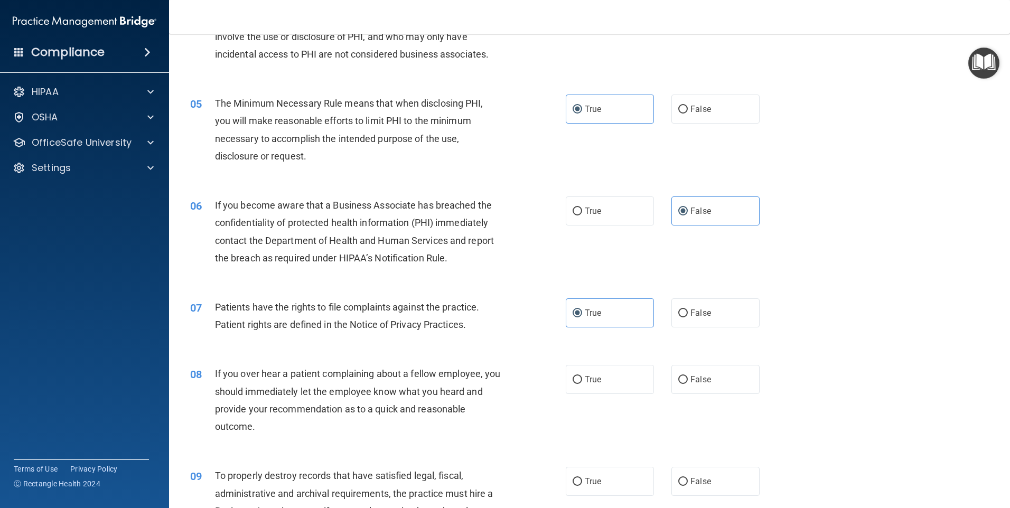
scroll to position [370, 0]
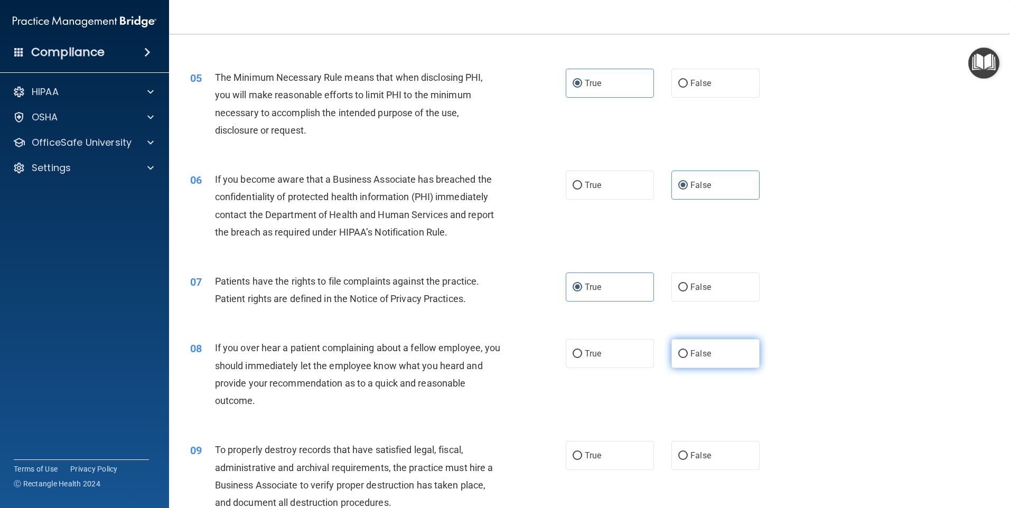
click at [736, 355] on label "False" at bounding box center [715, 353] width 88 height 29
click at [688, 355] on input "False" at bounding box center [683, 354] width 10 height 8
radio input "true"
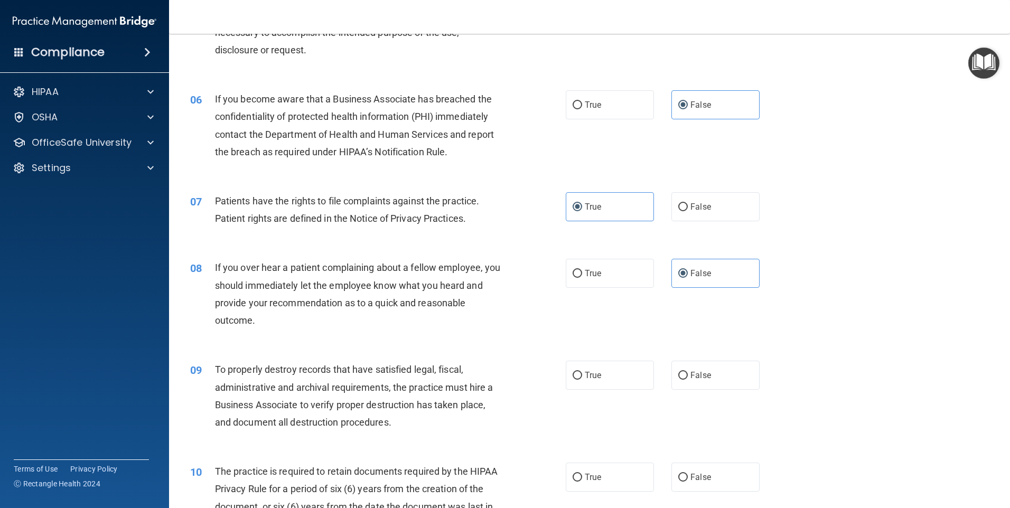
scroll to position [475, 0]
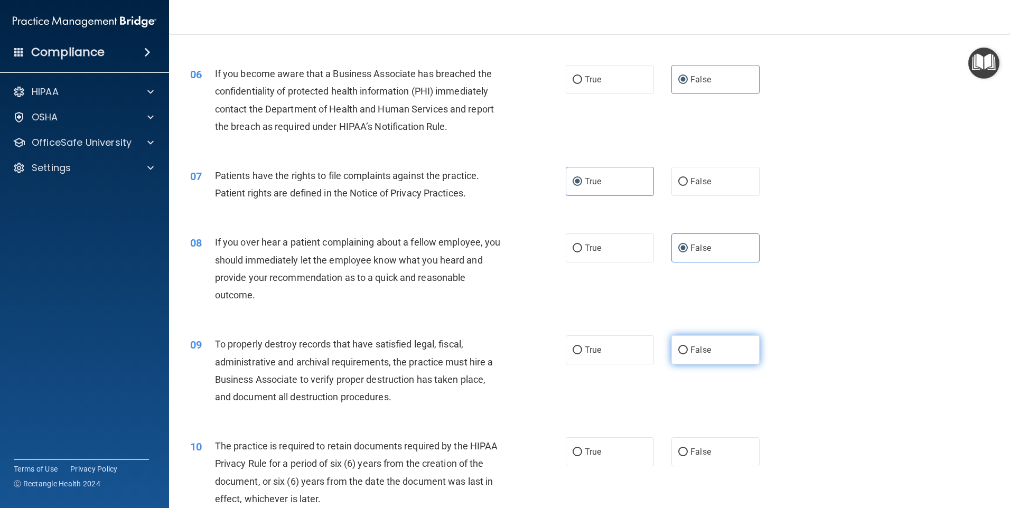
click at [720, 338] on label "False" at bounding box center [715, 349] width 88 height 29
click at [688, 346] on input "False" at bounding box center [683, 350] width 10 height 8
radio input "true"
drag, startPoint x: 596, startPoint y: 450, endPoint x: 659, endPoint y: 447, distance: 62.9
click at [596, 449] on span "True" at bounding box center [593, 452] width 16 height 10
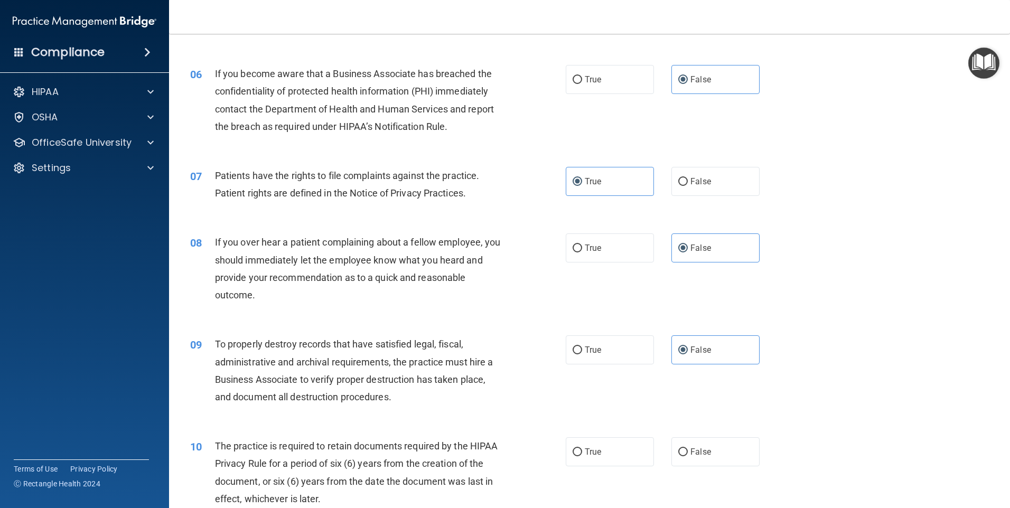
click at [582, 449] on input "True" at bounding box center [577, 452] width 10 height 8
radio input "true"
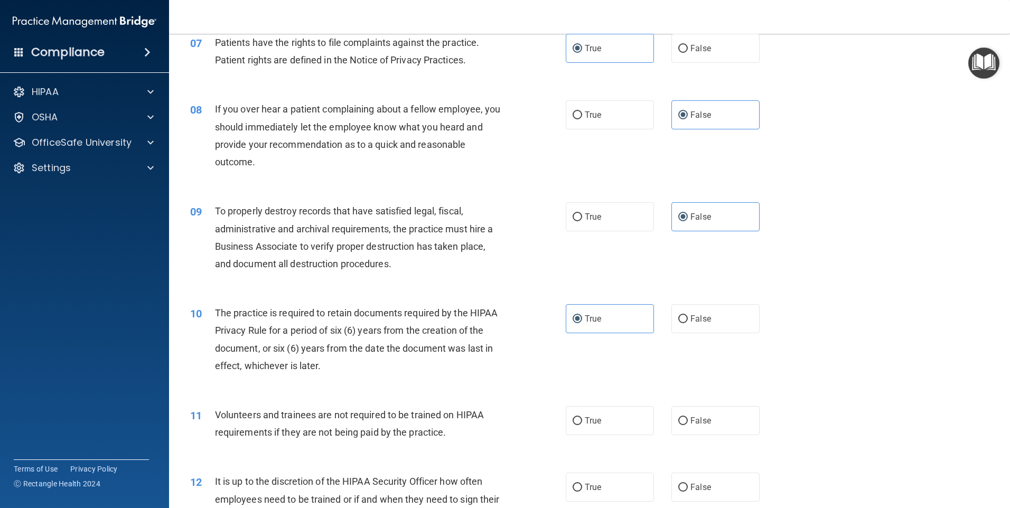
scroll to position [634, 0]
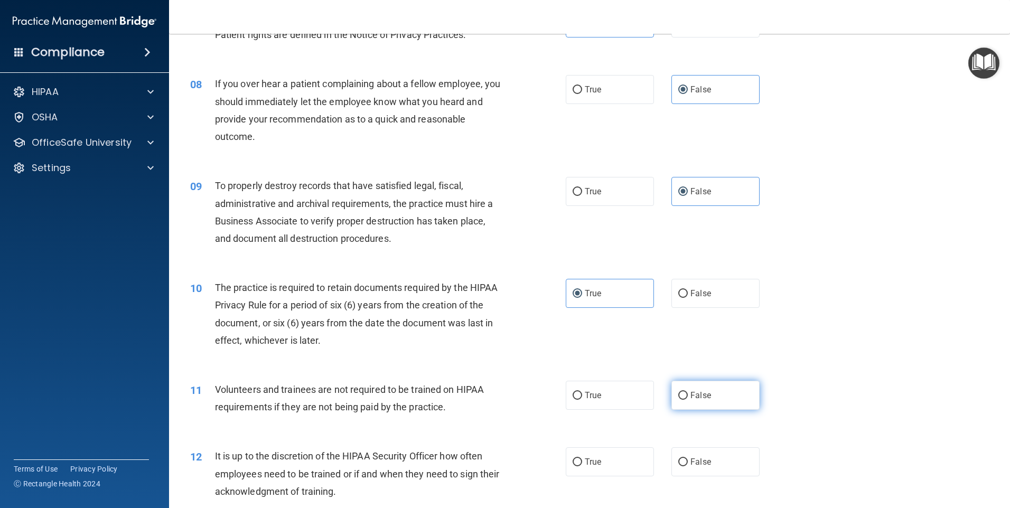
click at [713, 392] on label "False" at bounding box center [715, 395] width 88 height 29
click at [688, 392] on input "False" at bounding box center [683, 396] width 10 height 8
radio input "true"
drag, startPoint x: 707, startPoint y: 462, endPoint x: 732, endPoint y: 450, distance: 27.9
click at [708, 462] on label "False" at bounding box center [715, 461] width 88 height 29
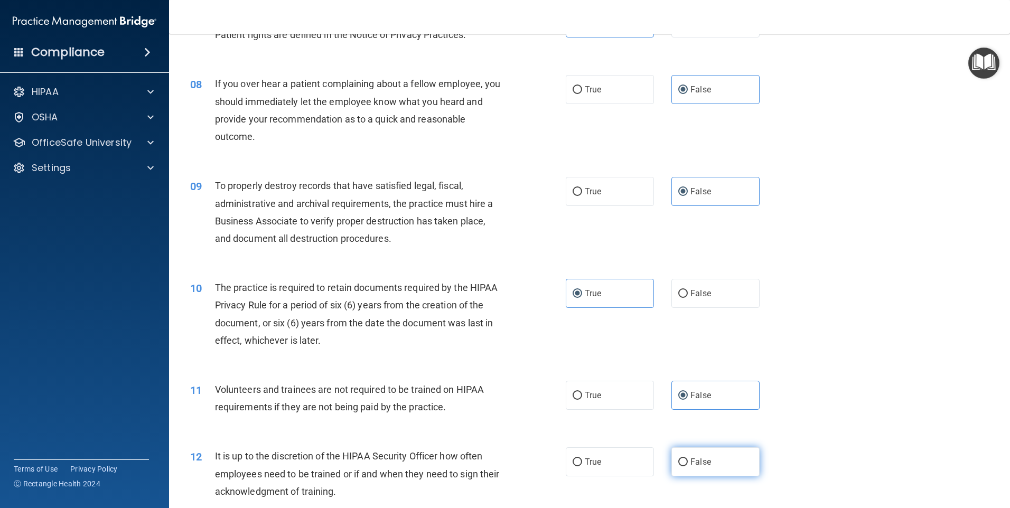
click at [688, 462] on input "False" at bounding box center [683, 462] width 10 height 8
radio input "true"
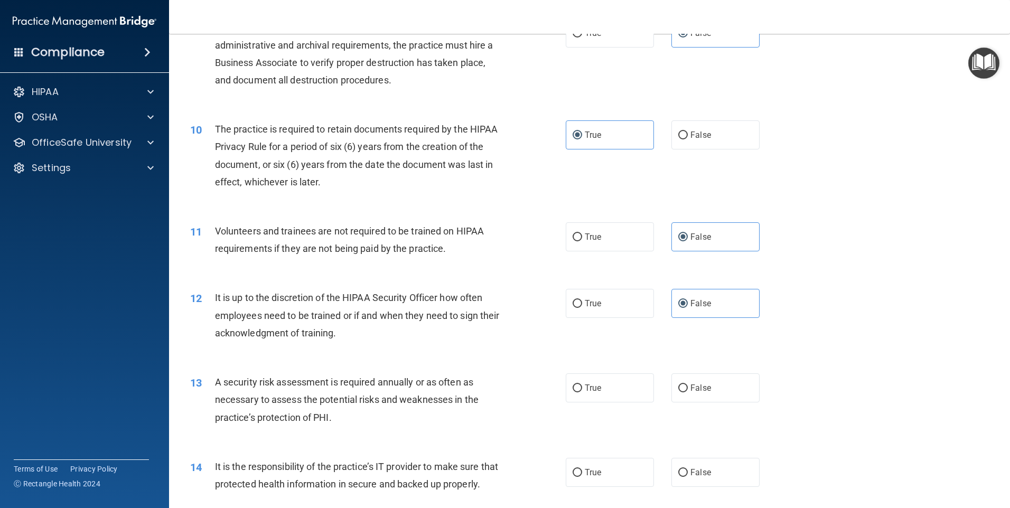
scroll to position [845, 0]
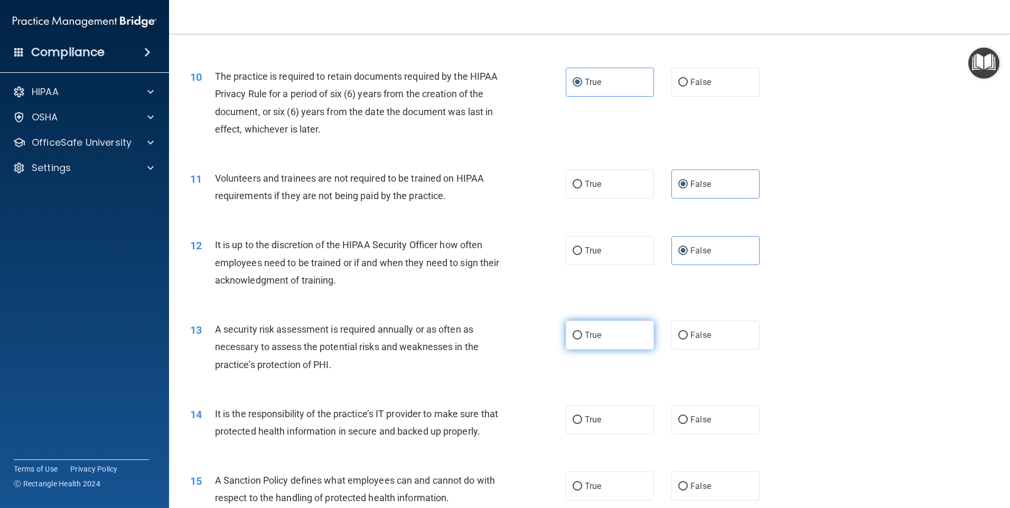
click at [592, 342] on label "True" at bounding box center [610, 335] width 88 height 29
click at [582, 340] on input "True" at bounding box center [577, 336] width 10 height 8
radio input "true"
click at [709, 412] on label "False" at bounding box center [715, 419] width 88 height 29
click at [688, 416] on input "False" at bounding box center [683, 420] width 10 height 8
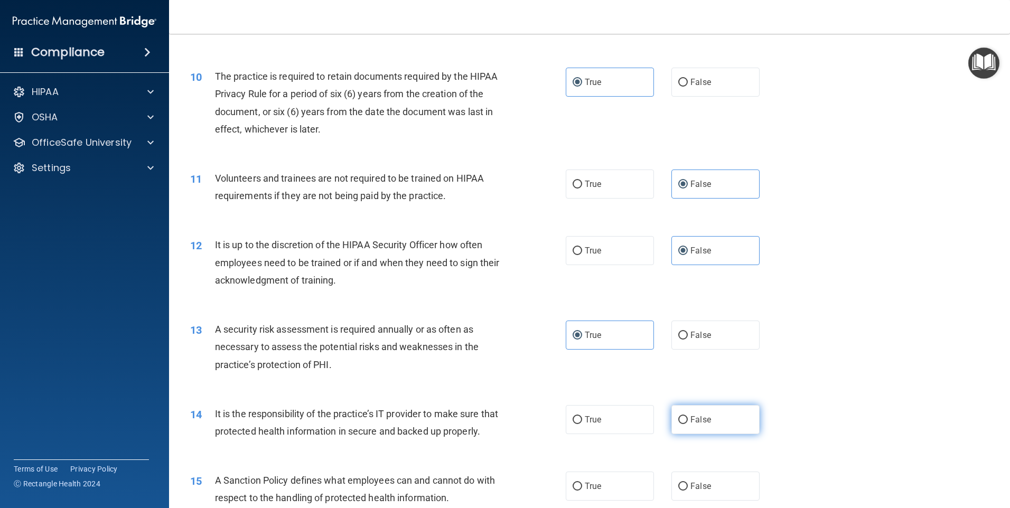
radio input "true"
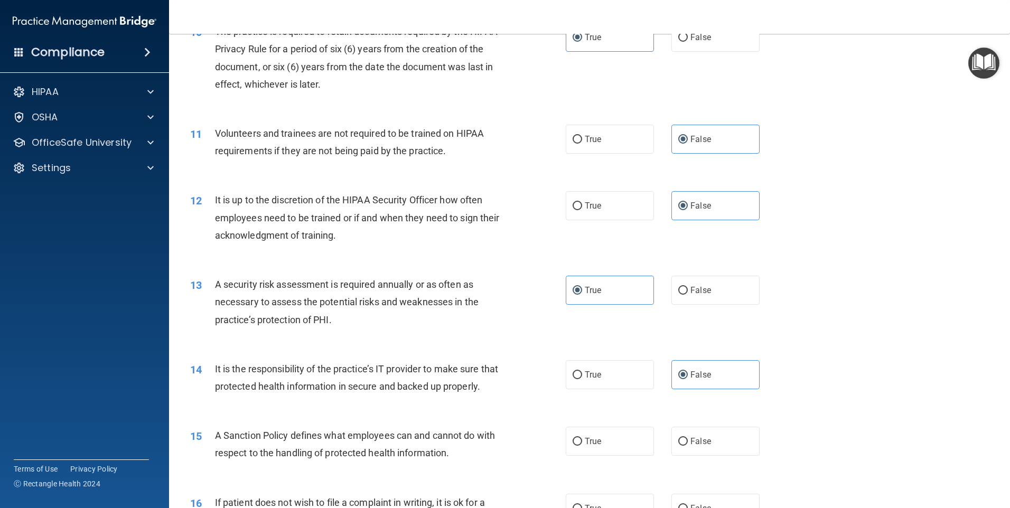
scroll to position [951, 0]
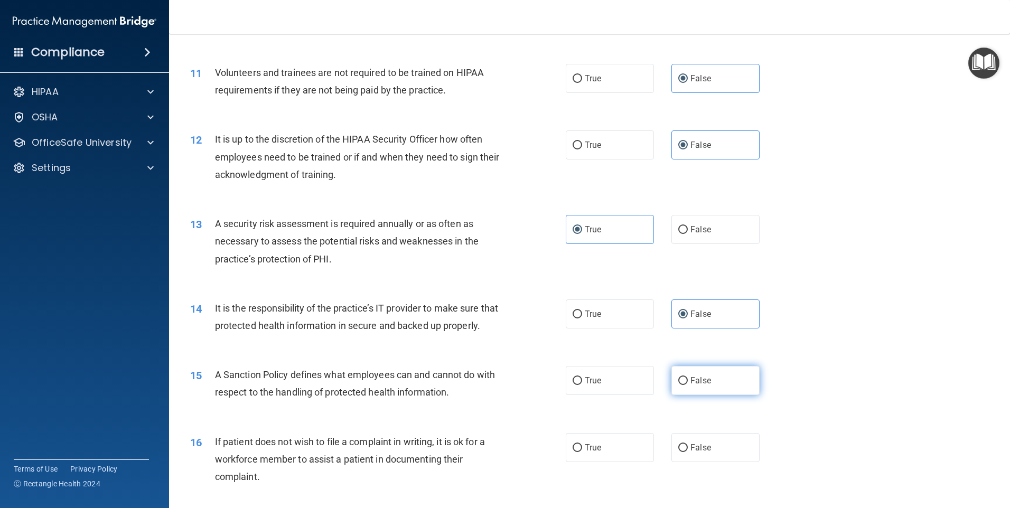
drag, startPoint x: 723, startPoint y: 395, endPoint x: 733, endPoint y: 401, distance: 11.6
click at [723, 395] on label "False" at bounding box center [715, 380] width 88 height 29
click at [688, 385] on input "False" at bounding box center [683, 381] width 10 height 8
radio input "true"
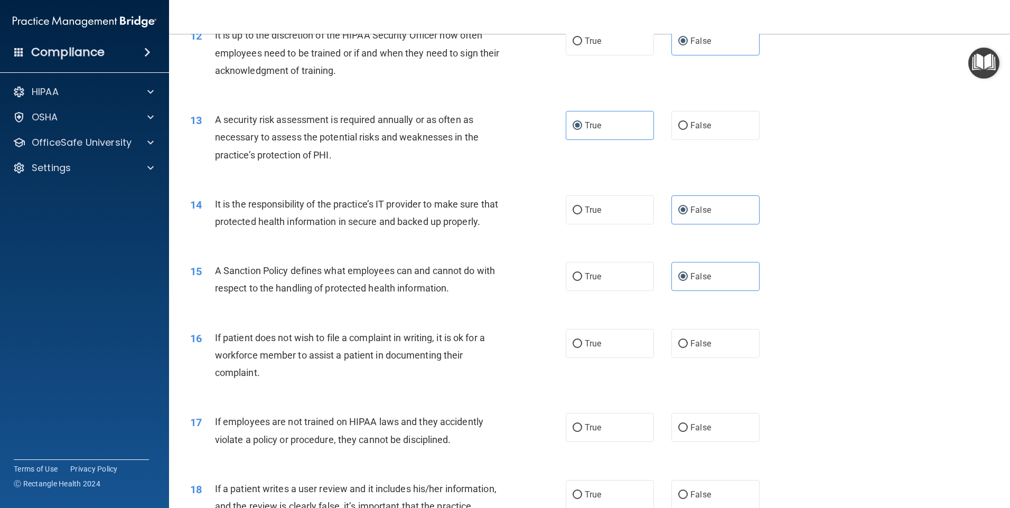
scroll to position [1056, 0]
click at [606, 356] on label "True" at bounding box center [610, 341] width 88 height 29
click at [582, 346] on input "True" at bounding box center [577, 342] width 10 height 8
radio input "true"
click at [721, 440] on label "False" at bounding box center [715, 425] width 88 height 29
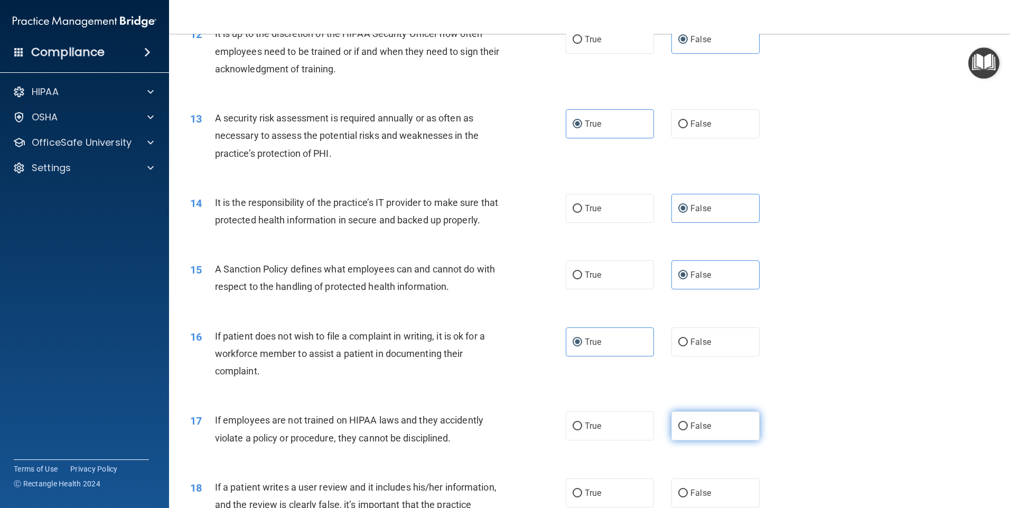
click at [688, 430] on input "False" at bounding box center [683, 426] width 10 height 8
radio input "true"
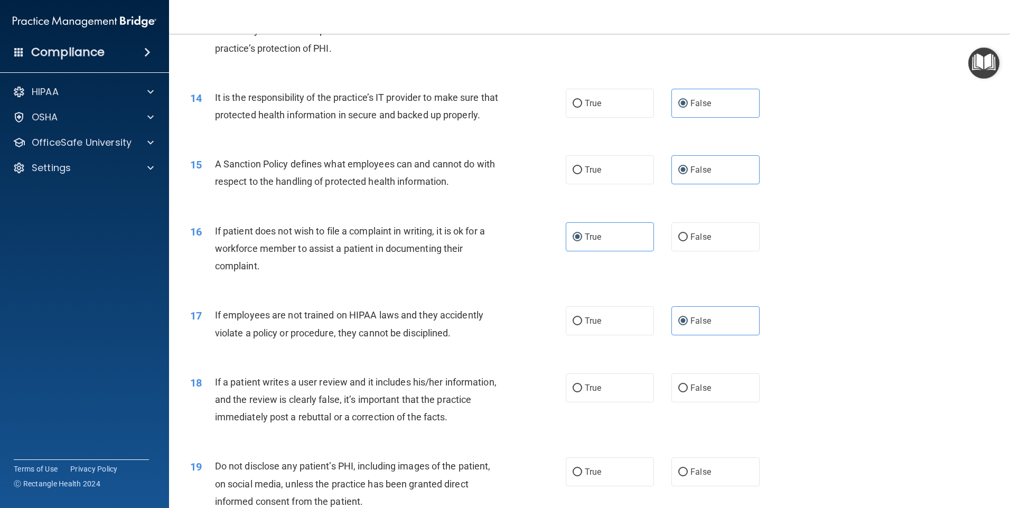
scroll to position [1162, 0]
drag, startPoint x: 710, startPoint y: 413, endPoint x: 718, endPoint y: 409, distance: 8.5
click at [716, 402] on label "False" at bounding box center [715, 387] width 88 height 29
click at [688, 392] on input "False" at bounding box center [683, 388] width 10 height 8
radio input "true"
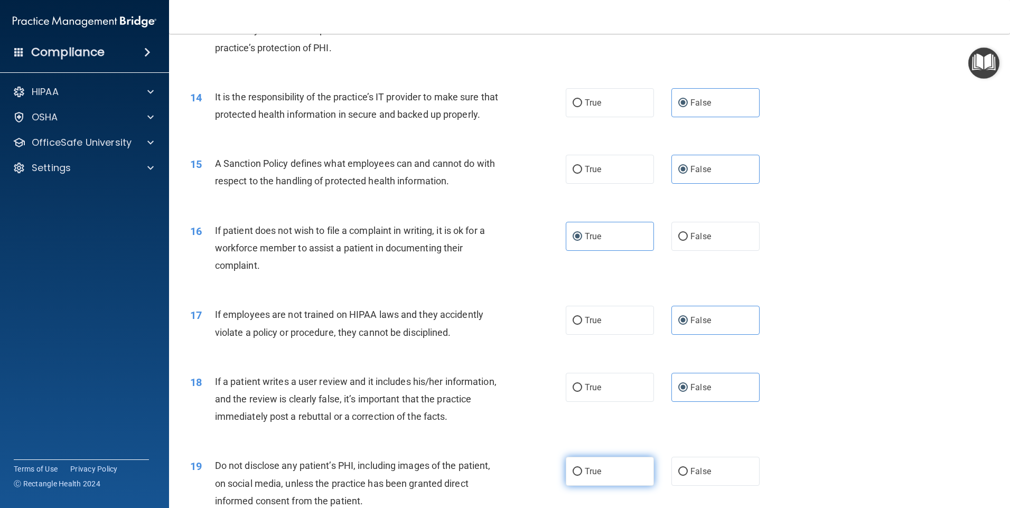
click at [598, 486] on label "True" at bounding box center [610, 471] width 88 height 29
click at [582, 476] on input "True" at bounding box center [577, 472] width 10 height 8
radio input "true"
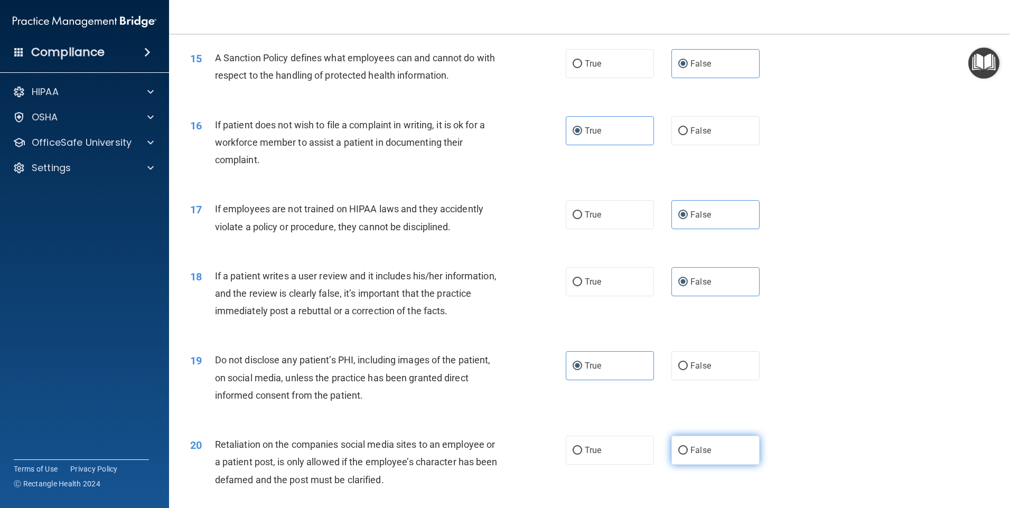
scroll to position [1320, 0]
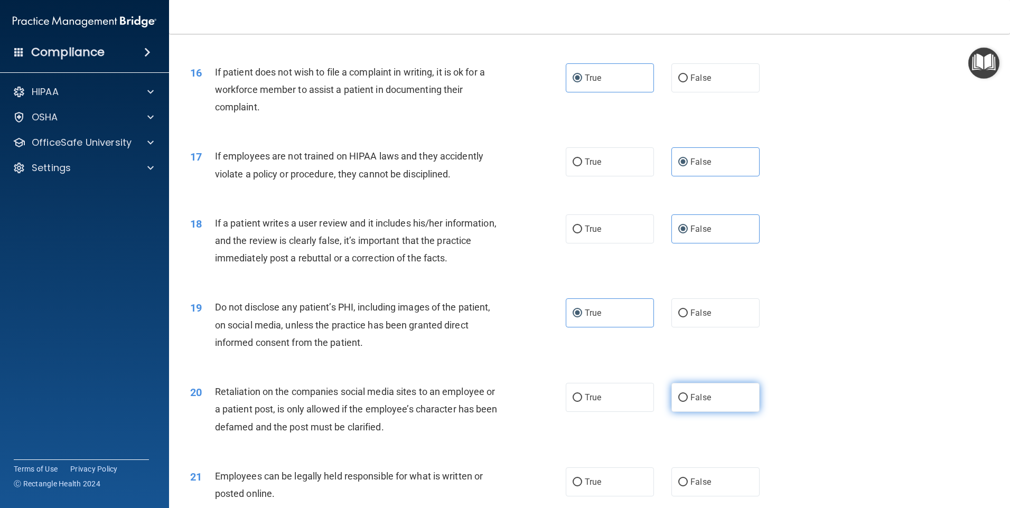
click at [696, 412] on label "False" at bounding box center [715, 397] width 88 height 29
click at [688, 402] on input "False" at bounding box center [683, 398] width 10 height 8
radio input "true"
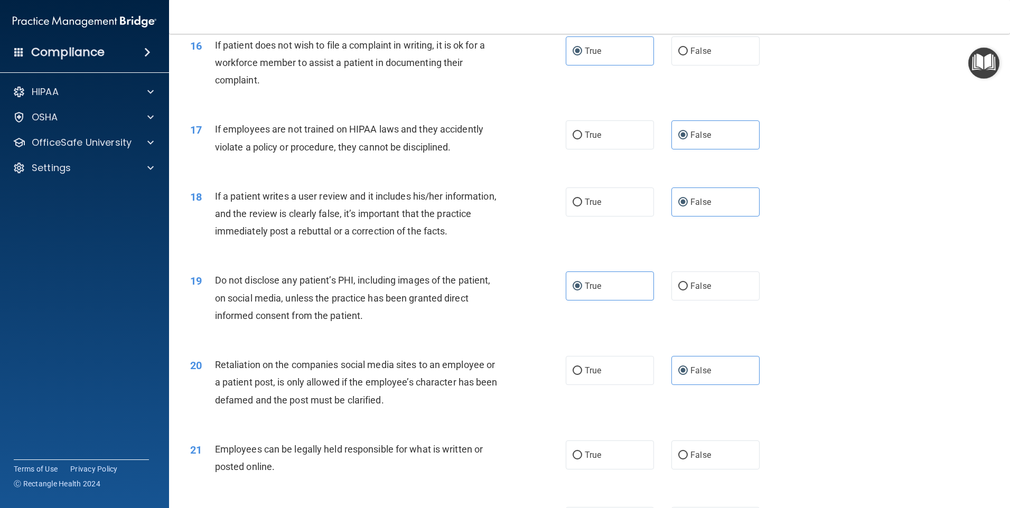
scroll to position [1373, 0]
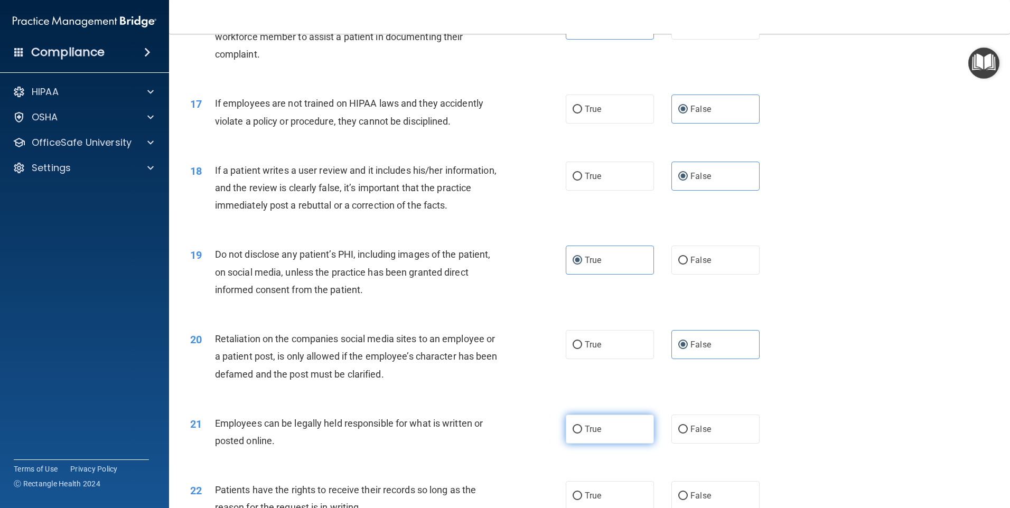
click at [602, 444] on label "True" at bounding box center [610, 429] width 88 height 29
click at [582, 434] on input "True" at bounding box center [577, 430] width 10 height 8
radio input "true"
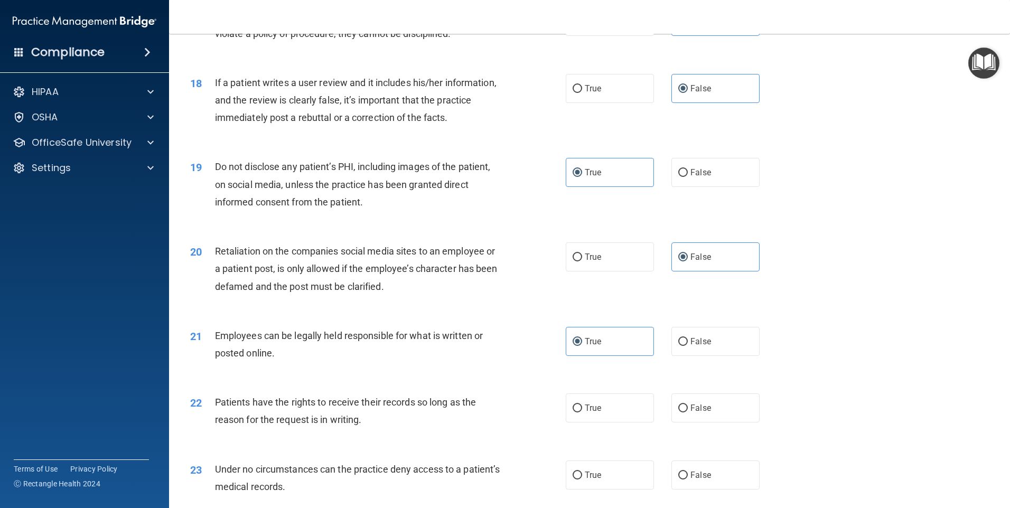
scroll to position [1479, 0]
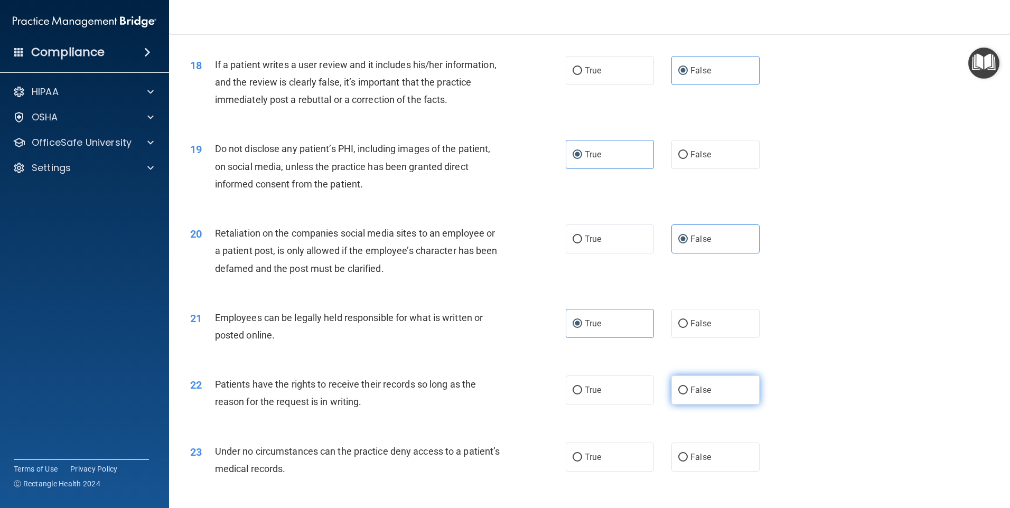
click at [729, 405] on label "False" at bounding box center [715, 389] width 88 height 29
click at [688, 394] on input "False" at bounding box center [683, 391] width 10 height 8
radio input "true"
click at [708, 469] on label "False" at bounding box center [715, 457] width 88 height 29
click at [688, 462] on input "False" at bounding box center [683, 458] width 10 height 8
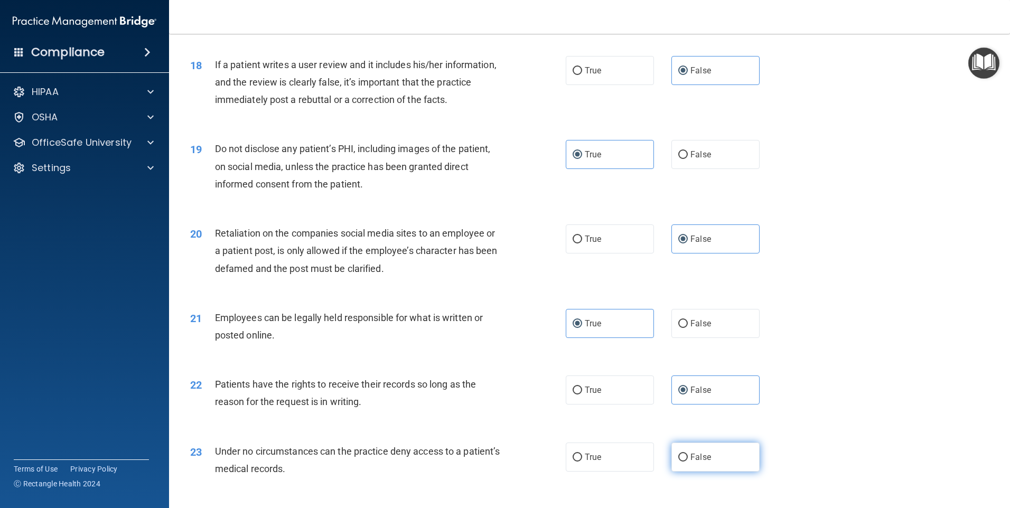
radio input "true"
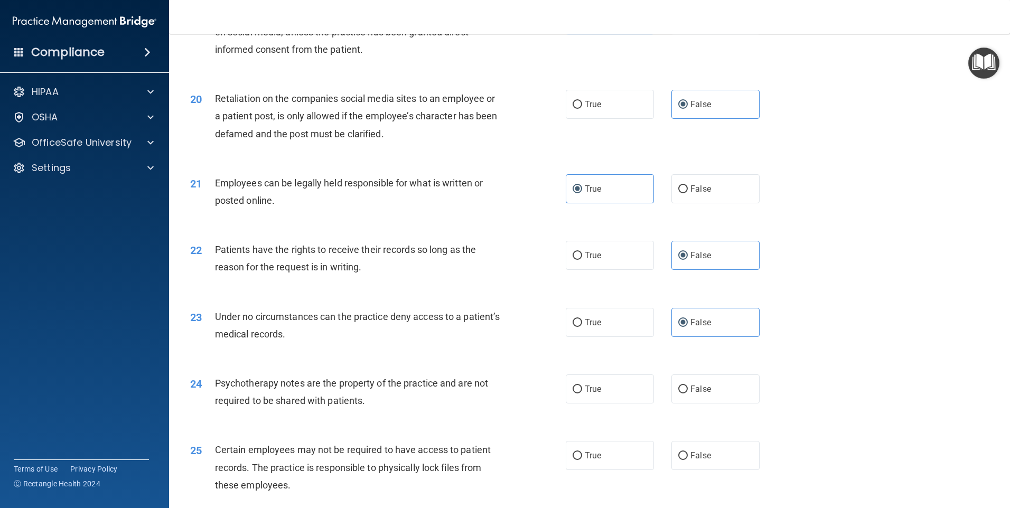
scroll to position [1637, 0]
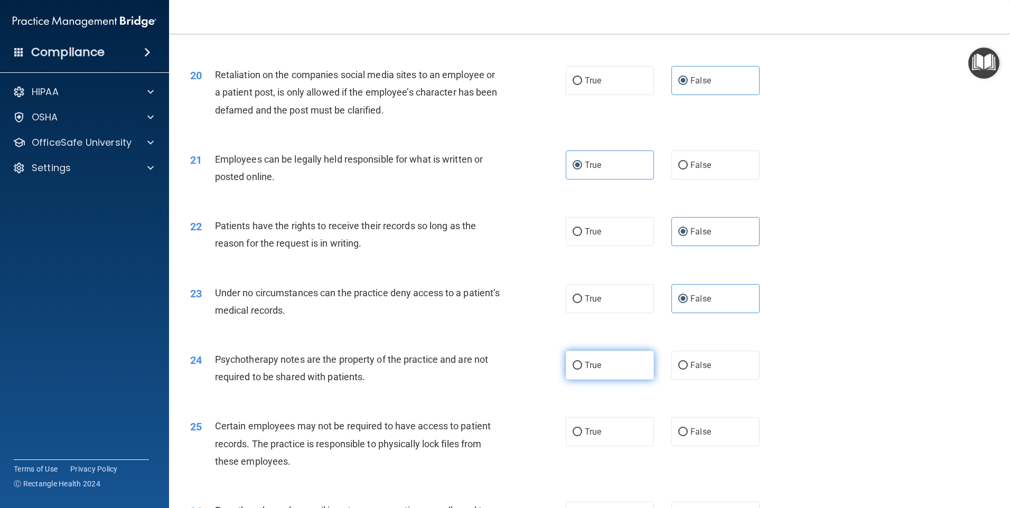
click at [622, 380] on label "True" at bounding box center [610, 365] width 88 height 29
click at [582, 370] on input "True" at bounding box center [577, 366] width 10 height 8
radio input "true"
drag, startPoint x: 592, startPoint y: 452, endPoint x: 605, endPoint y: 451, distance: 13.2
click at [592, 437] on span "True" at bounding box center [593, 432] width 16 height 10
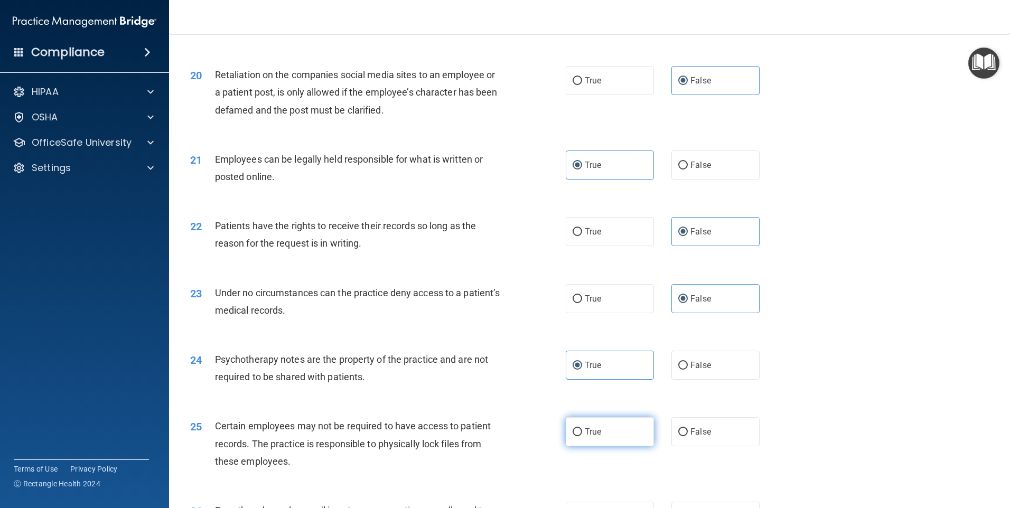
click at [582, 436] on input "True" at bounding box center [577, 432] width 10 height 8
radio input "true"
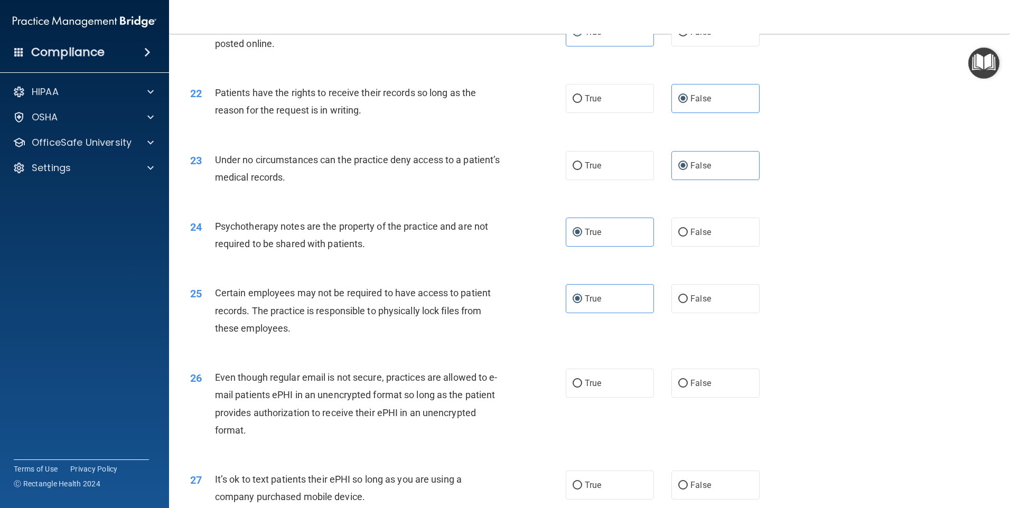
scroll to position [1795, 0]
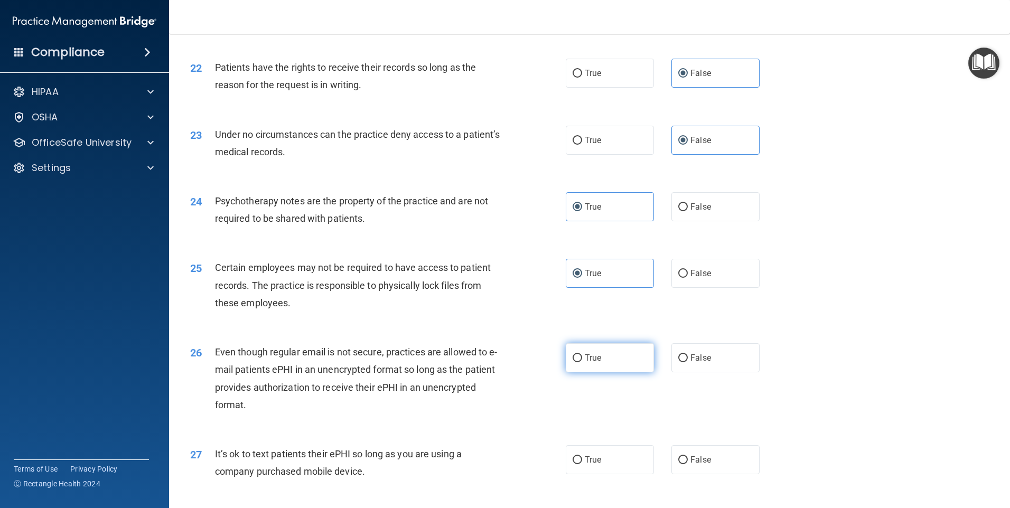
click at [584, 372] on label "True" at bounding box center [610, 357] width 88 height 29
click at [582, 362] on input "True" at bounding box center [577, 358] width 10 height 8
radio input "true"
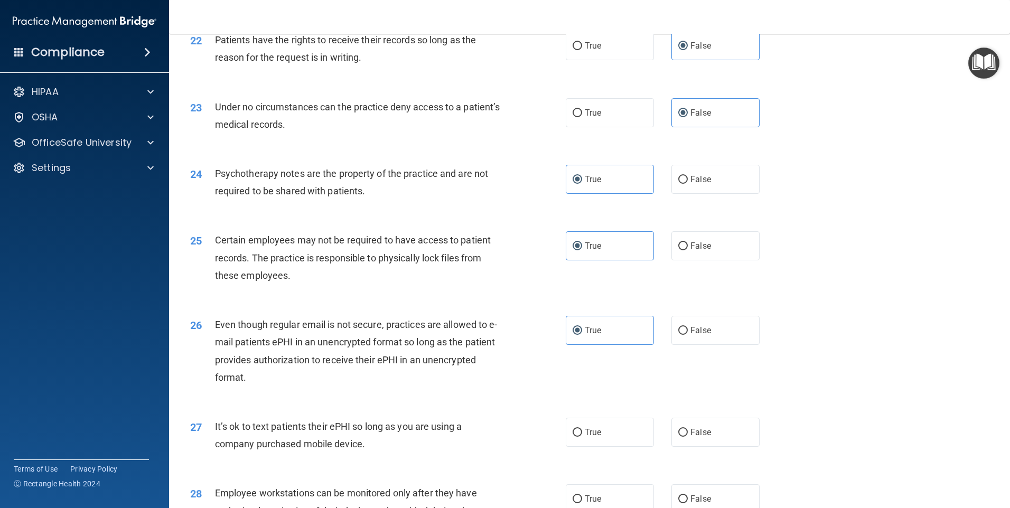
scroll to position [1848, 0]
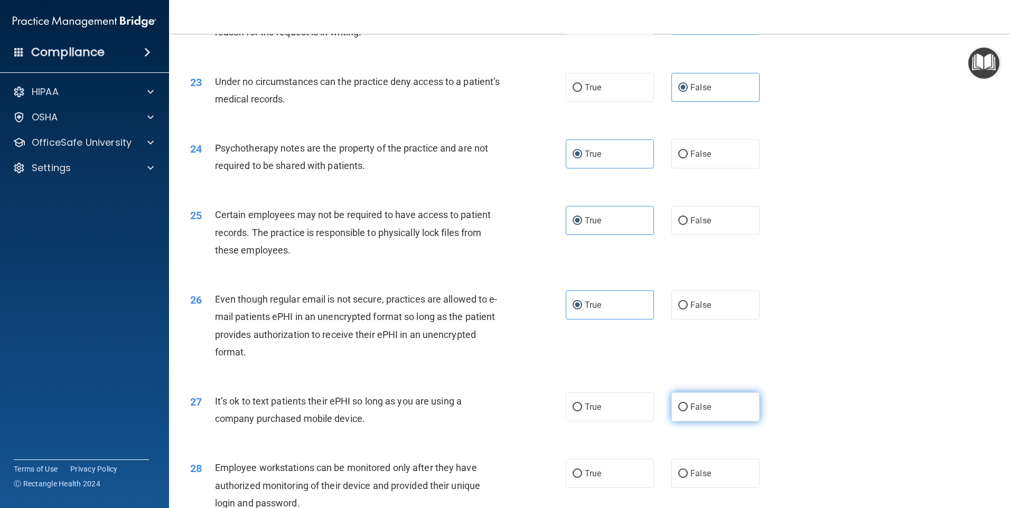
click at [702, 421] on label "False" at bounding box center [715, 406] width 88 height 29
drag, startPoint x: 702, startPoint y: 425, endPoint x: 728, endPoint y: 420, distance: 26.7
click at [728, 420] on label "False" at bounding box center [715, 406] width 88 height 29
click at [688, 411] on input "False" at bounding box center [683, 407] width 10 height 8
radio input "true"
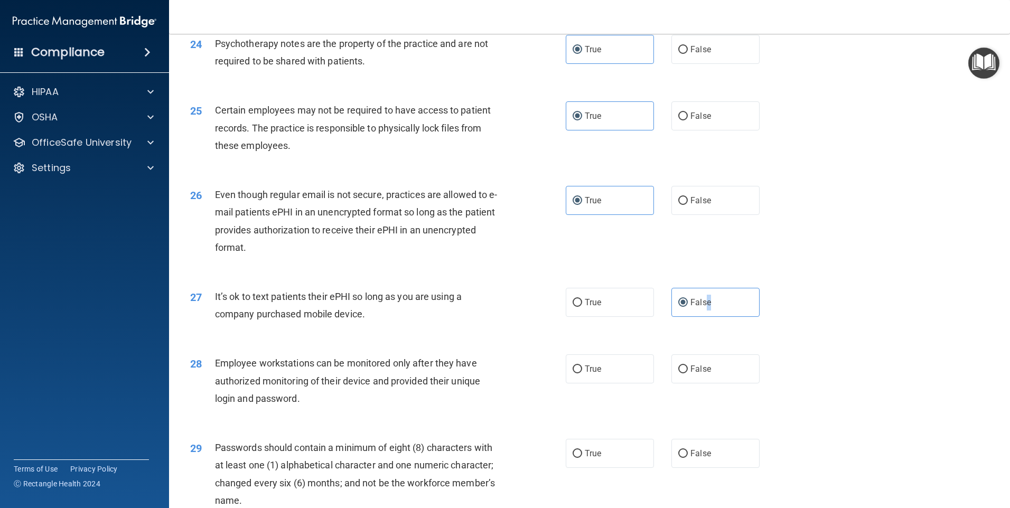
scroll to position [1954, 0]
click at [730, 380] on label "False" at bounding box center [715, 367] width 88 height 29
click at [688, 372] on input "False" at bounding box center [683, 368] width 10 height 8
radio input "true"
click at [628, 464] on label "True" at bounding box center [610, 452] width 88 height 29
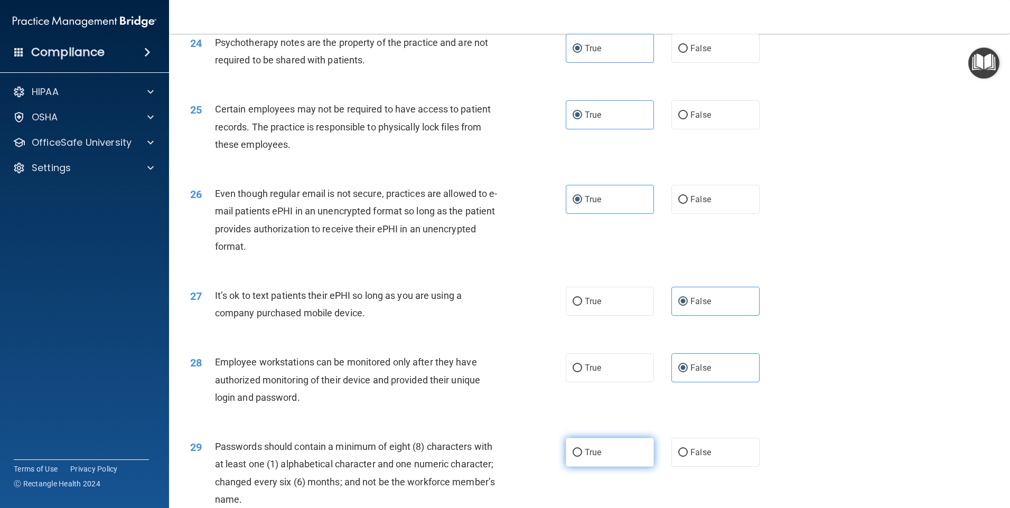
click at [582, 457] on input "True" at bounding box center [577, 453] width 10 height 8
radio input "true"
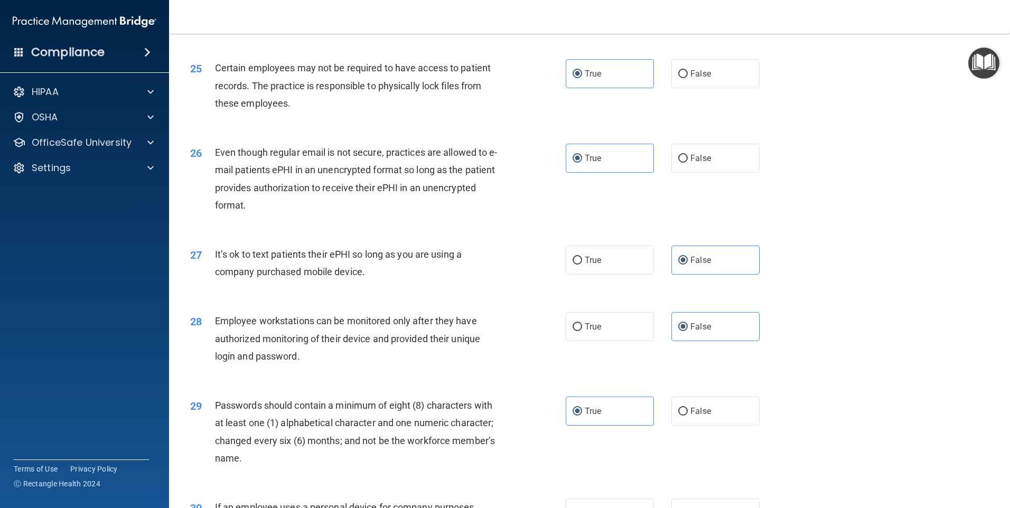
scroll to position [2112, 0]
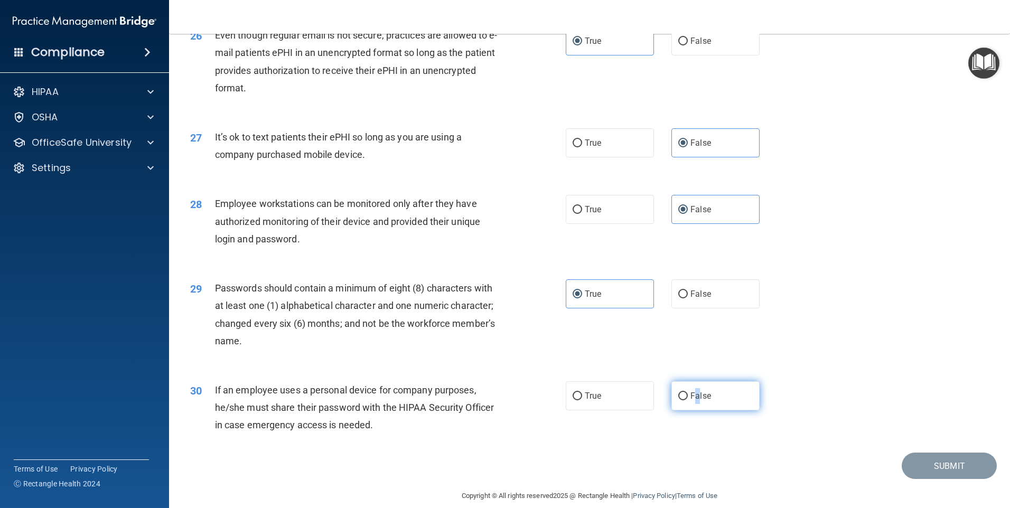
click at [693, 401] on span "False" at bounding box center [700, 396] width 21 height 10
click at [709, 404] on label "False" at bounding box center [715, 395] width 88 height 29
click at [688, 400] on input "False" at bounding box center [683, 396] width 10 height 8
radio input "true"
click at [926, 476] on button "Submit" at bounding box center [948, 466] width 95 height 27
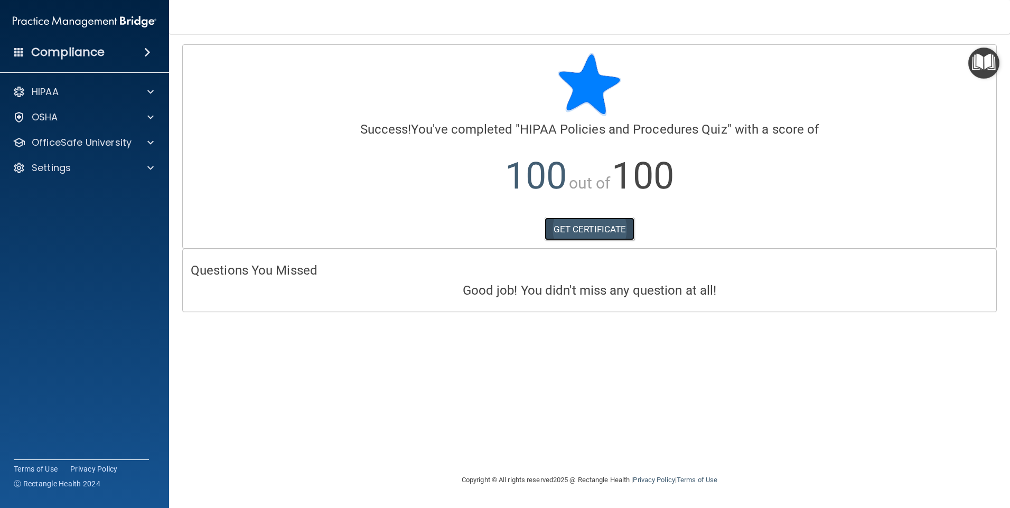
click at [599, 225] on link "GET CERTIFICATE" at bounding box center [589, 229] width 90 height 23
click at [90, 140] on p "OfficeSafe University" at bounding box center [82, 142] width 100 height 13
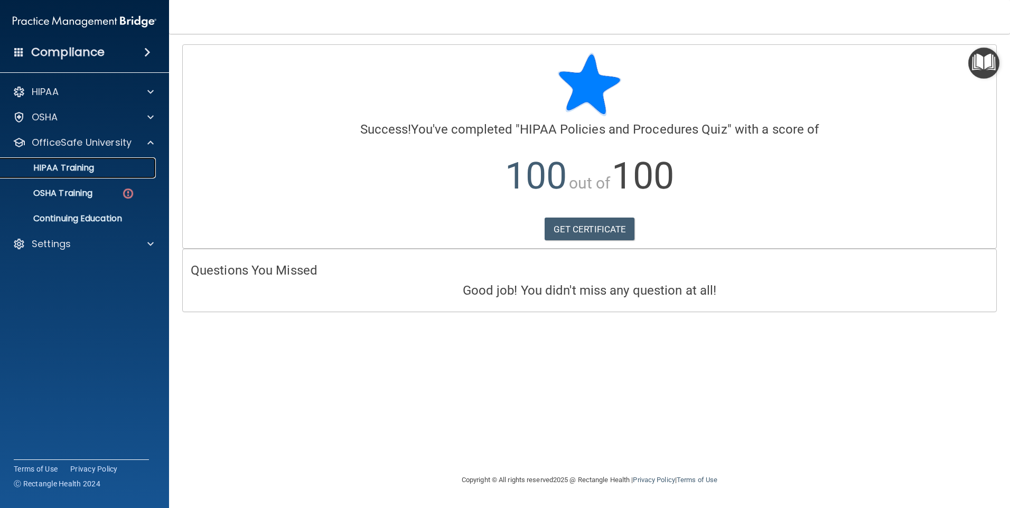
click at [106, 159] on link "HIPAA Training" at bounding box center [72, 167] width 166 height 21
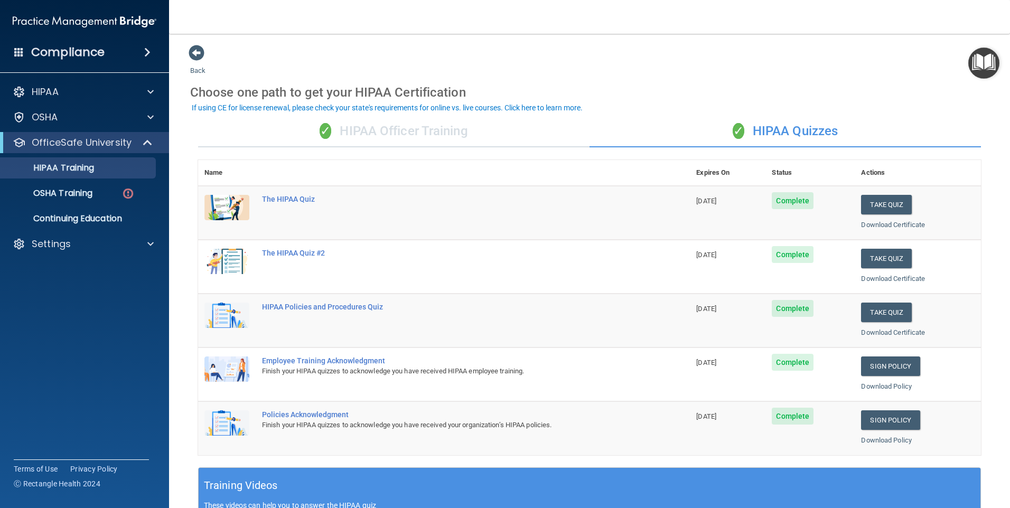
click at [453, 129] on div "✓ HIPAA Officer Training" at bounding box center [393, 132] width 391 height 32
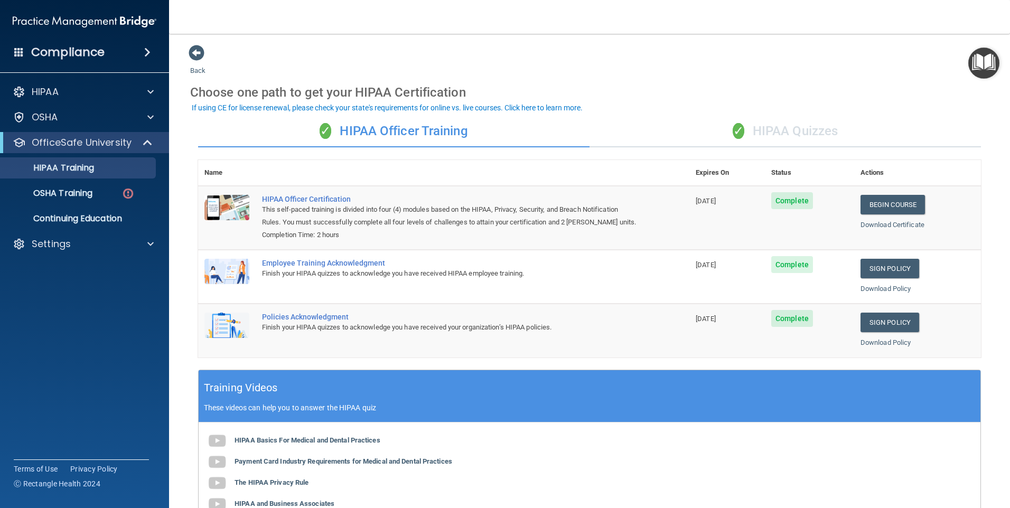
click at [783, 127] on div "✓ HIPAA Quizzes" at bounding box center [784, 132] width 391 height 32
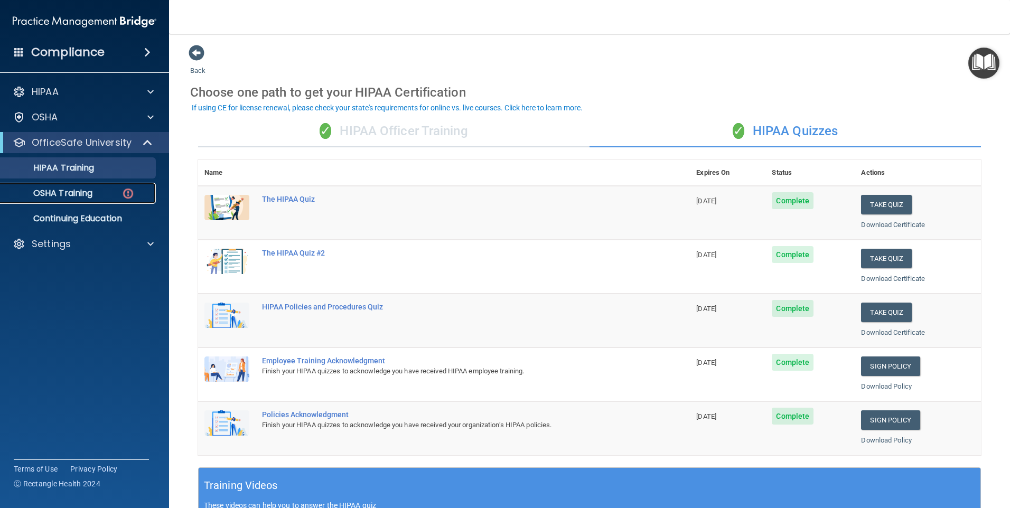
click at [63, 186] on link "OSHA Training" at bounding box center [72, 193] width 166 height 21
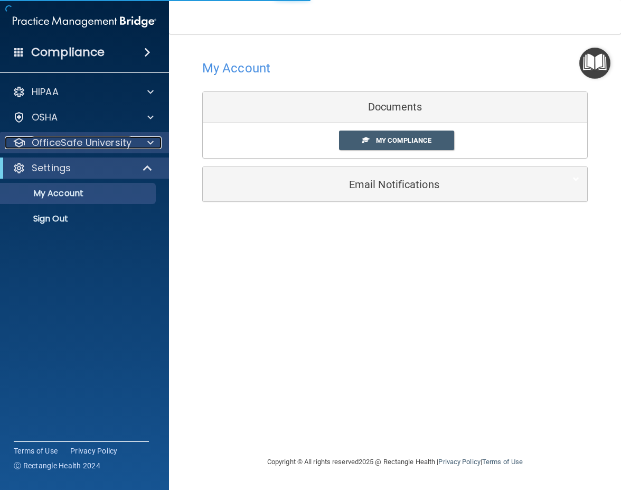
click at [118, 145] on p "OfficeSafe University" at bounding box center [82, 142] width 100 height 13
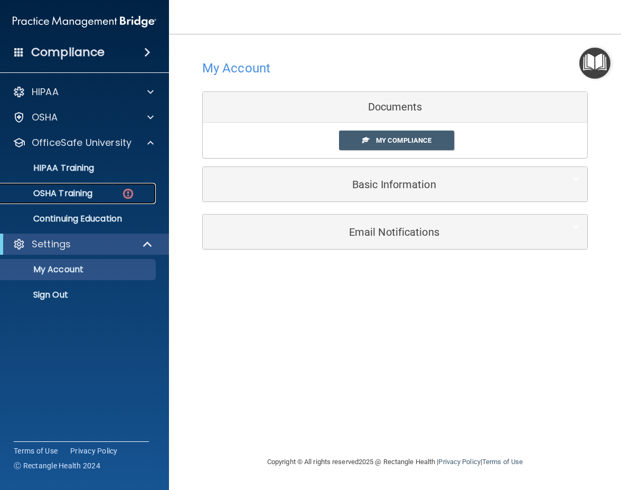
click at [111, 192] on div "OSHA Training" at bounding box center [79, 193] width 144 height 11
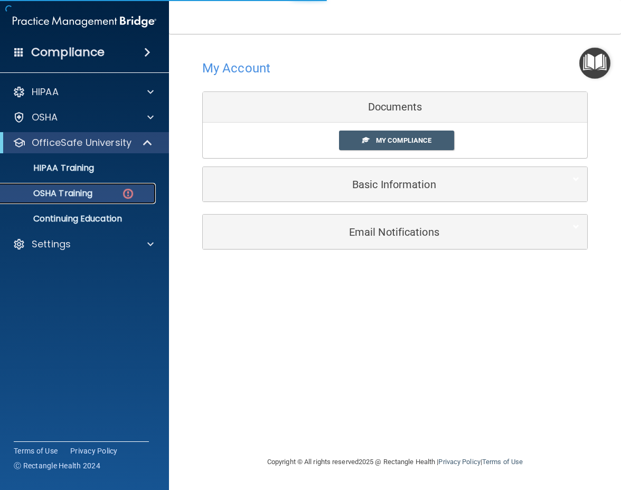
drag, startPoint x: 104, startPoint y: 196, endPoint x: 109, endPoint y: 201, distance: 7.2
click at [105, 197] on div "OSHA Training" at bounding box center [79, 193] width 144 height 11
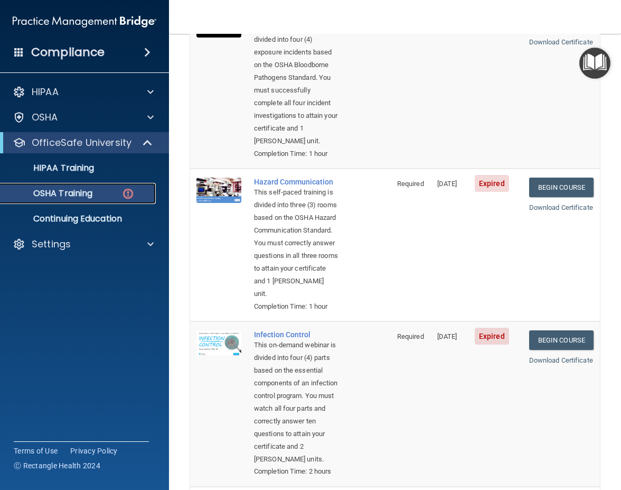
scroll to position [158, 0]
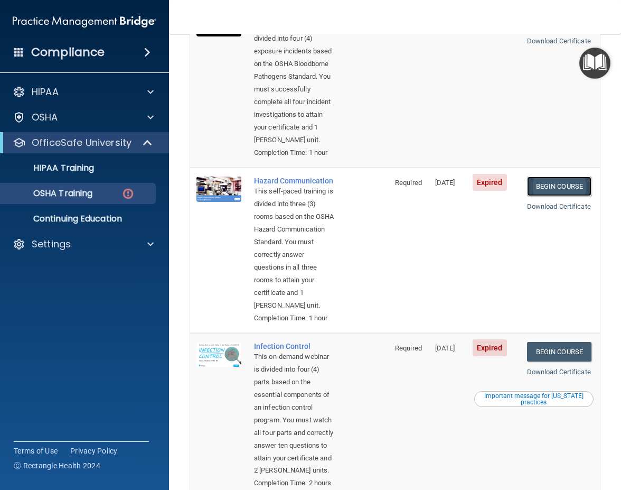
click at [537, 196] on link "Begin Course" at bounding box center [559, 186] width 64 height 20
